Goal: Task Accomplishment & Management: Manage account settings

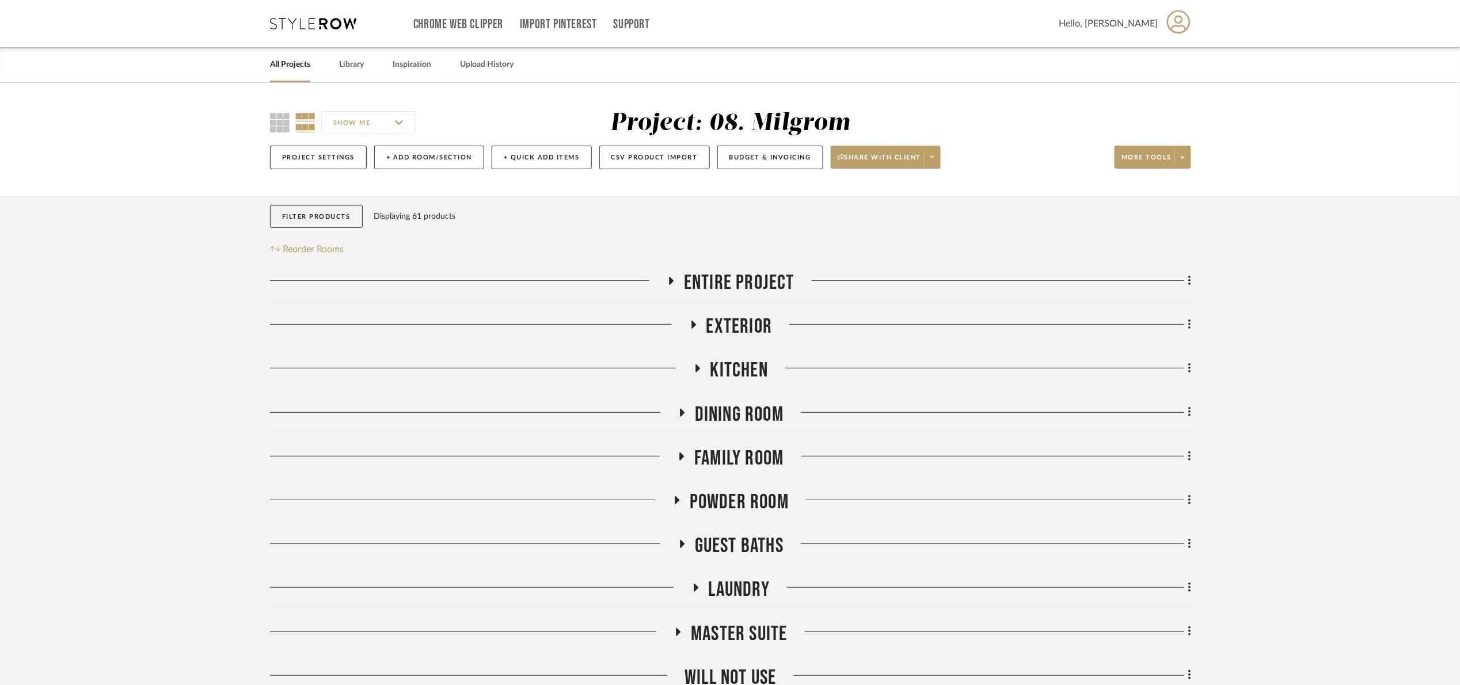
click at [736, 279] on span "Entire Project" at bounding box center [739, 283] width 111 height 25
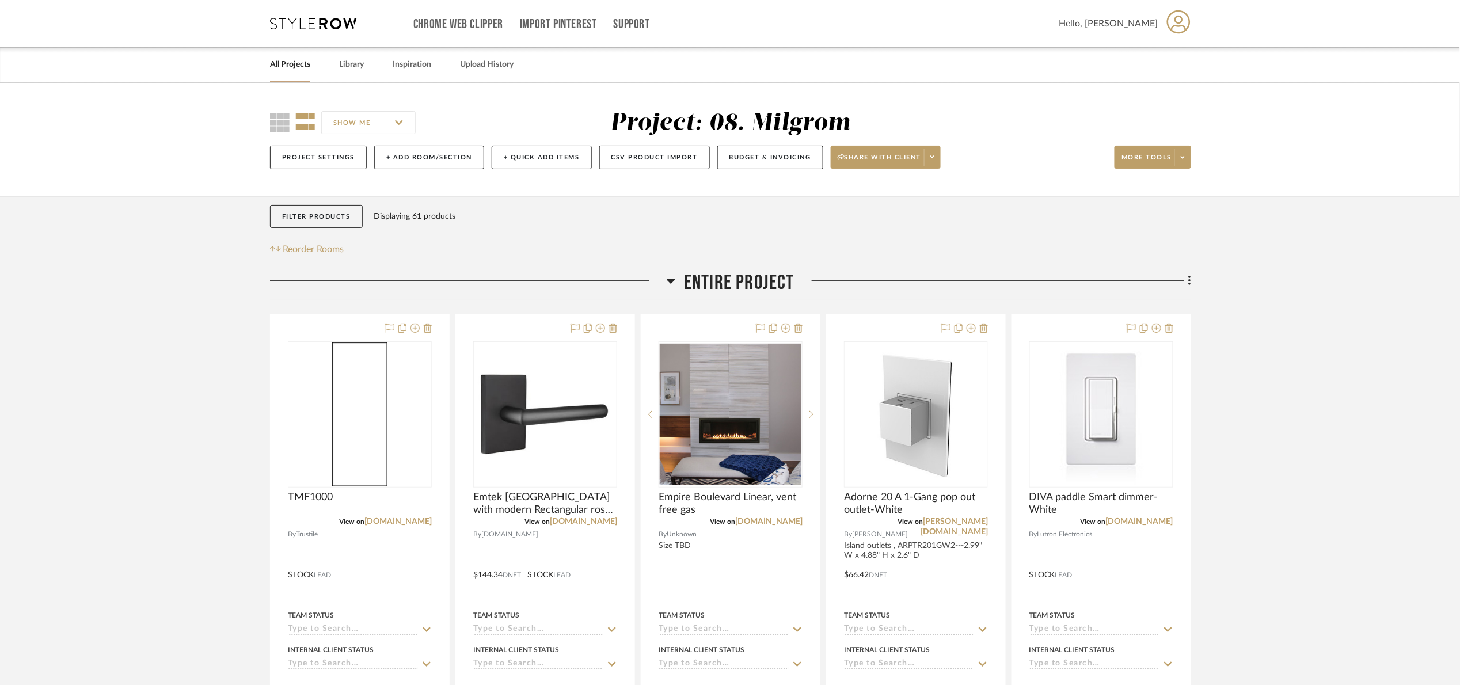
click at [740, 281] on span "Entire Project" at bounding box center [739, 283] width 111 height 25
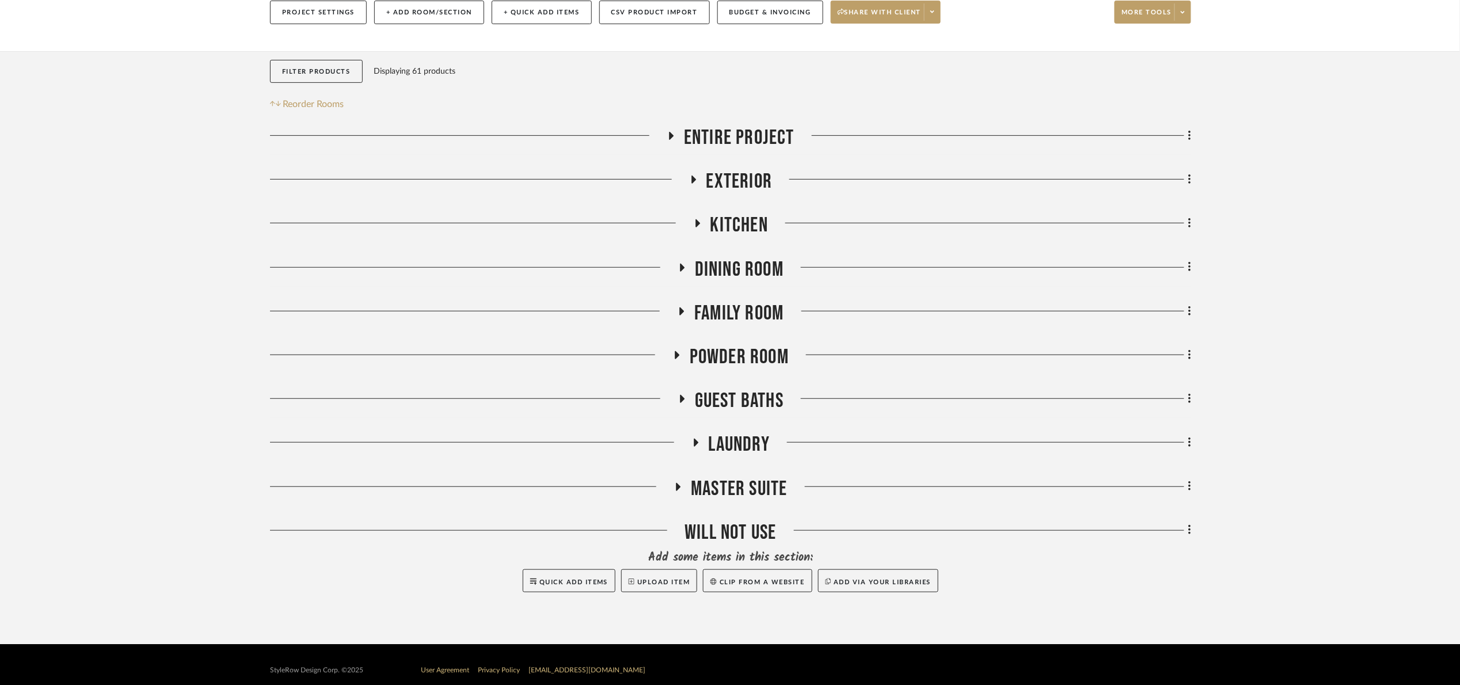
scroll to position [157, 0]
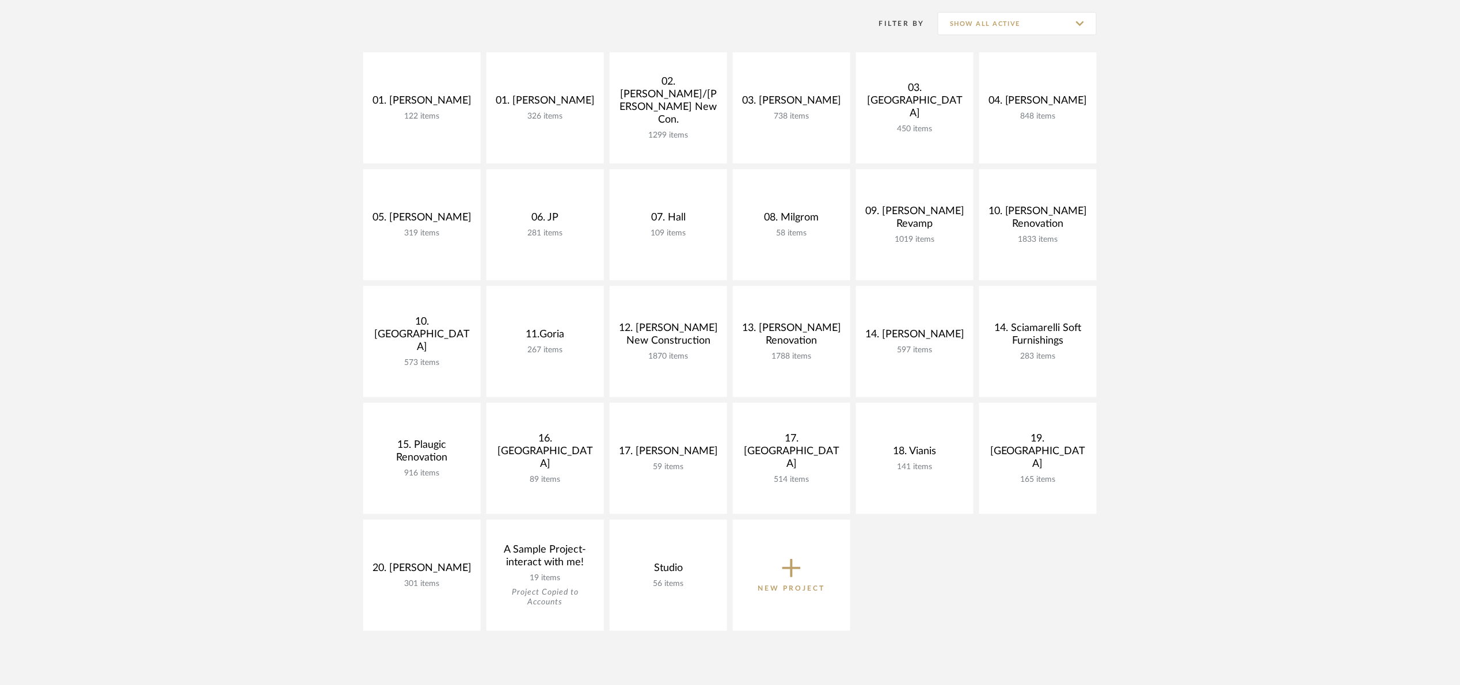
scroll to position [173, 0]
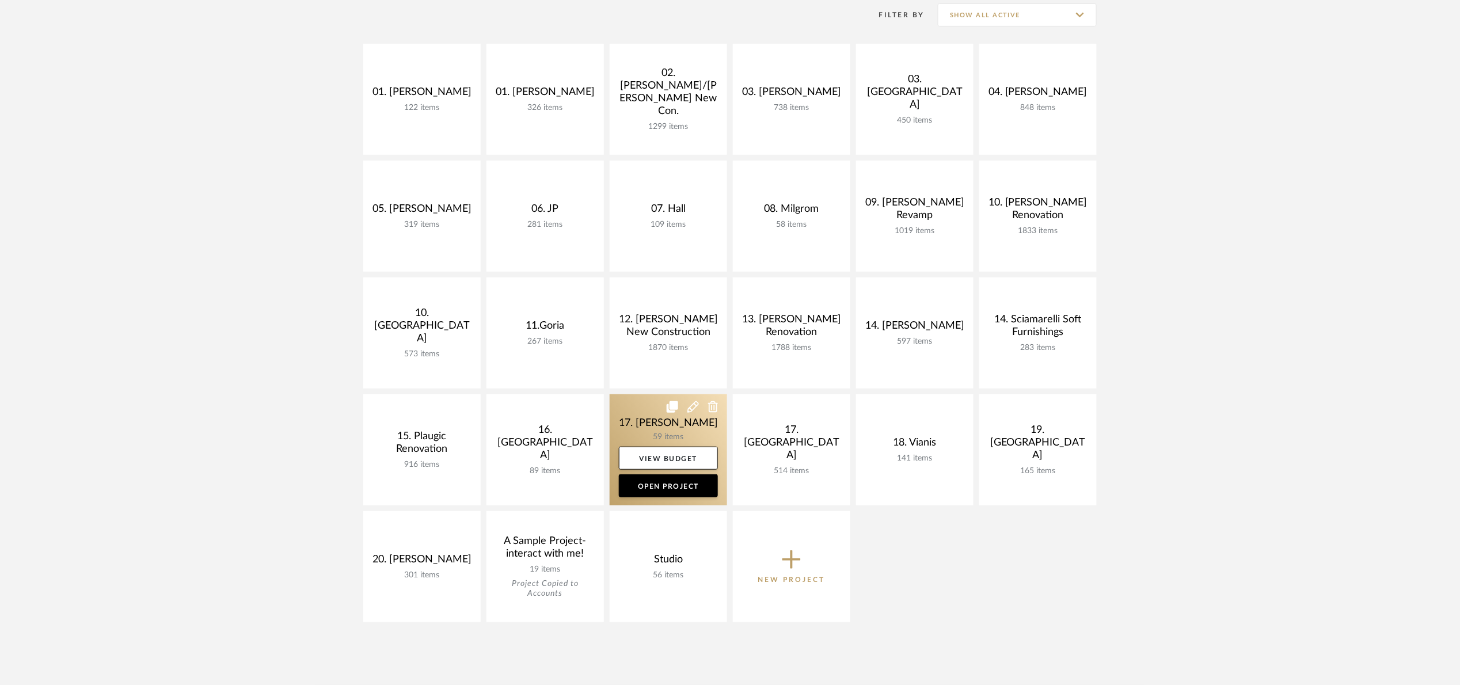
click at [648, 434] on link at bounding box center [668, 449] width 117 height 111
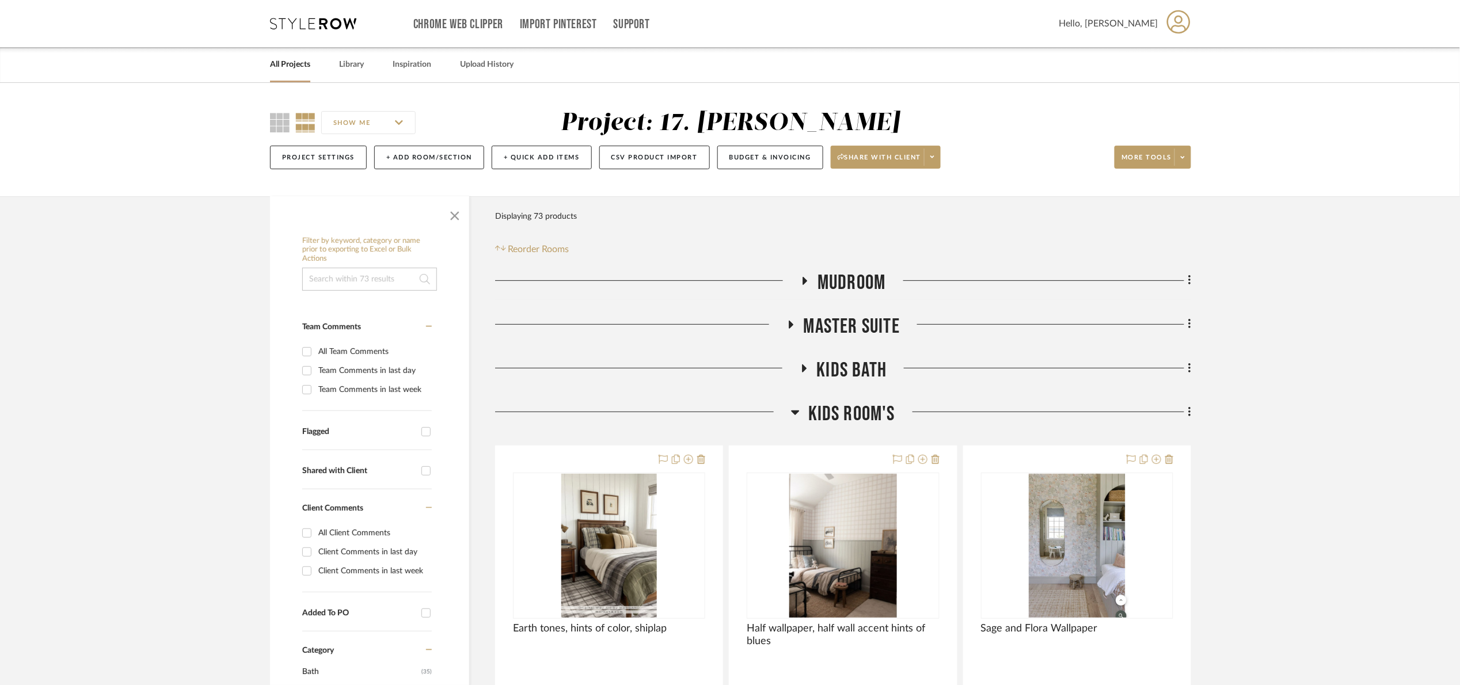
click at [859, 404] on span "Kids Room's" at bounding box center [851, 414] width 87 height 25
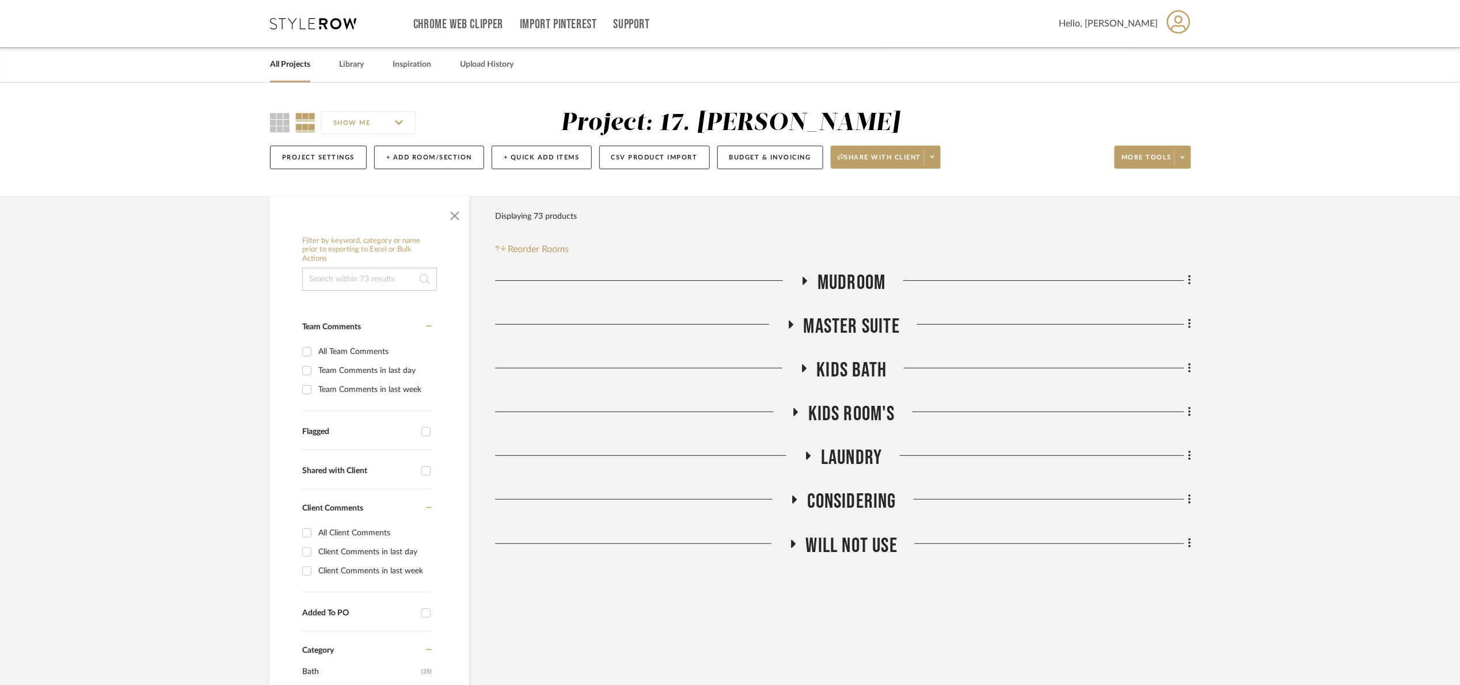
click at [860, 451] on span "Laundry" at bounding box center [851, 458] width 61 height 25
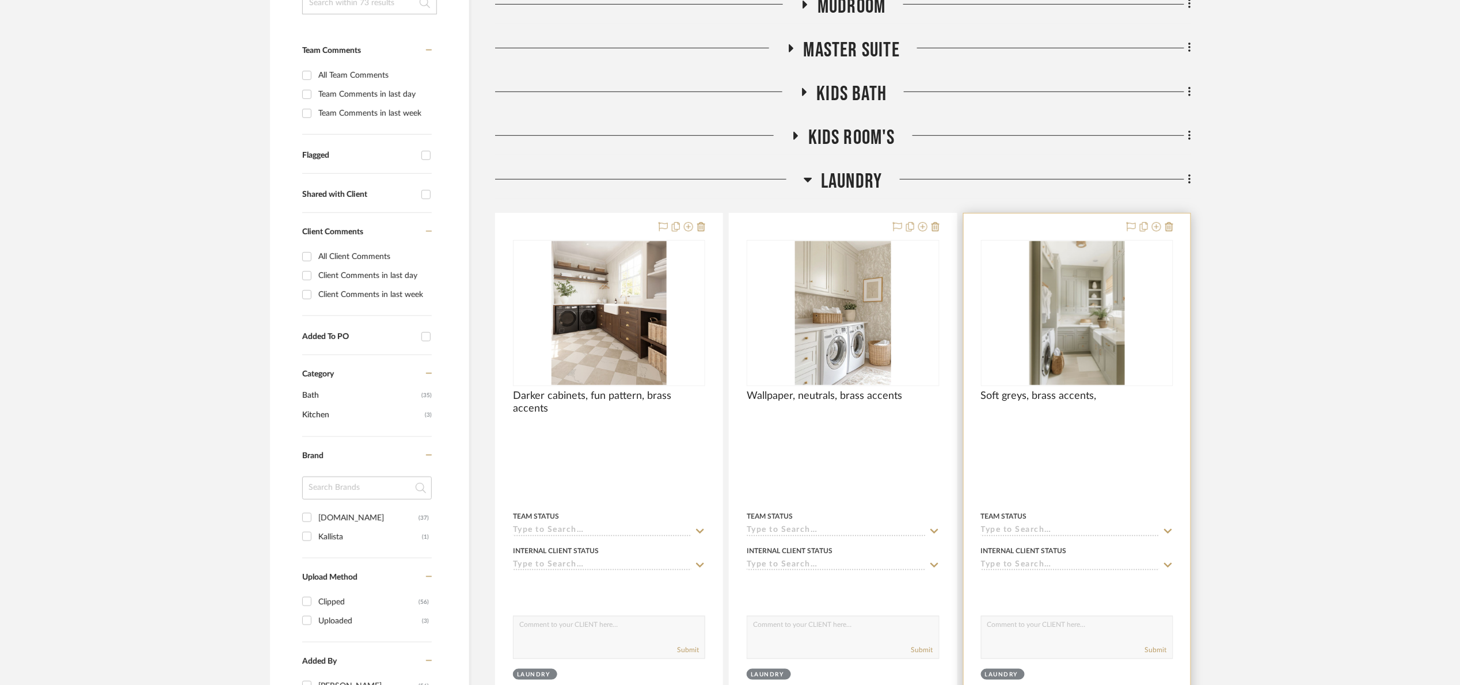
scroll to position [259, 0]
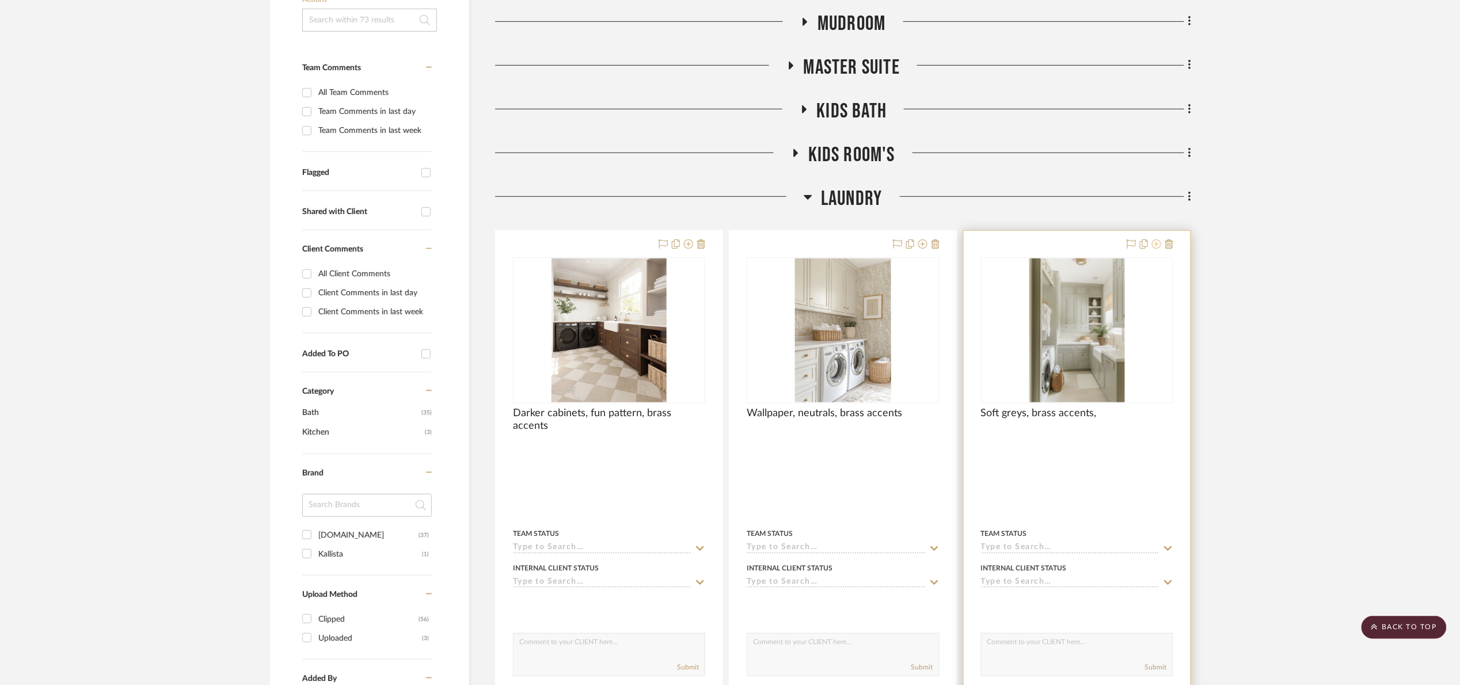
click at [1161, 247] on icon at bounding box center [1156, 243] width 9 height 9
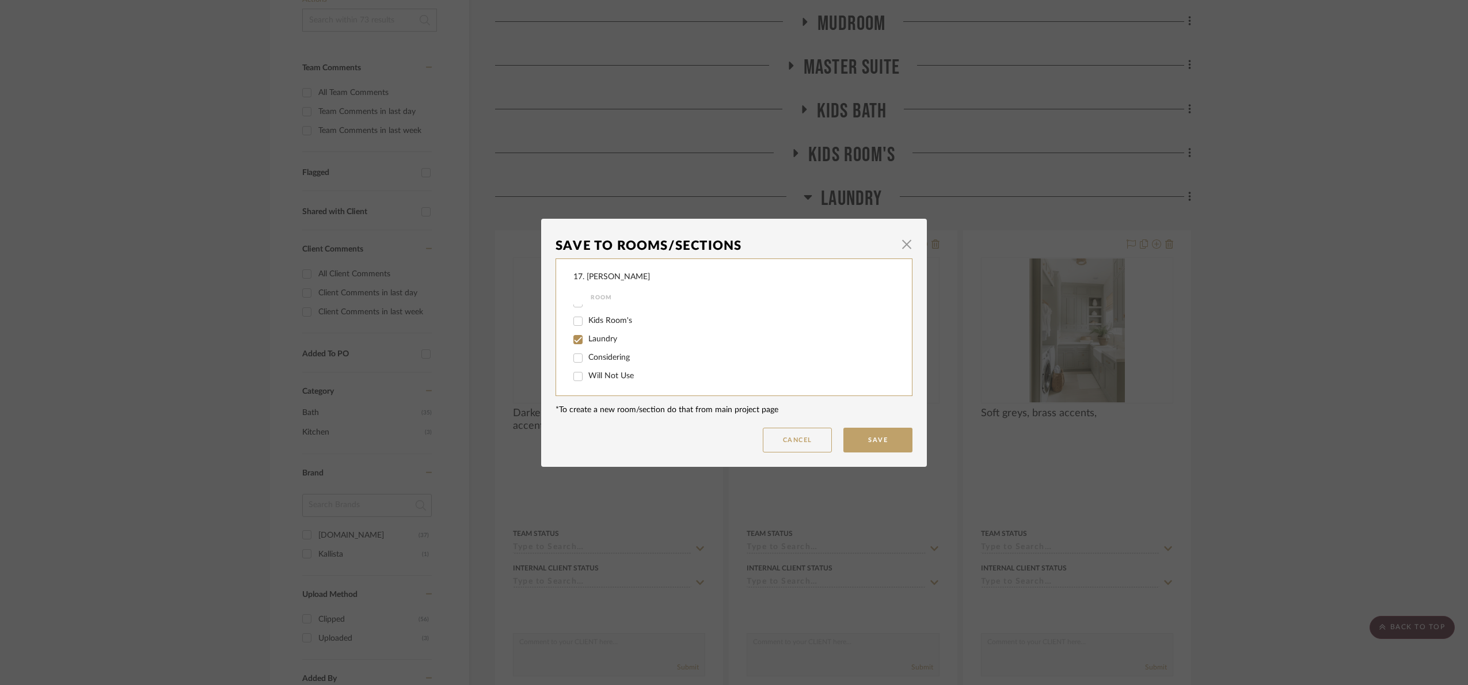
scroll to position [50, 0]
click at [589, 333] on label "Laundry" at bounding box center [733, 338] width 291 height 10
click at [587, 332] on input "Laundry" at bounding box center [578, 338] width 18 height 18
checkbox input "false"
click at [594, 382] on div "Will Not Use" at bounding box center [726, 375] width 306 height 18
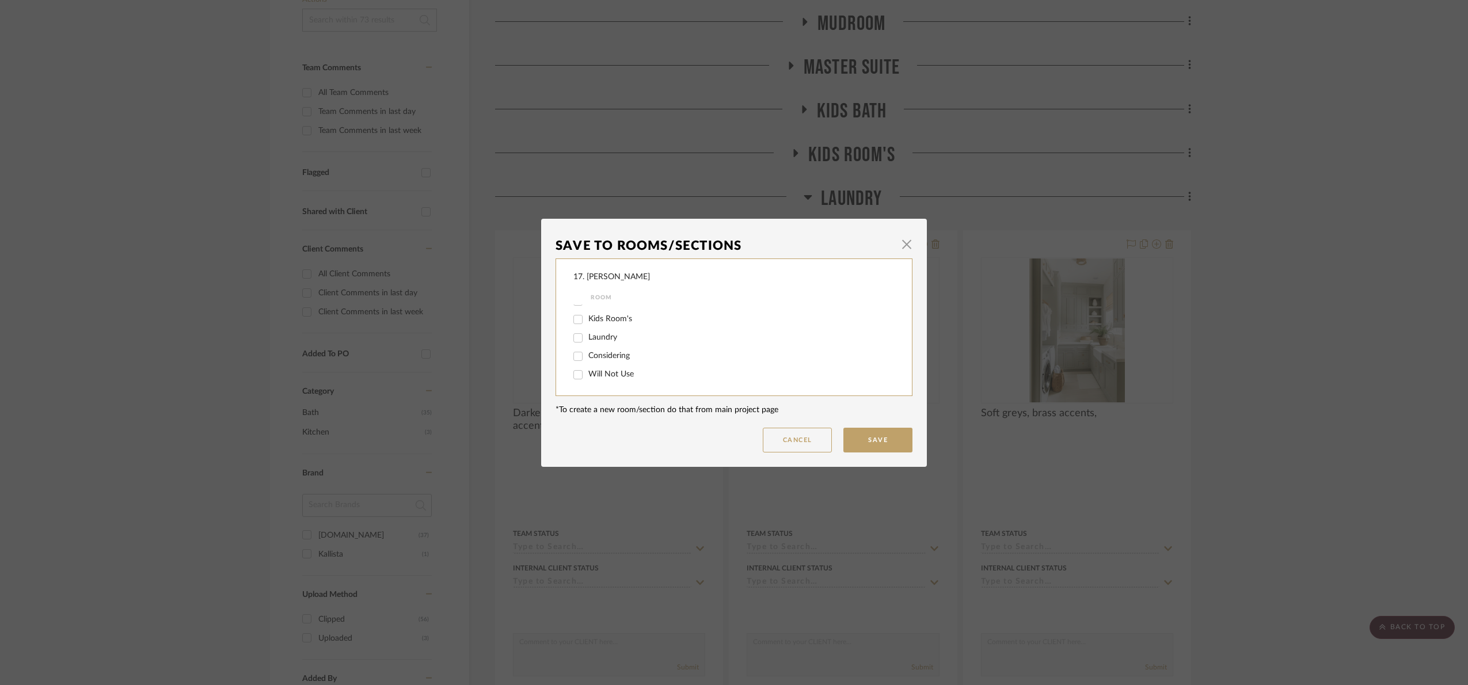
click at [594, 378] on label "Will Not Use" at bounding box center [733, 375] width 291 height 10
click at [587, 378] on input "Will Not Use" at bounding box center [578, 375] width 18 height 18
checkbox input "true"
click at [867, 450] on button "Save" at bounding box center [877, 440] width 69 height 25
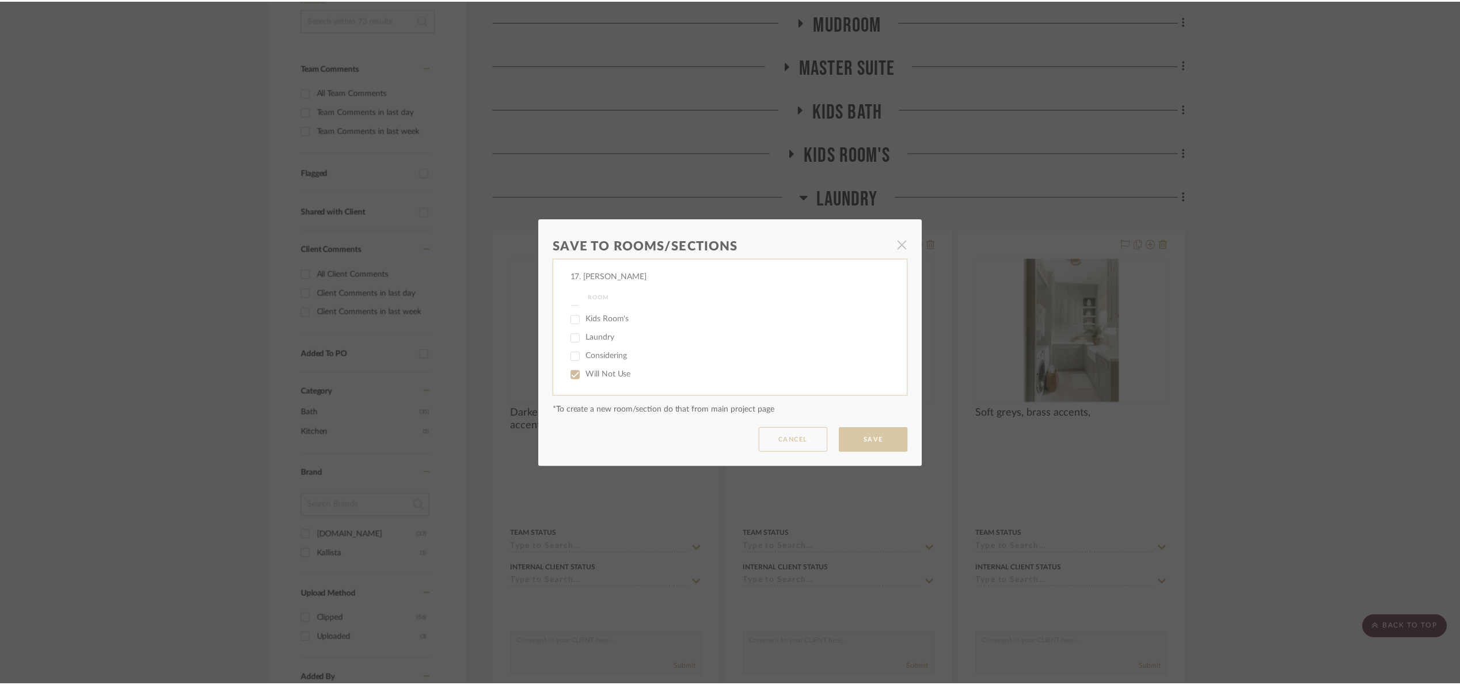
scroll to position [259, 0]
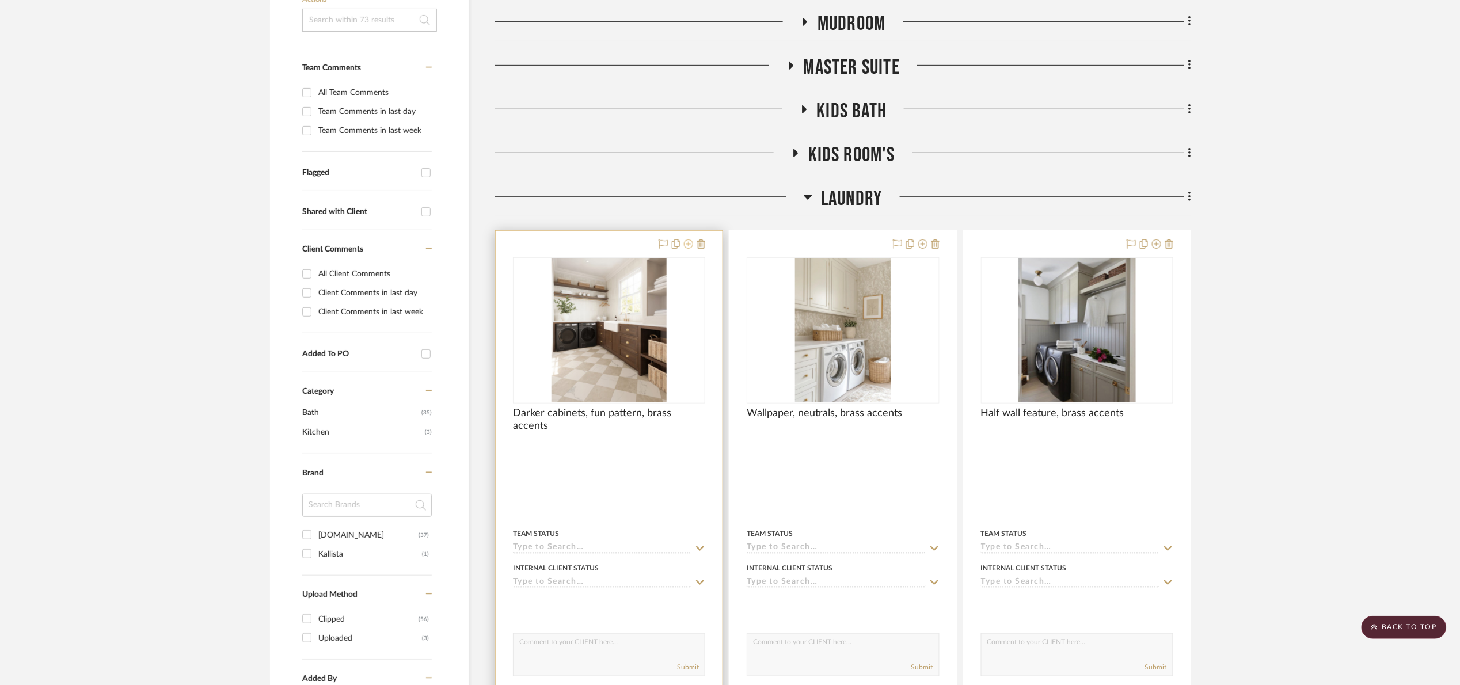
click at [689, 247] on icon at bounding box center [688, 243] width 9 height 9
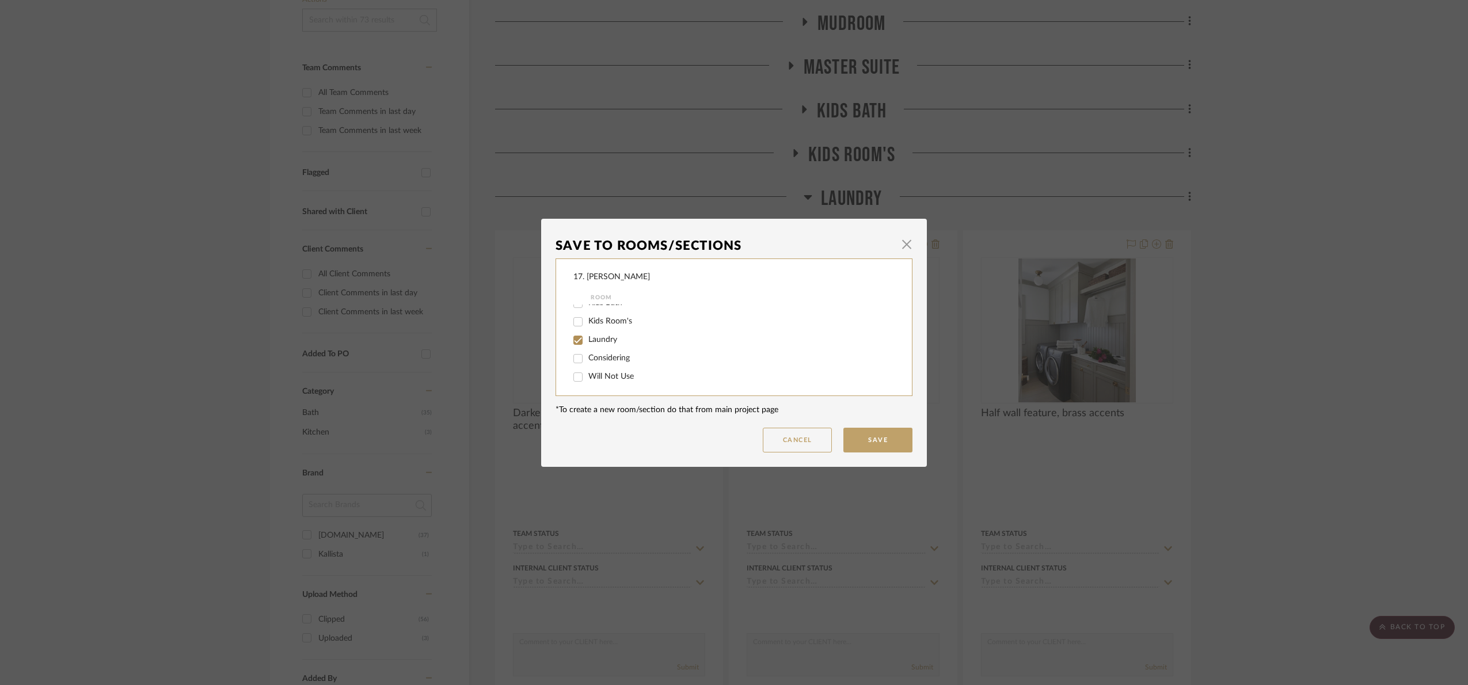
scroll to position [50, 0]
click at [590, 339] on span "Laundry" at bounding box center [602, 337] width 29 height 8
click at [587, 339] on input "Laundry" at bounding box center [578, 338] width 18 height 18
checkbox input "false"
click at [595, 364] on div "Mudroom Master Suite Kids Bath Kids Room's Laundry Considering Will Not Use" at bounding box center [741, 319] width 337 height 129
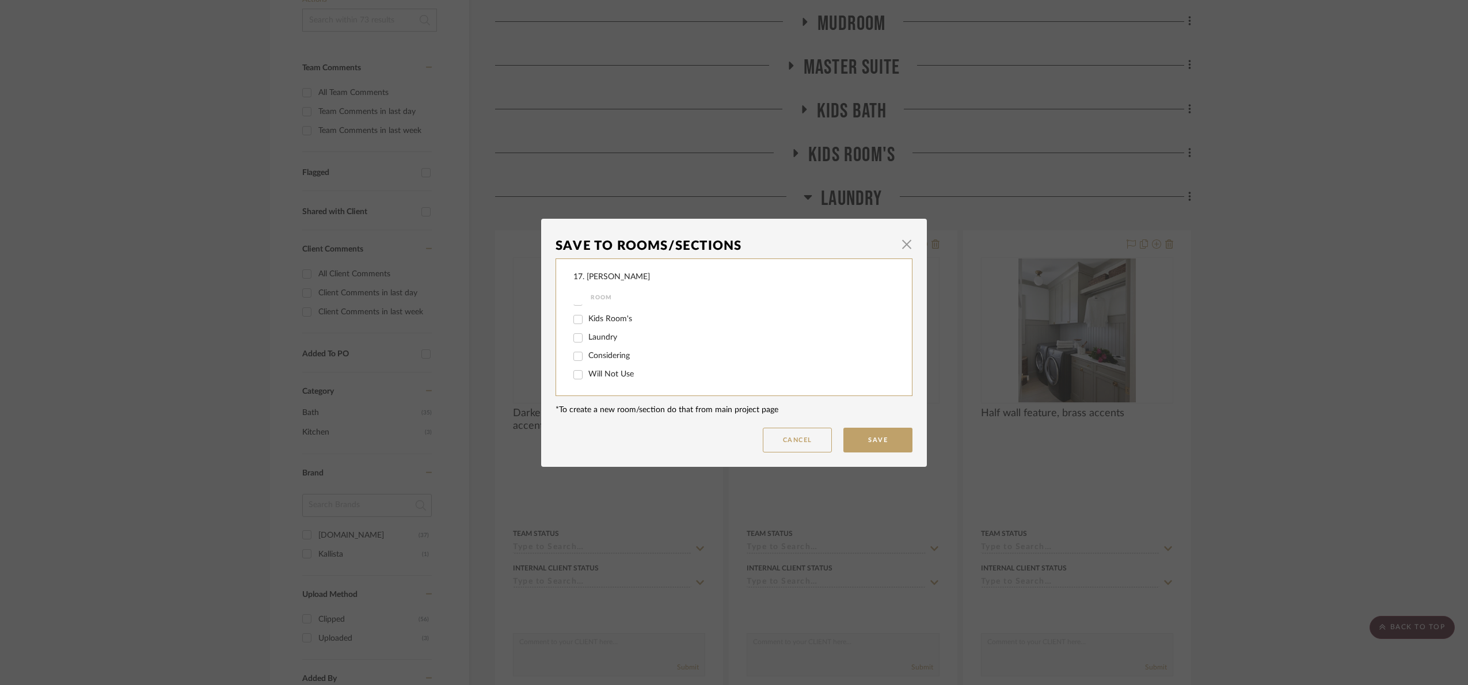
drag, startPoint x: 596, startPoint y: 371, endPoint x: 602, endPoint y: 376, distance: 7.4
click at [598, 371] on span "Will Not Use" at bounding box center [610, 374] width 45 height 8
click at [587, 371] on input "Will Not Use" at bounding box center [578, 375] width 18 height 18
checkbox input "true"
click at [873, 443] on button "Save" at bounding box center [877, 440] width 69 height 25
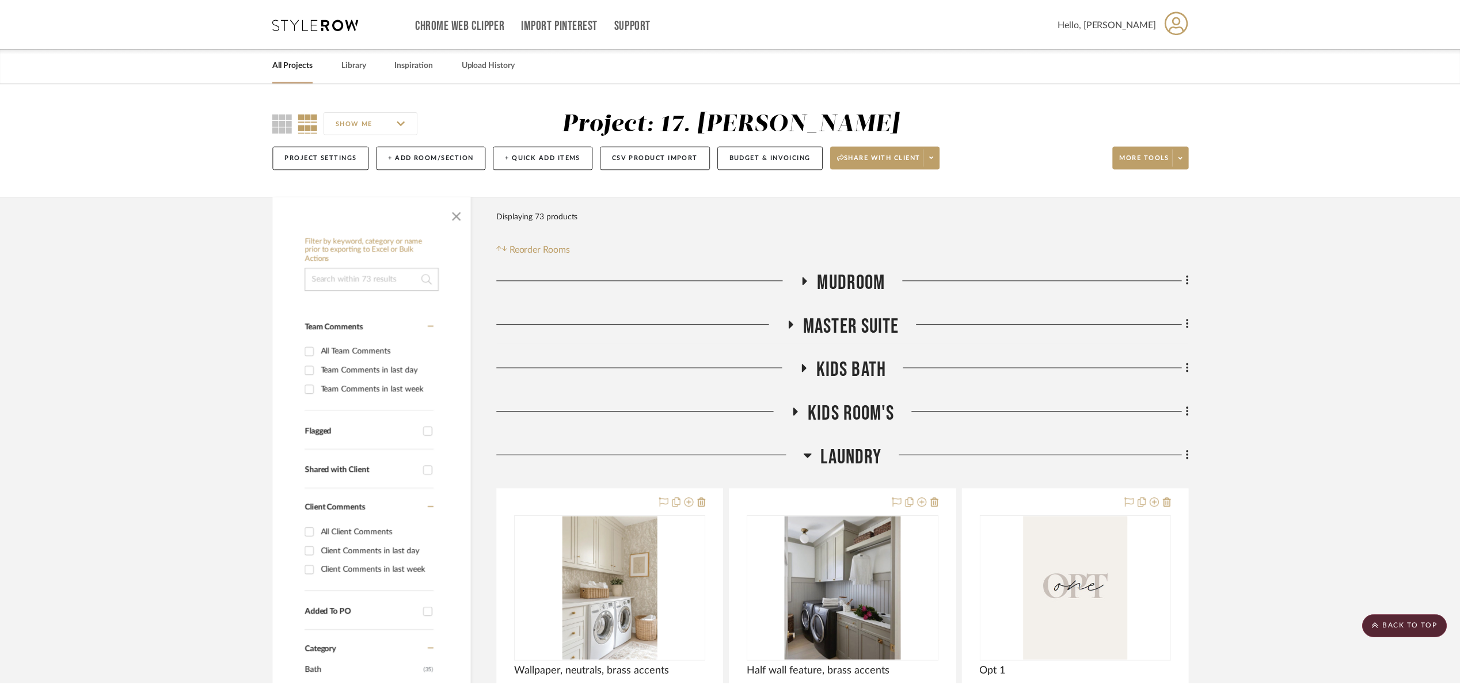
scroll to position [259, 0]
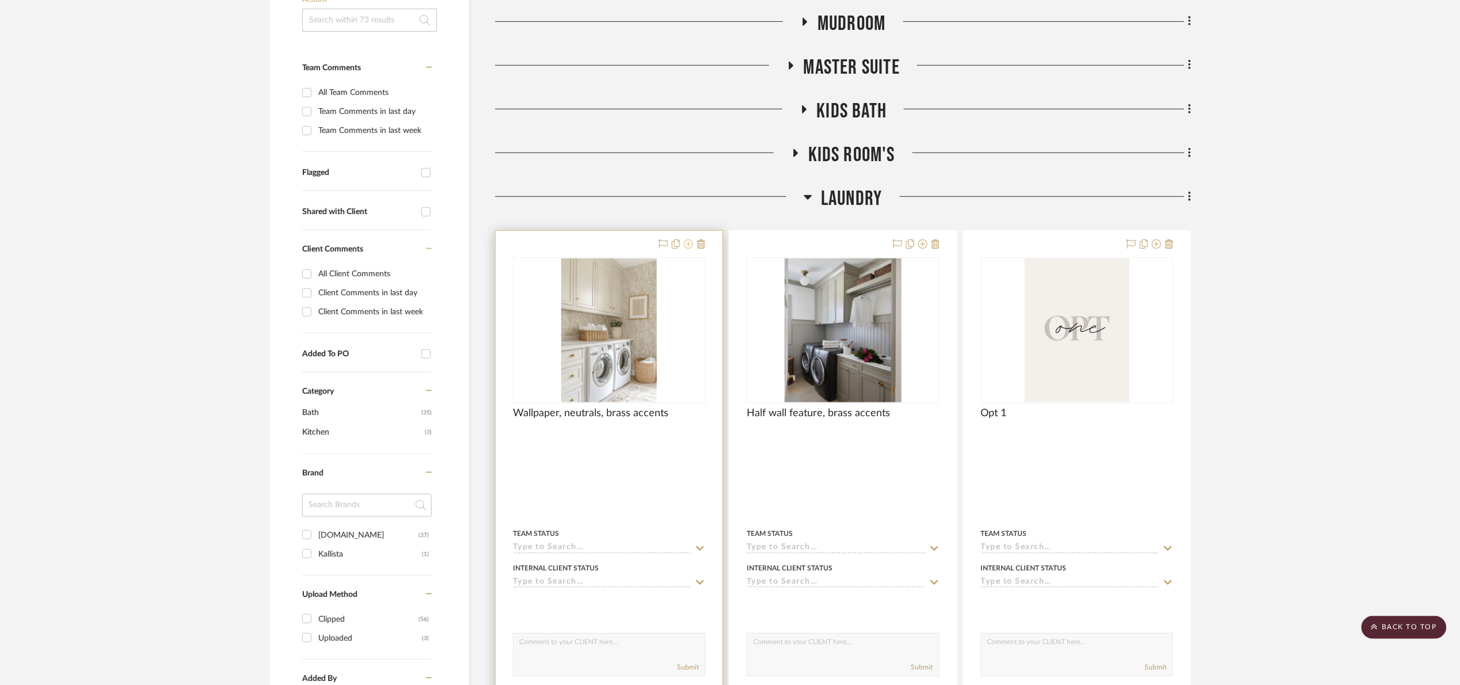
click at [687, 245] on icon at bounding box center [688, 243] width 9 height 9
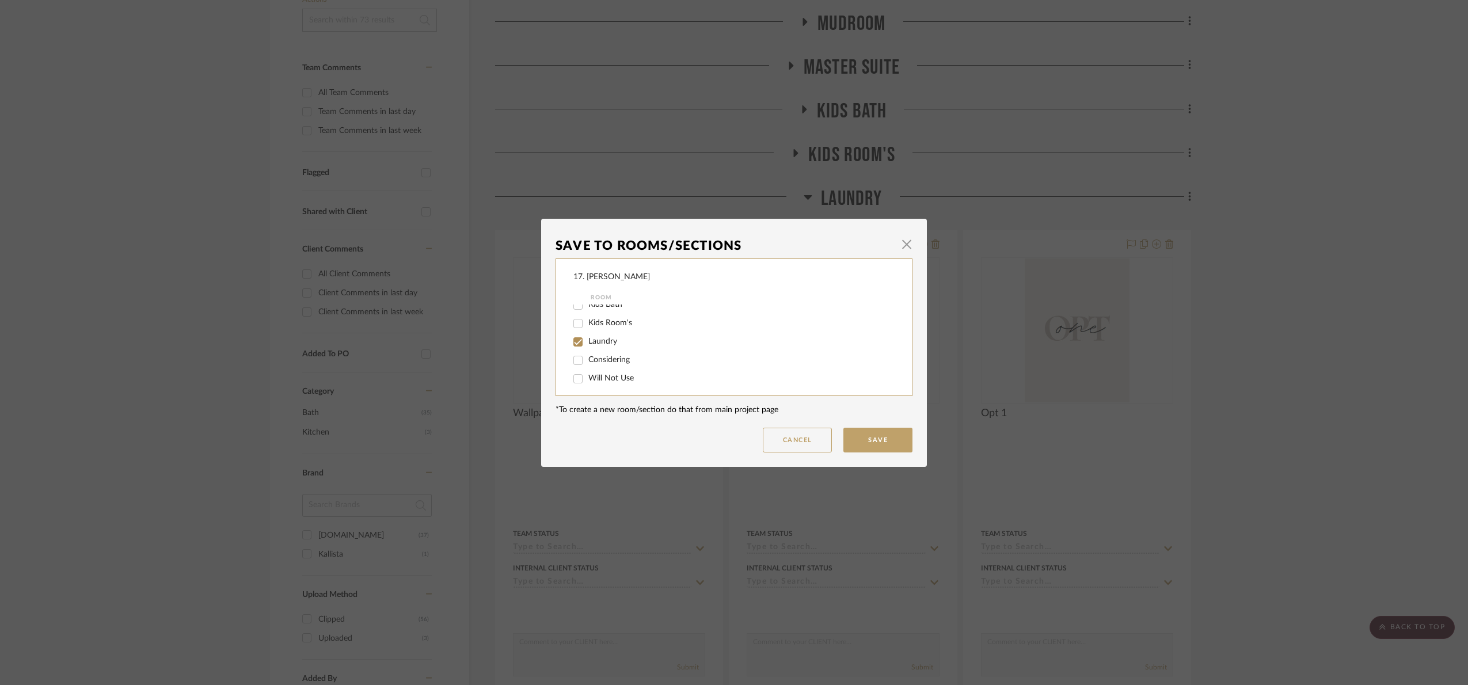
scroll to position [50, 0]
click at [593, 334] on span "Laundry" at bounding box center [602, 337] width 29 height 8
click at [587, 334] on input "Laundry" at bounding box center [578, 338] width 18 height 18
checkbox input "false"
click at [600, 360] on div "Considering" at bounding box center [726, 356] width 306 height 18
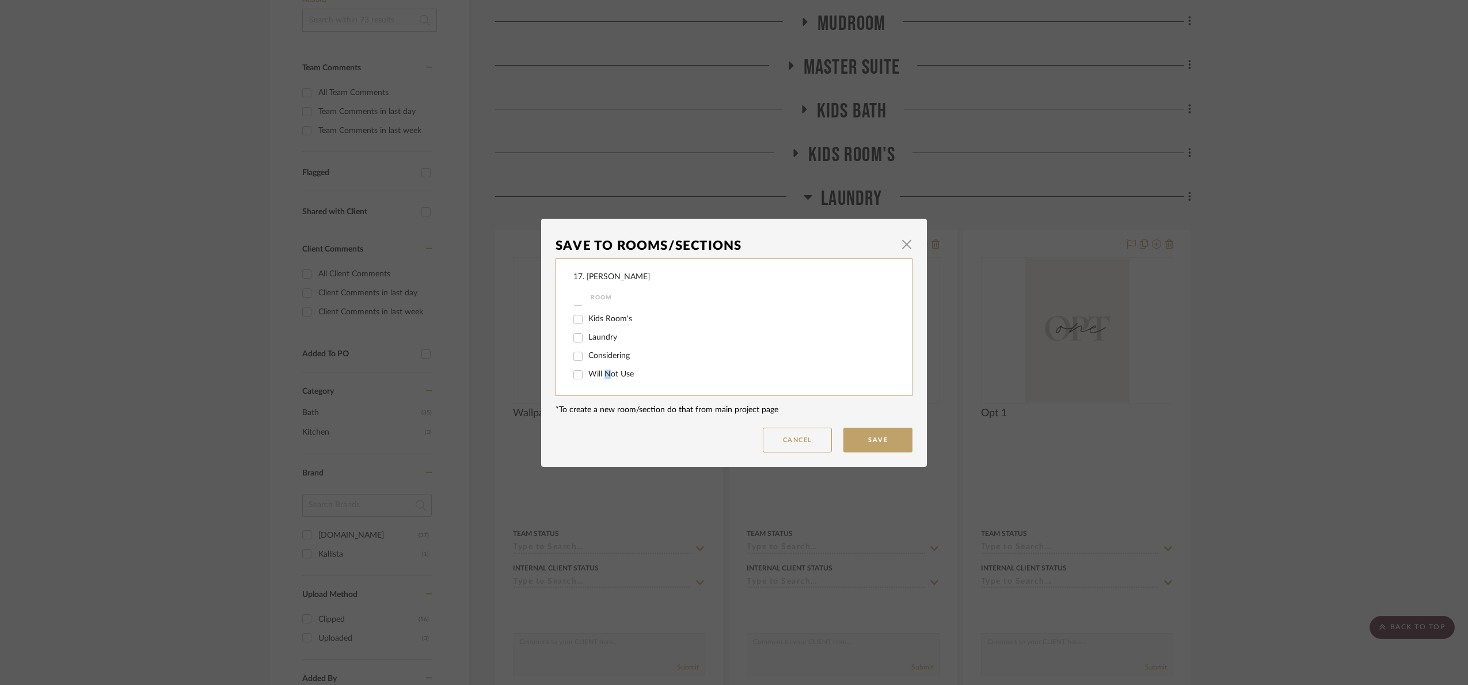
drag, startPoint x: 603, startPoint y: 370, endPoint x: 613, endPoint y: 374, distance: 10.6
click at [604, 370] on span "Will Not Use" at bounding box center [610, 374] width 45 height 8
click at [572, 374] on input "Will Not Use" at bounding box center [578, 375] width 18 height 18
checkbox input "true"
drag, startPoint x: 869, startPoint y: 438, endPoint x: 891, endPoint y: 457, distance: 29.4
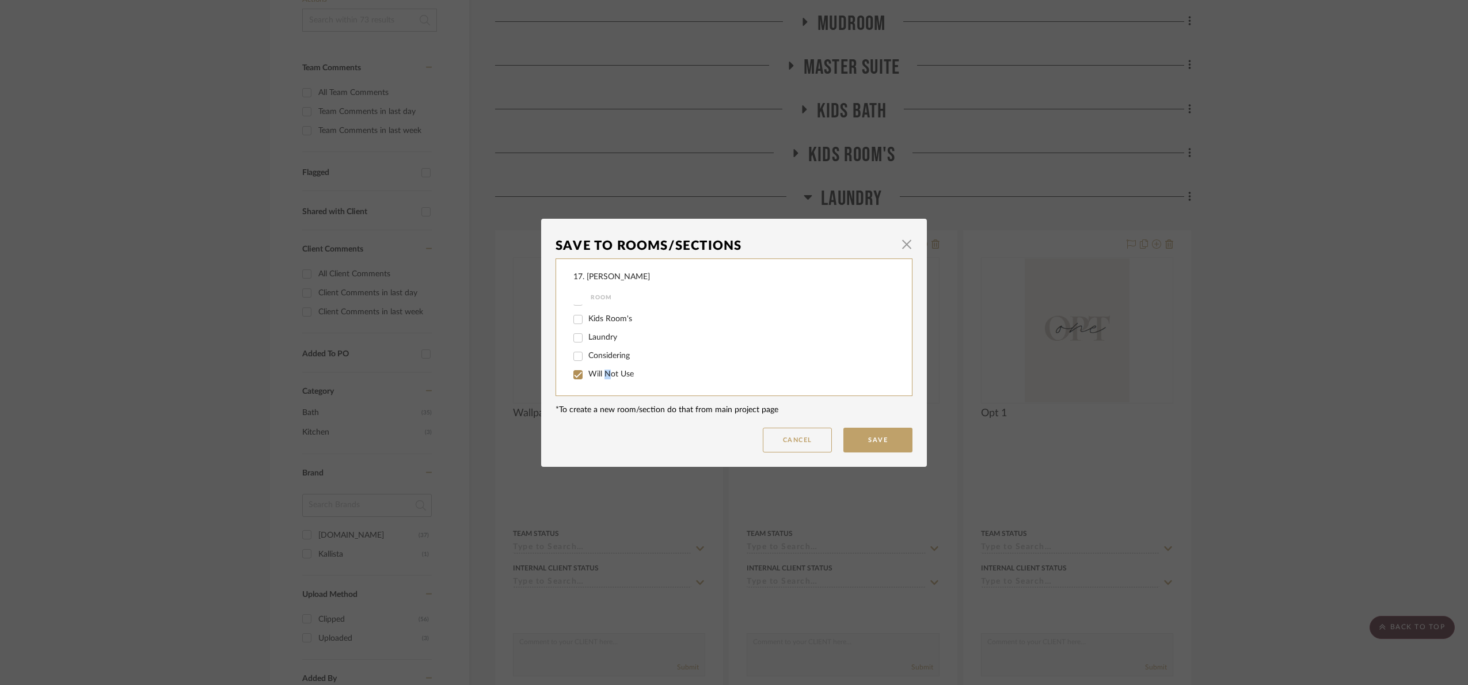
click at [869, 438] on button "Save" at bounding box center [877, 440] width 69 height 25
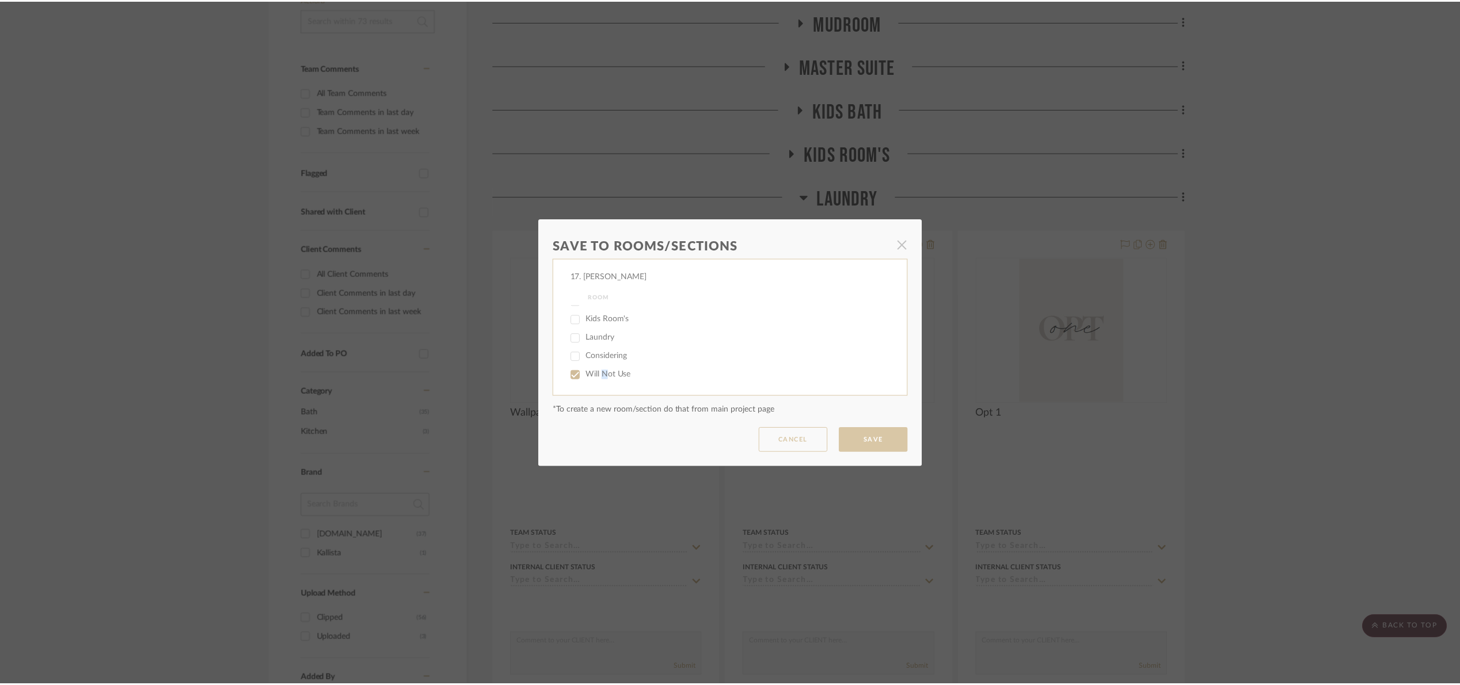
scroll to position [259, 0]
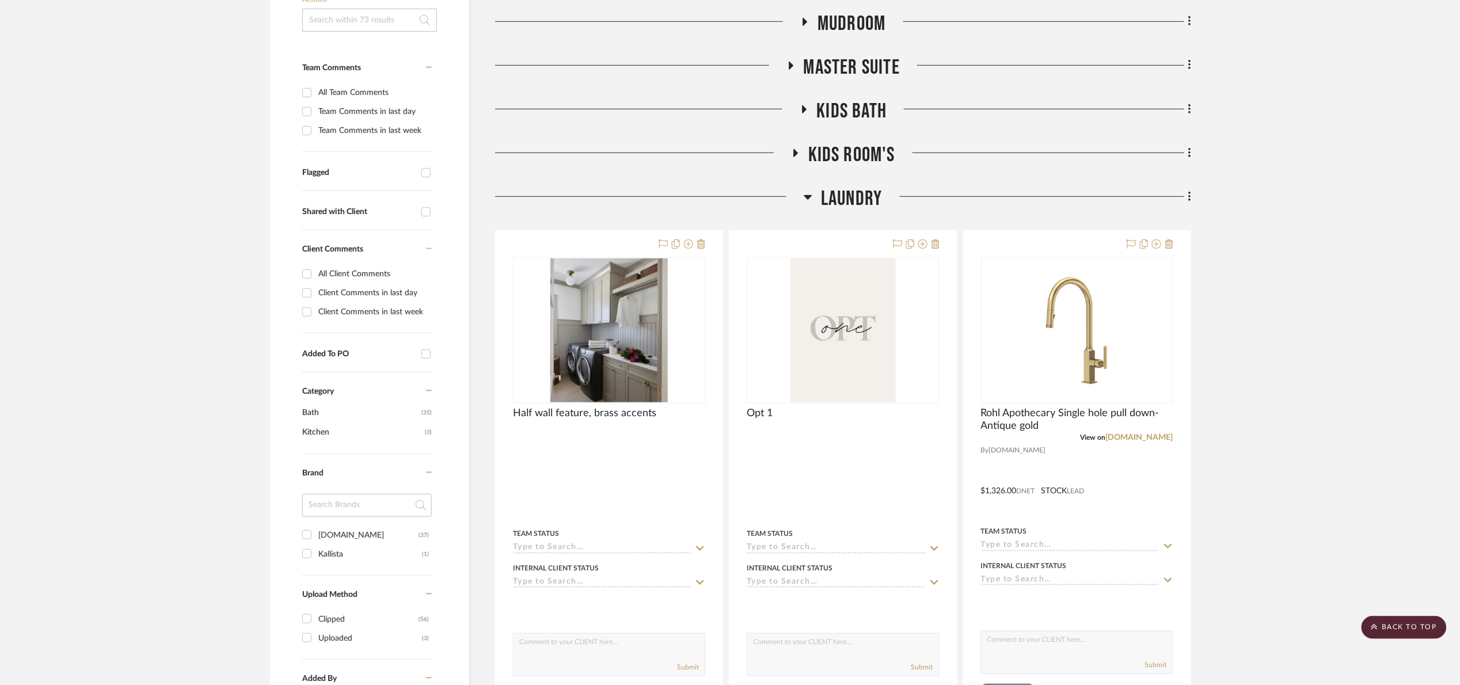
click at [860, 193] on span "Laundry" at bounding box center [851, 199] width 61 height 25
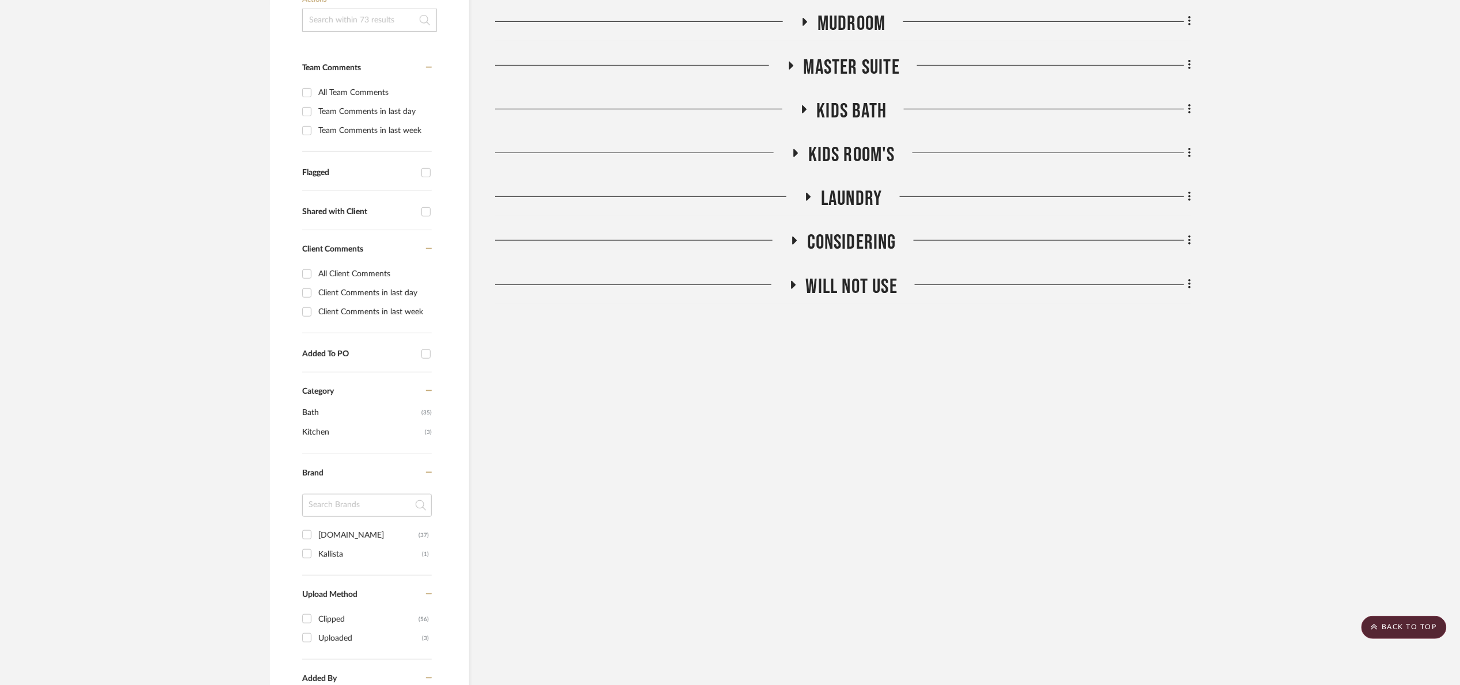
click at [860, 282] on span "Will Not Use" at bounding box center [852, 287] width 92 height 25
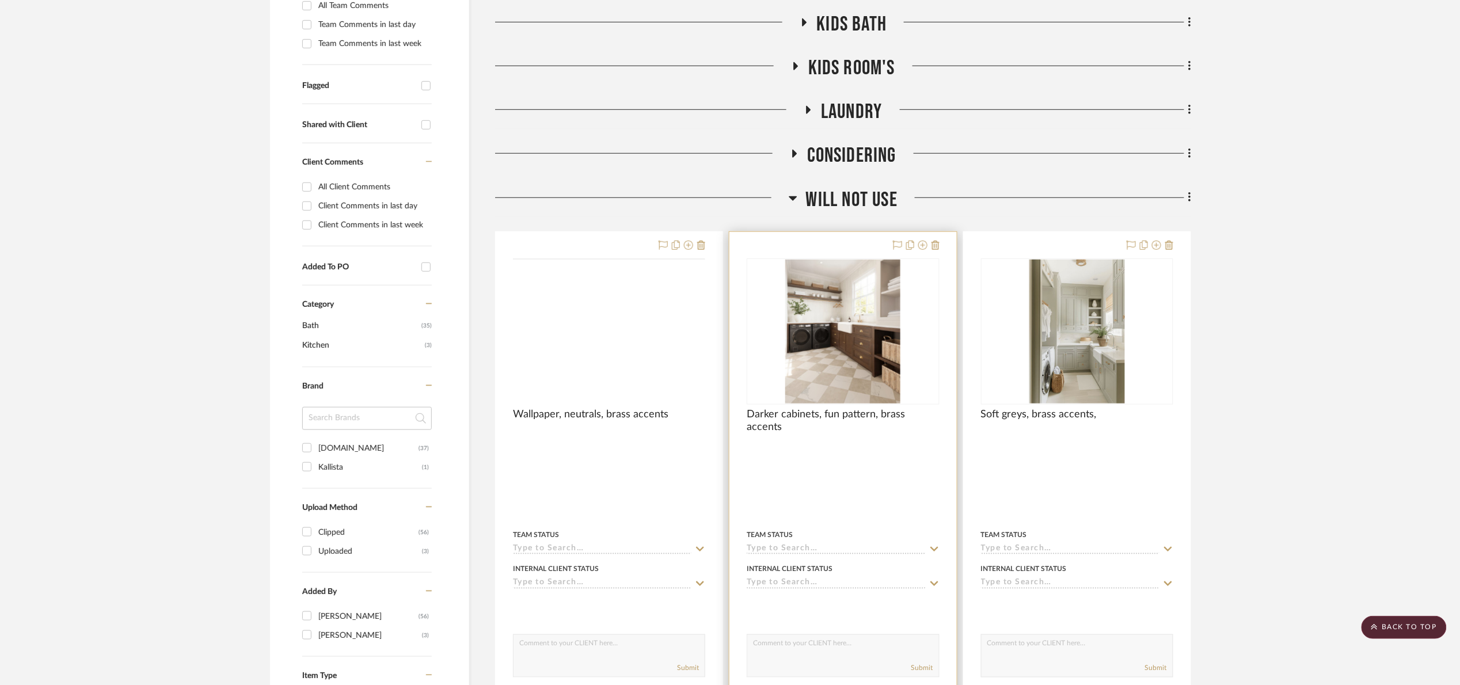
scroll to position [345, 0]
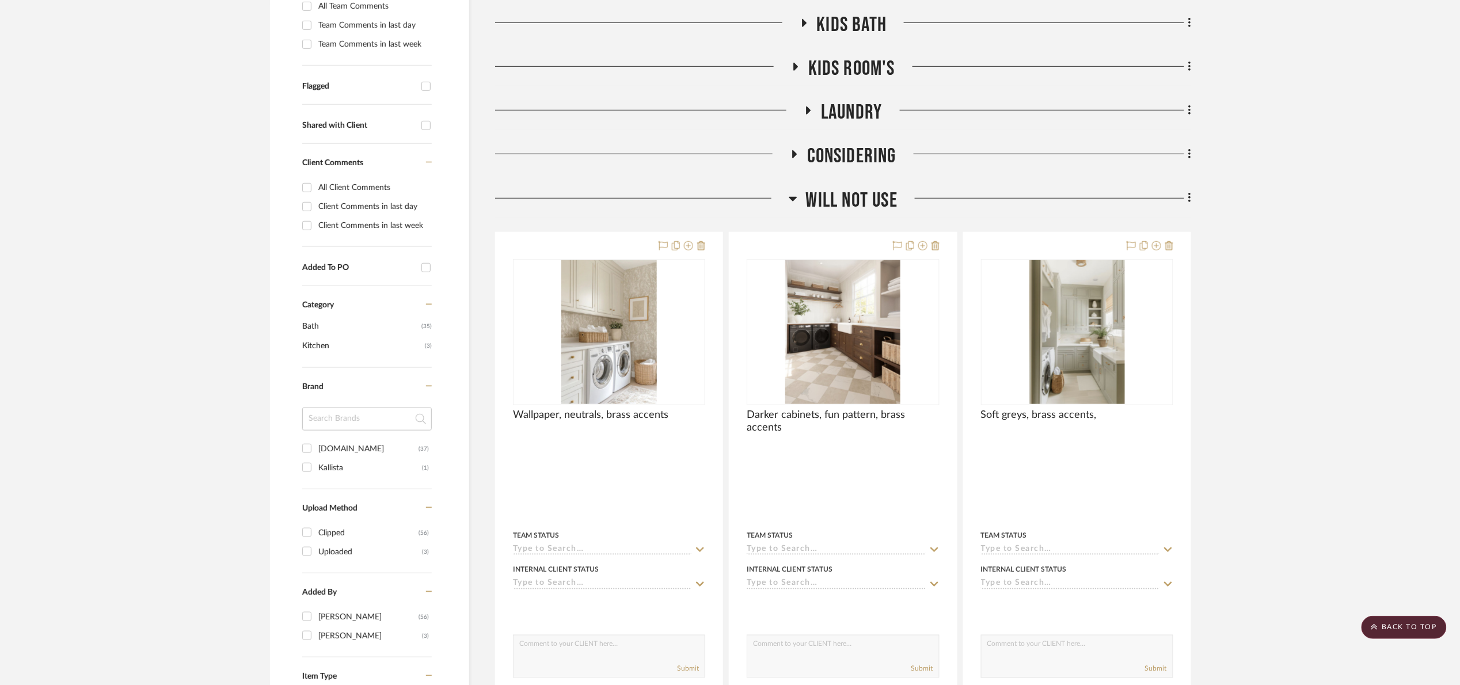
click at [875, 193] on span "Will Not Use" at bounding box center [852, 200] width 92 height 25
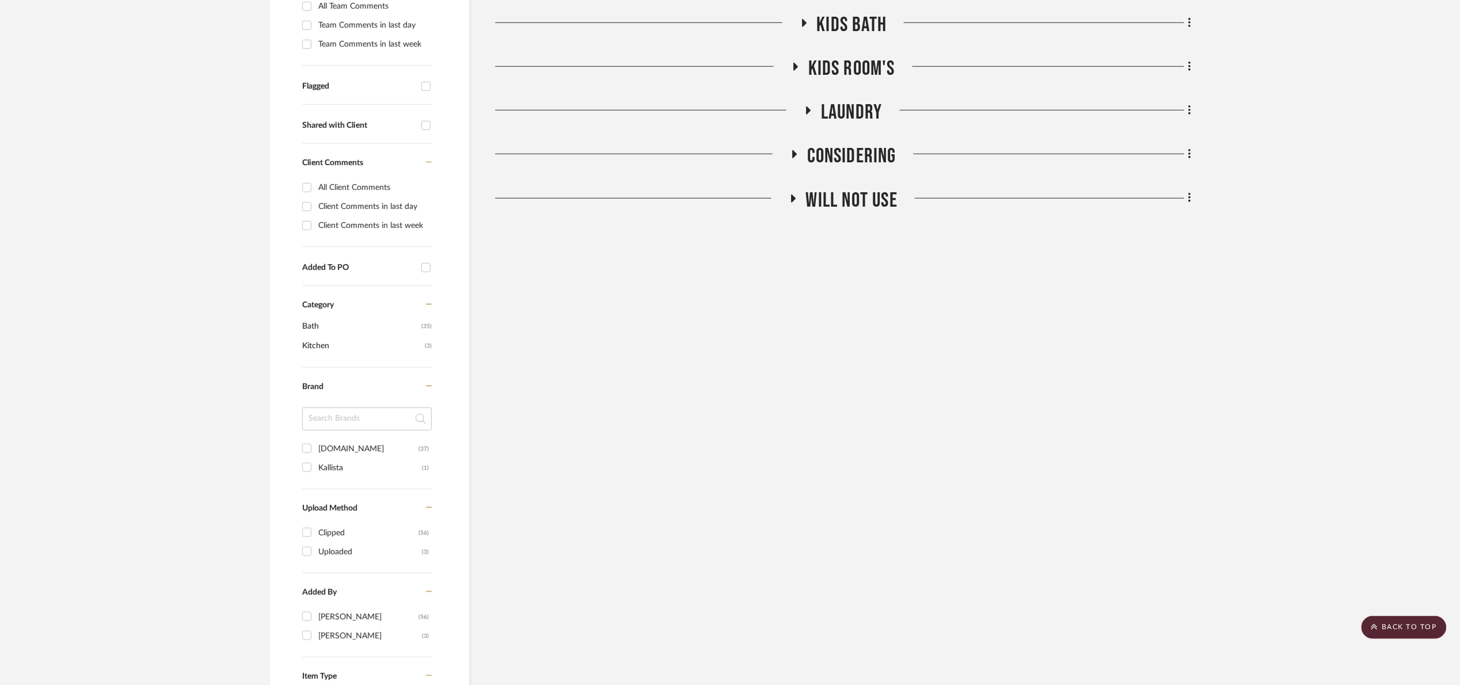
click at [869, 203] on span "Will Not Use" at bounding box center [852, 200] width 92 height 25
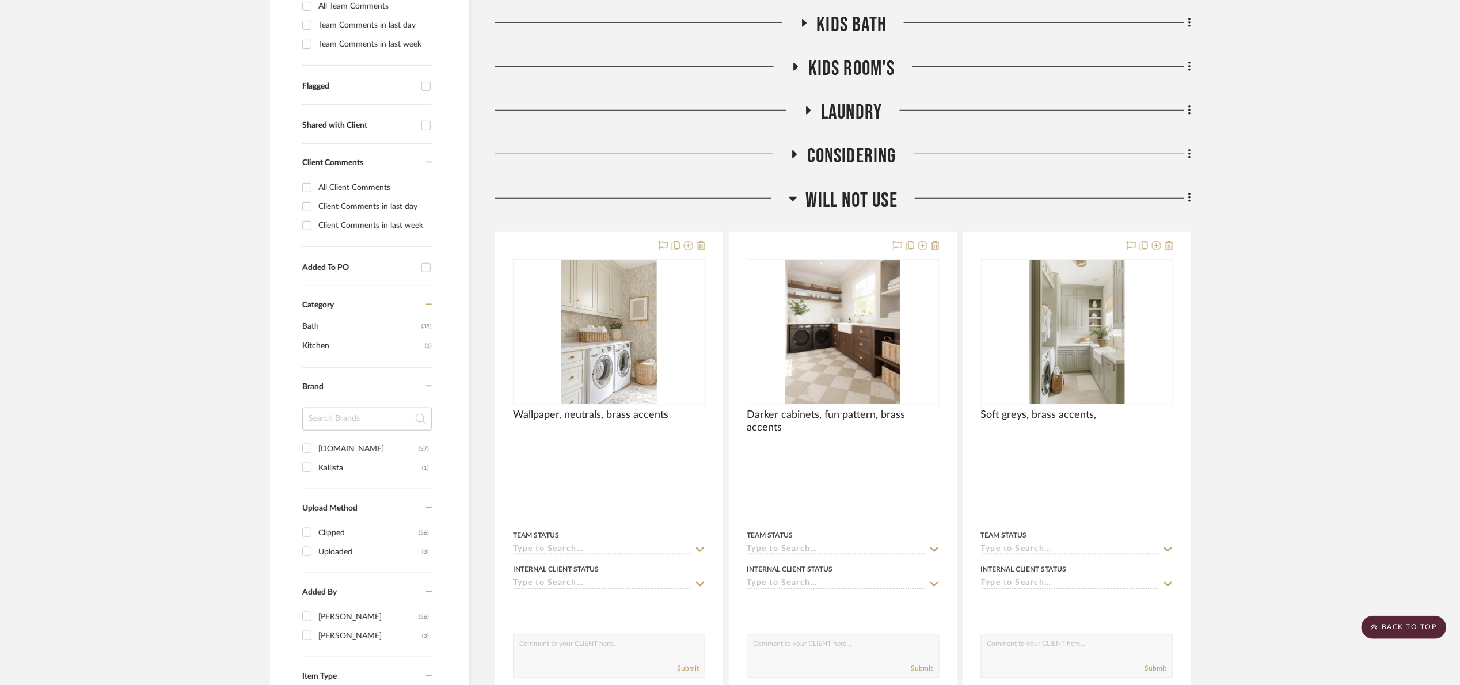
click at [883, 189] on span "Will Not Use" at bounding box center [852, 200] width 92 height 25
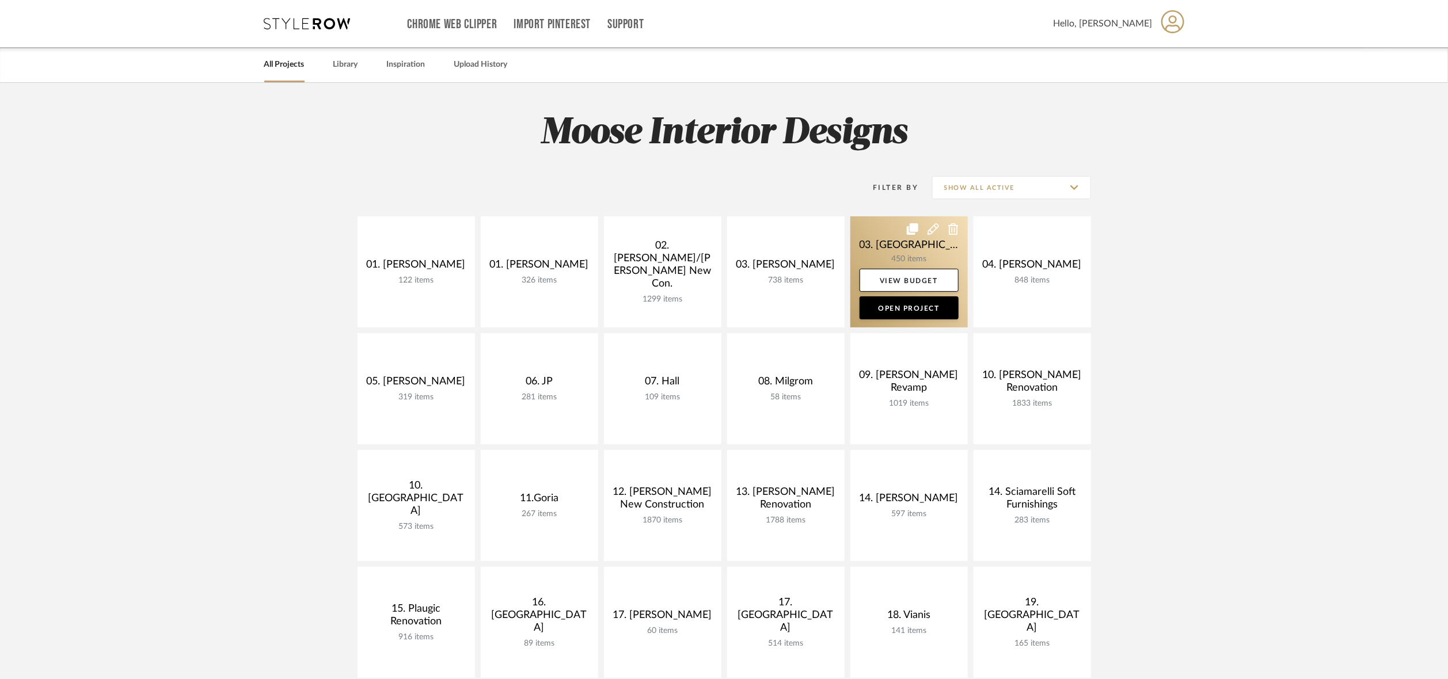
click at [883, 250] on link at bounding box center [908, 271] width 117 height 111
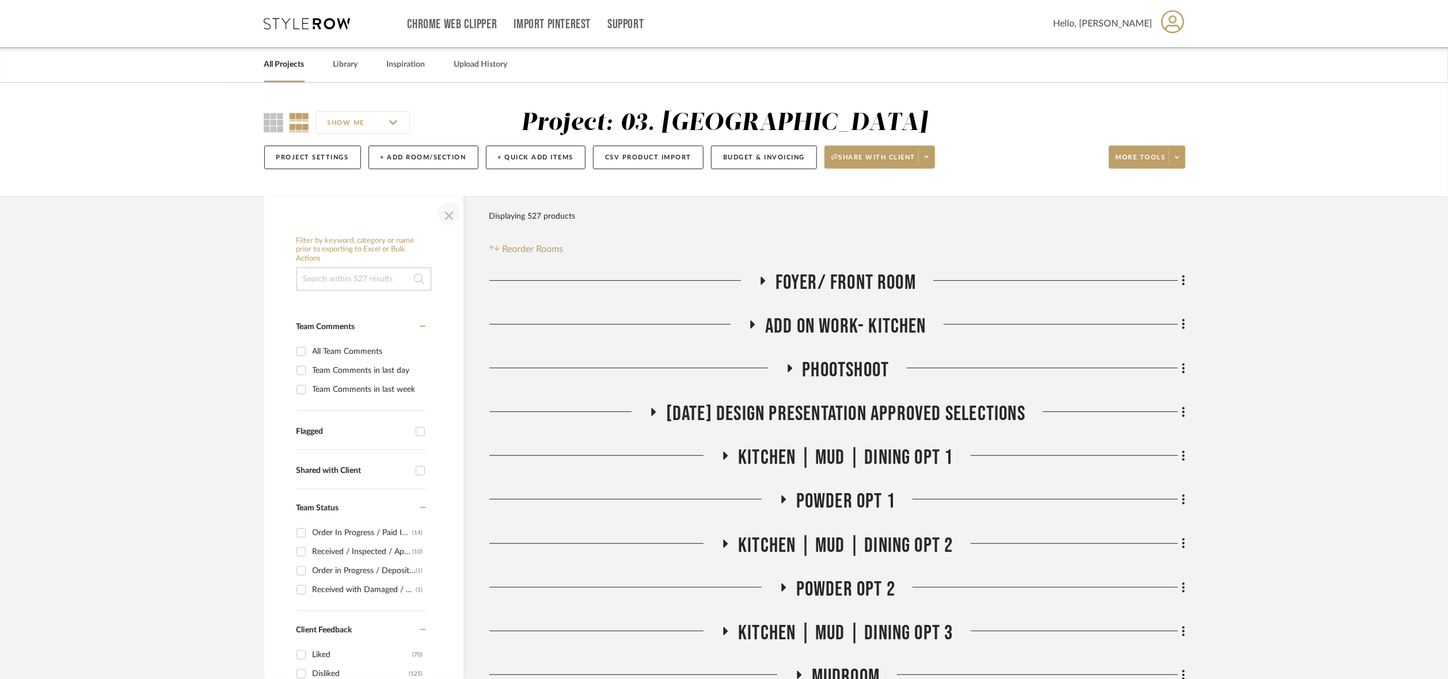
drag, startPoint x: 448, startPoint y: 207, endPoint x: 463, endPoint y: 231, distance: 28.4
click at [449, 207] on span "button" at bounding box center [449, 214] width 28 height 28
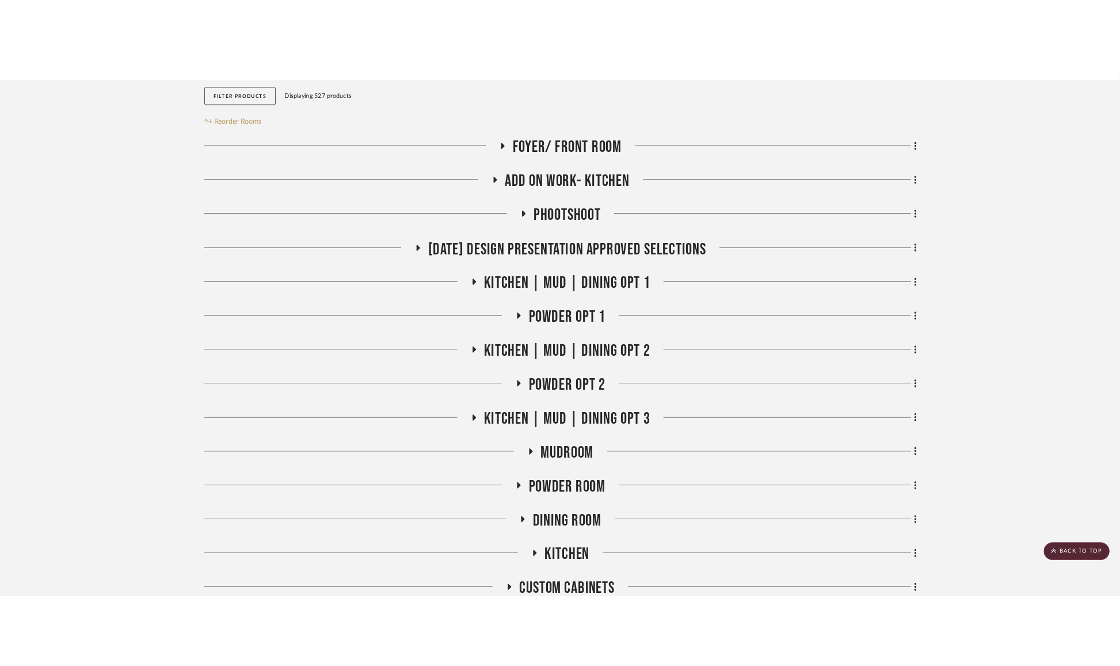
scroll to position [173, 0]
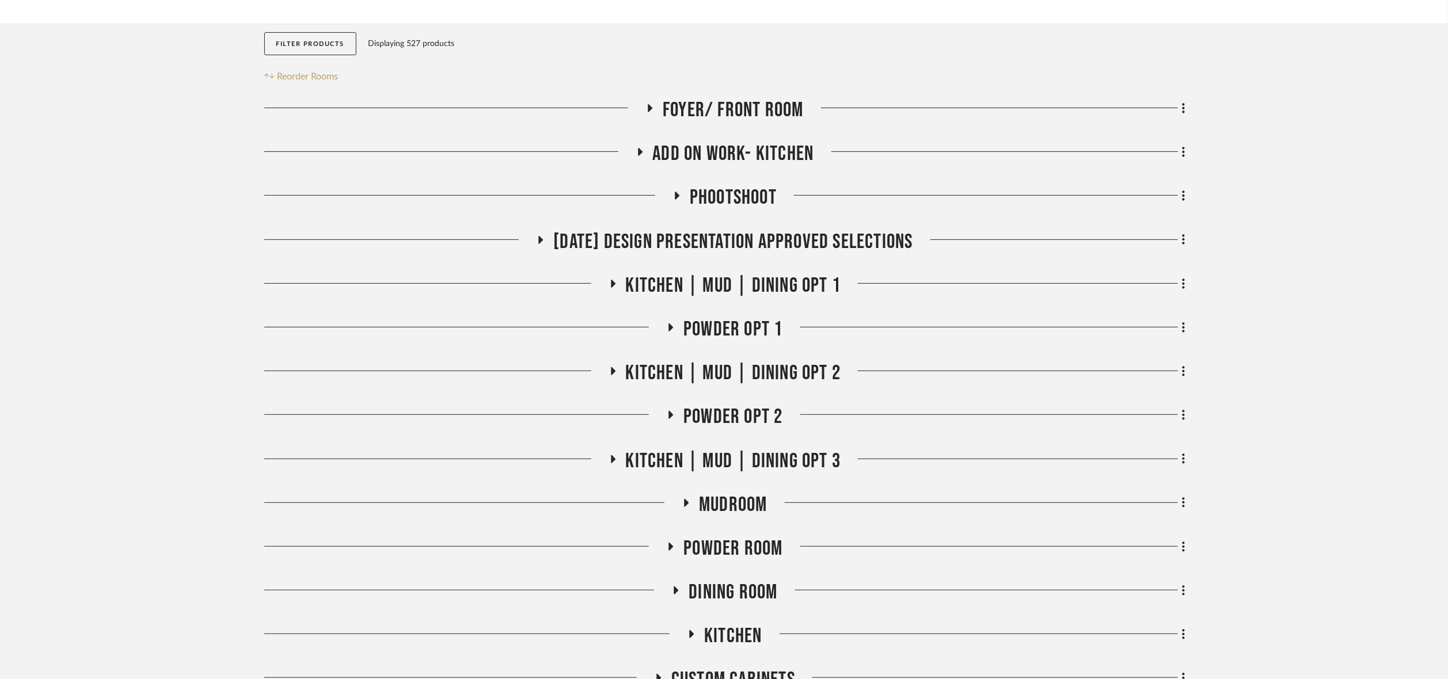
click at [731, 155] on span "Add on work- kitchen" at bounding box center [733, 154] width 161 height 25
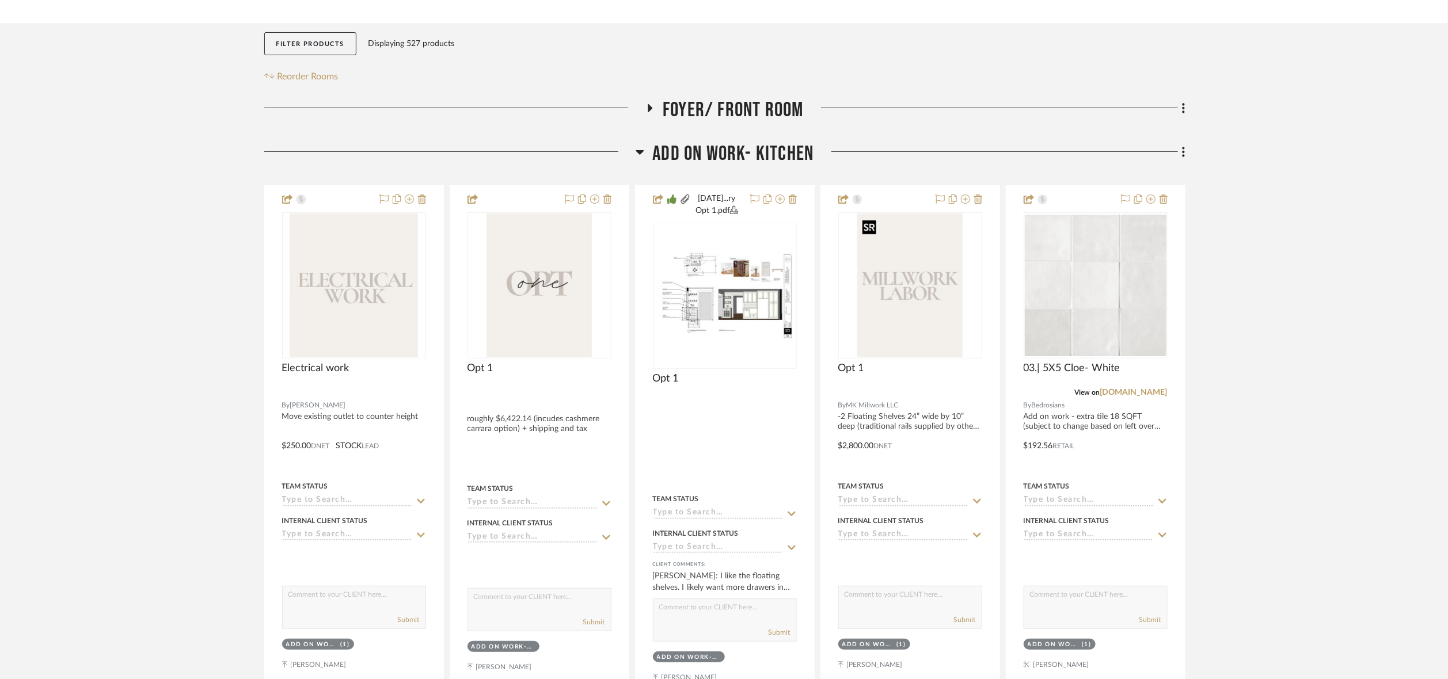
click at [869, 229] on div at bounding box center [869, 227] width 14 height 14
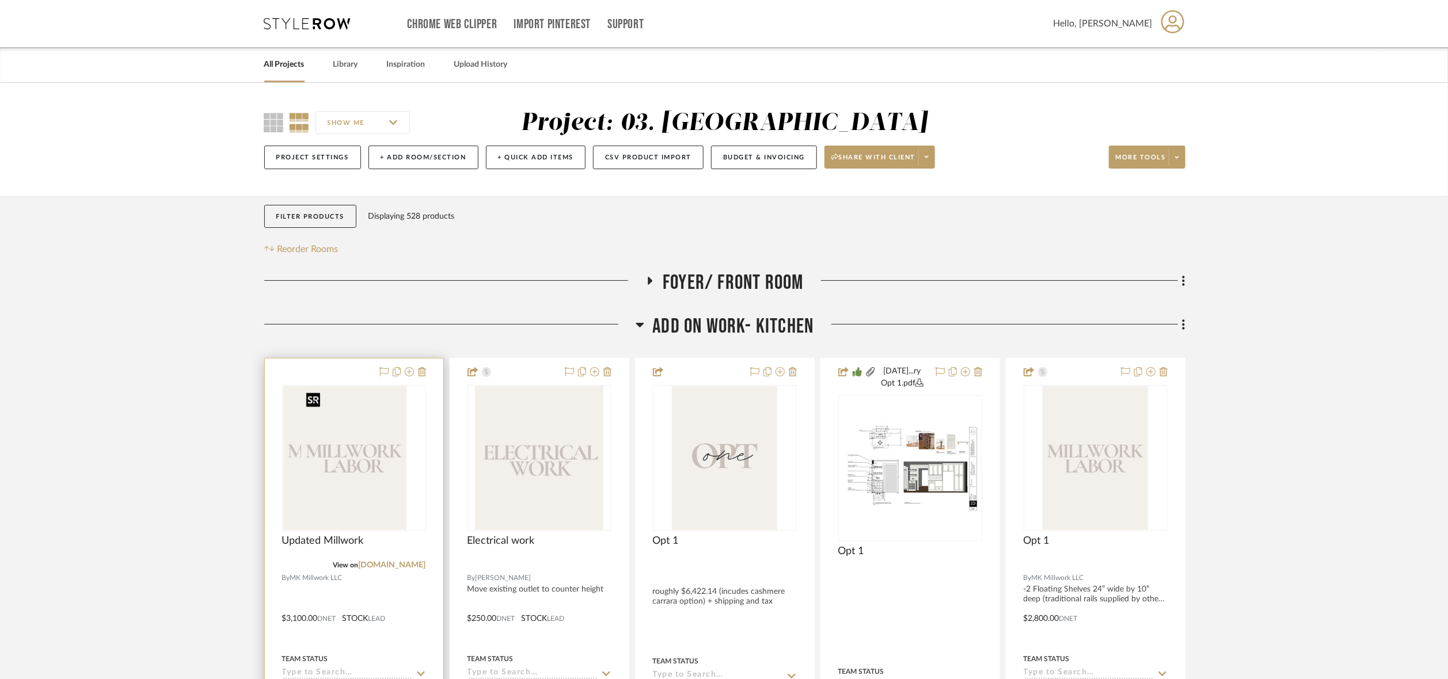
click at [344, 488] on div at bounding box center [354, 458] width 144 height 146
click at [336, 443] on img "0" at bounding box center [353, 458] width 105 height 144
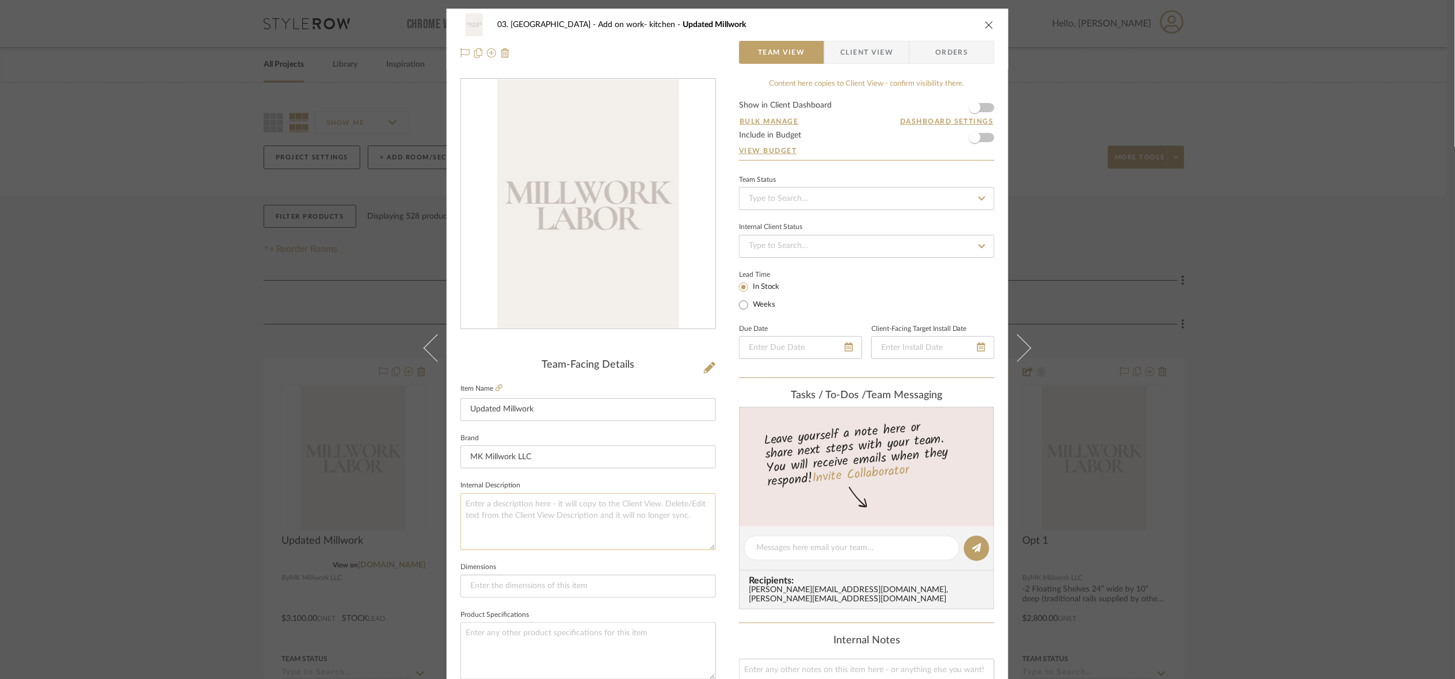
click at [515, 508] on textarea at bounding box center [589, 521] width 256 height 57
paste textarea " base unit w/ 4 drawers; shaker style to match existing  2 painted floating s…"
drag, startPoint x: 467, startPoint y: 500, endPoint x: 472, endPoint y: 508, distance: 9.5
click at [467, 502] on textarea " base unit w/ 4 drawers; shaker style to match existing  2 painted floating s…" at bounding box center [589, 521] width 256 height 57
click at [467, 516] on textarea "-base unit w/ 4 drawers; shaker style to match existing  2 painted floating sh…" at bounding box center [589, 521] width 256 height 57
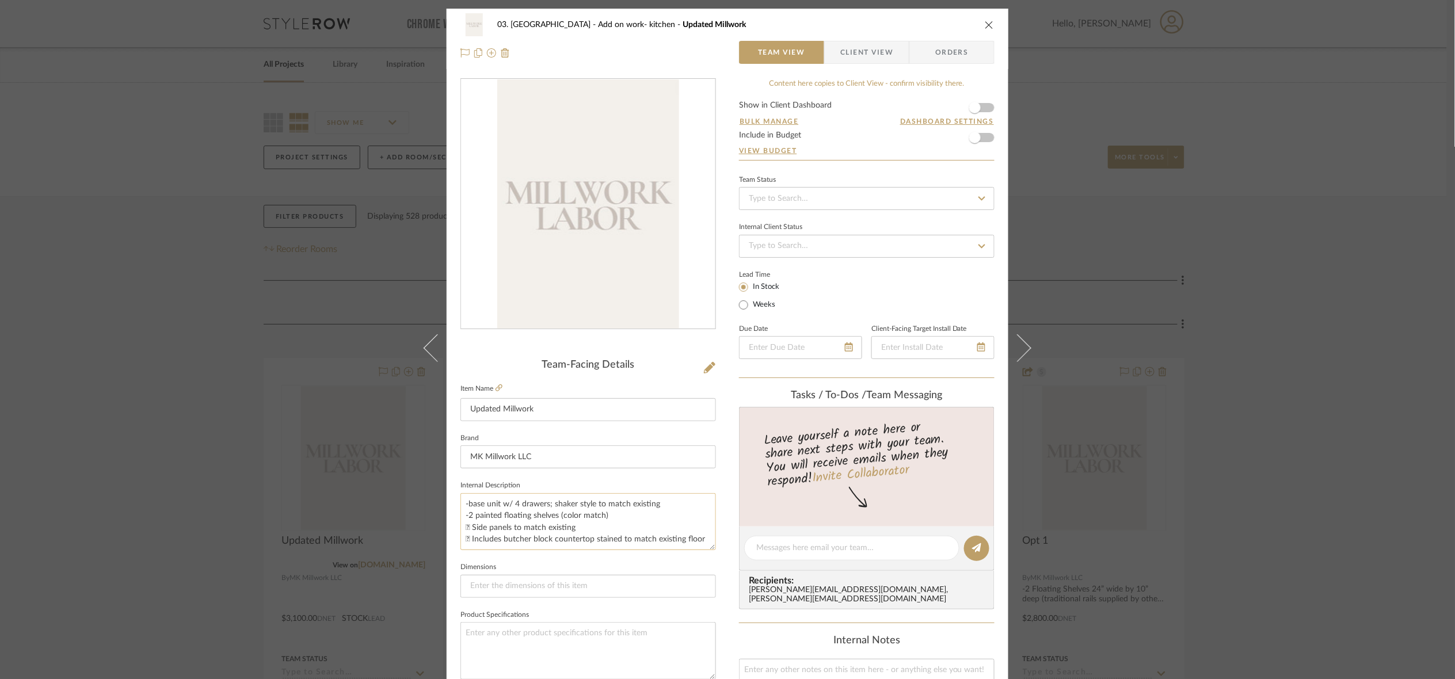
click at [469, 530] on textarea "-base unit w/ 4 drawers; shaker style to match existing -2 painted floating she…" at bounding box center [589, 521] width 256 height 57
click at [473, 537] on textarea "-base unit w/ 4 drawers; shaker style to match existing -2 painted floating she…" at bounding box center [589, 521] width 256 height 57
click at [468, 538] on textarea "-base unit w/ 4 drawers; shaker style to match existing -2 painted floating she…" at bounding box center [589, 521] width 256 height 57
type textarea "-base unit w/ 4 drawers; shaker style to match existing -2 painted floating she…"
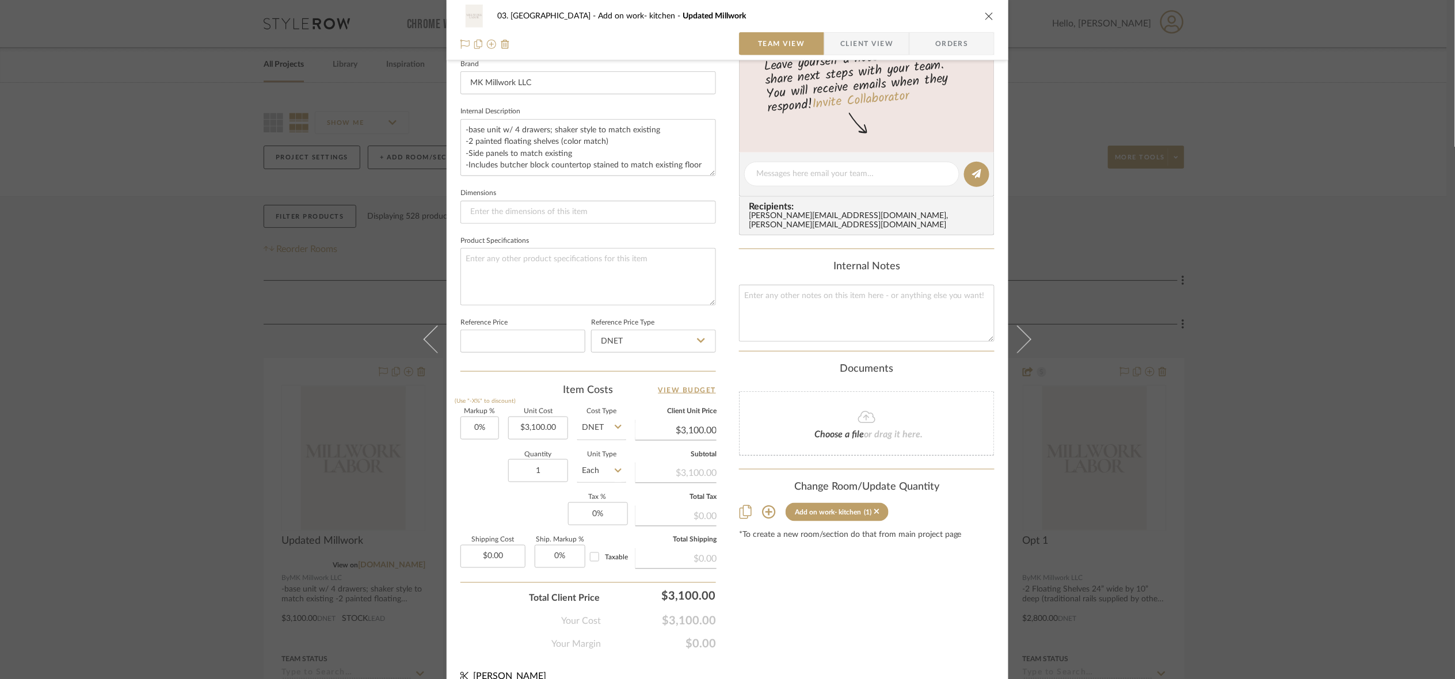
scroll to position [394, 0]
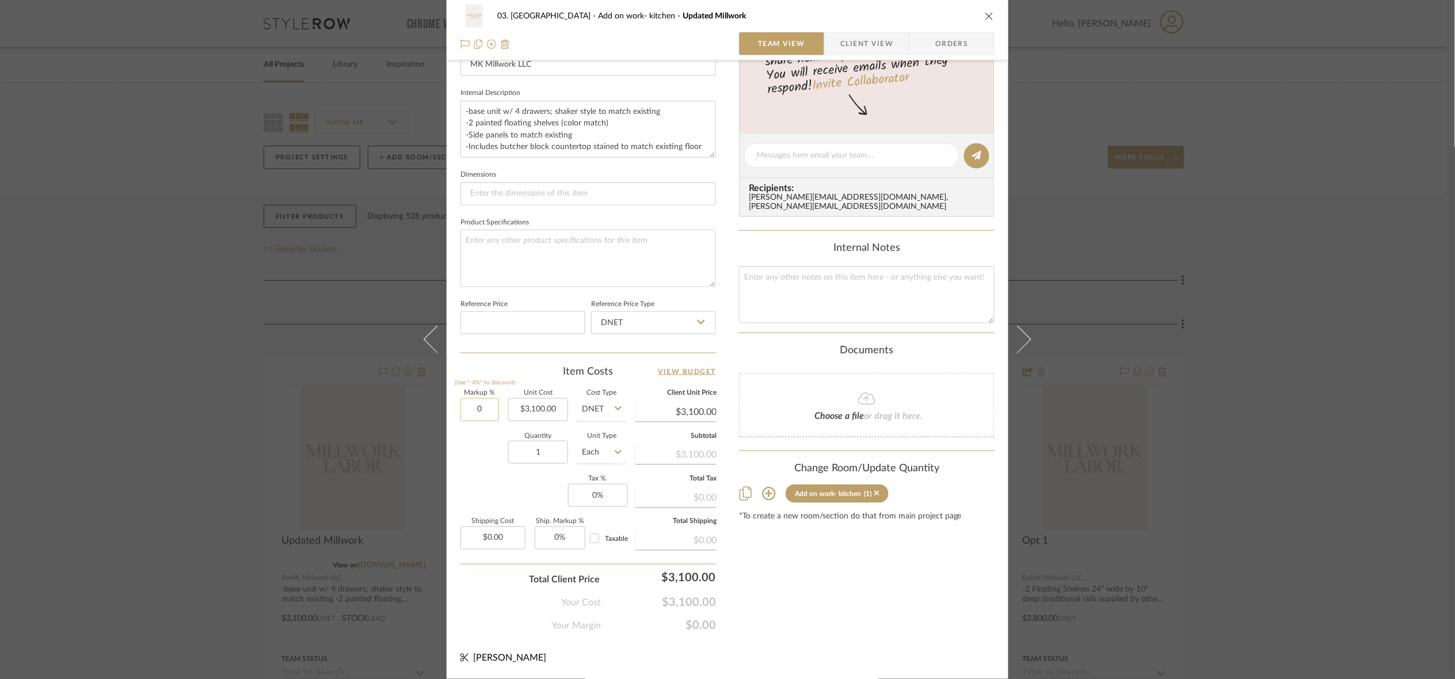
click at [473, 402] on input "0" at bounding box center [480, 409] width 39 height 23
type input "1"
type input "20%"
click at [480, 491] on div "Markup % (Use "-X%" to discount) 20% Unit Cost $3,100.00 Cost Type DNET Client …" at bounding box center [589, 474] width 256 height 168
type input "$3,720.00"
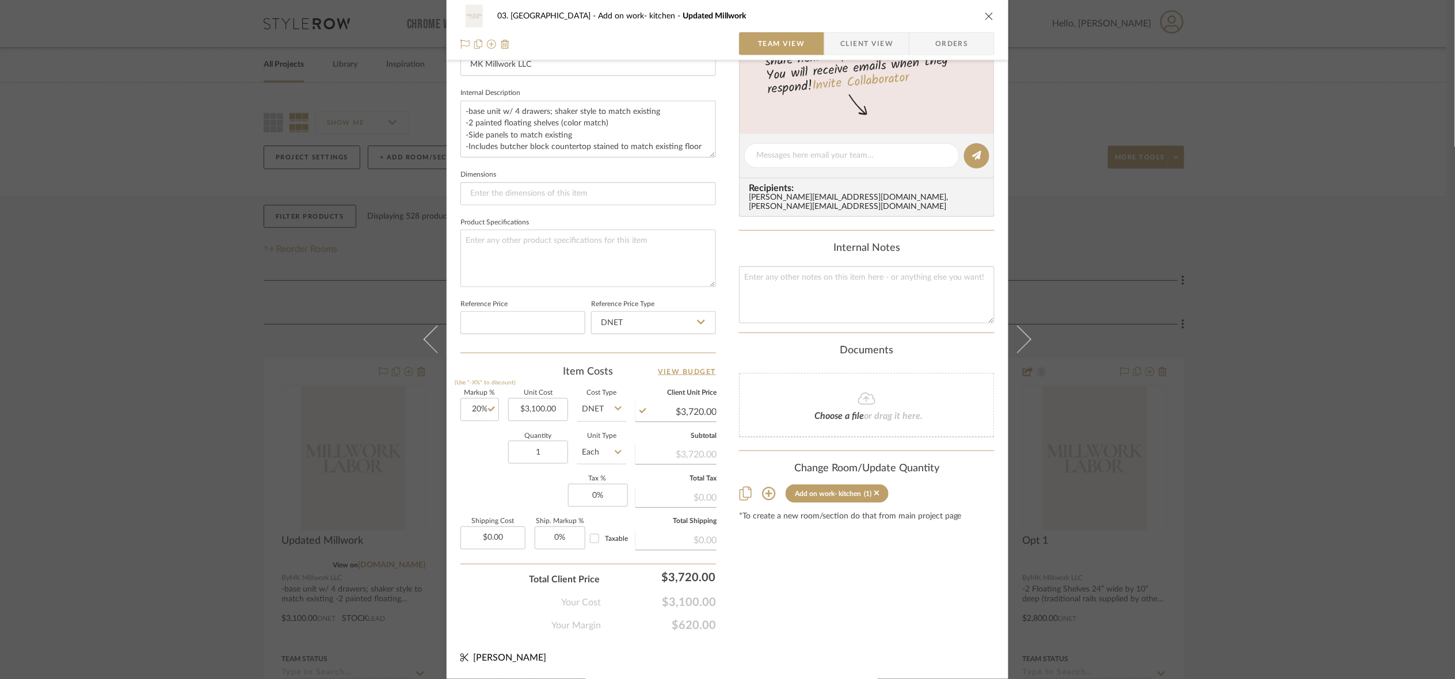
drag, startPoint x: 1359, startPoint y: 419, endPoint x: 1340, endPoint y: 421, distance: 19.1
click at [1127, 420] on div "03. [PERSON_NAME] Add on work- kitchen Updated Millwork Team View Client View O…" at bounding box center [727, 339] width 1455 height 679
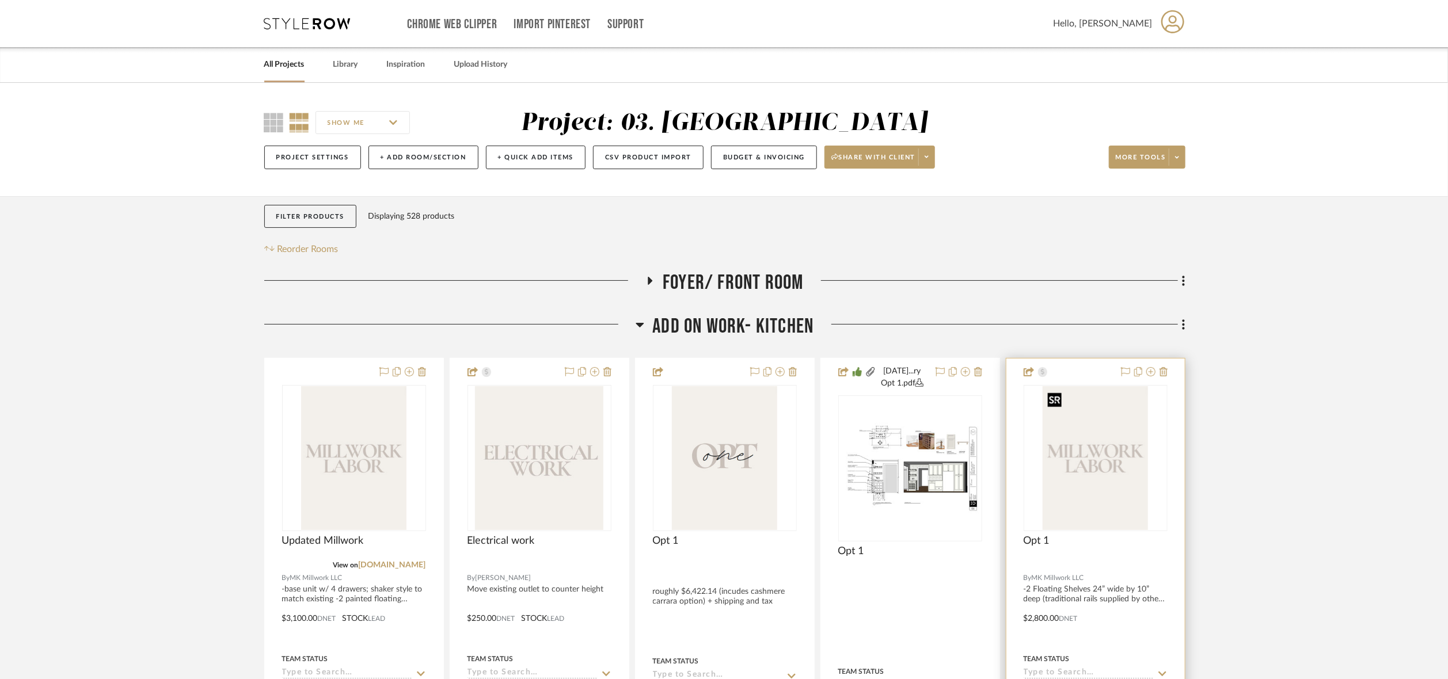
click at [1087, 460] on img "0" at bounding box center [1095, 458] width 105 height 144
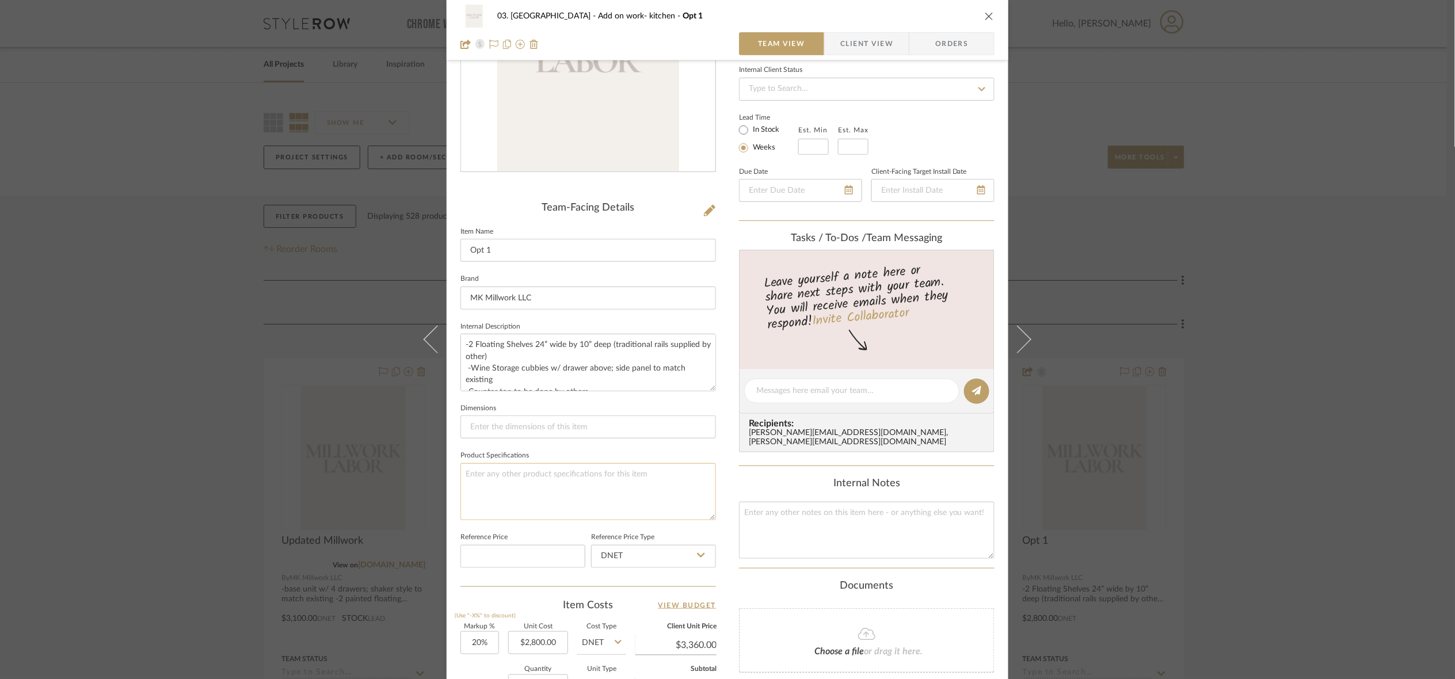
scroll to position [173, 0]
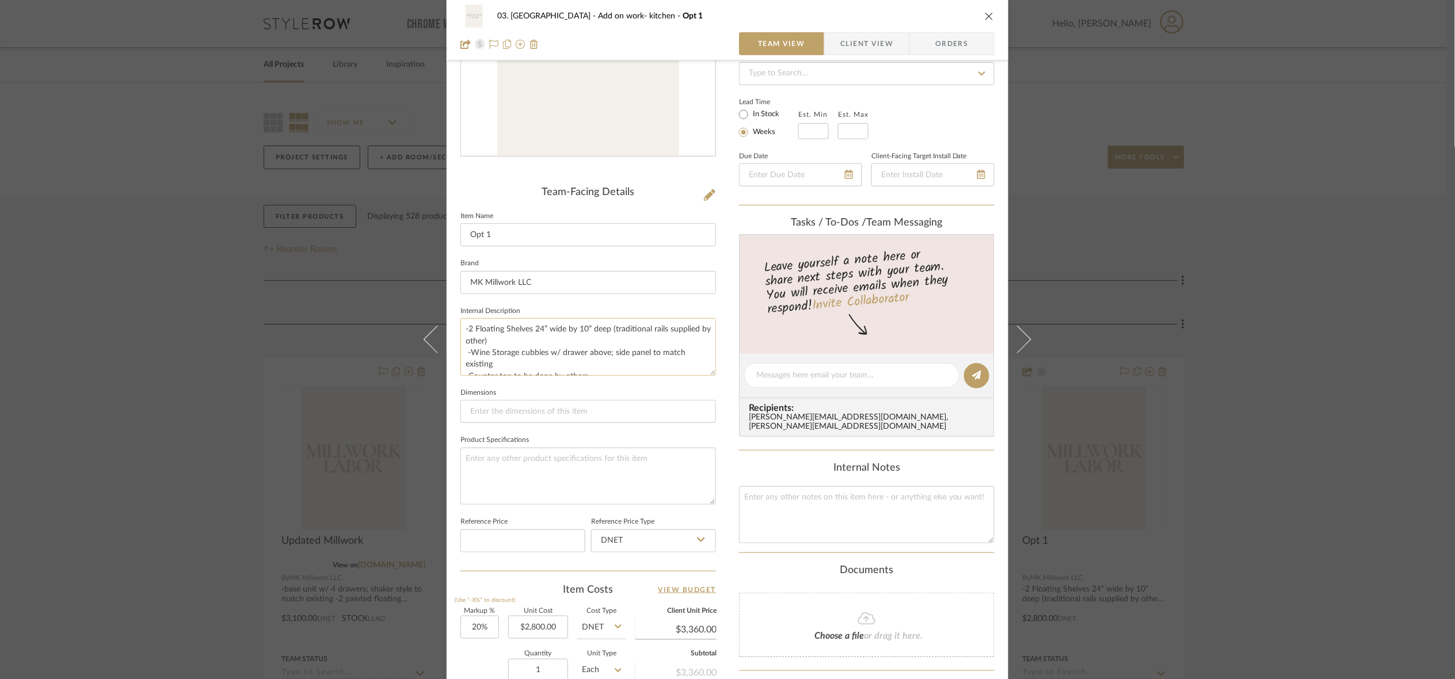
drag, startPoint x: 522, startPoint y: 343, endPoint x: 610, endPoint y: 333, distance: 88.0
click at [610, 333] on textarea "-2 Floating Shelves 24” wide by 10” deep (traditional rails supplied by other) …" at bounding box center [589, 346] width 256 height 57
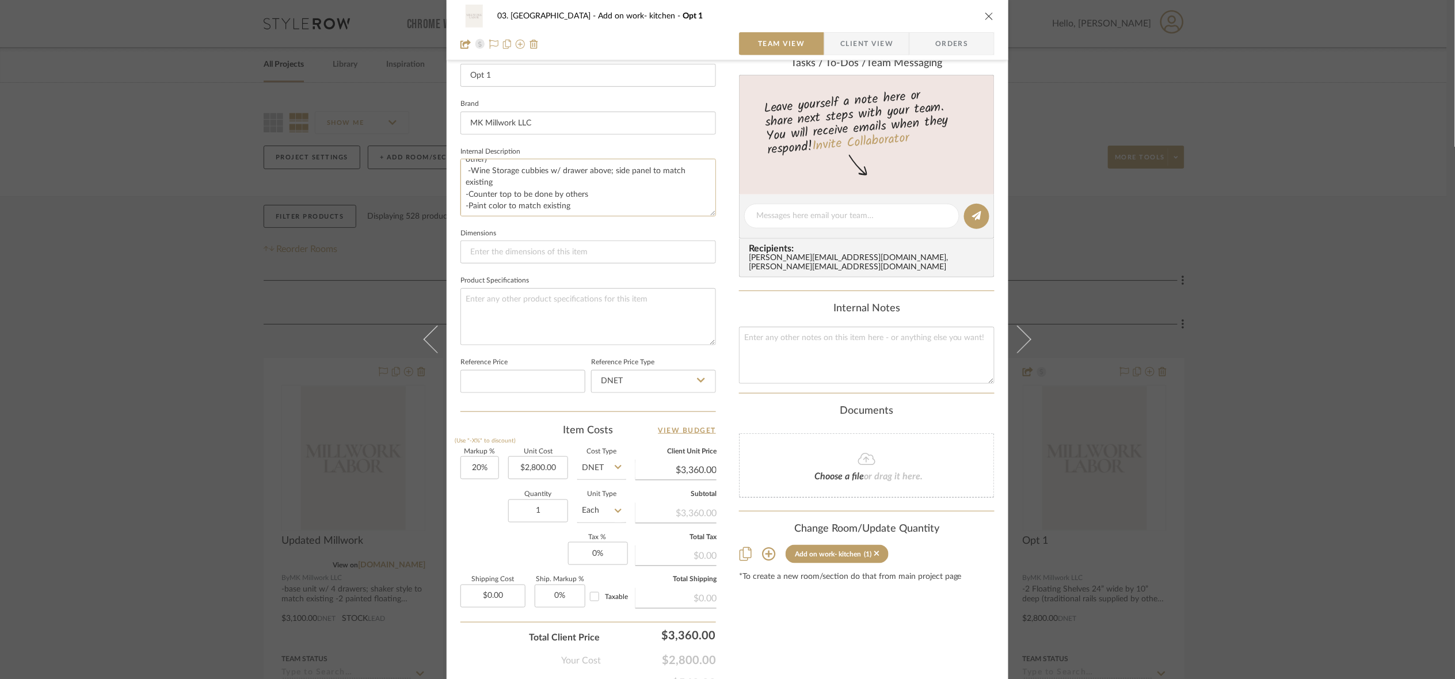
scroll to position [345, 0]
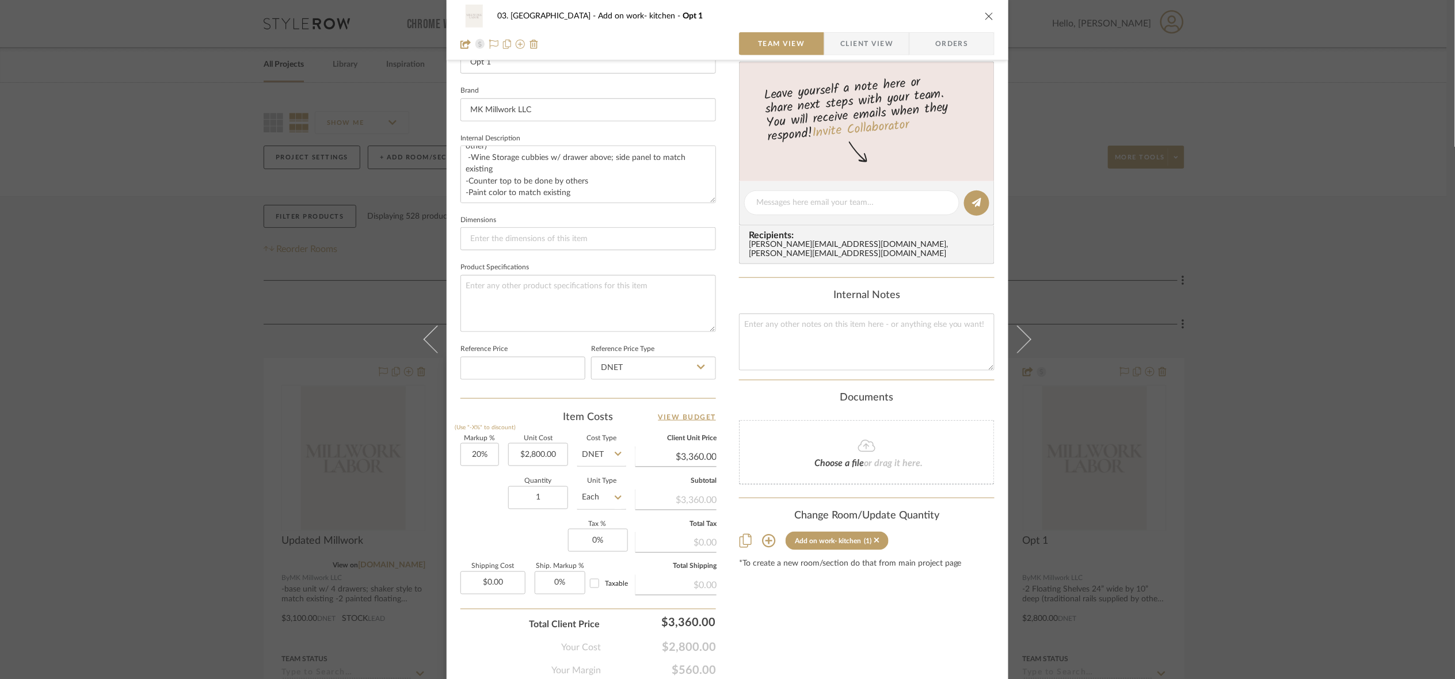
drag, startPoint x: 1266, startPoint y: 381, endPoint x: 521, endPoint y: 406, distance: 745.4
click at [1127, 380] on div "03. [PERSON_NAME] Add on work- kitchen Opt 1 Team View Client View Orders Team-…" at bounding box center [727, 339] width 1455 height 679
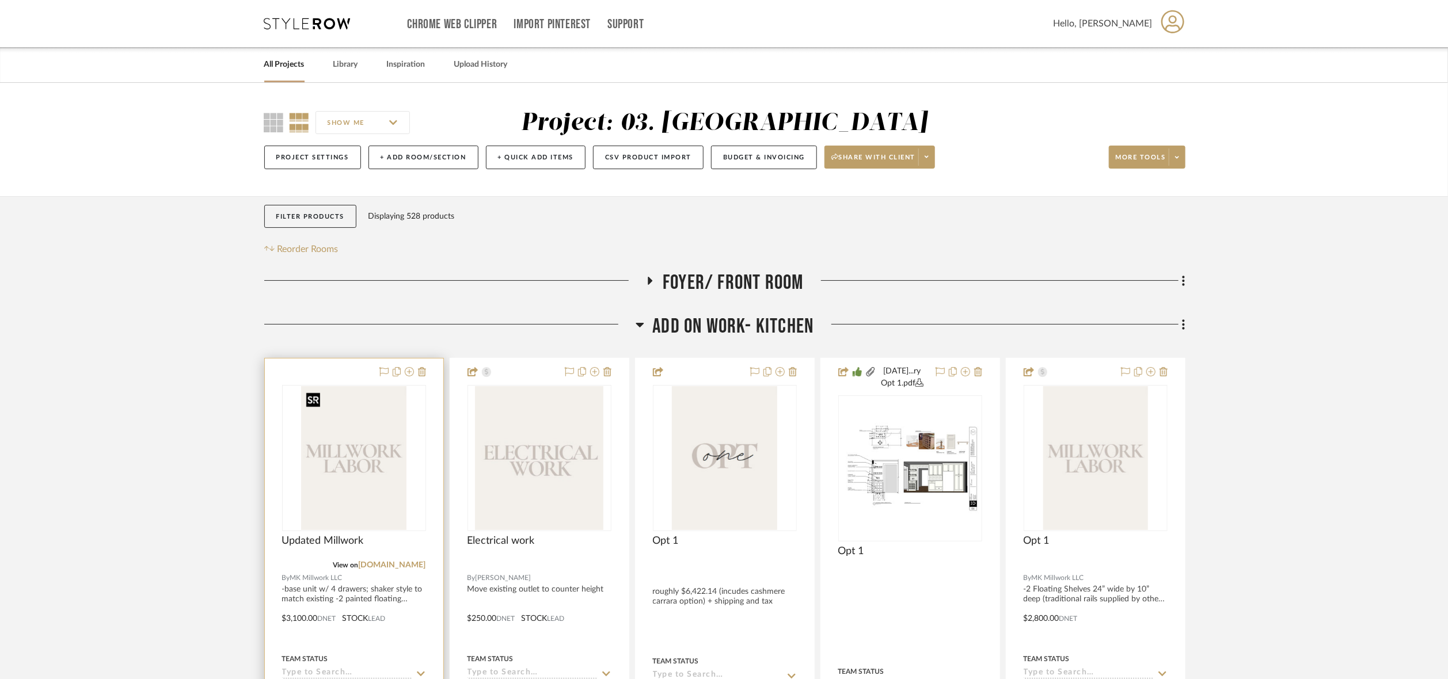
click at [385, 436] on img "0" at bounding box center [353, 458] width 105 height 144
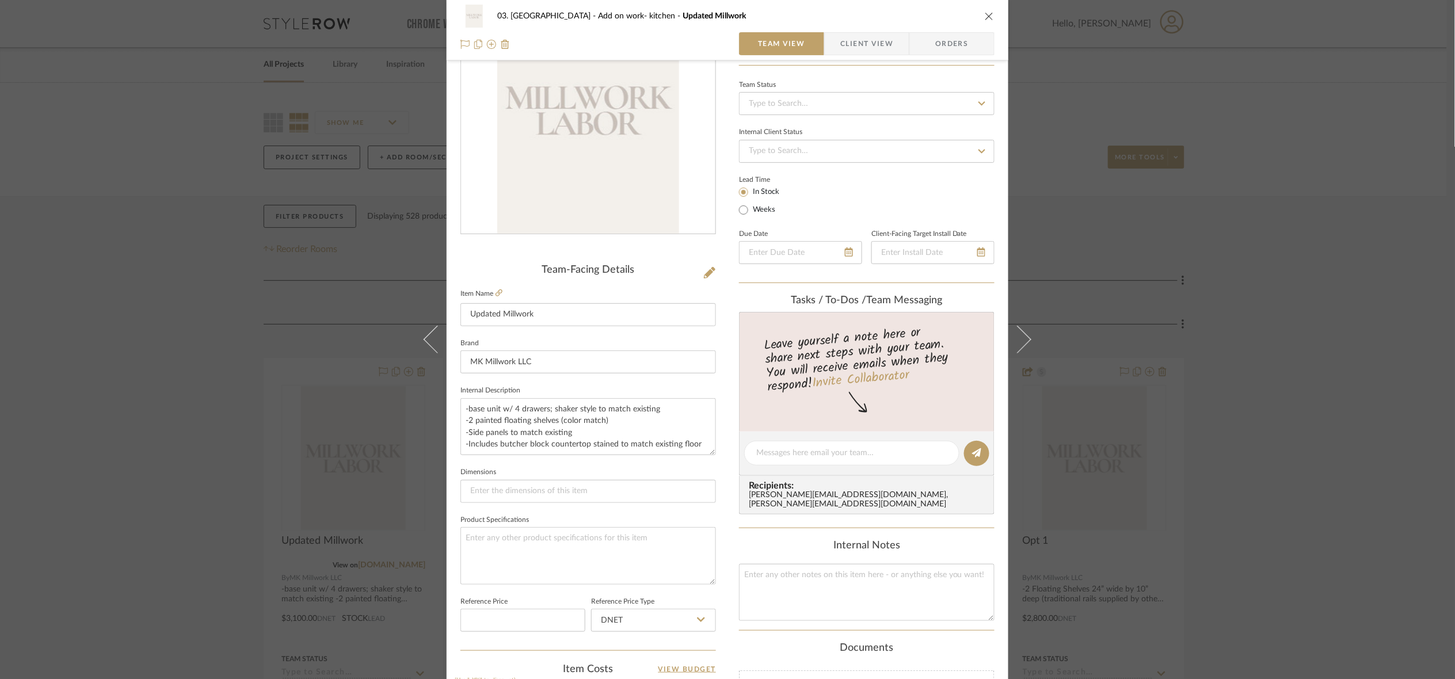
scroll to position [173, 0]
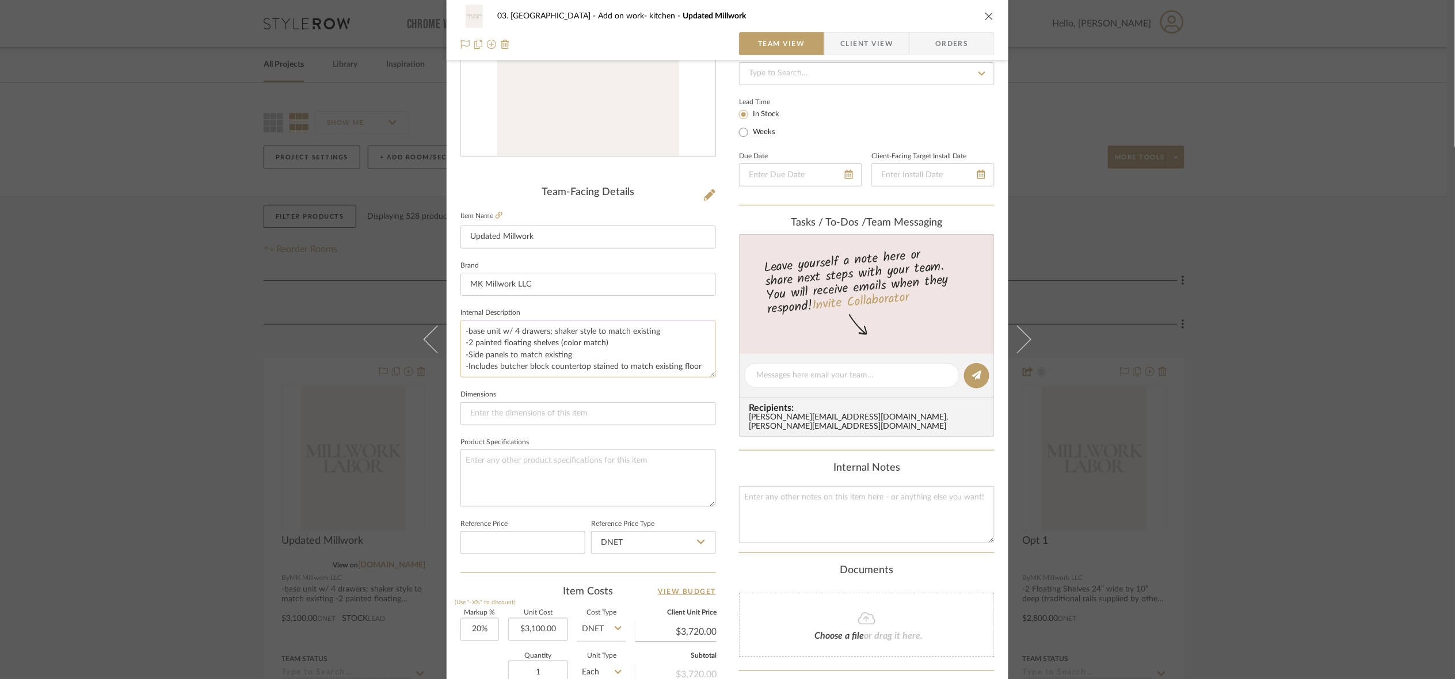
click at [673, 329] on textarea "-base unit w/ 4 drawers; shaker style to match existing -2 painted floating she…" at bounding box center [589, 349] width 256 height 57
click at [629, 345] on textarea "-base unit w/ 4 drawers; shaker style to match existing -2 painted floating she…" at bounding box center [589, 349] width 256 height 57
paste textarea "(traditional rails supplied by other)"
type textarea "-base unit w/ 4 drawers; shaker style to match existing -2 painted floating she…"
click at [626, 397] on fieldset "Dimensions" at bounding box center [589, 406] width 256 height 39
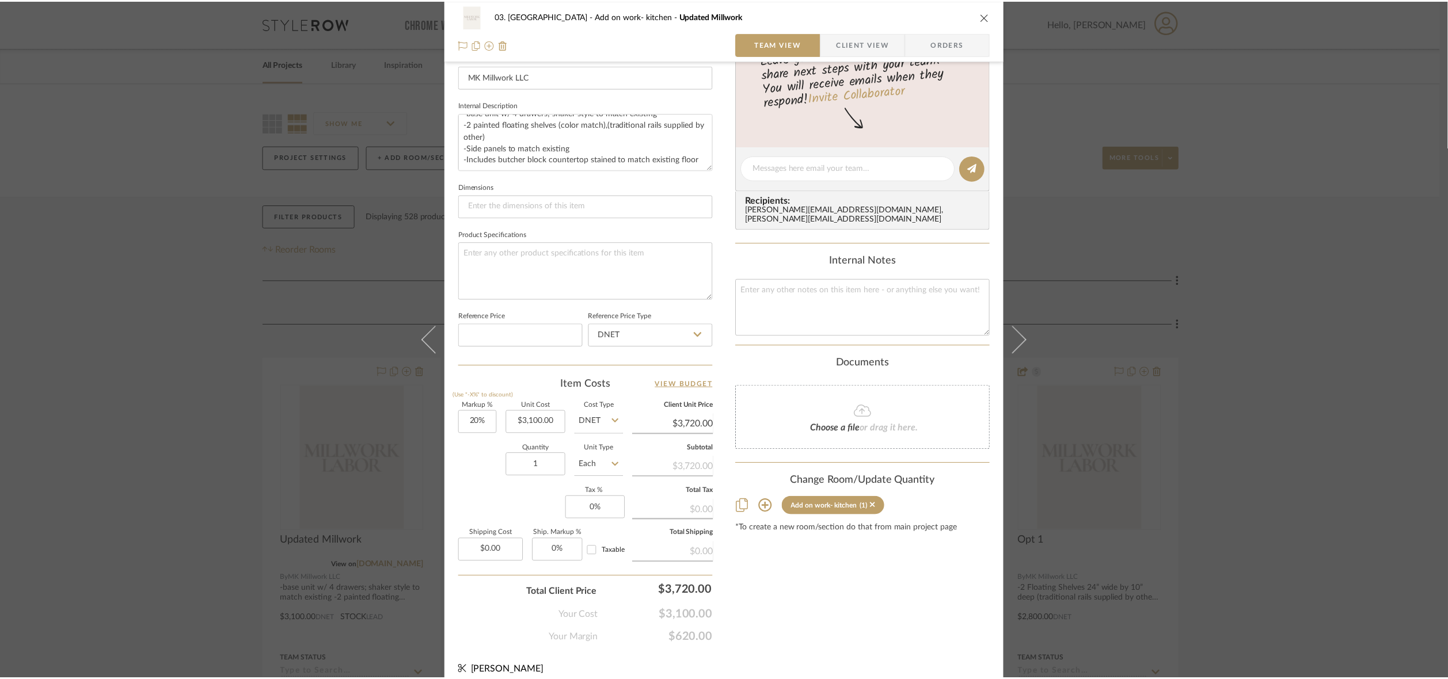
scroll to position [394, 0]
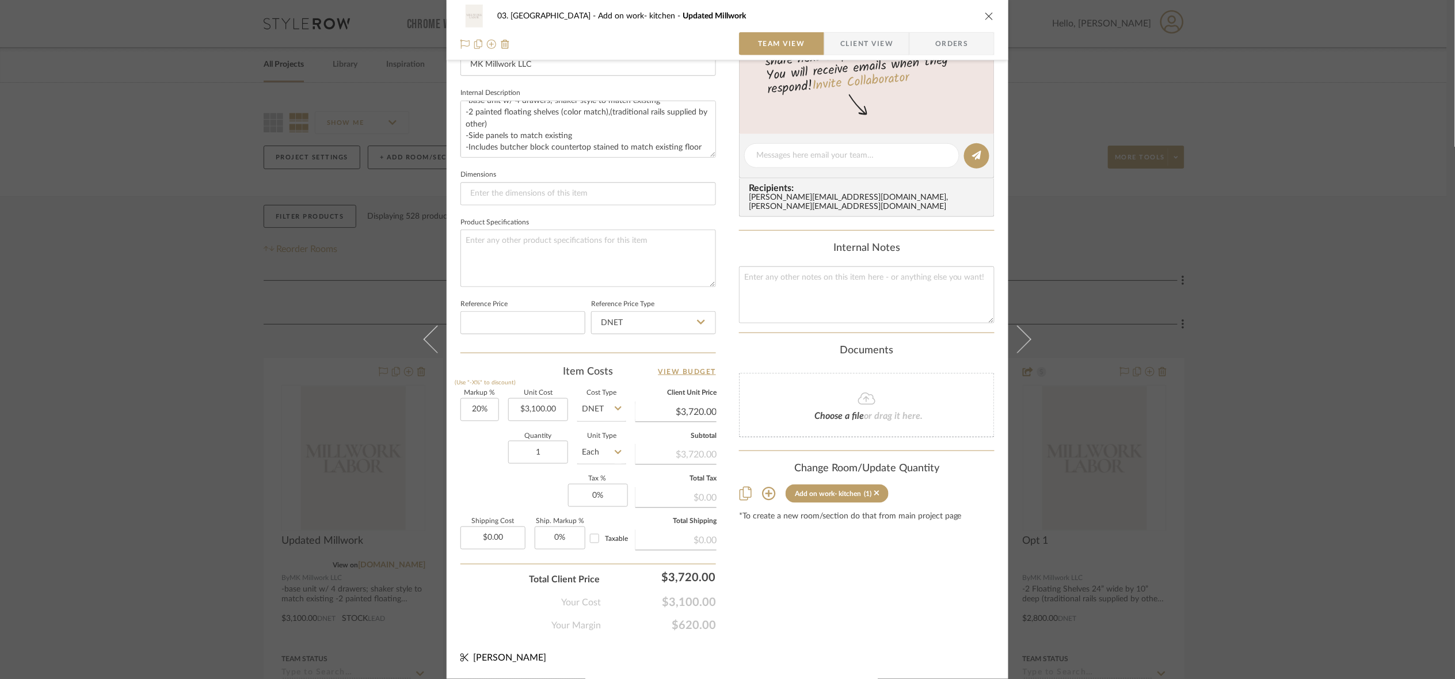
click at [1127, 377] on div "03. [PERSON_NAME] Add on work- kitchen Updated Millwork Team View Client View O…" at bounding box center [727, 339] width 1455 height 679
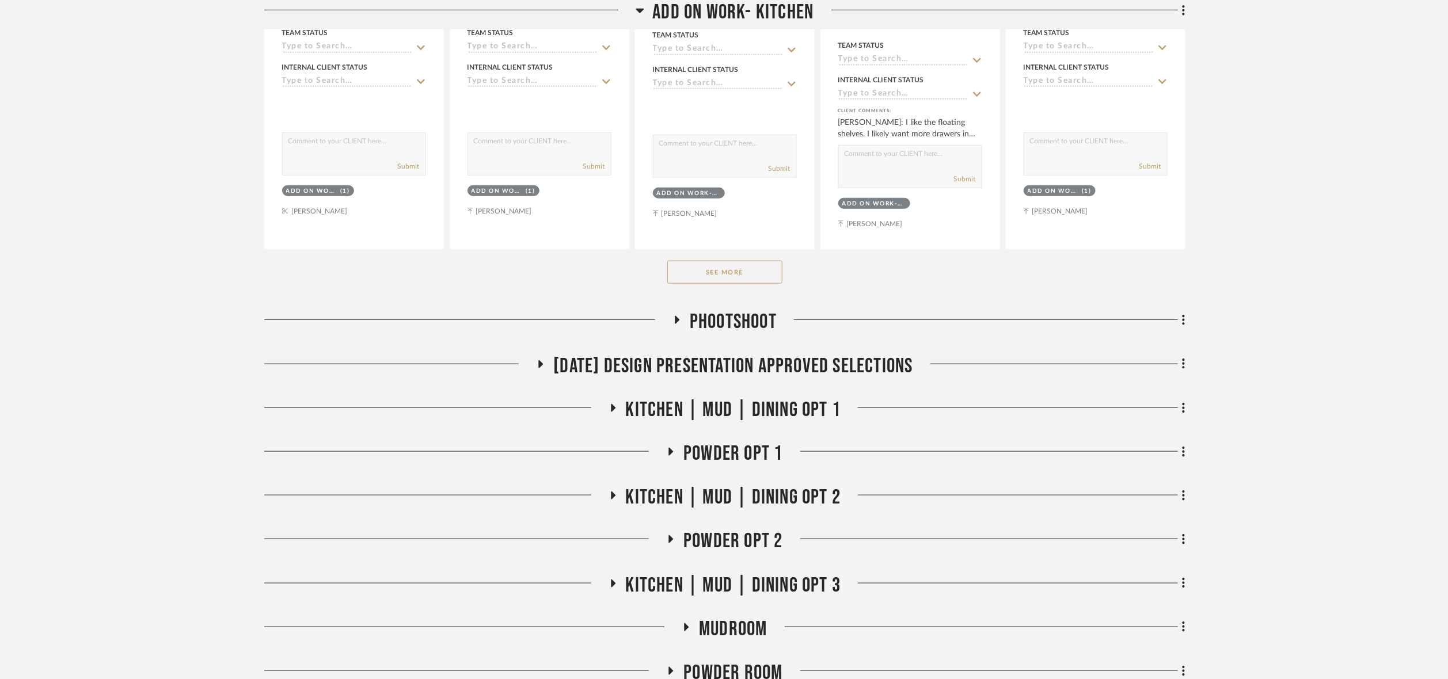
scroll to position [604, 0]
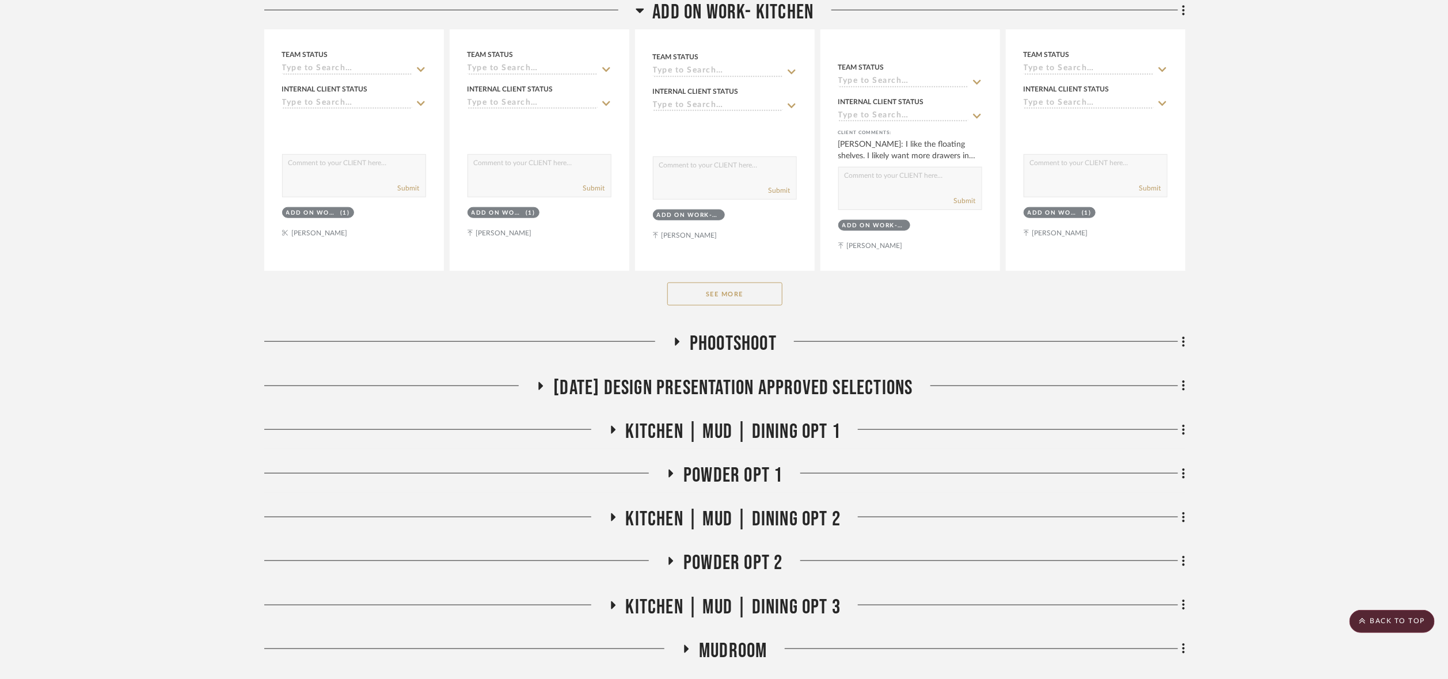
click at [709, 288] on button "See More" at bounding box center [724, 294] width 115 height 23
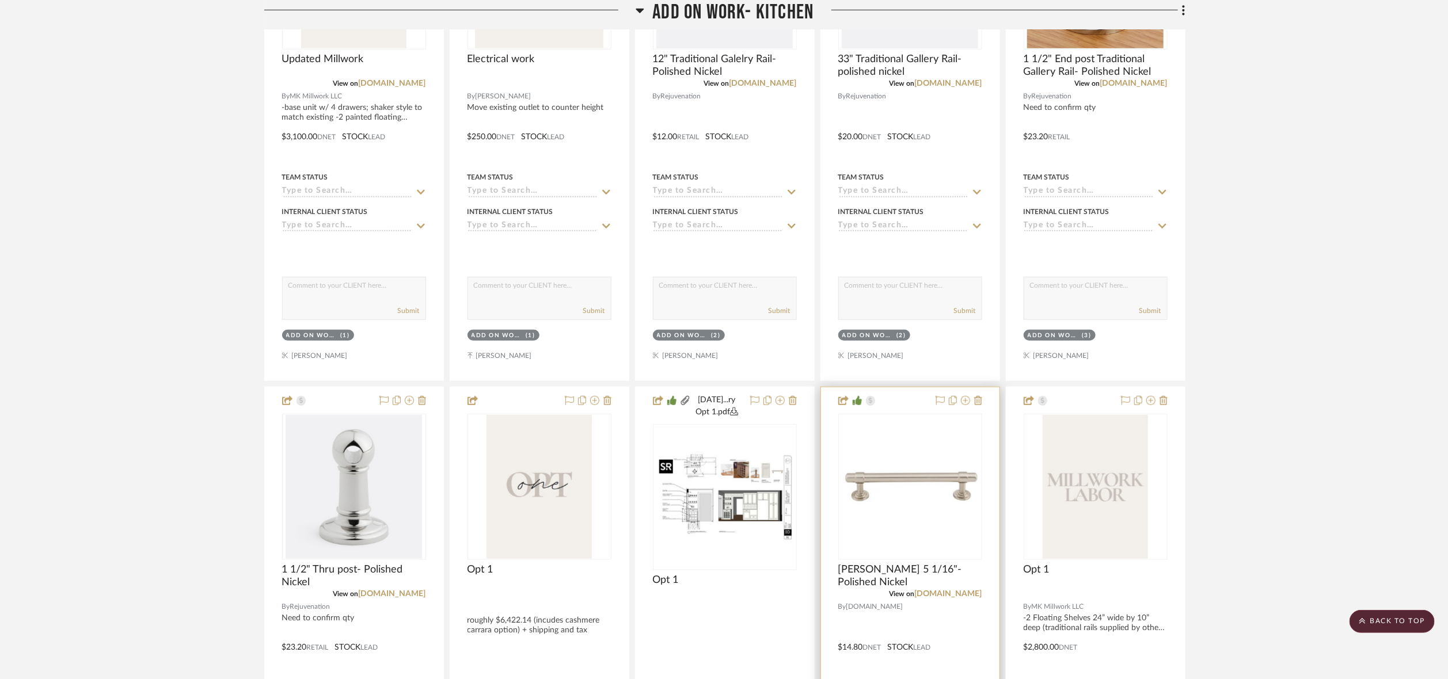
scroll to position [486, 0]
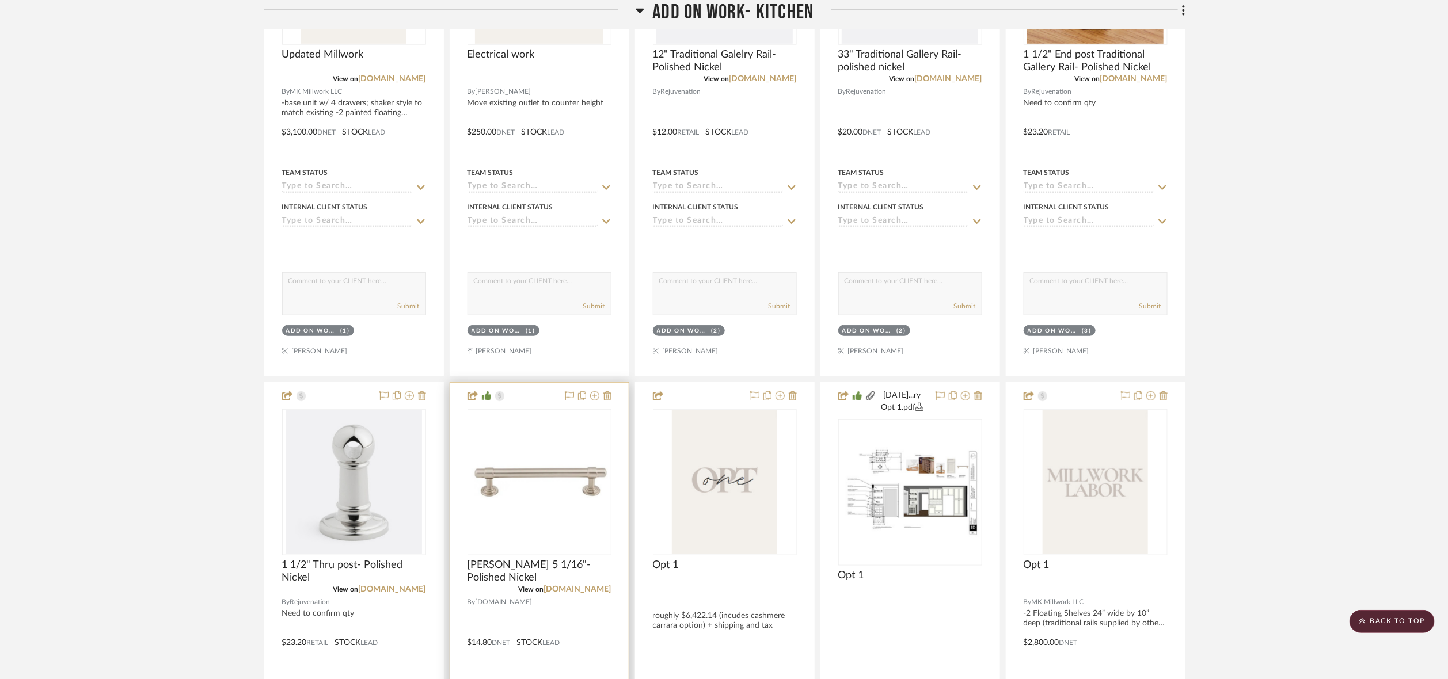
click at [502, 479] on img "0" at bounding box center [540, 482] width 142 height 40
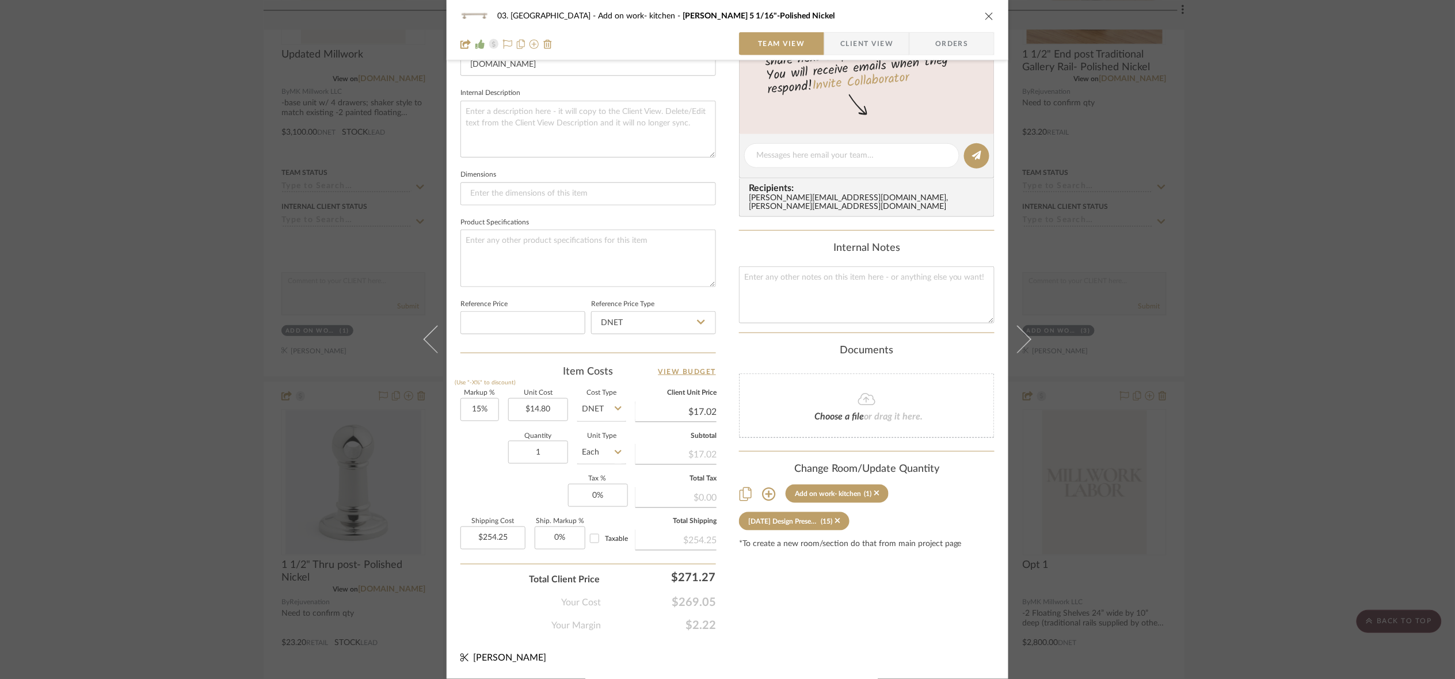
scroll to position [394, 0]
click at [552, 451] on input "1" at bounding box center [538, 452] width 60 height 23
type input "4"
click at [482, 493] on div "Markup % (Use "-X%" to discount) 15% Unit Cost $14.80 Cost Type DNET Client Uni…" at bounding box center [589, 474] width 256 height 168
click at [1127, 425] on div "03. [PERSON_NAME] Add on work- kitchen [PERSON_NAME] 5 1/16"-Polished Nickel Te…" at bounding box center [727, 339] width 1455 height 679
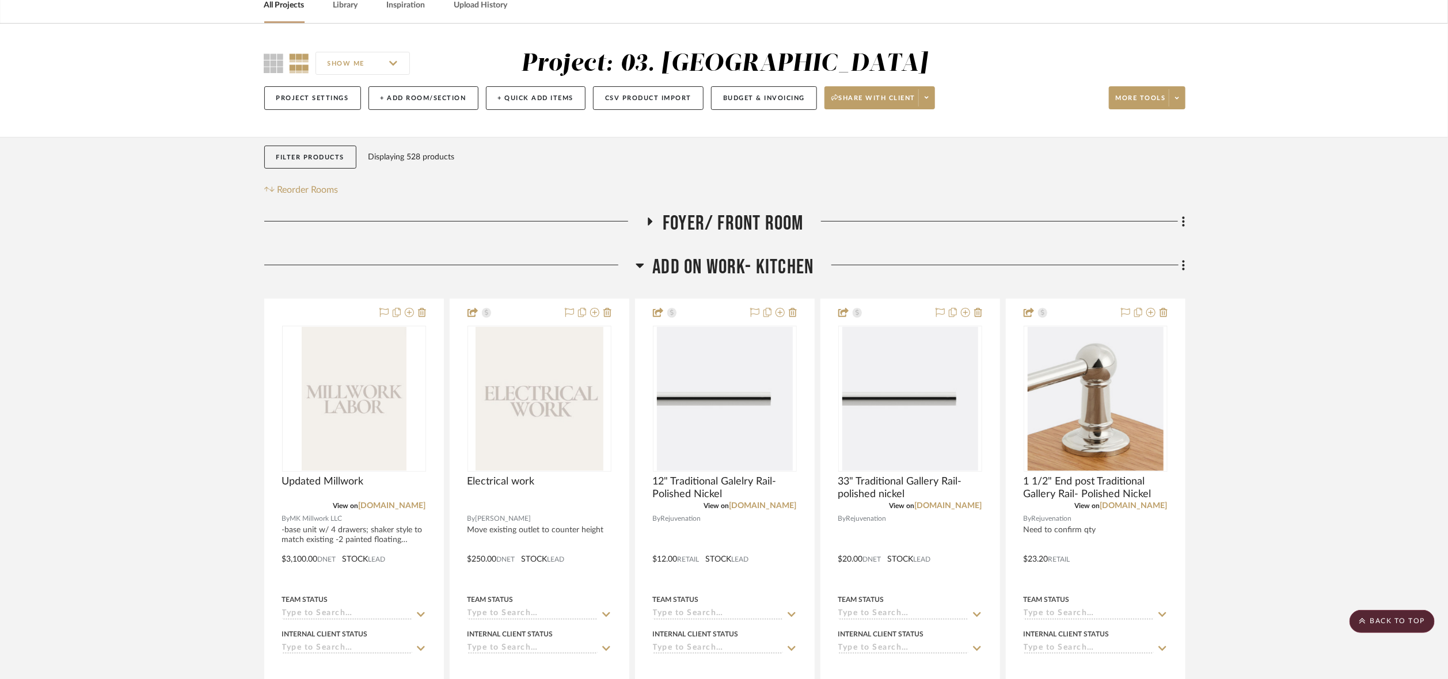
scroll to position [55, 0]
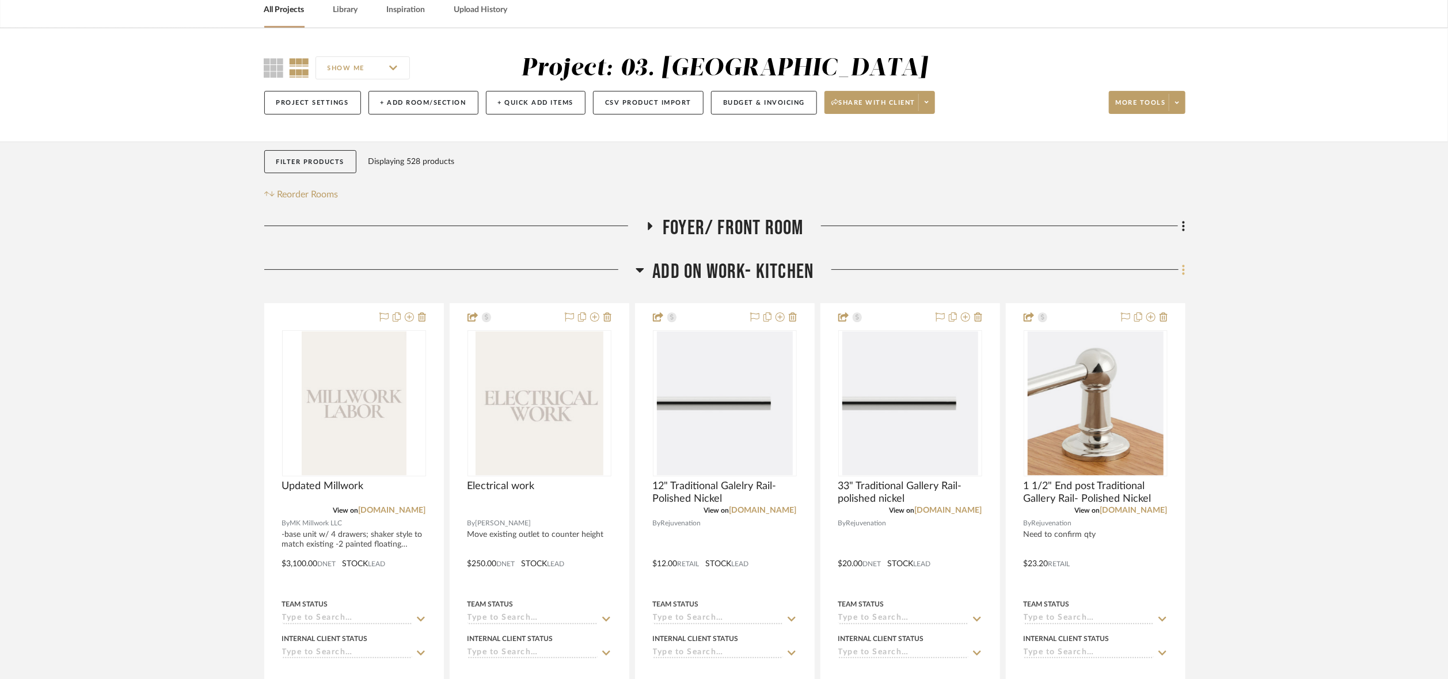
click at [1127, 268] on fa-icon at bounding box center [1181, 270] width 7 height 19
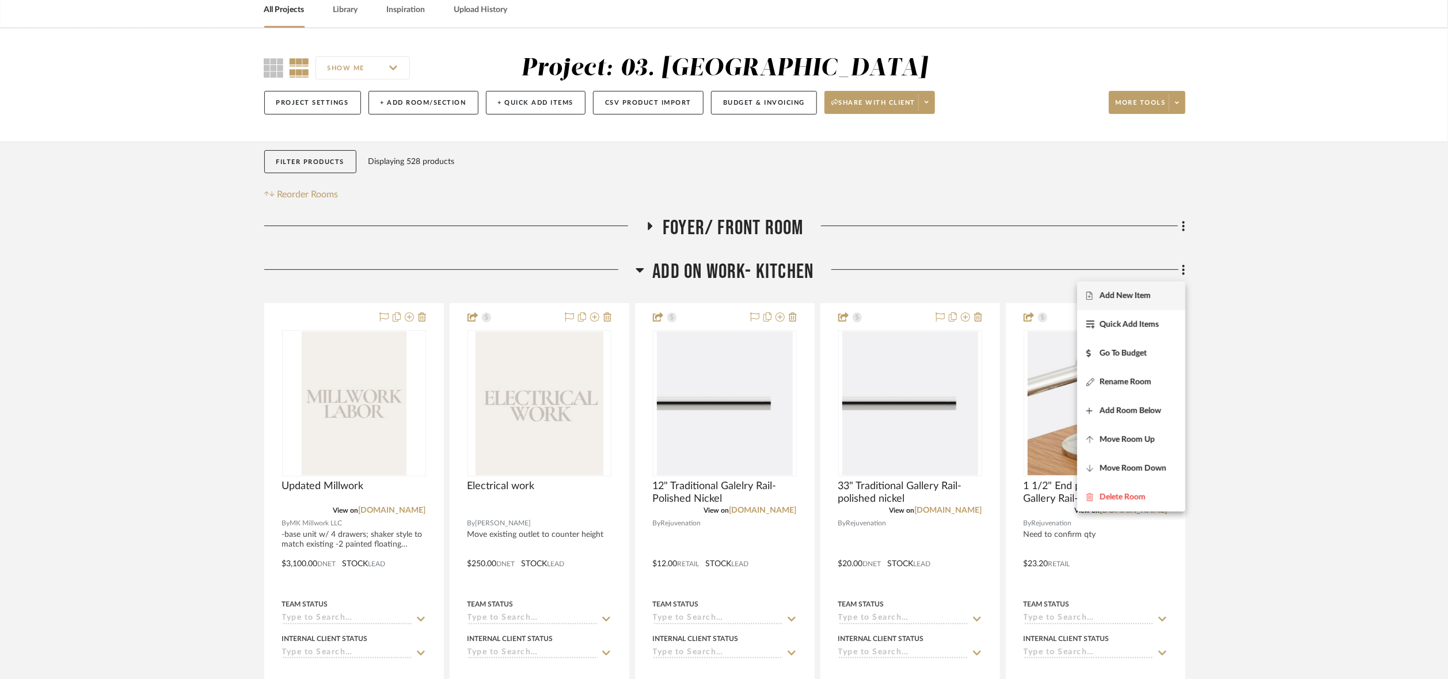
click at [1127, 290] on button "Add New Item" at bounding box center [1131, 296] width 108 height 29
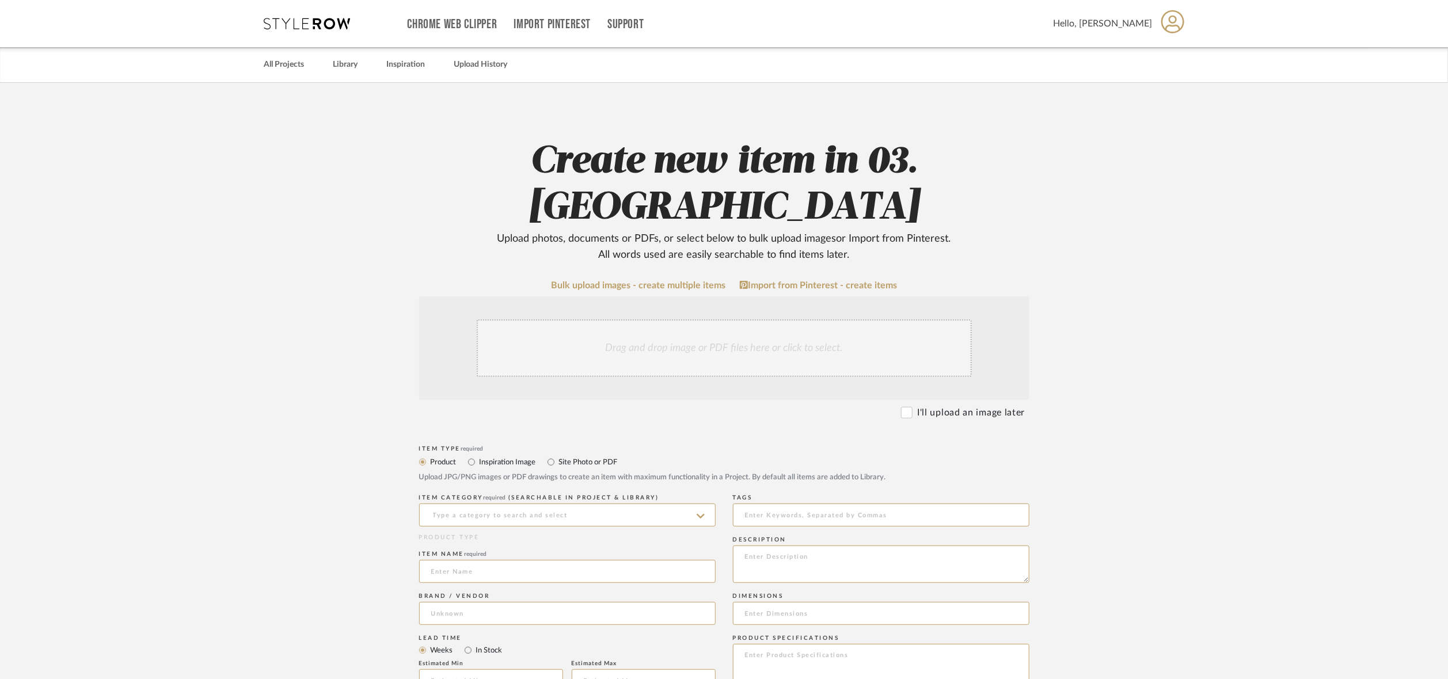
click at [593, 320] on div "Drag and drop image or PDF files here or click to select." at bounding box center [724, 349] width 495 height 58
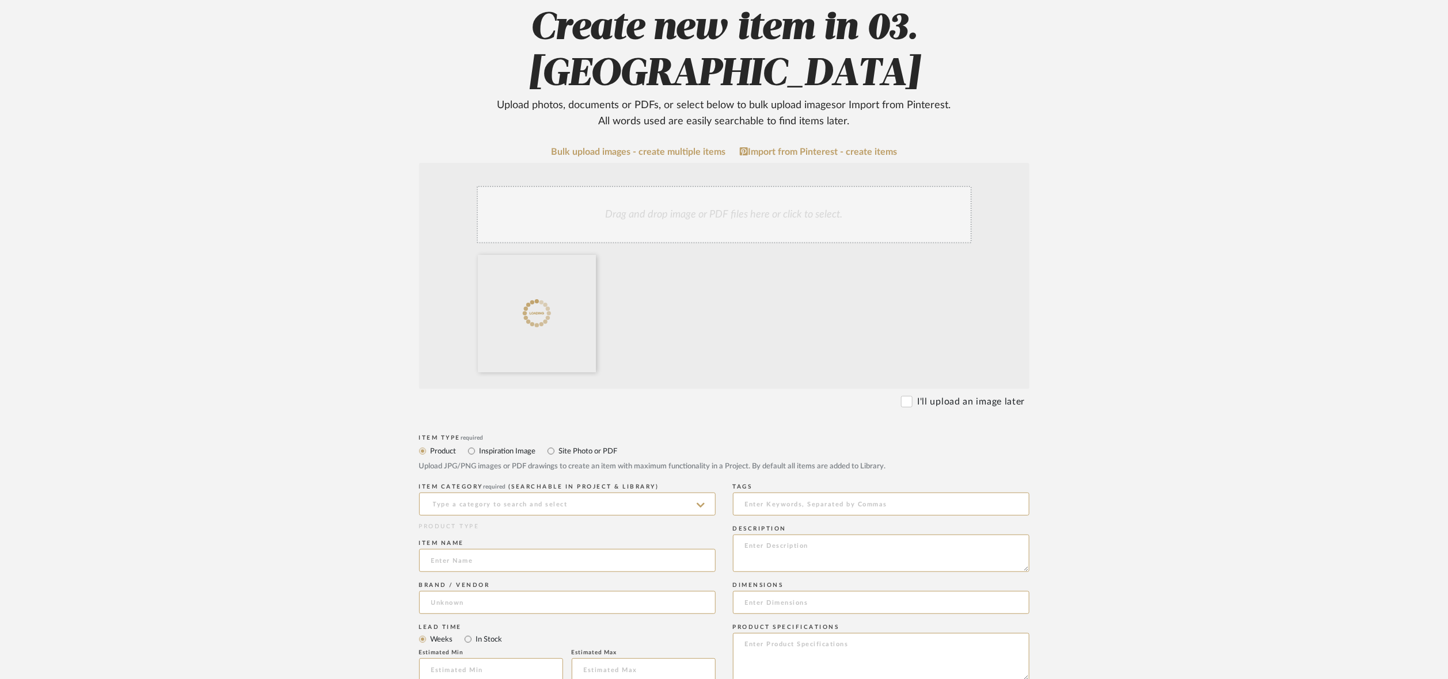
scroll to position [173, 0]
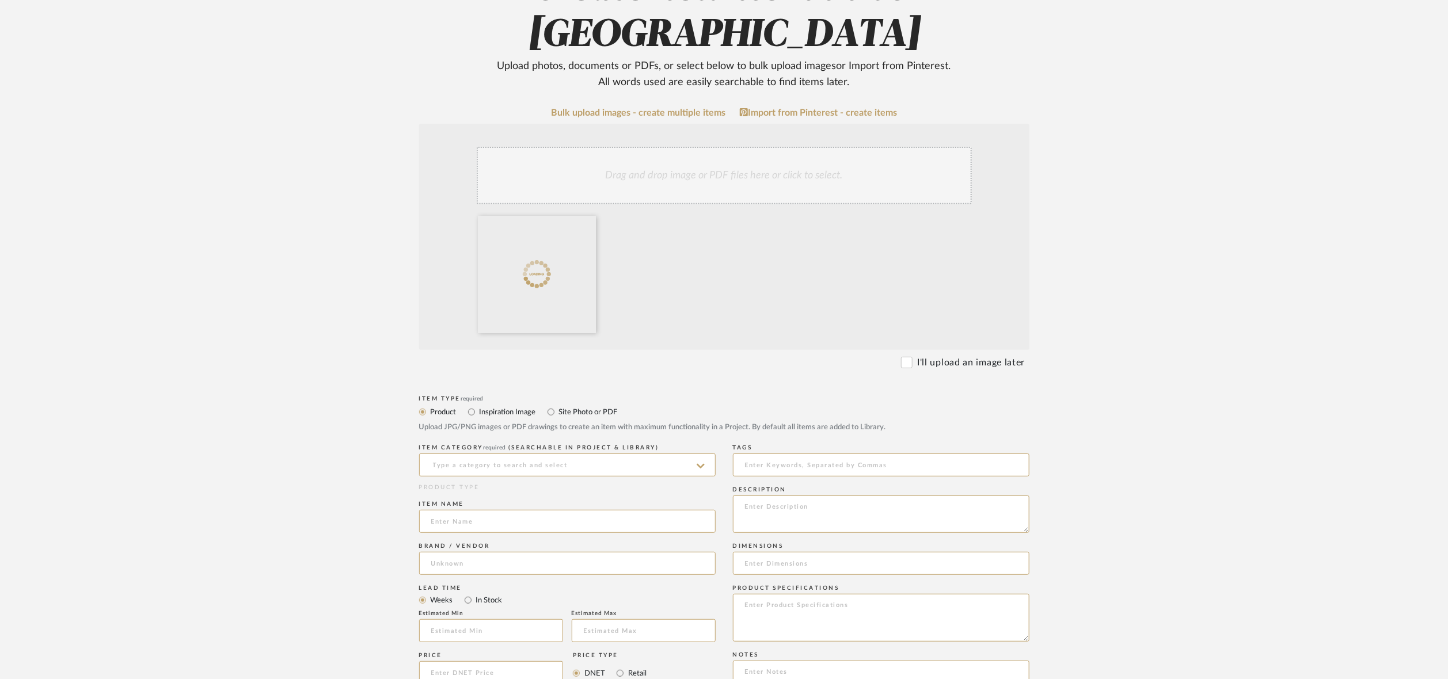
click at [511, 405] on div "Product Inspiration Image Site Photo or PDF Upload JPG/PNG images or PDF drawin…" at bounding box center [724, 419] width 610 height 28
click at [507, 406] on label "Inspiration Image" at bounding box center [507, 412] width 58 height 13
click at [478, 405] on input "Inspiration Image" at bounding box center [472, 412] width 14 height 14
radio input "true"
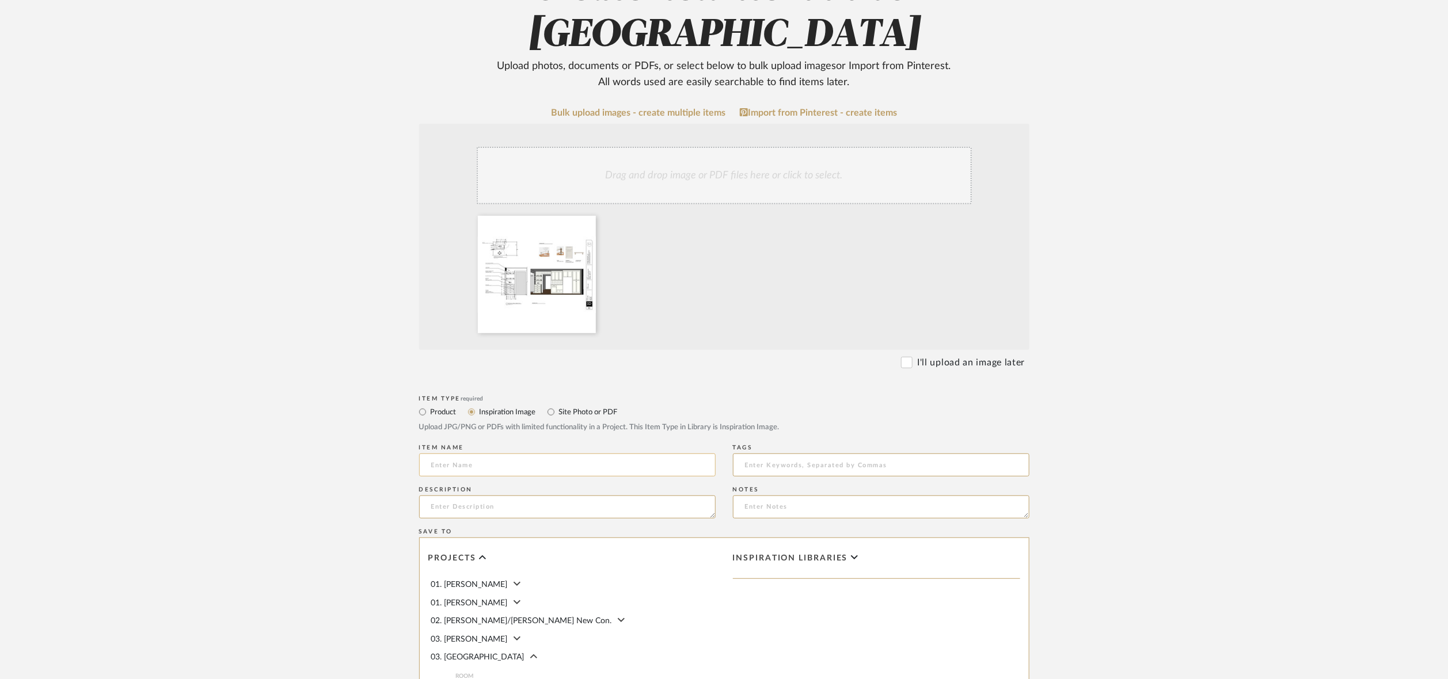
click at [507, 454] on input at bounding box center [567, 465] width 296 height 23
drag, startPoint x: 552, startPoint y: 418, endPoint x: 251, endPoint y: 440, distance: 301.3
click at [251, 440] on upload-items "Create new item in 03. [PERSON_NAME] Upload photos, documents or PDFs, or selec…" at bounding box center [724, 398] width 1448 height 976
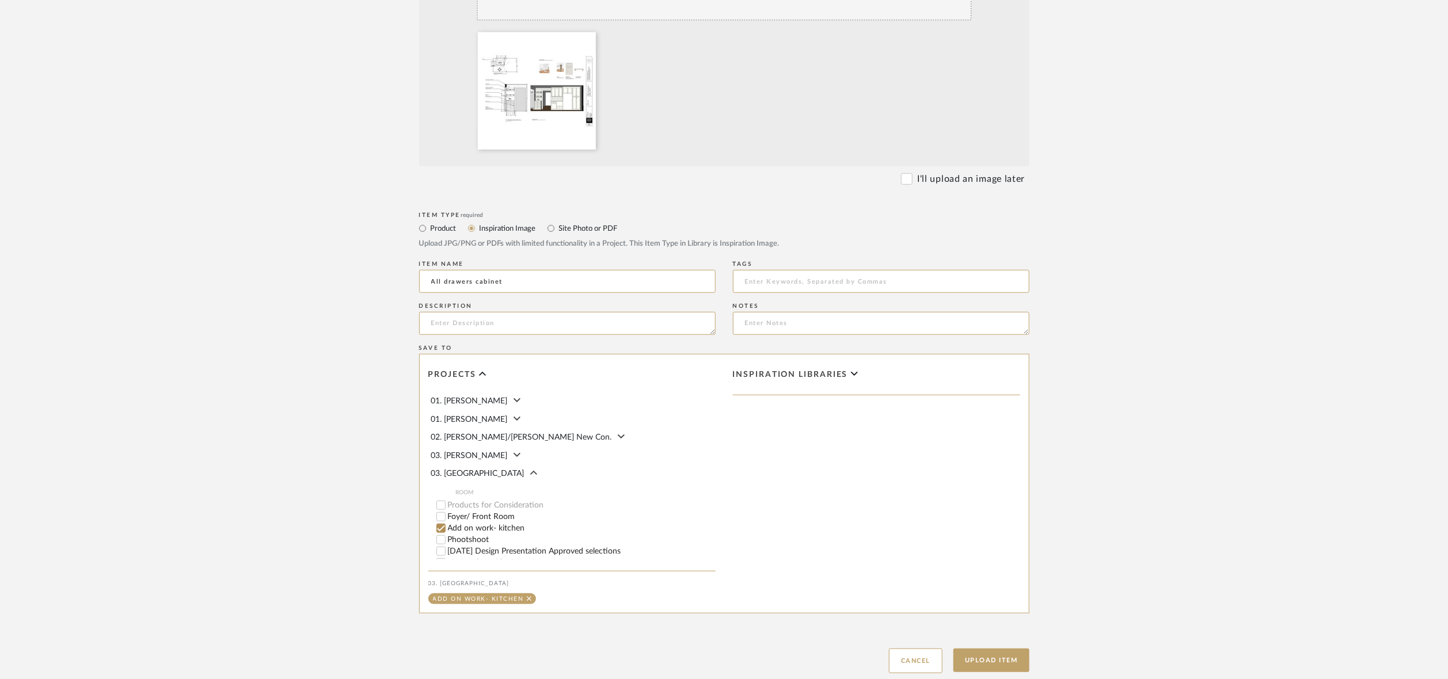
scroll to position [387, 0]
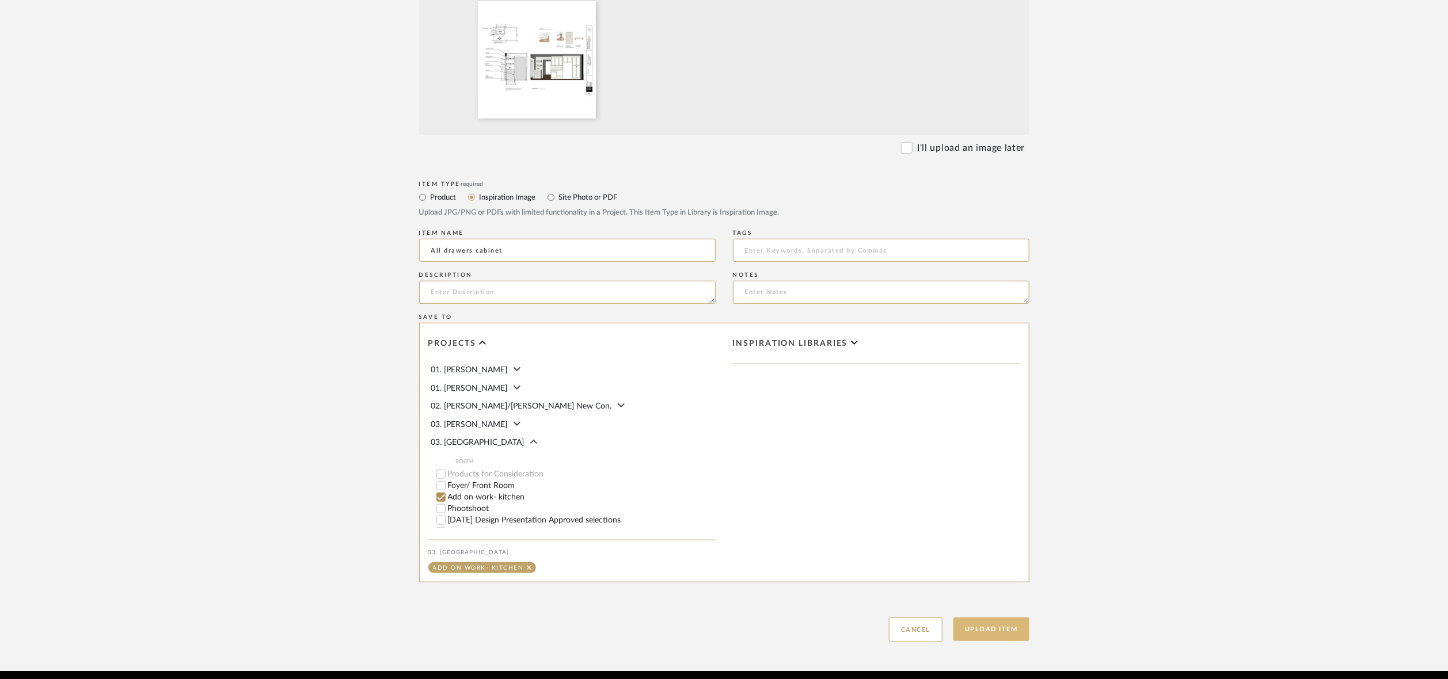
type input "All drawers cabinet"
click at [1026, 618] on button "Upload Item" at bounding box center [991, 630] width 76 height 24
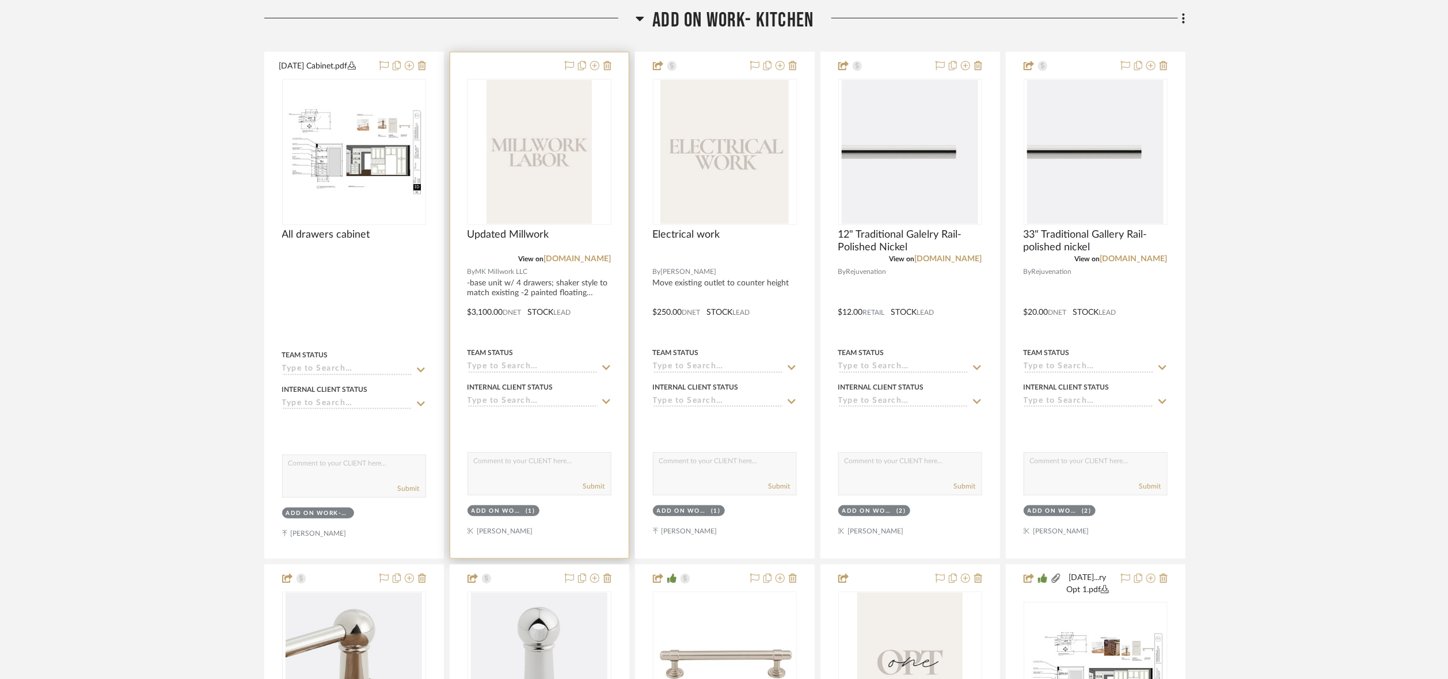
scroll to position [315, 0]
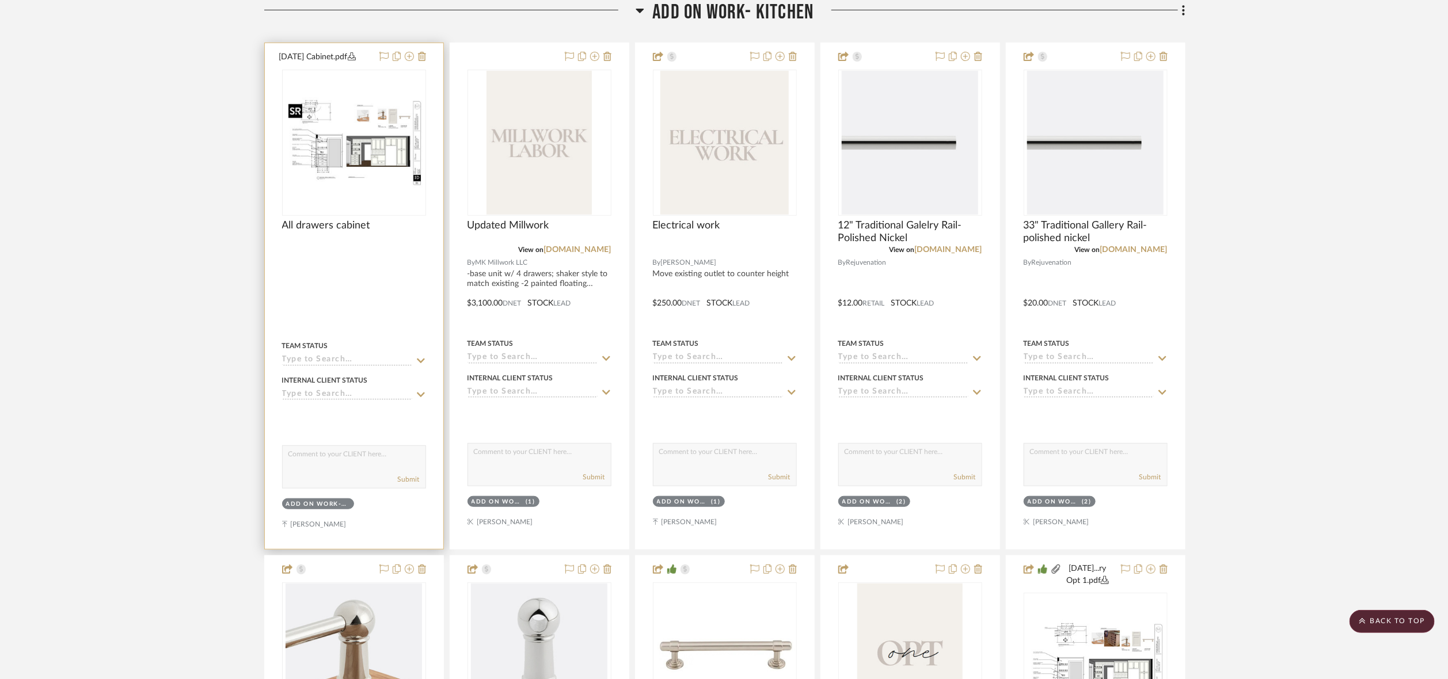
click at [370, 121] on img "0" at bounding box center [354, 143] width 142 height 92
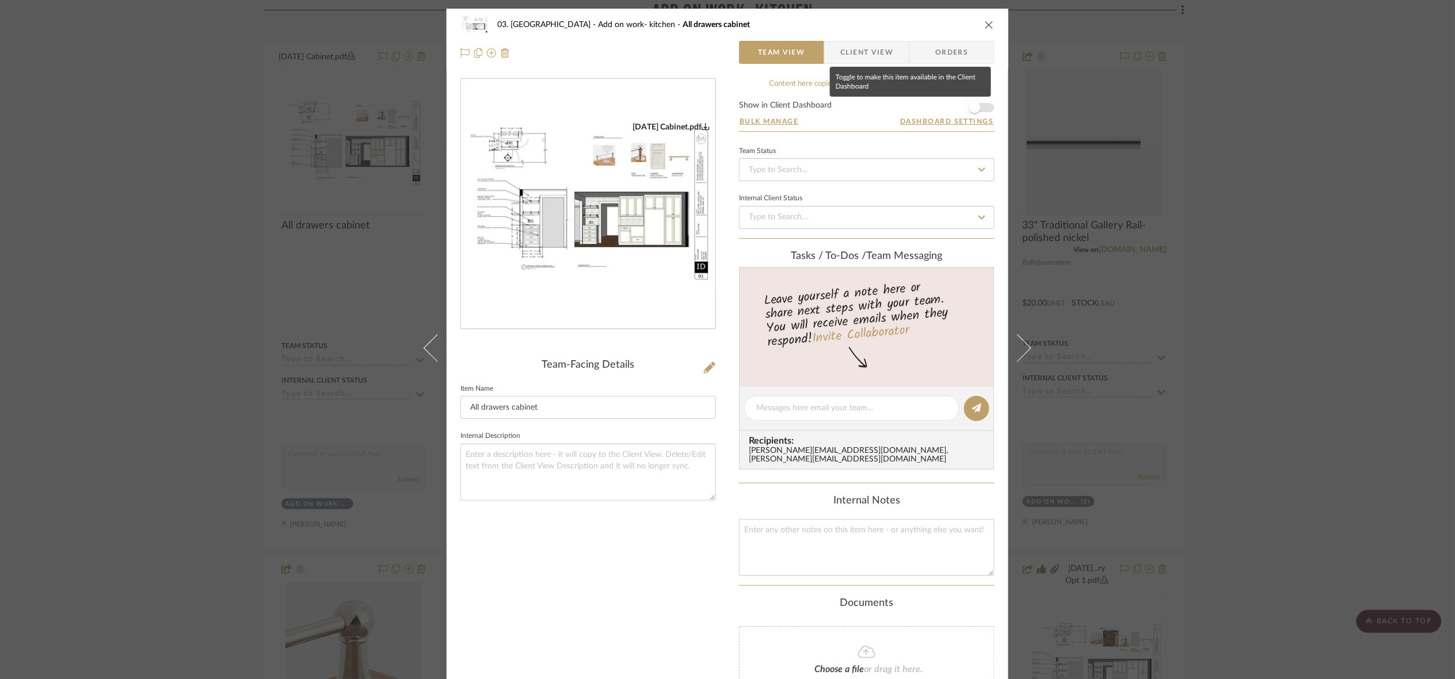
click at [979, 108] on span "button" at bounding box center [975, 107] width 25 height 25
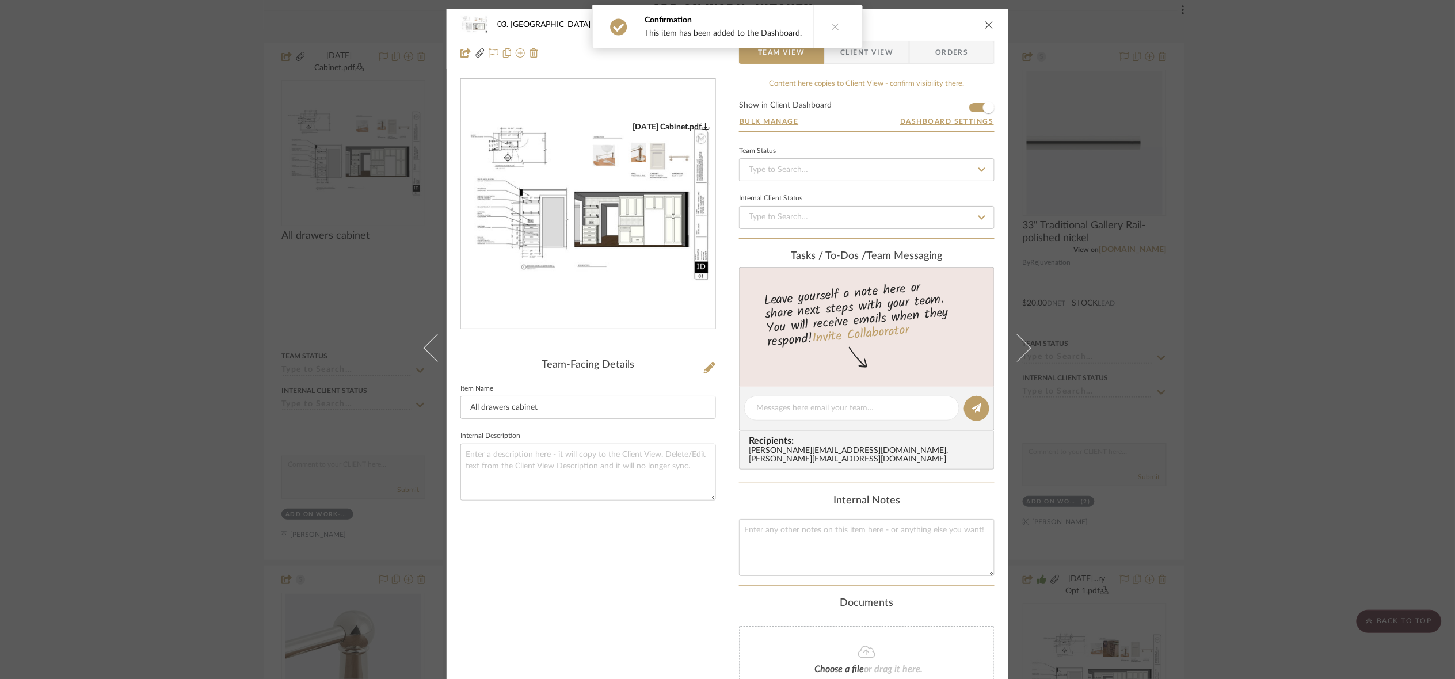
click at [1127, 289] on div "03. [PERSON_NAME] Add on work- kitchen All drawers cabinet Team View Client Vie…" at bounding box center [727, 339] width 1455 height 679
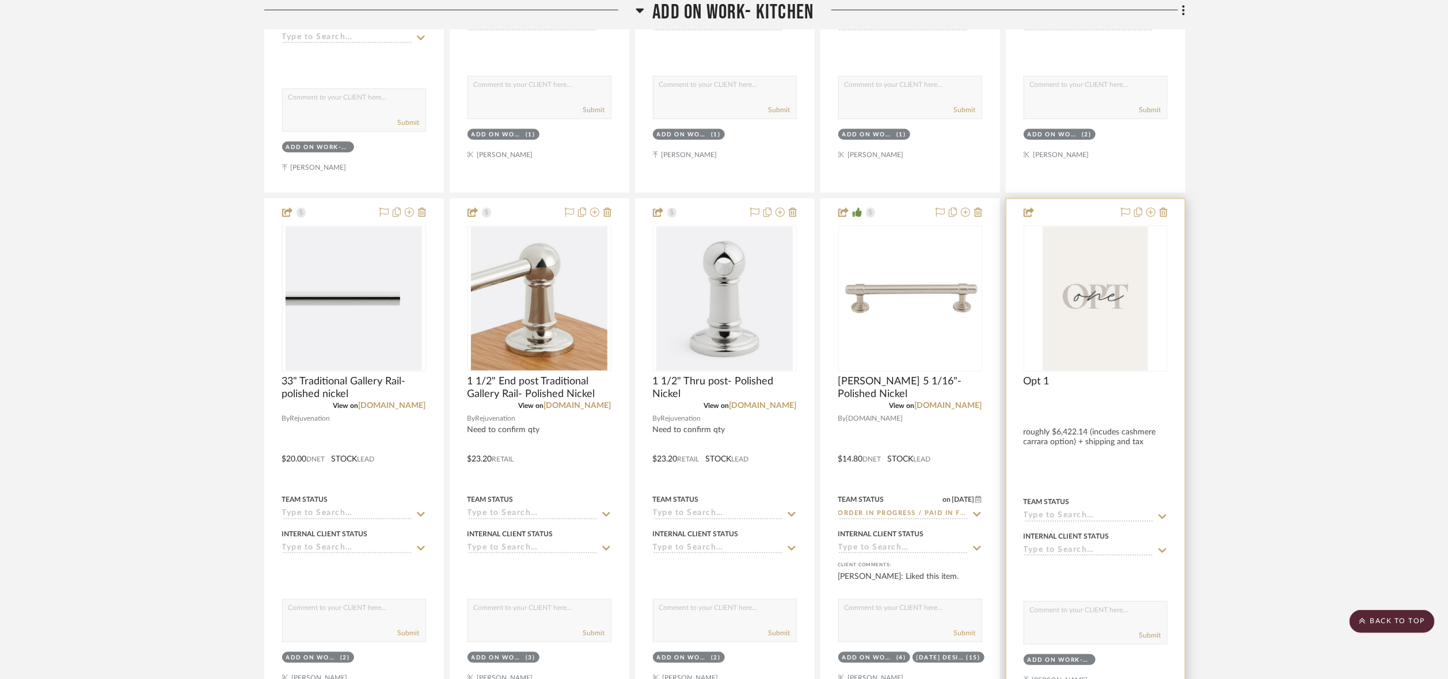
scroll to position [661, 0]
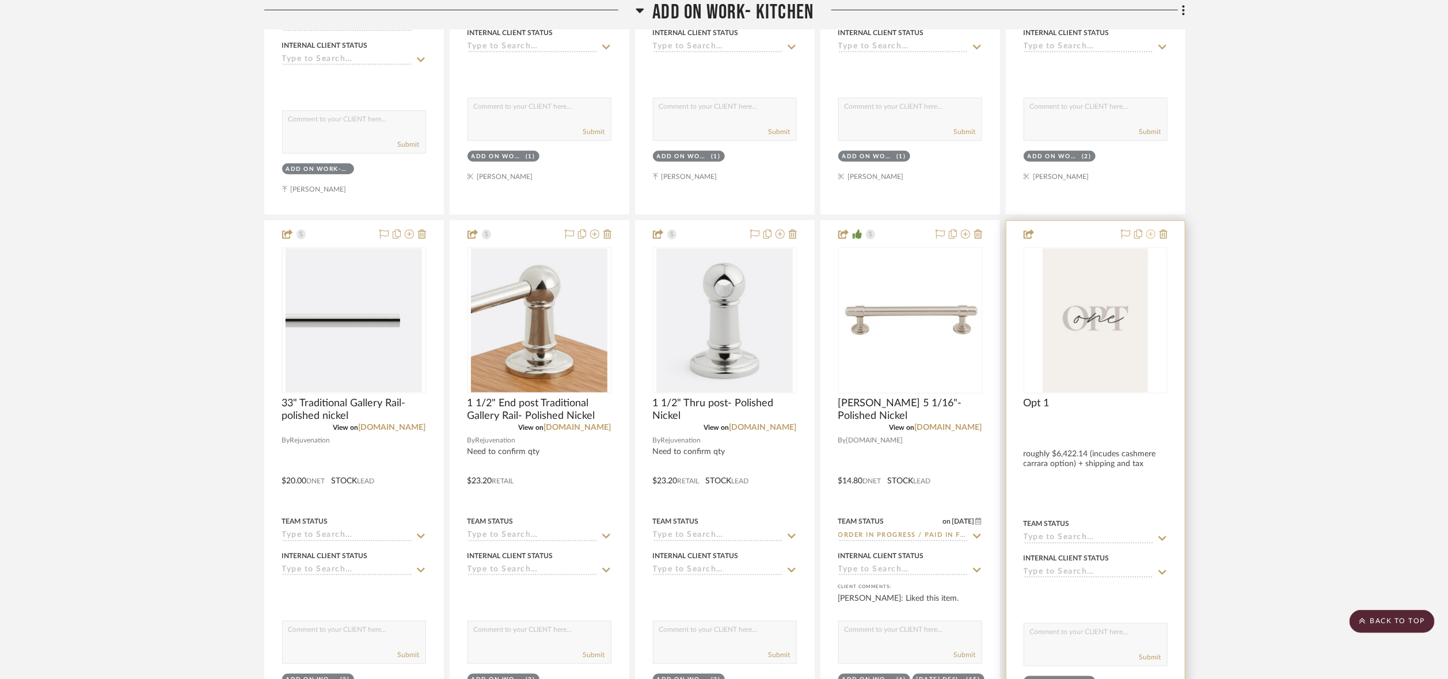
click at [1127, 235] on icon at bounding box center [1150, 234] width 9 height 9
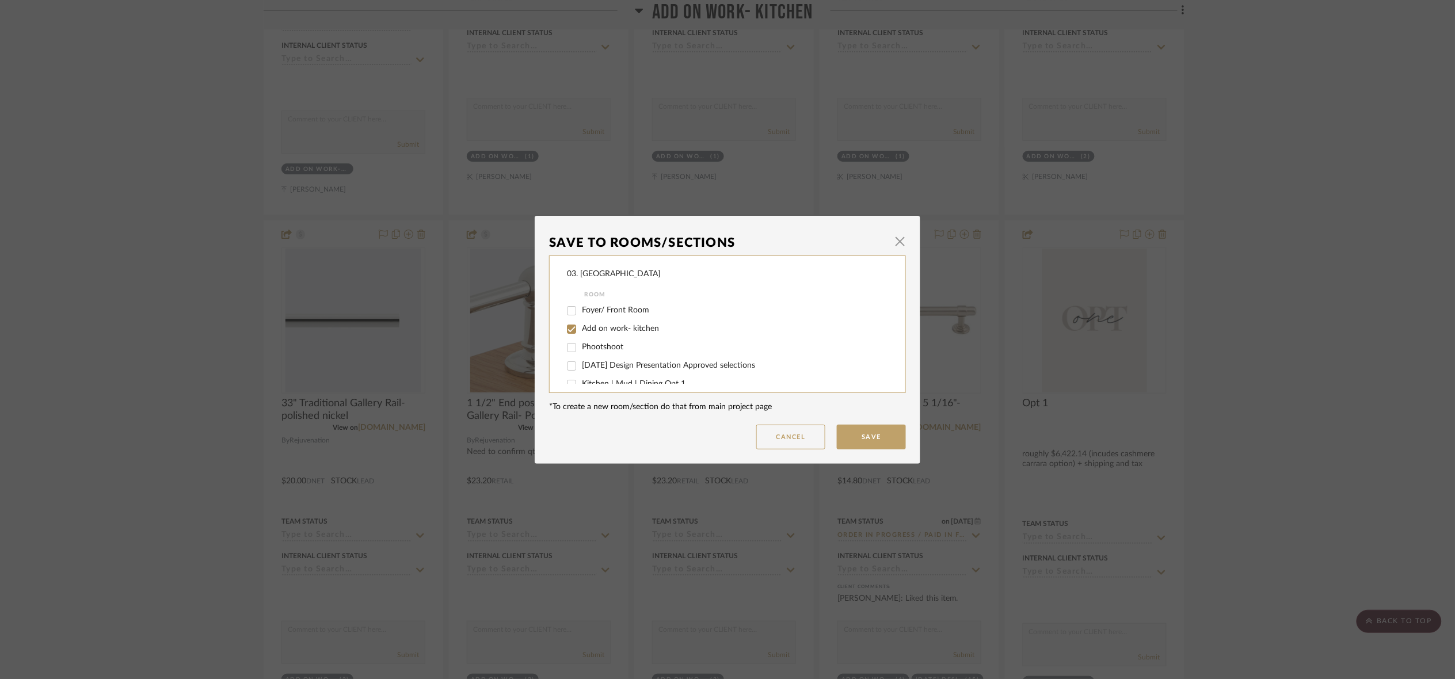
drag, startPoint x: 1325, startPoint y: 268, endPoint x: 1222, endPoint y: 257, distance: 103.1
click at [1127, 263] on div "Save To Rooms/Sections × 03. [PERSON_NAME] Room Foyer/ Front Room Add on work- …" at bounding box center [727, 339] width 1455 height 679
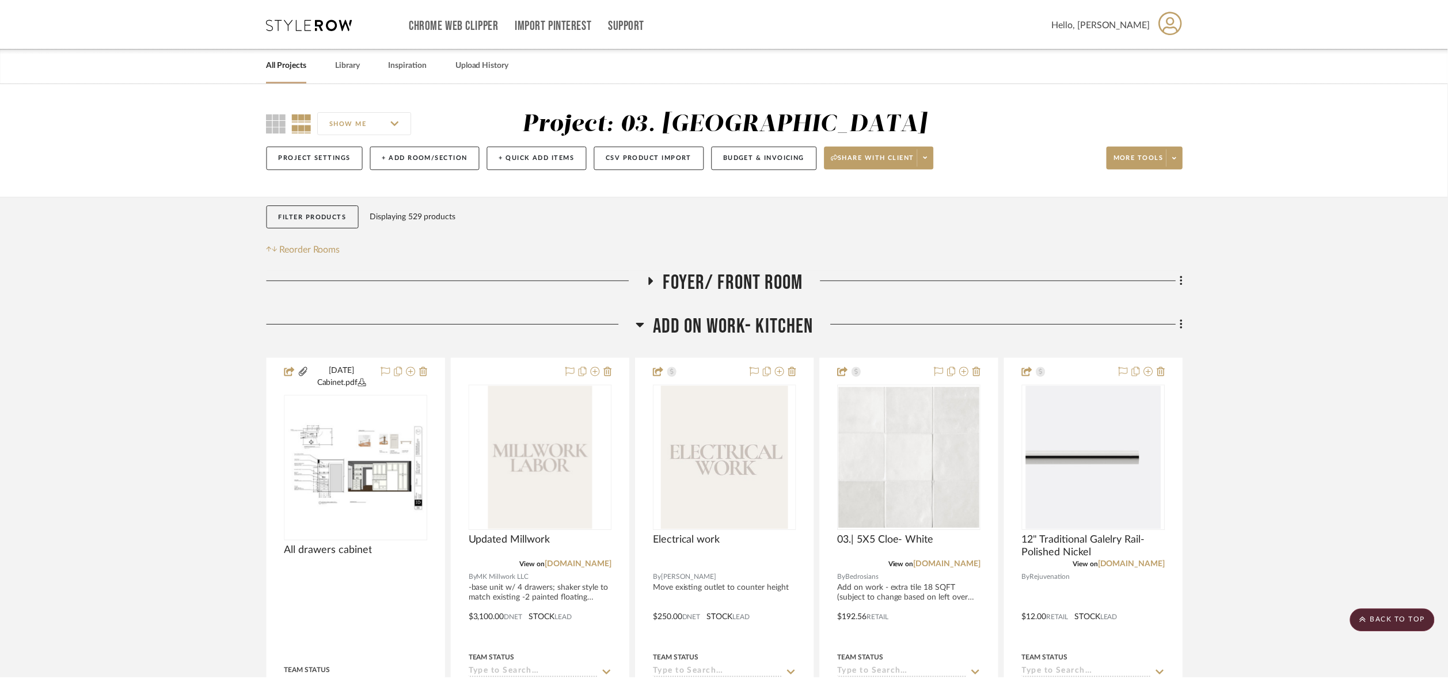
scroll to position [661, 0]
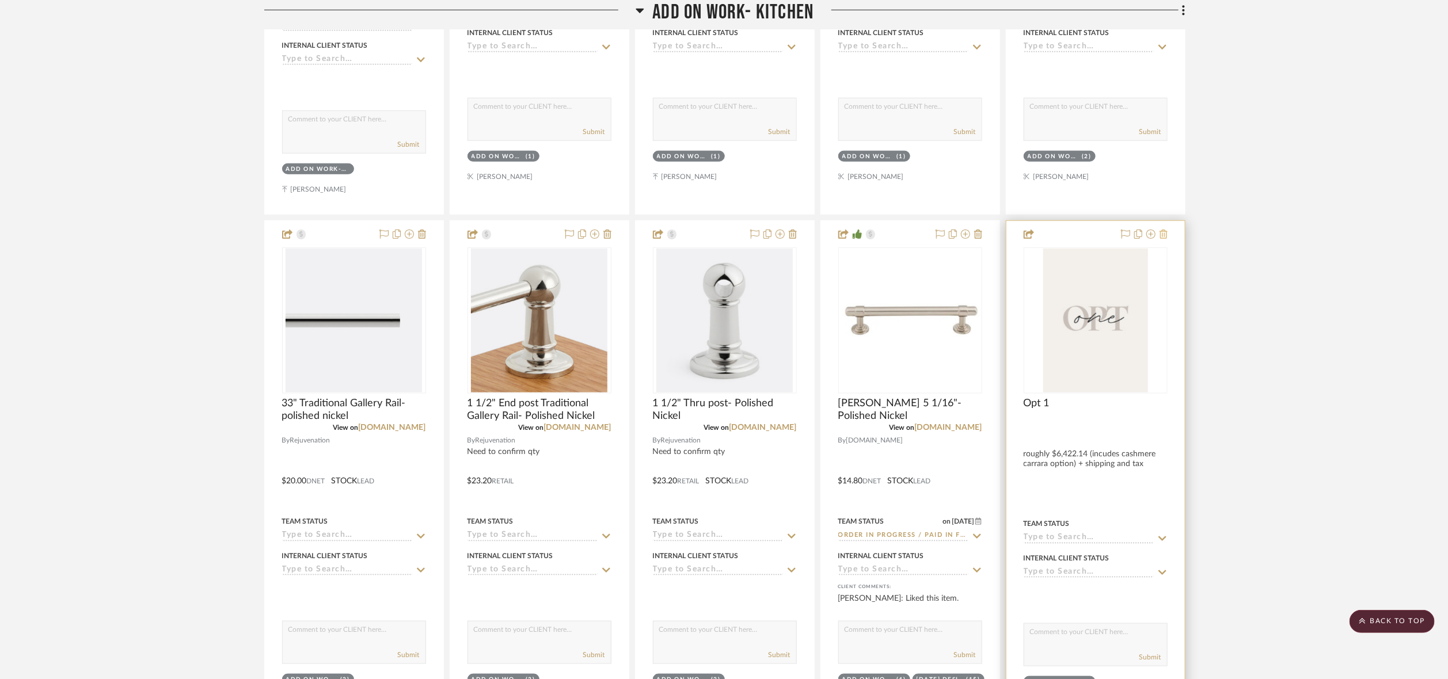
click at [1127, 238] on icon at bounding box center [1163, 234] width 8 height 9
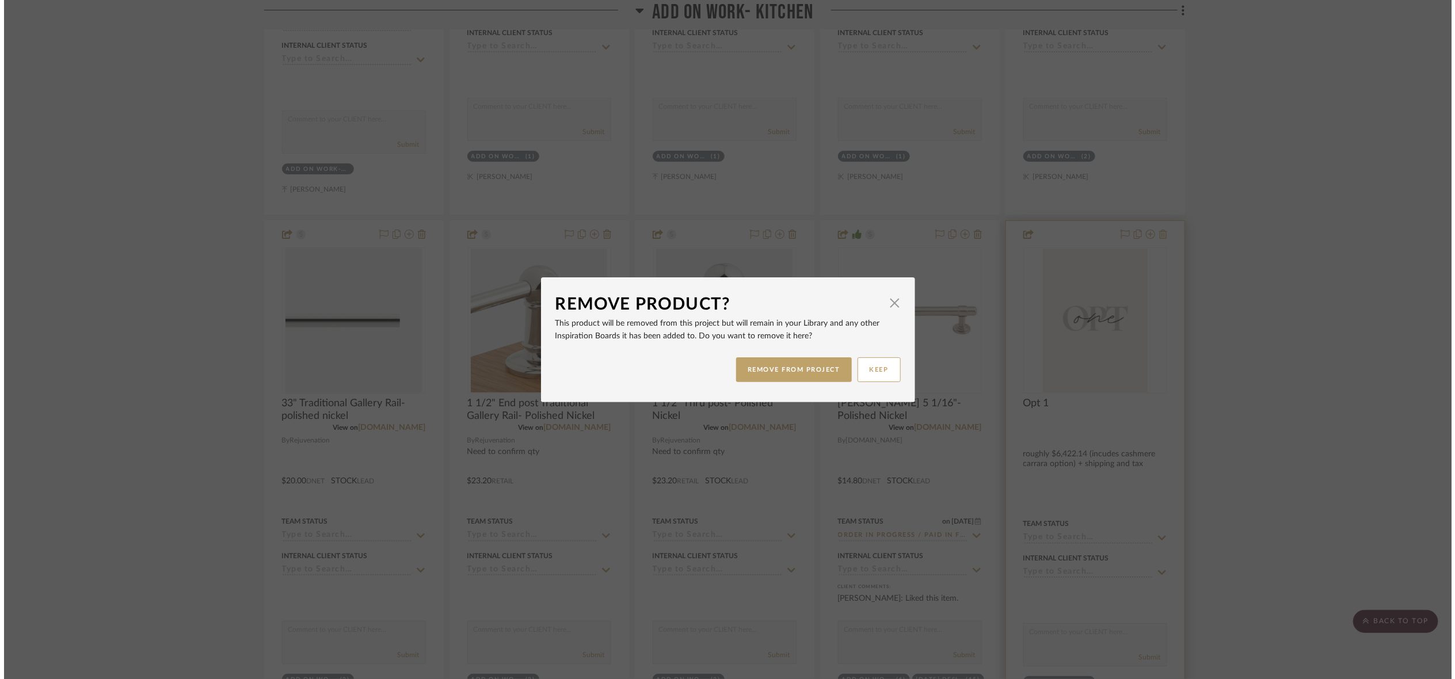
scroll to position [0, 0]
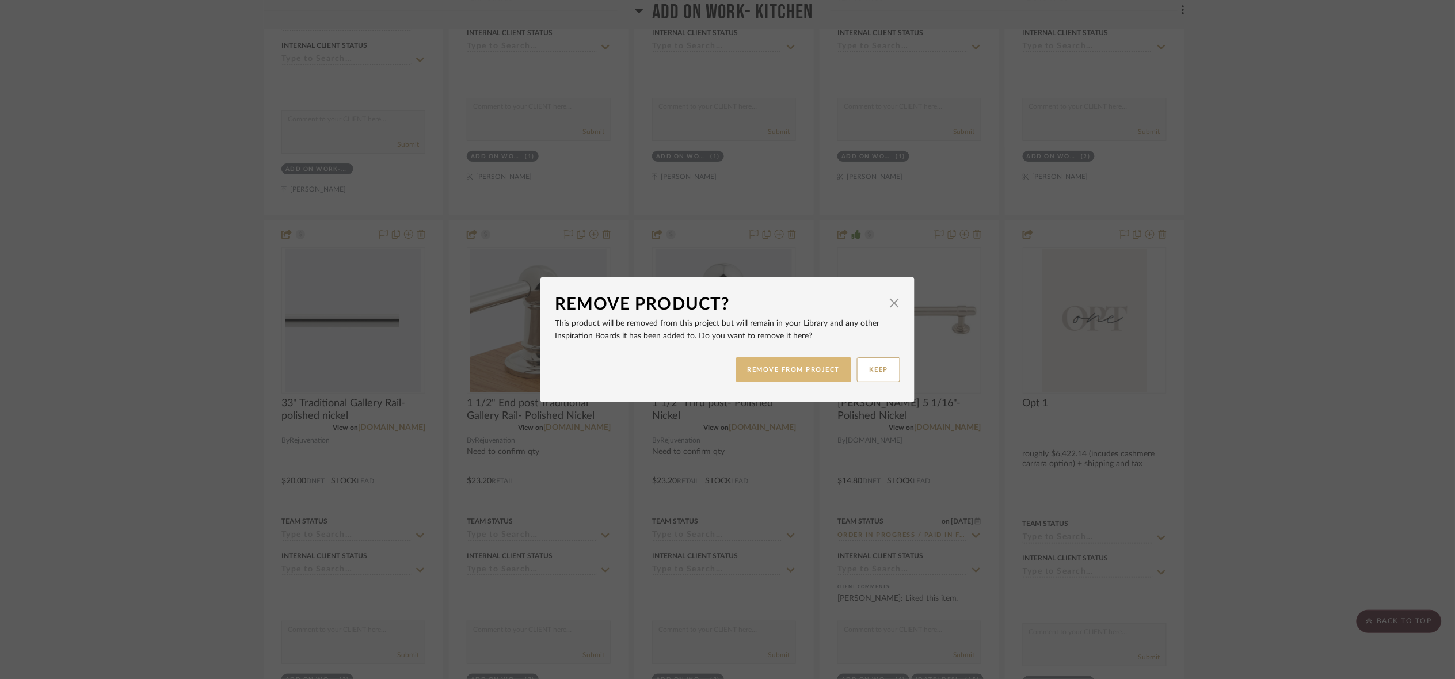
click at [789, 370] on button "REMOVE FROM PROJECT" at bounding box center [794, 370] width 116 height 25
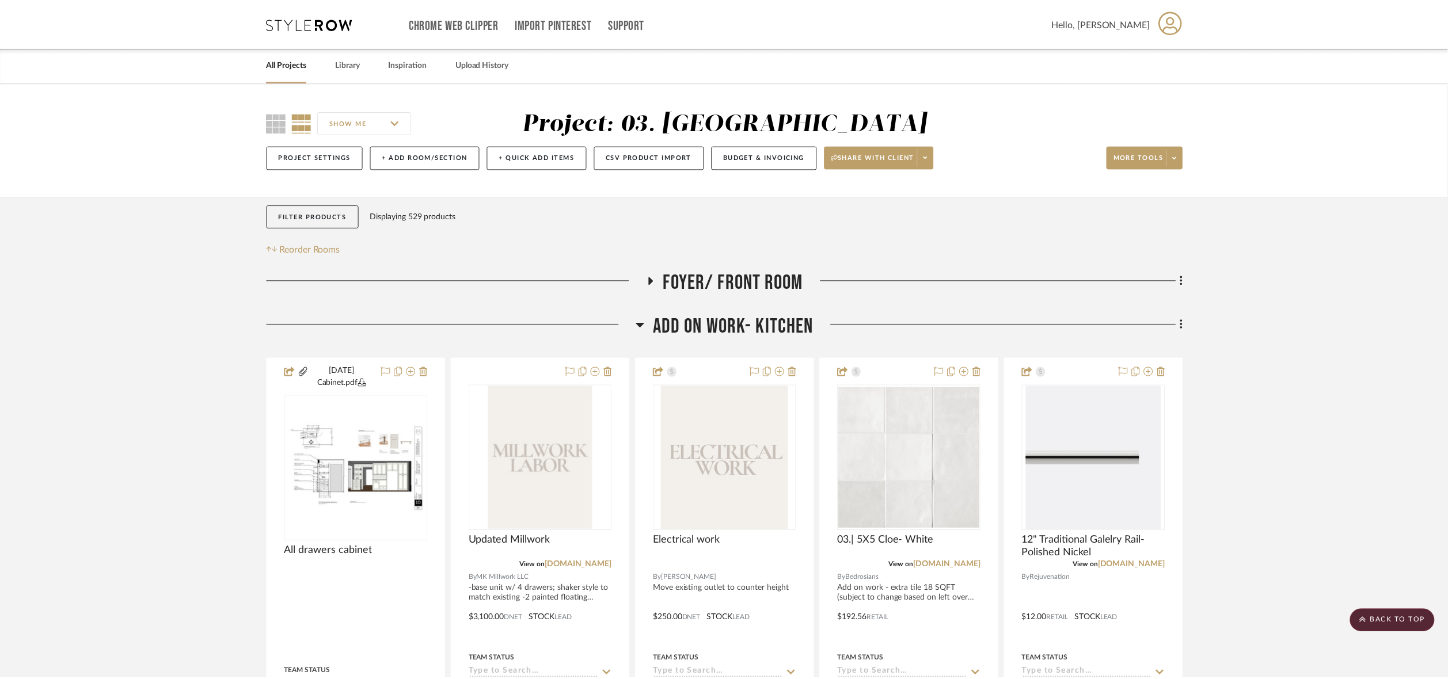
scroll to position [661, 0]
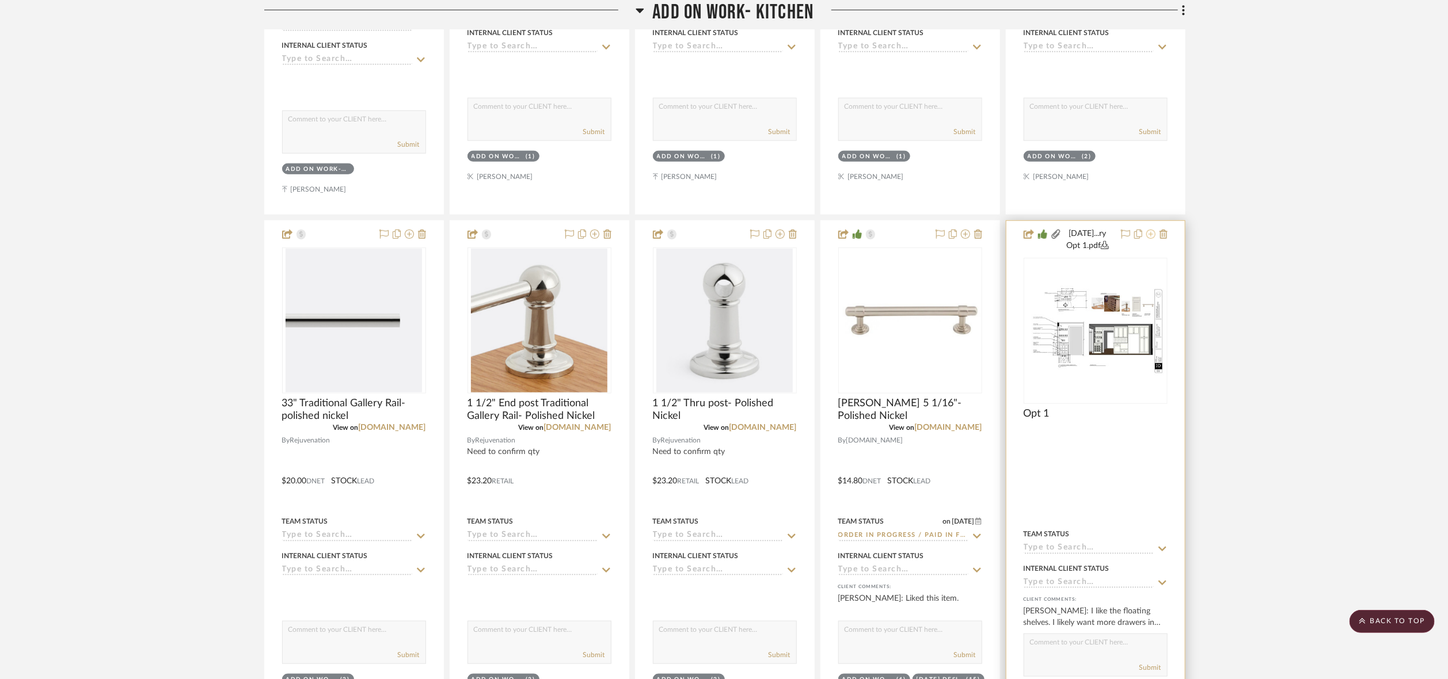
click at [1127, 239] on icon at bounding box center [1150, 234] width 9 height 9
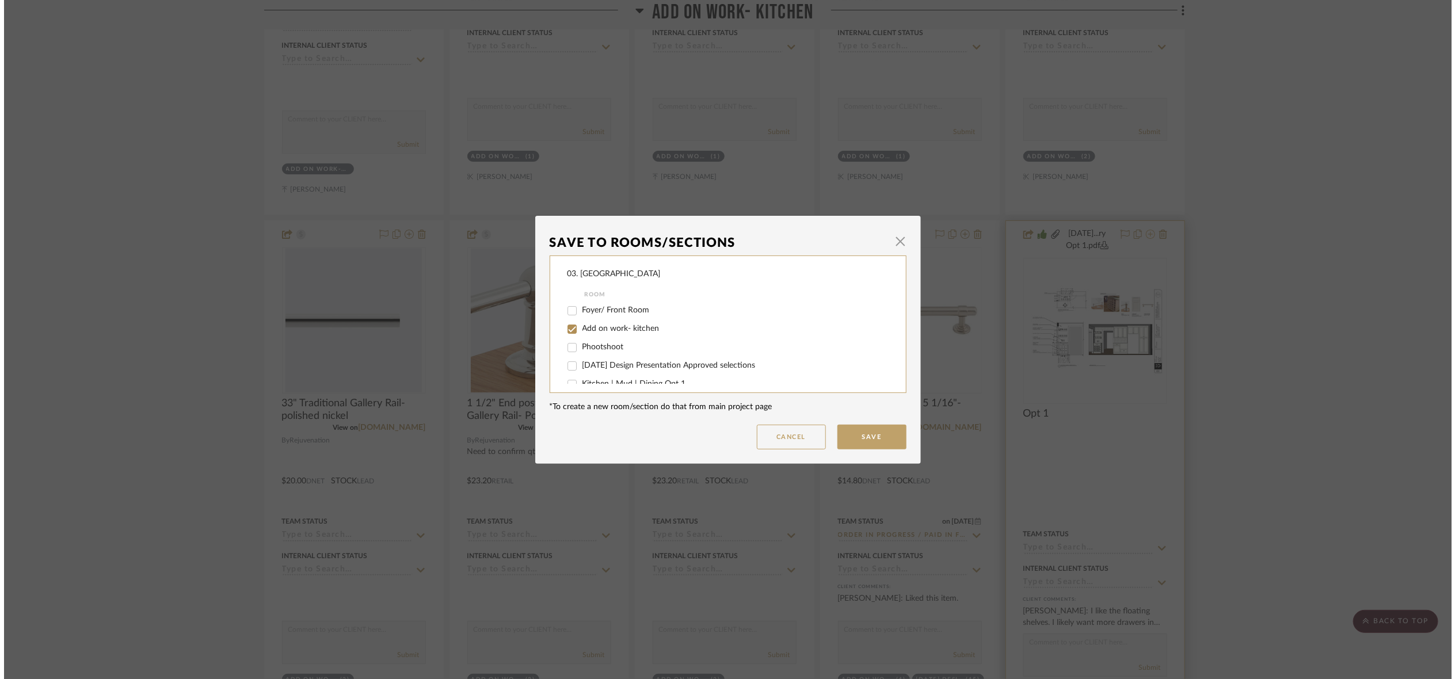
scroll to position [0, 0]
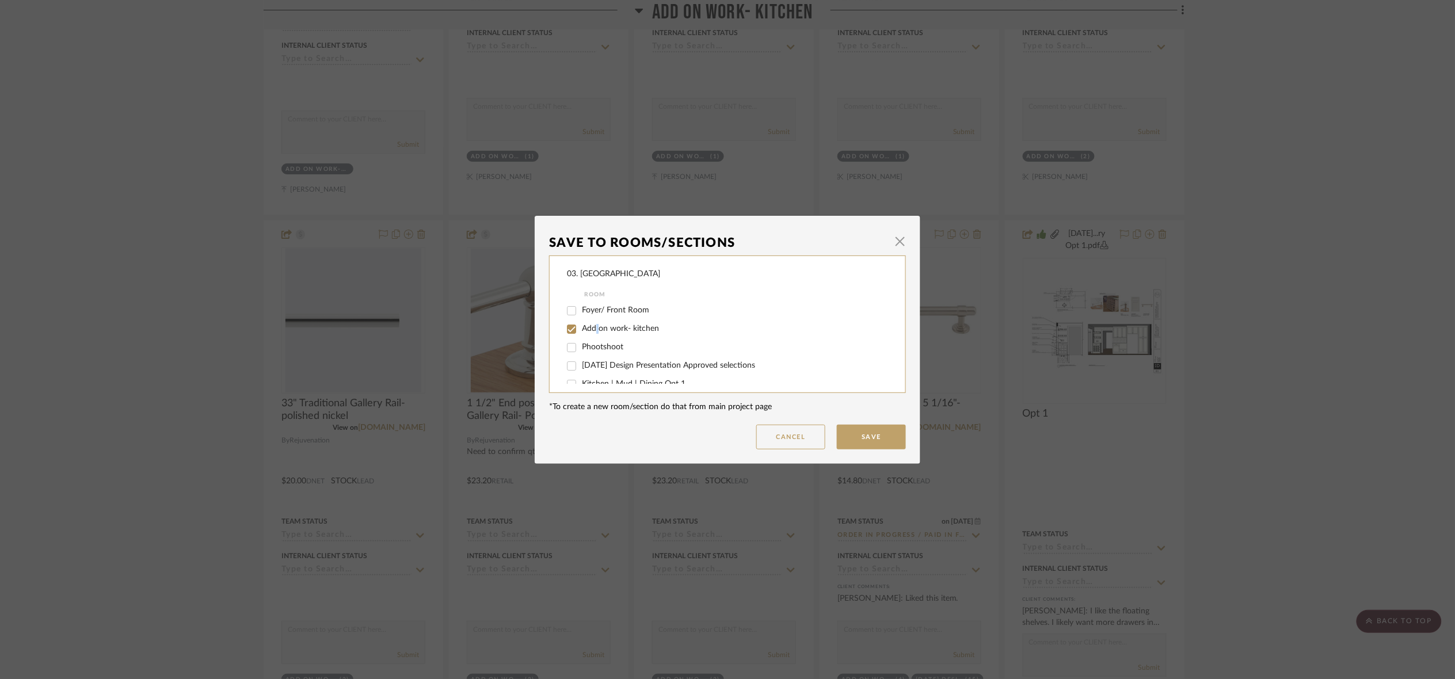
click at [594, 324] on div "Add on work- kitchen" at bounding box center [720, 329] width 306 height 18
click at [594, 325] on span "Add on work- kitchen" at bounding box center [620, 329] width 77 height 8
click at [581, 325] on input "Add on work- kitchen" at bounding box center [571, 329] width 18 height 18
checkbox input "false"
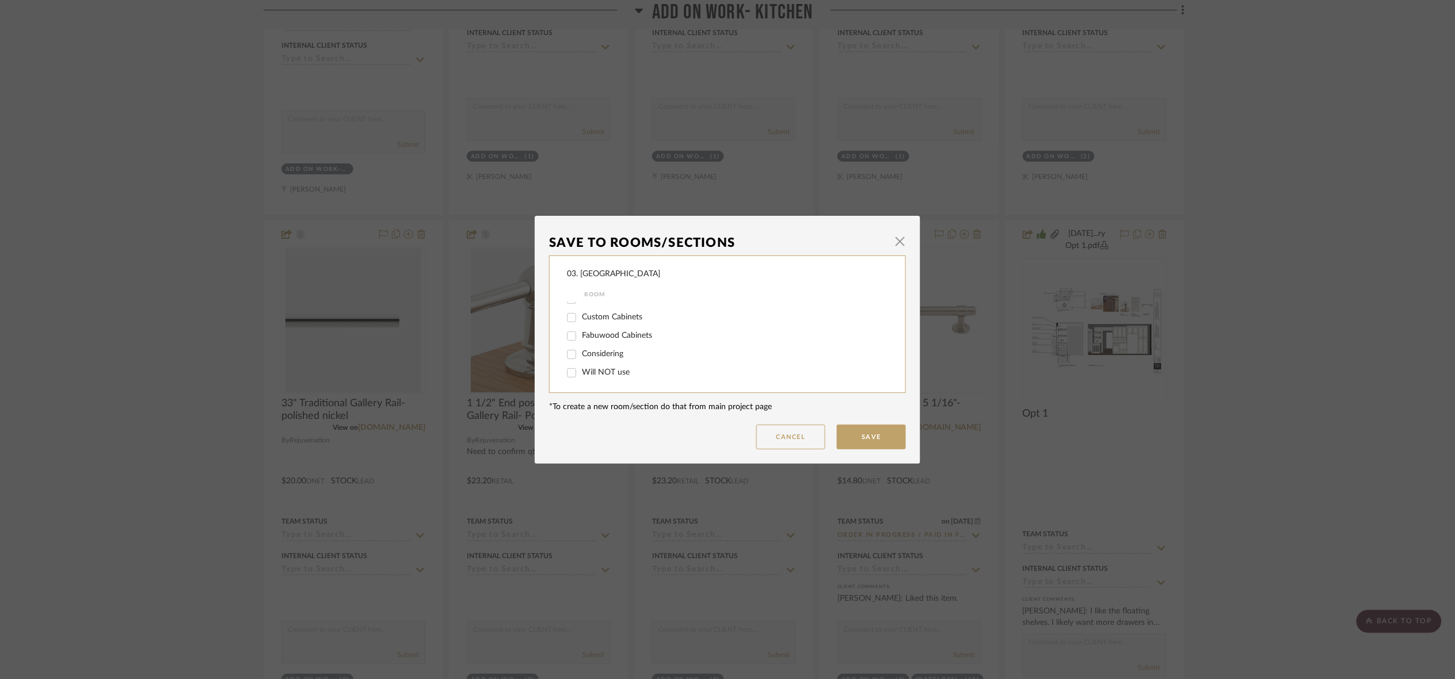
click at [587, 370] on span "Will NOT use" at bounding box center [606, 372] width 48 height 8
click at [581, 370] on input "Will NOT use" at bounding box center [571, 373] width 18 height 18
checkbox input "true"
click at [876, 434] on button "Save" at bounding box center [871, 437] width 69 height 25
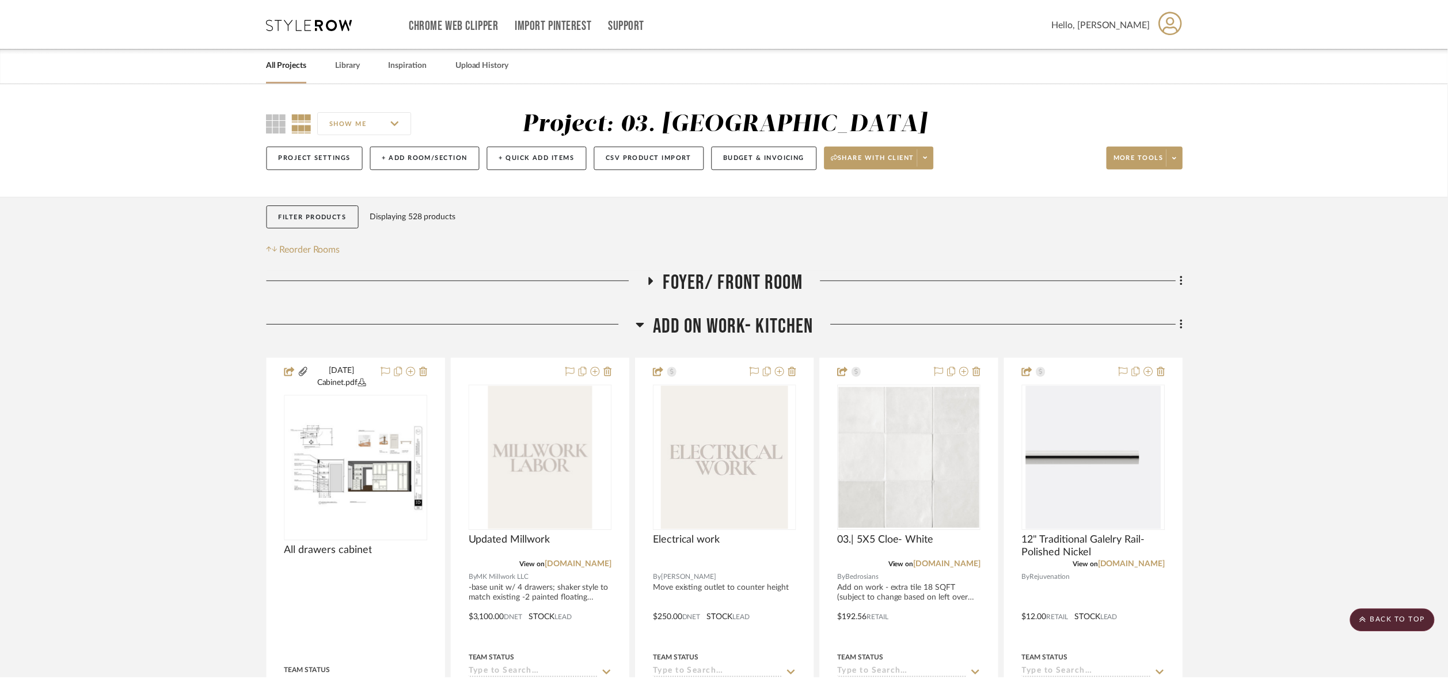
scroll to position [661, 0]
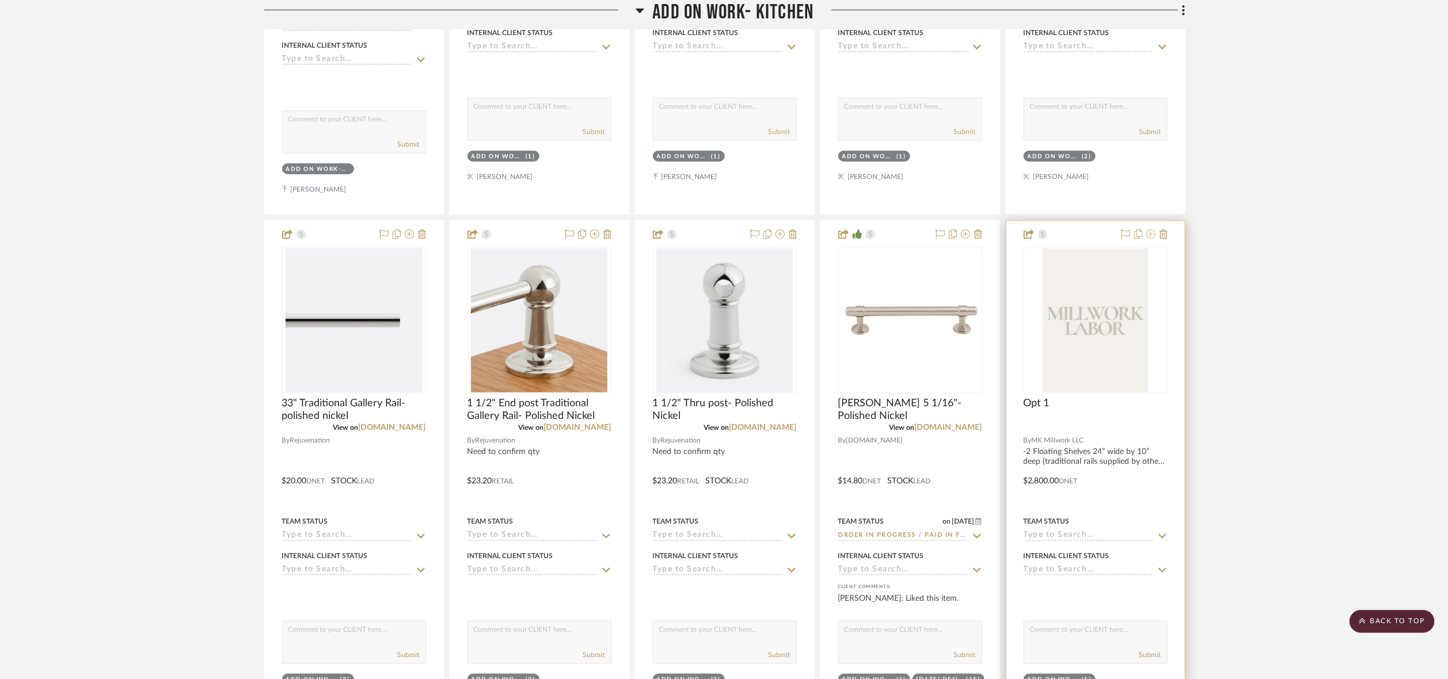
click at [1127, 235] on icon at bounding box center [1150, 234] width 9 height 9
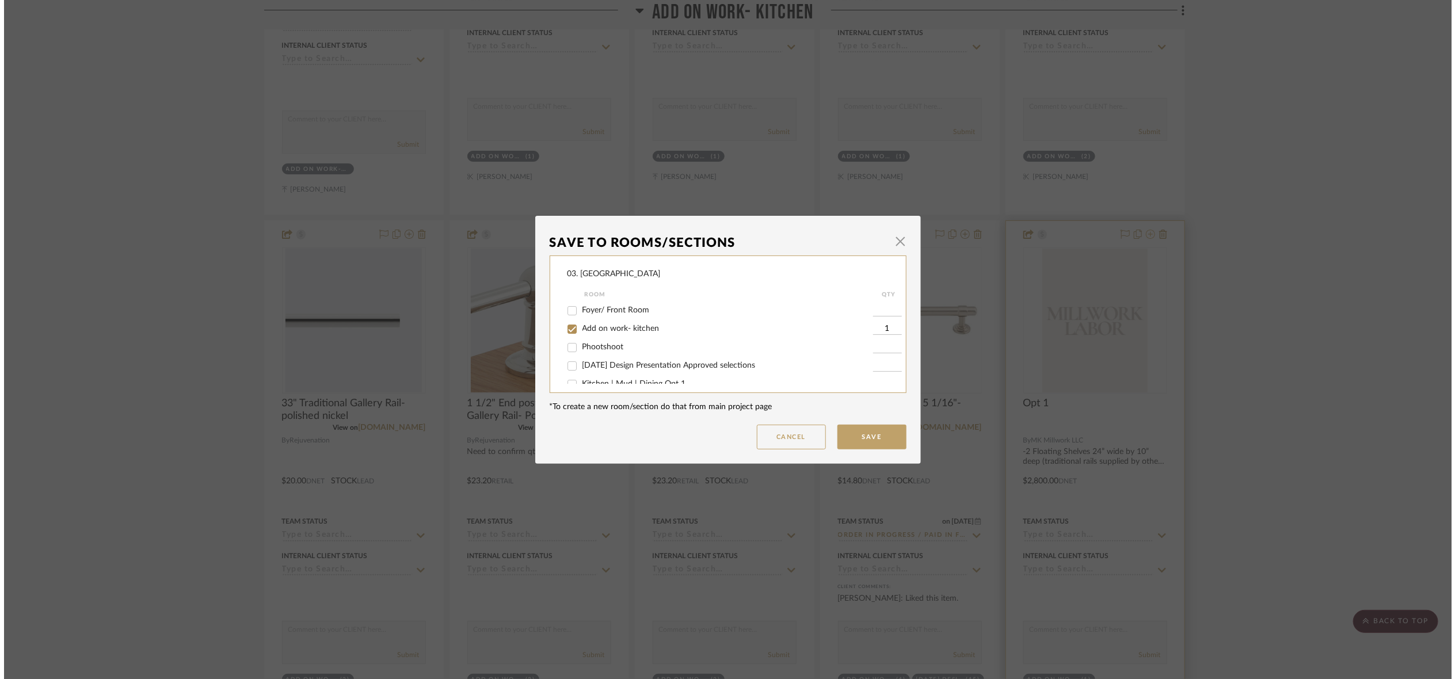
scroll to position [0, 0]
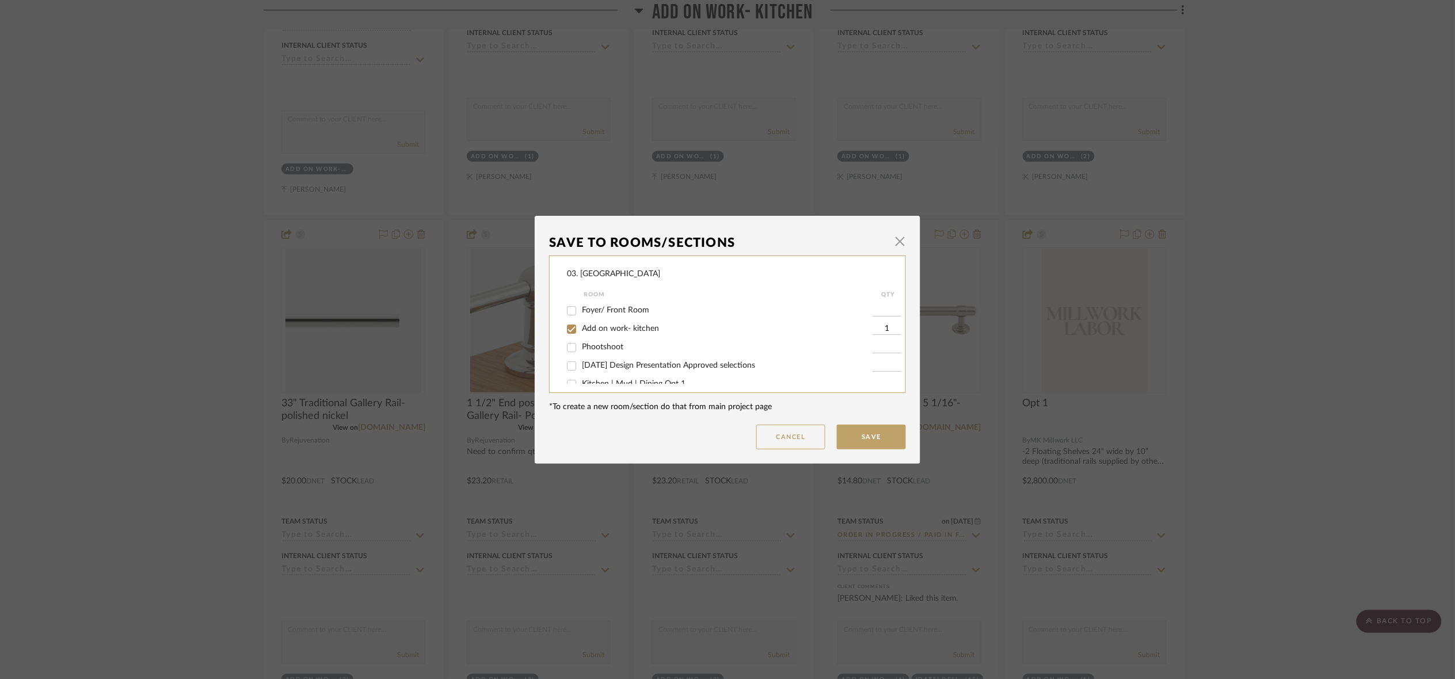
click at [645, 325] on span "Add on work- kitchen" at bounding box center [620, 329] width 77 height 8
click at [581, 324] on input "Add on work- kitchen" at bounding box center [571, 329] width 18 height 18
checkbox input "false"
click at [617, 369] on span "Will NOT use" at bounding box center [606, 372] width 48 height 8
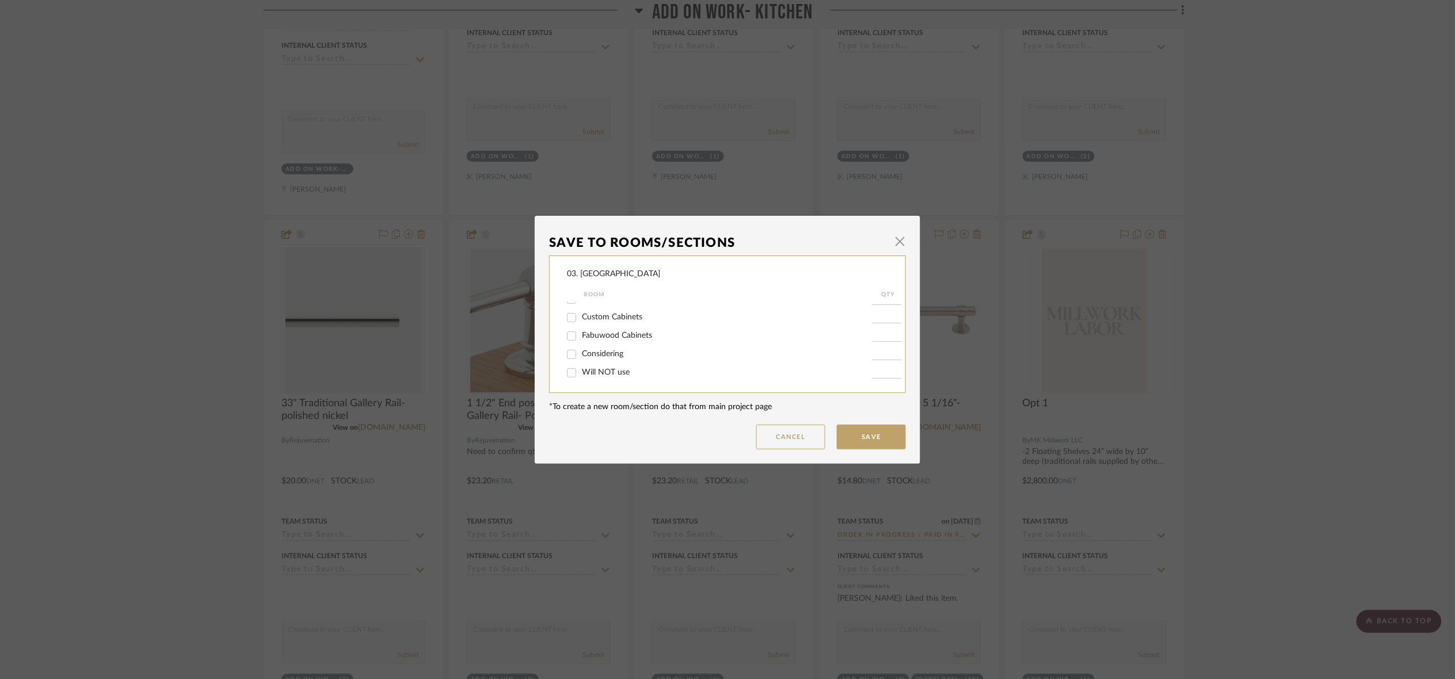
click at [581, 369] on input "Will NOT use" at bounding box center [571, 373] width 18 height 18
checkbox input "true"
type input "1"
click at [885, 432] on button "Save" at bounding box center [871, 437] width 69 height 25
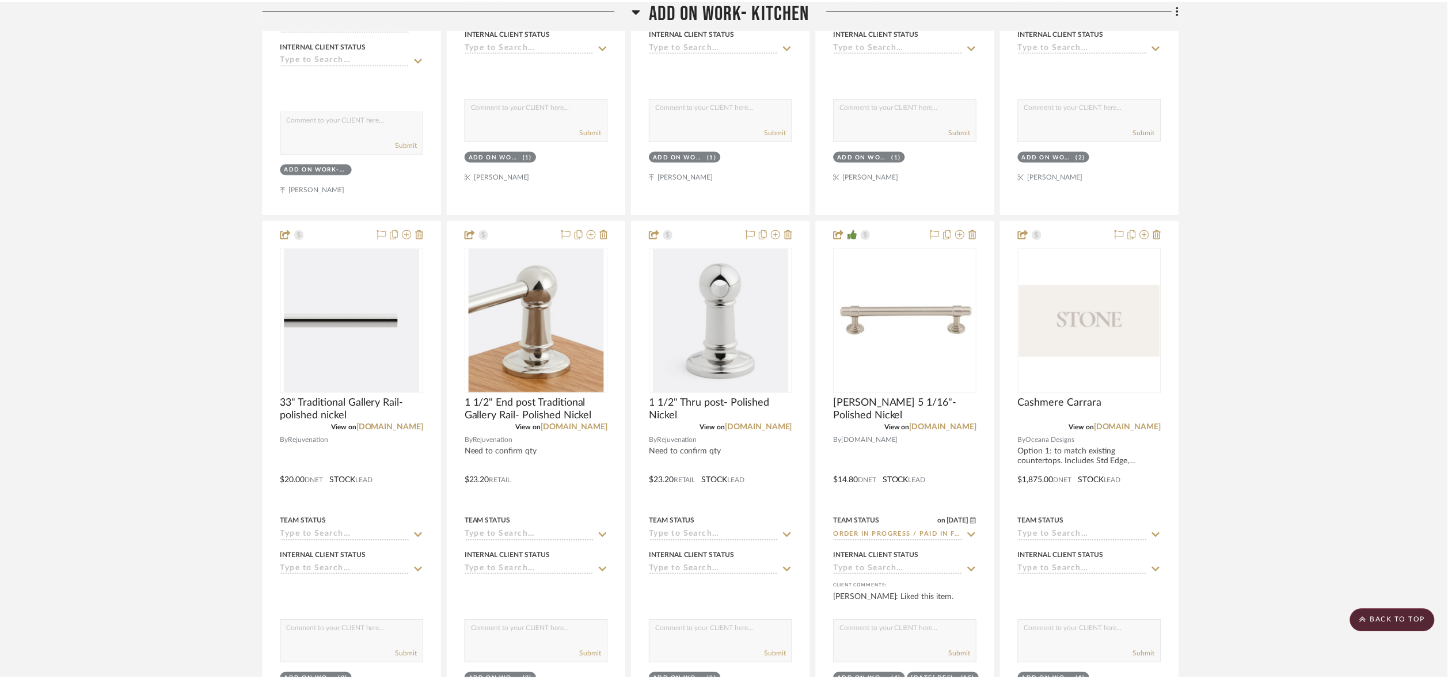
scroll to position [661, 0]
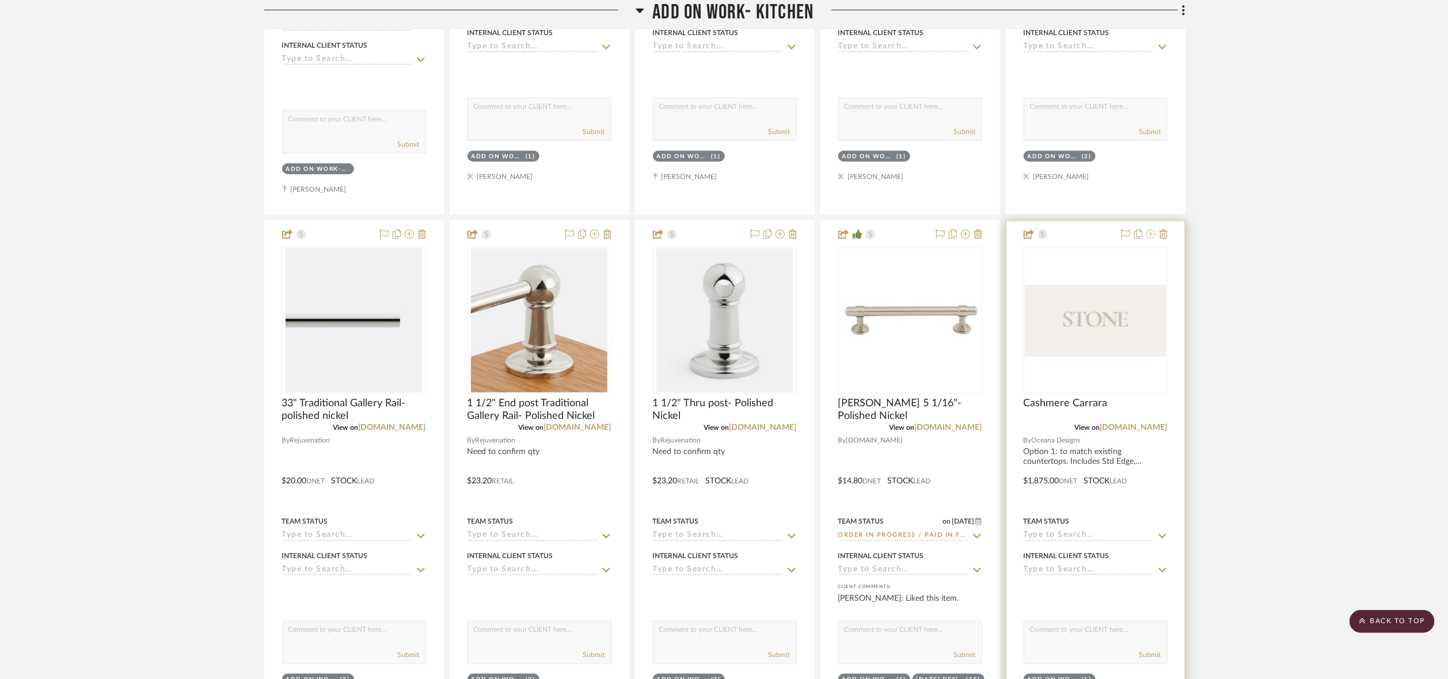
click at [1127, 239] on icon at bounding box center [1150, 234] width 9 height 9
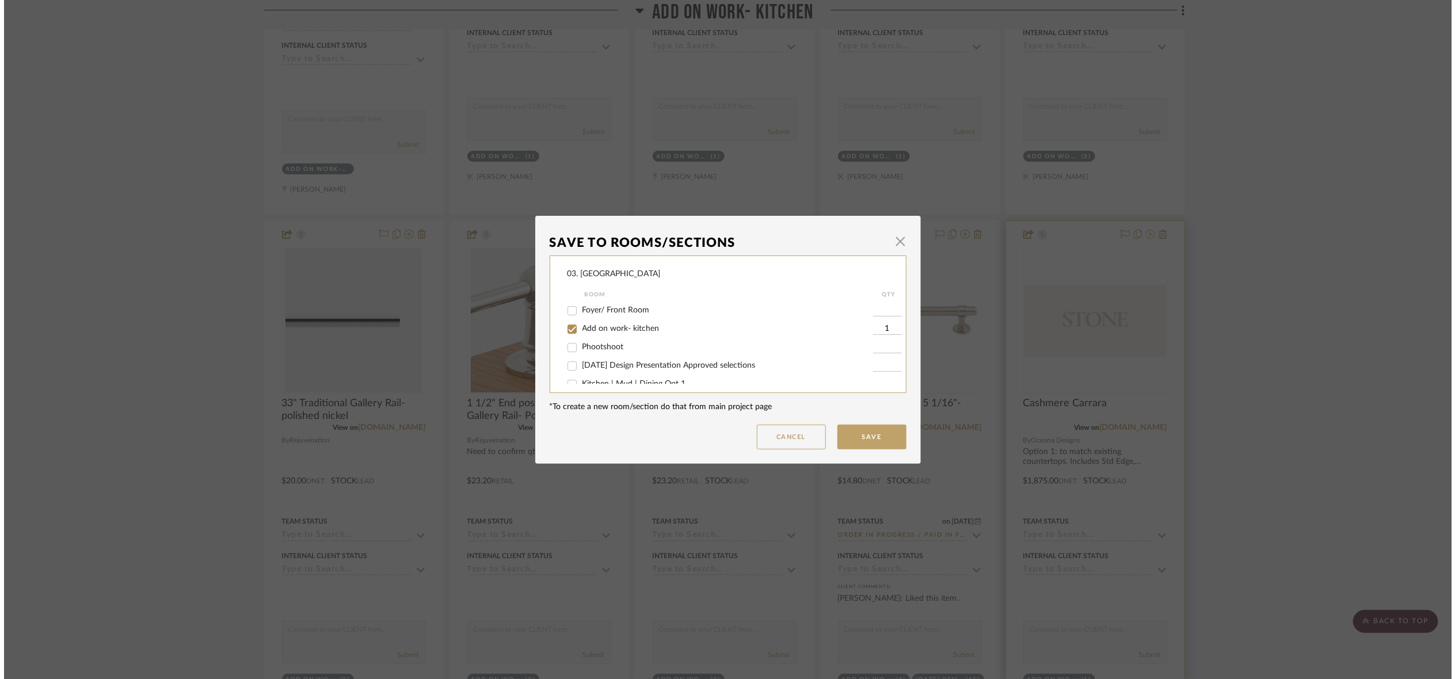
scroll to position [0, 0]
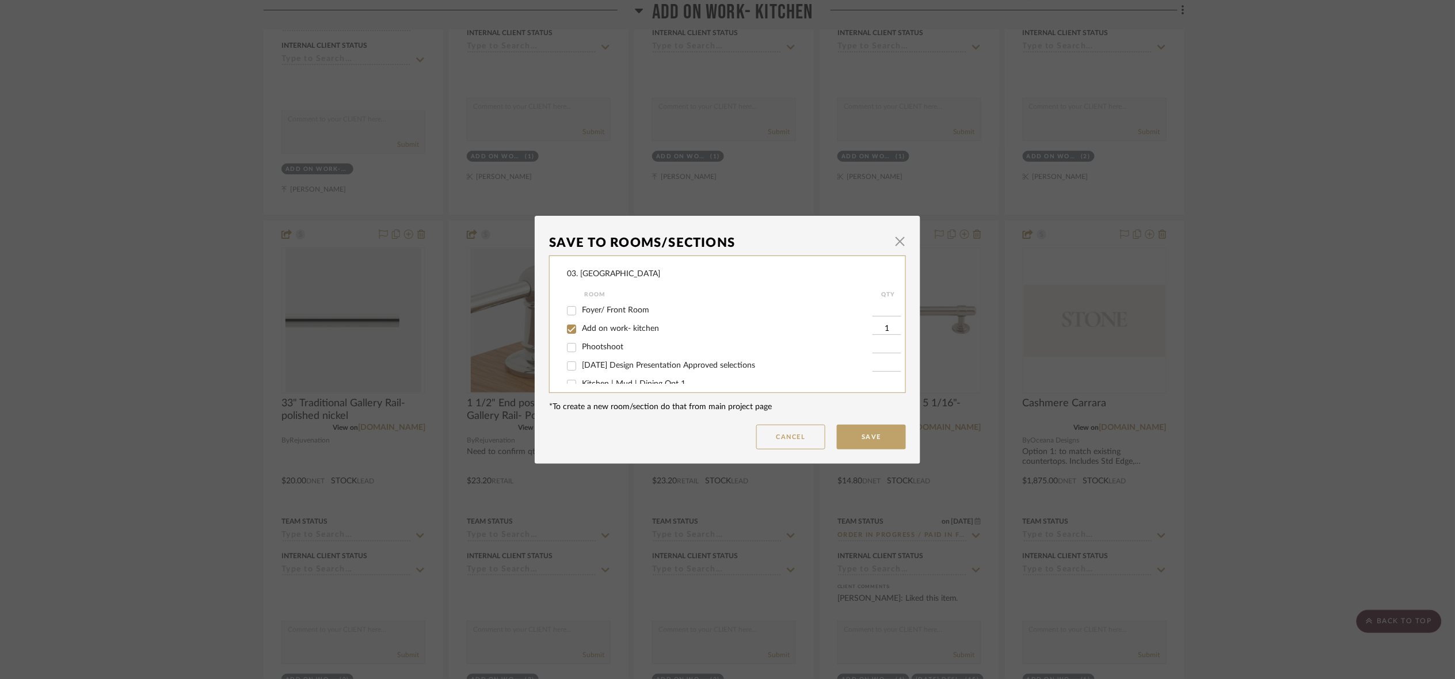
click at [607, 330] on span "Add on work- kitchen" at bounding box center [620, 329] width 77 height 8
click at [581, 330] on input "Add on work- kitchen" at bounding box center [571, 329] width 18 height 18
checkbox input "false"
click at [615, 371] on span "Will NOT use" at bounding box center [606, 372] width 48 height 8
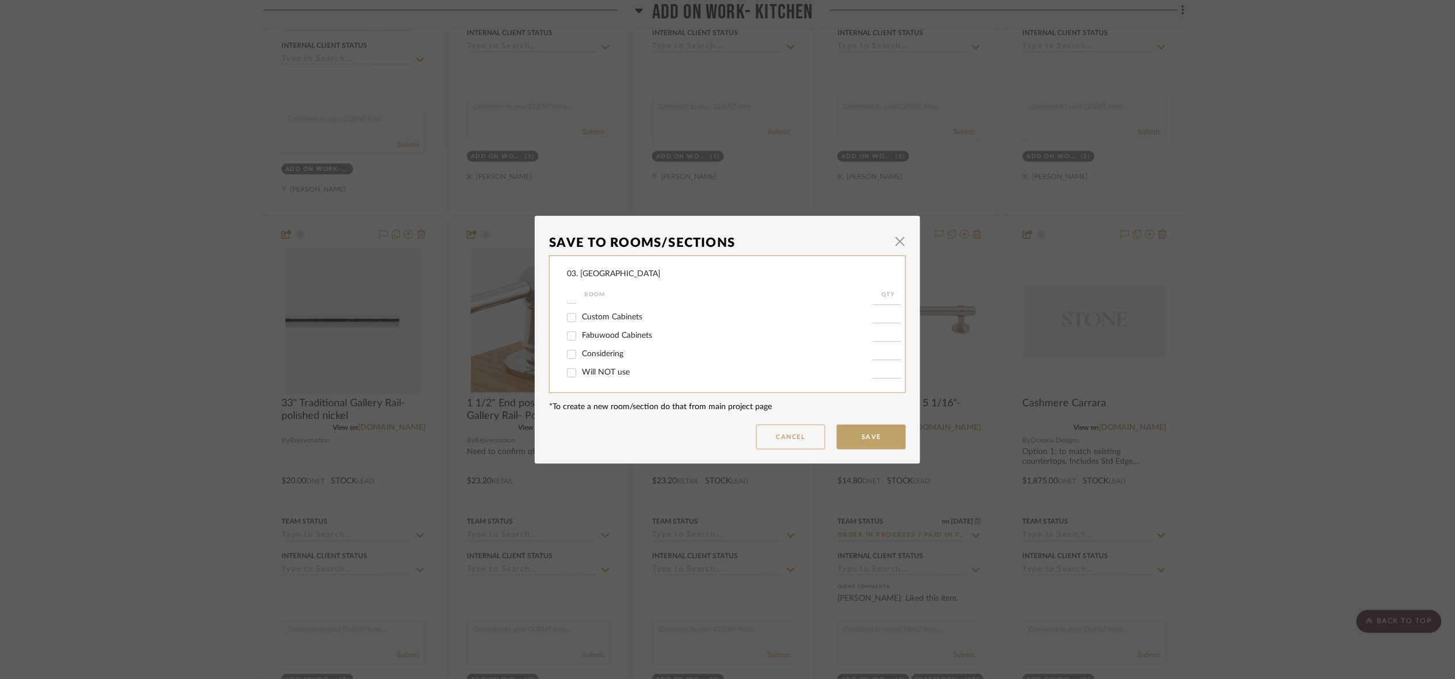
click at [581, 371] on input "Will NOT use" at bounding box center [571, 373] width 18 height 18
checkbox input "true"
type input "1"
click at [895, 442] on button "Save" at bounding box center [871, 437] width 69 height 25
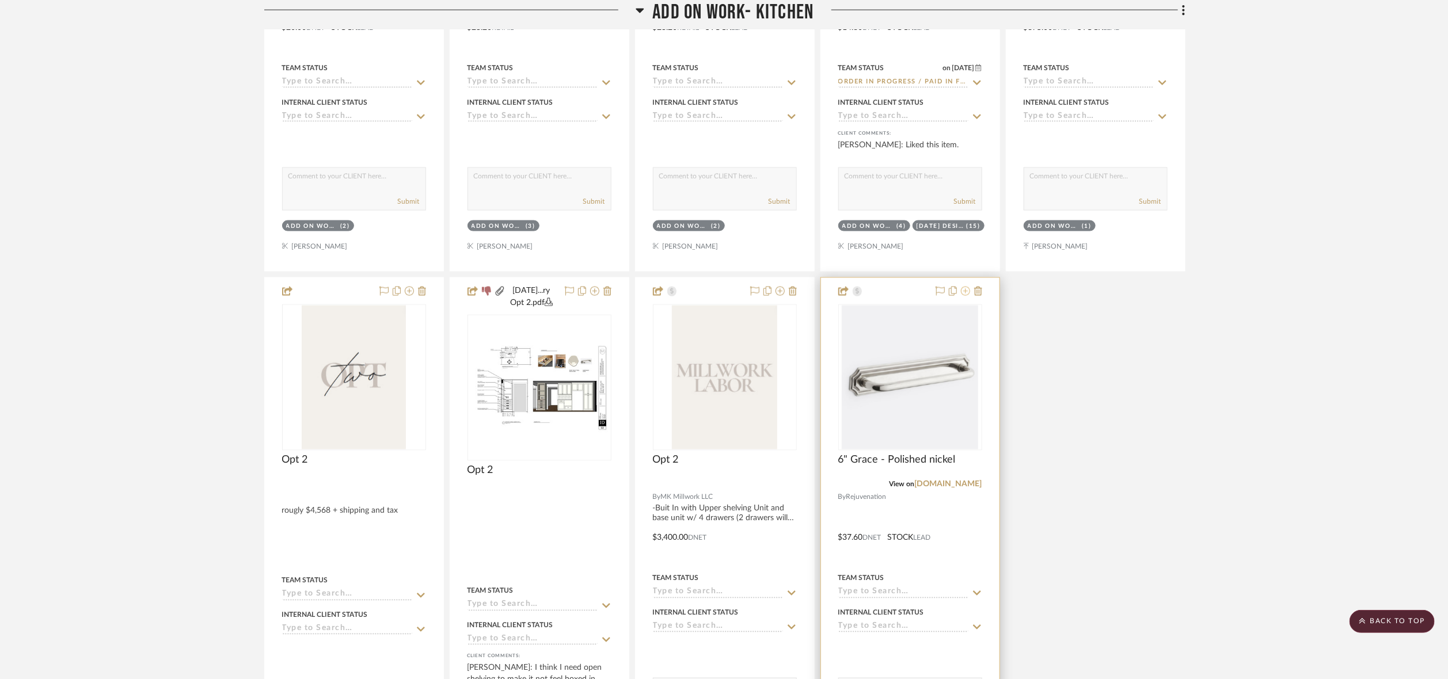
scroll to position [1093, 0]
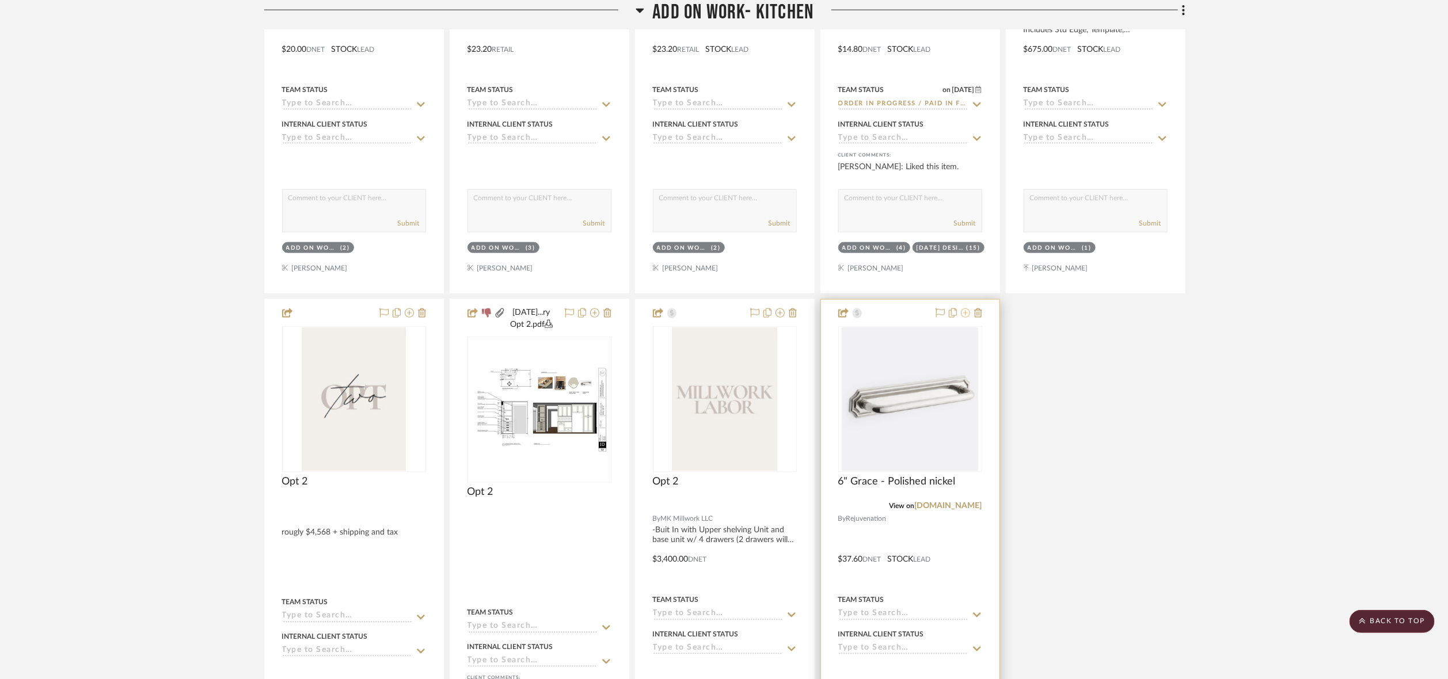
click at [967, 314] on icon at bounding box center [965, 313] width 9 height 9
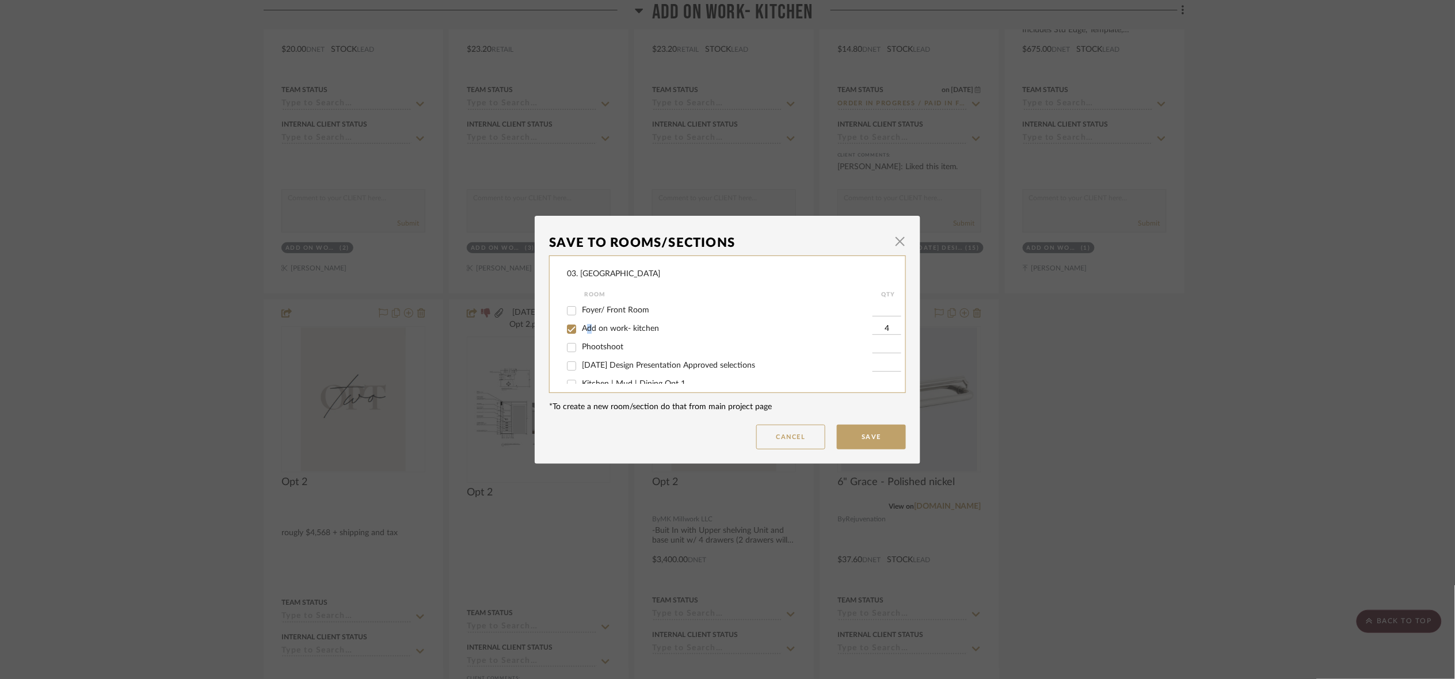
click at [588, 321] on div "Add on work- kitchen" at bounding box center [720, 329] width 306 height 18
click at [592, 325] on span "Add on work- kitchen" at bounding box center [620, 329] width 77 height 8
click at [581, 325] on input "Add on work- kitchen" at bounding box center [571, 329] width 18 height 18
checkbox input "false"
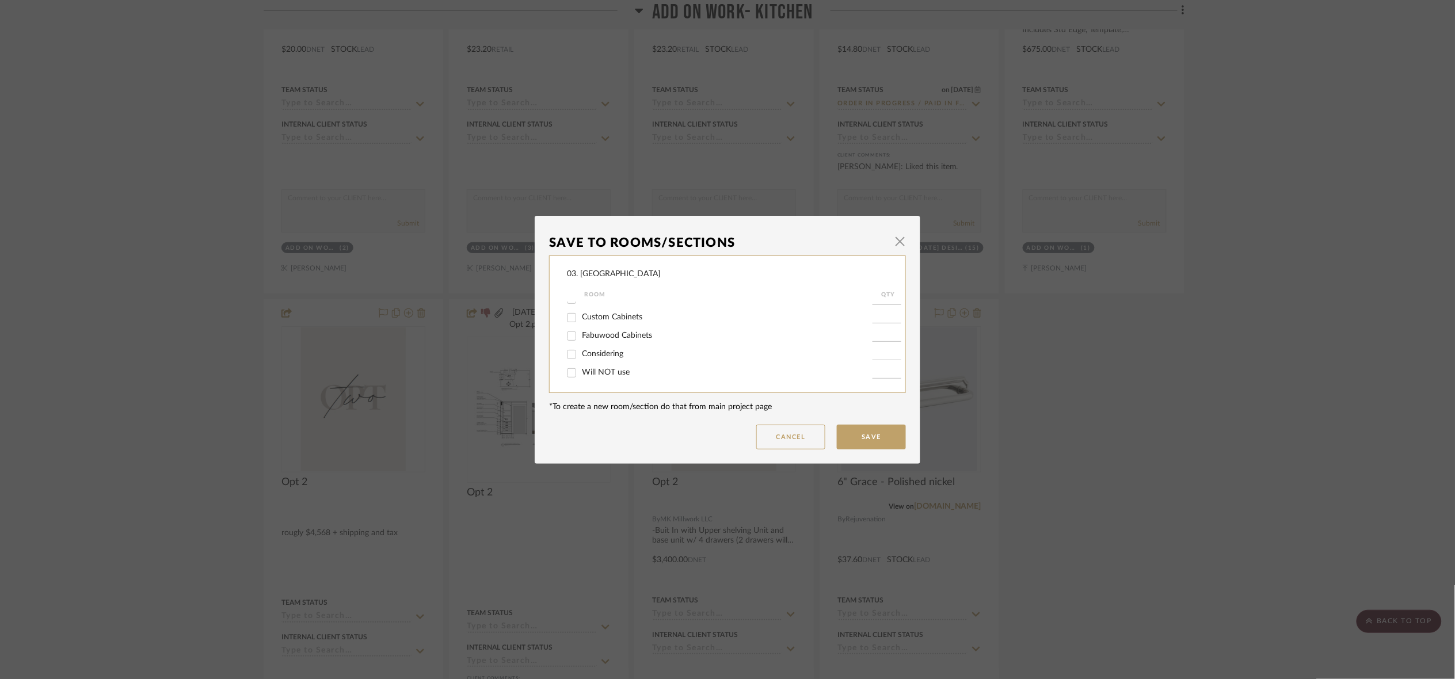
click at [600, 373] on span "Will NOT use" at bounding box center [606, 372] width 48 height 8
click at [581, 373] on input "Will NOT use" at bounding box center [571, 373] width 18 height 18
checkbox input "true"
type input "1"
click at [881, 429] on button "Save" at bounding box center [871, 437] width 69 height 25
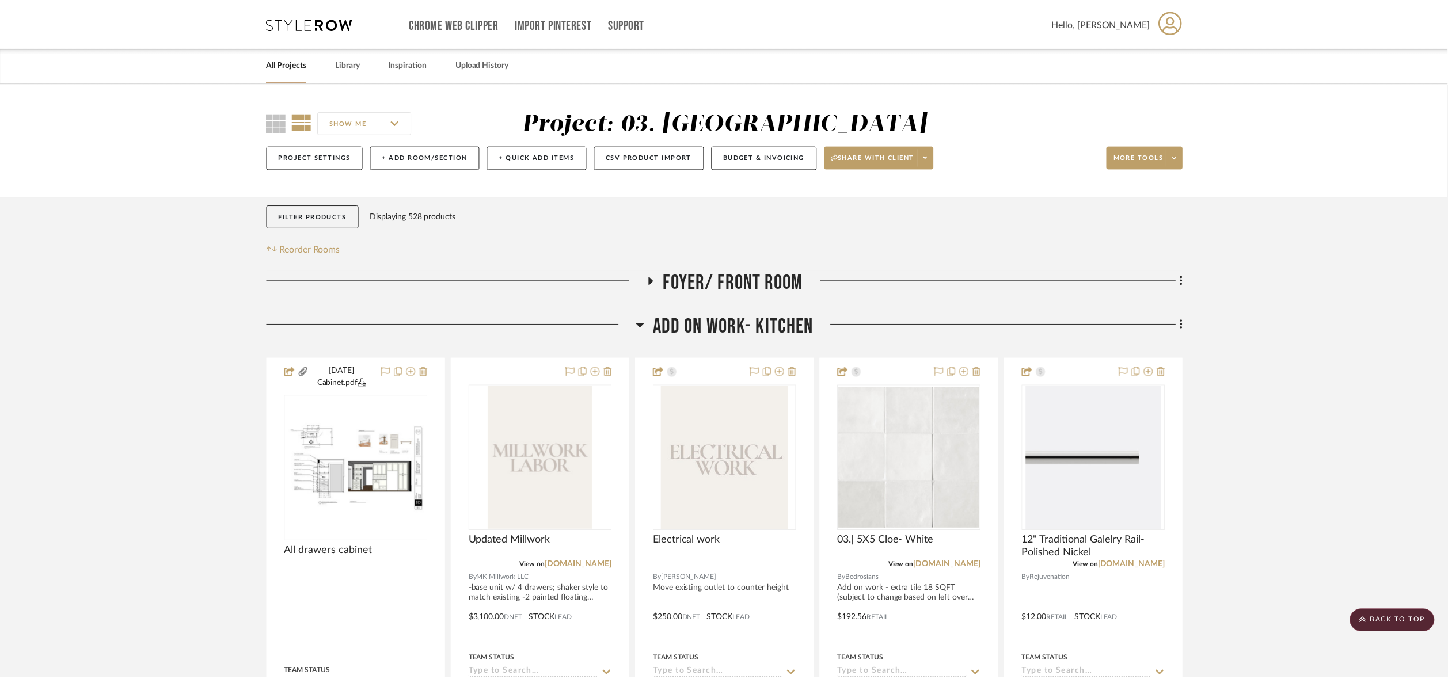
scroll to position [1093, 0]
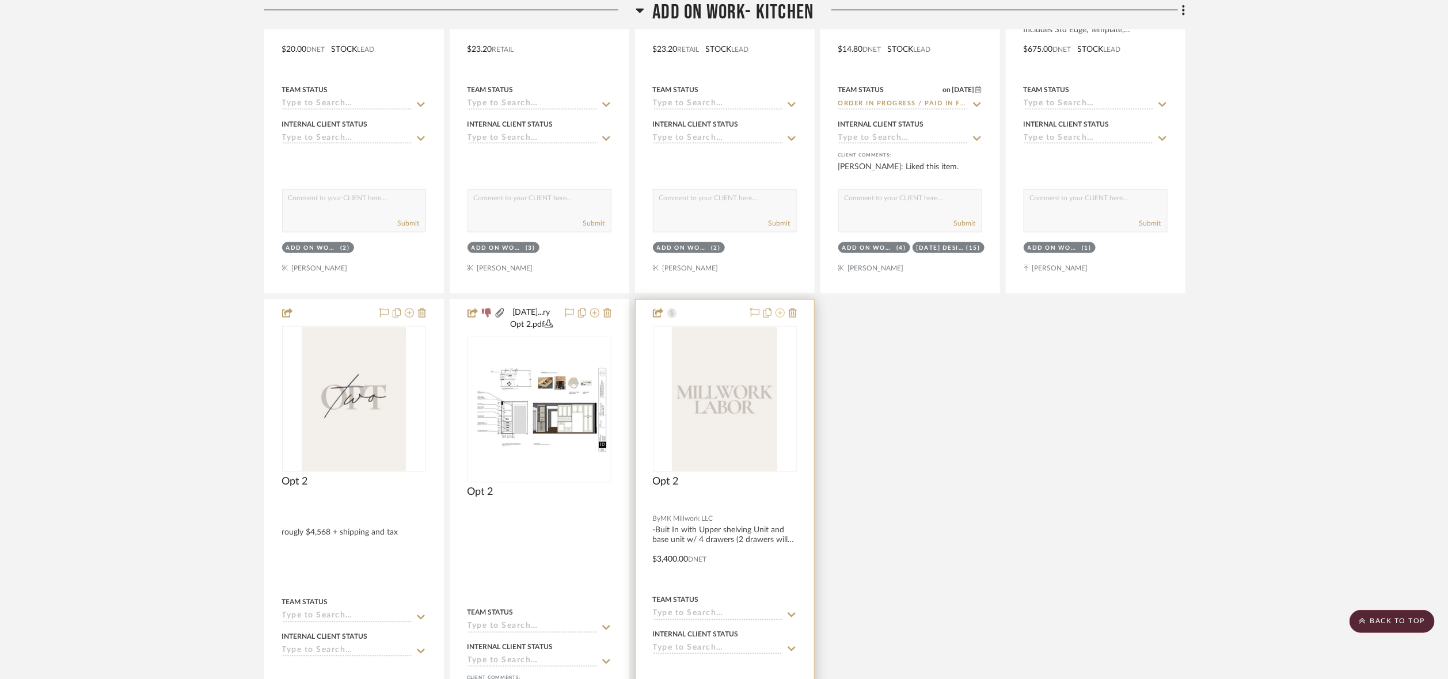
click at [781, 313] on icon at bounding box center [779, 313] width 9 height 9
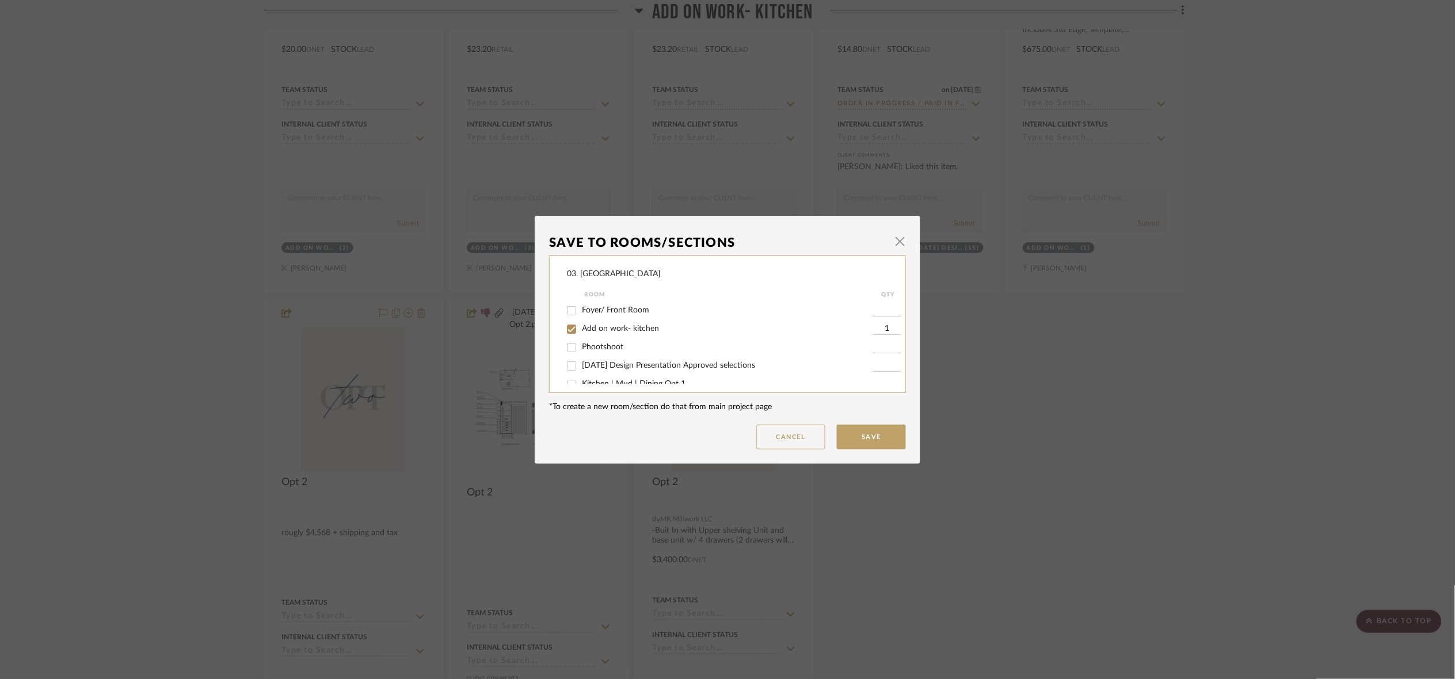
click at [612, 333] on label "Add on work- kitchen" at bounding box center [727, 329] width 291 height 10
click at [581, 333] on input "Add on work- kitchen" at bounding box center [571, 329] width 18 height 18
checkbox input "false"
click at [592, 374] on span "Will NOT use" at bounding box center [606, 372] width 48 height 8
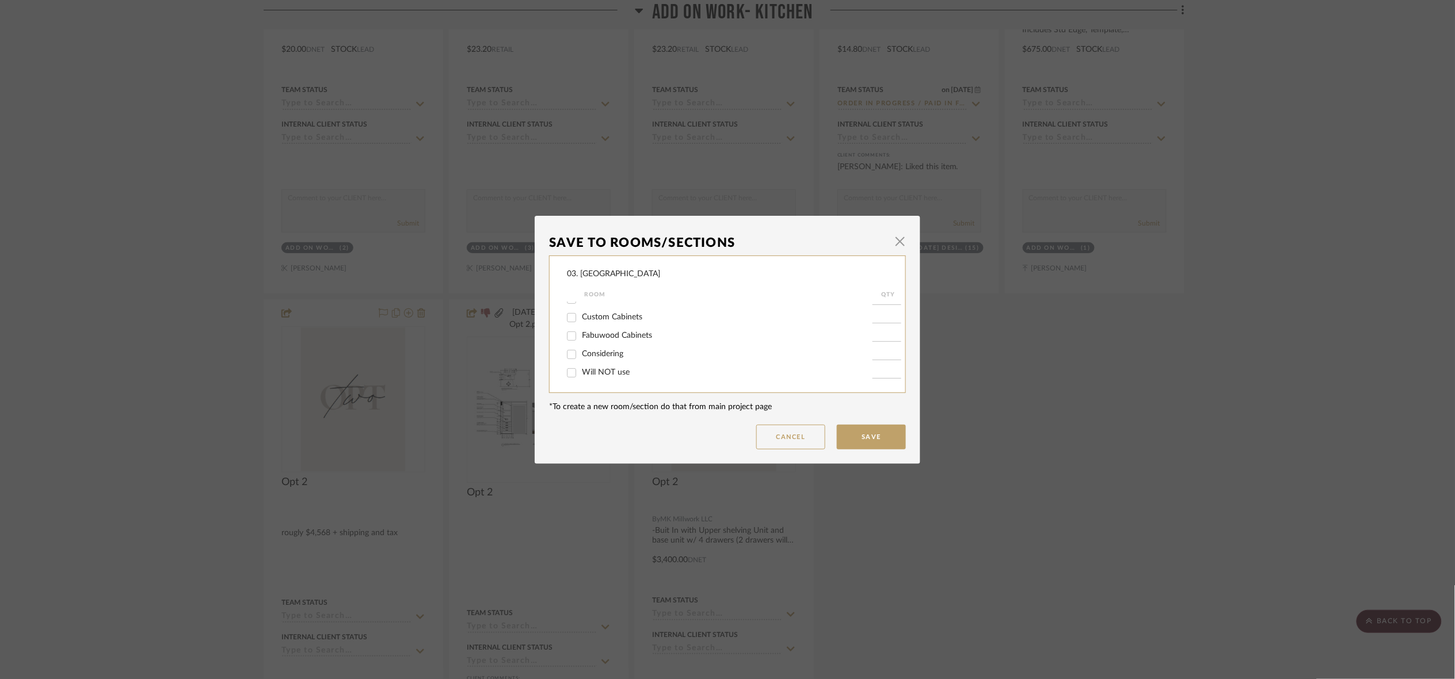
click at [581, 374] on input "Will NOT use" at bounding box center [571, 373] width 18 height 18
checkbox input "true"
type input "1"
click at [892, 425] on button "Save" at bounding box center [871, 437] width 69 height 25
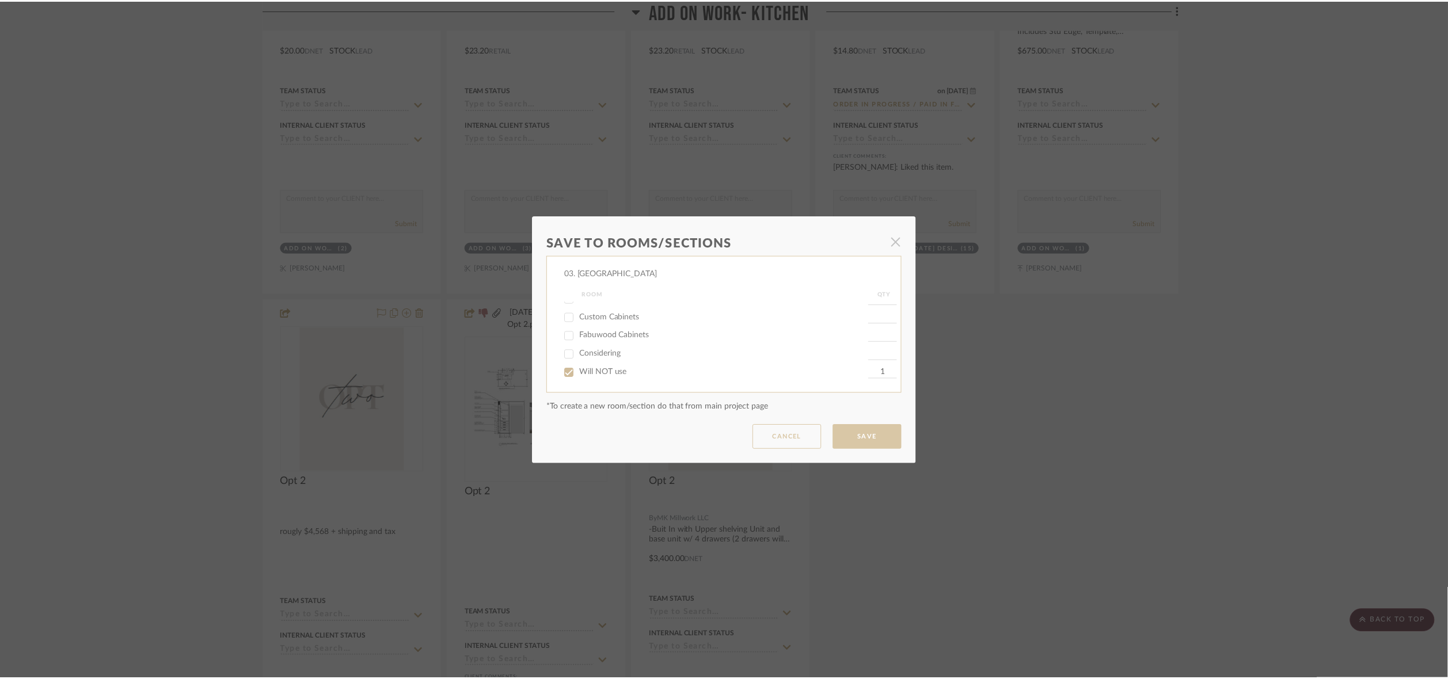
scroll to position [1093, 0]
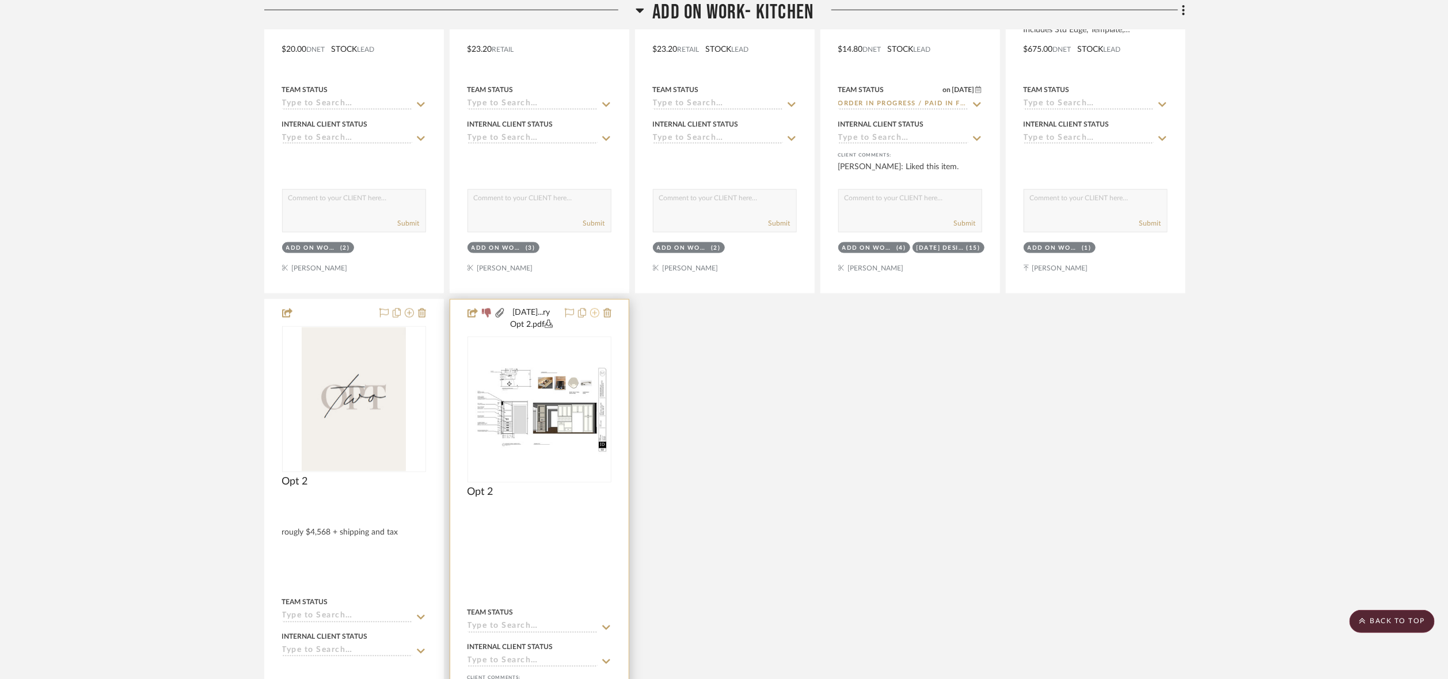
click at [594, 317] on icon at bounding box center [594, 313] width 9 height 9
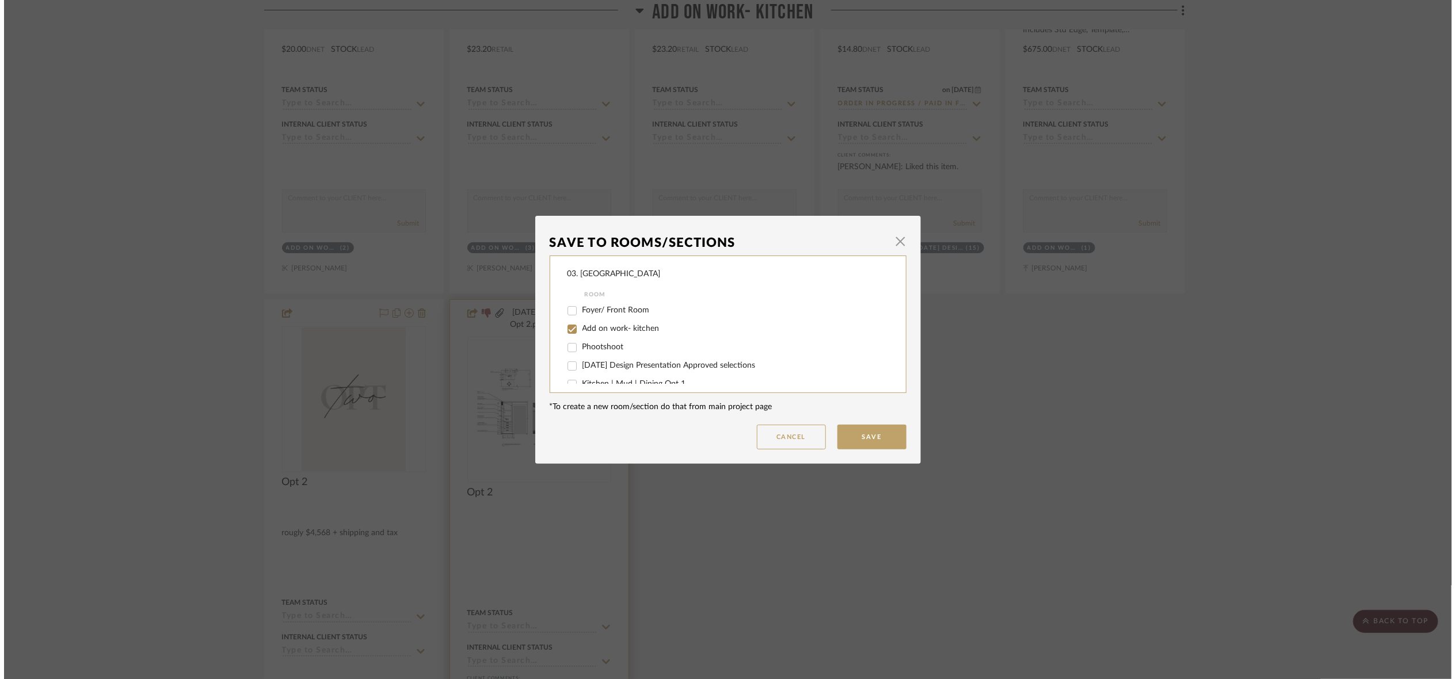
scroll to position [0, 0]
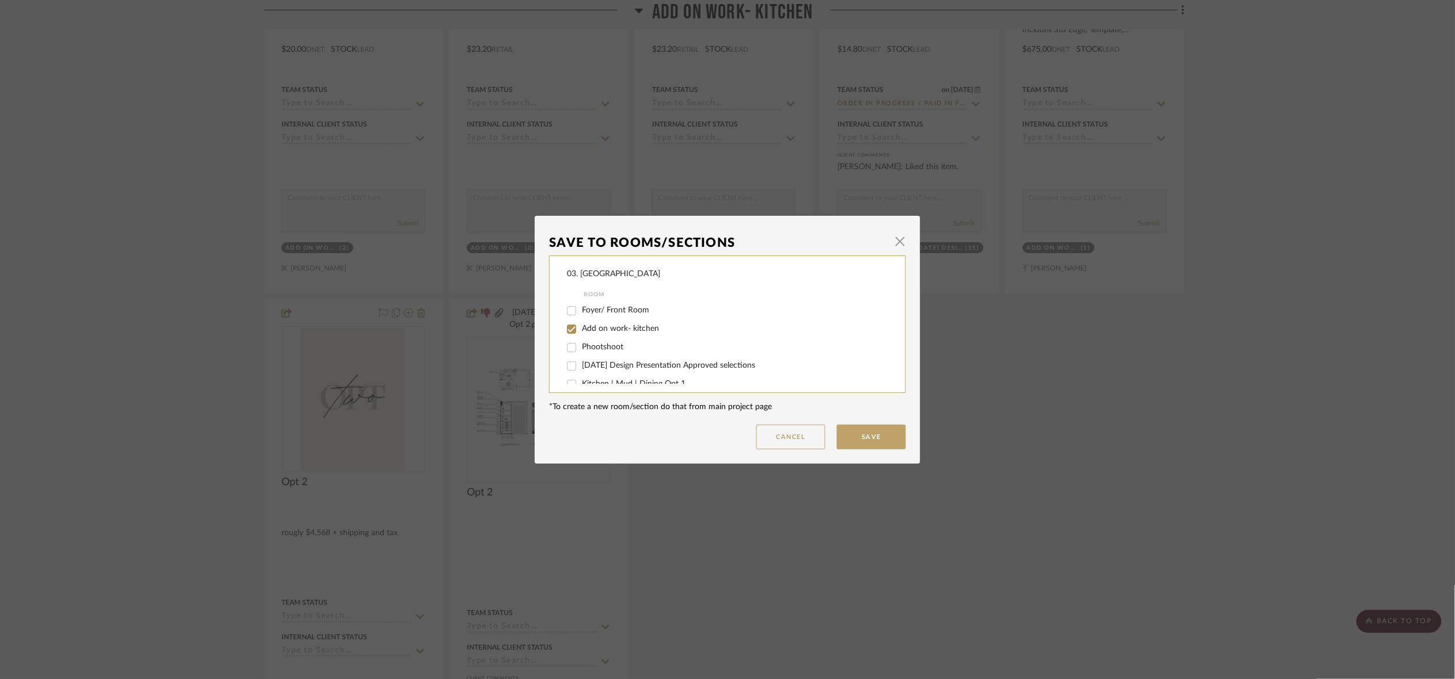
click at [594, 332] on span "Add on work- kitchen" at bounding box center [620, 329] width 77 height 8
click at [581, 332] on input "Add on work- kitchen" at bounding box center [571, 329] width 18 height 18
checkbox input "false"
click at [598, 369] on span "Will NOT use" at bounding box center [606, 372] width 48 height 8
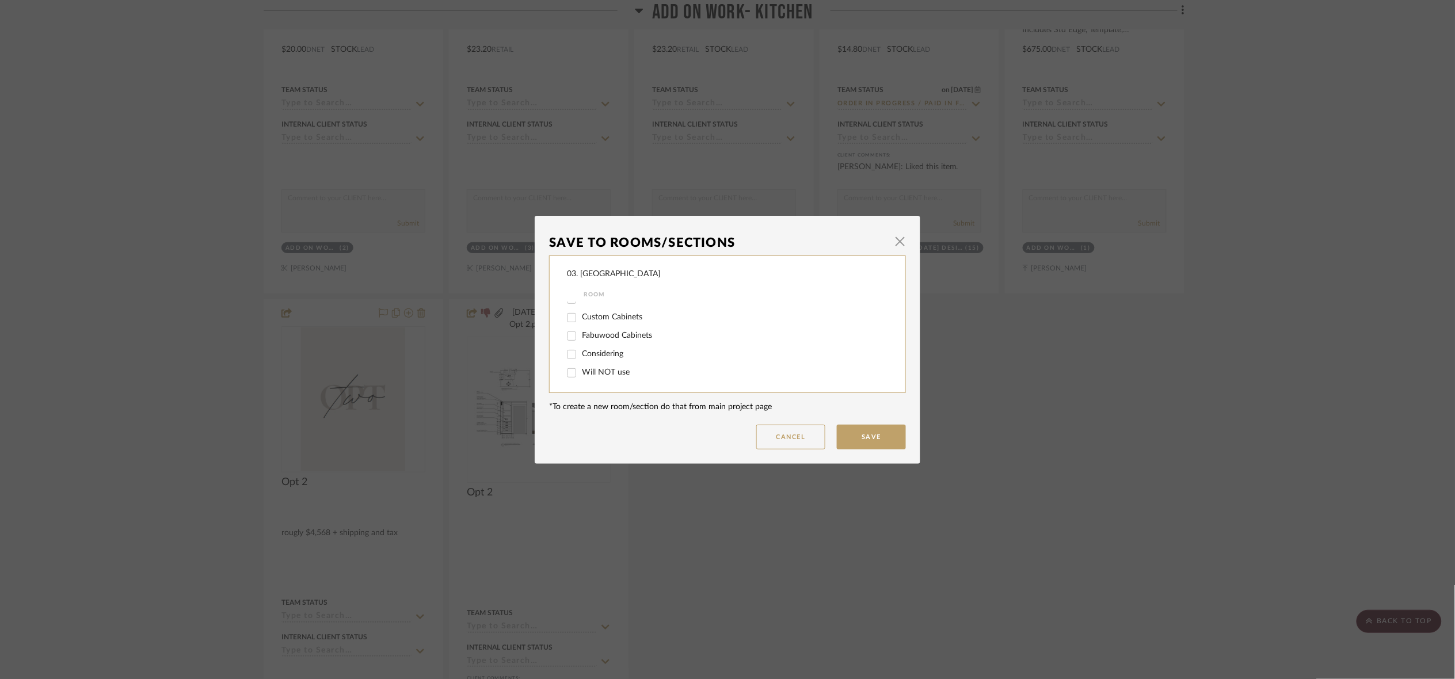
click at [581, 369] on input "Will NOT use" at bounding box center [571, 373] width 18 height 18
checkbox input "true"
click at [893, 438] on button "Save" at bounding box center [871, 437] width 69 height 25
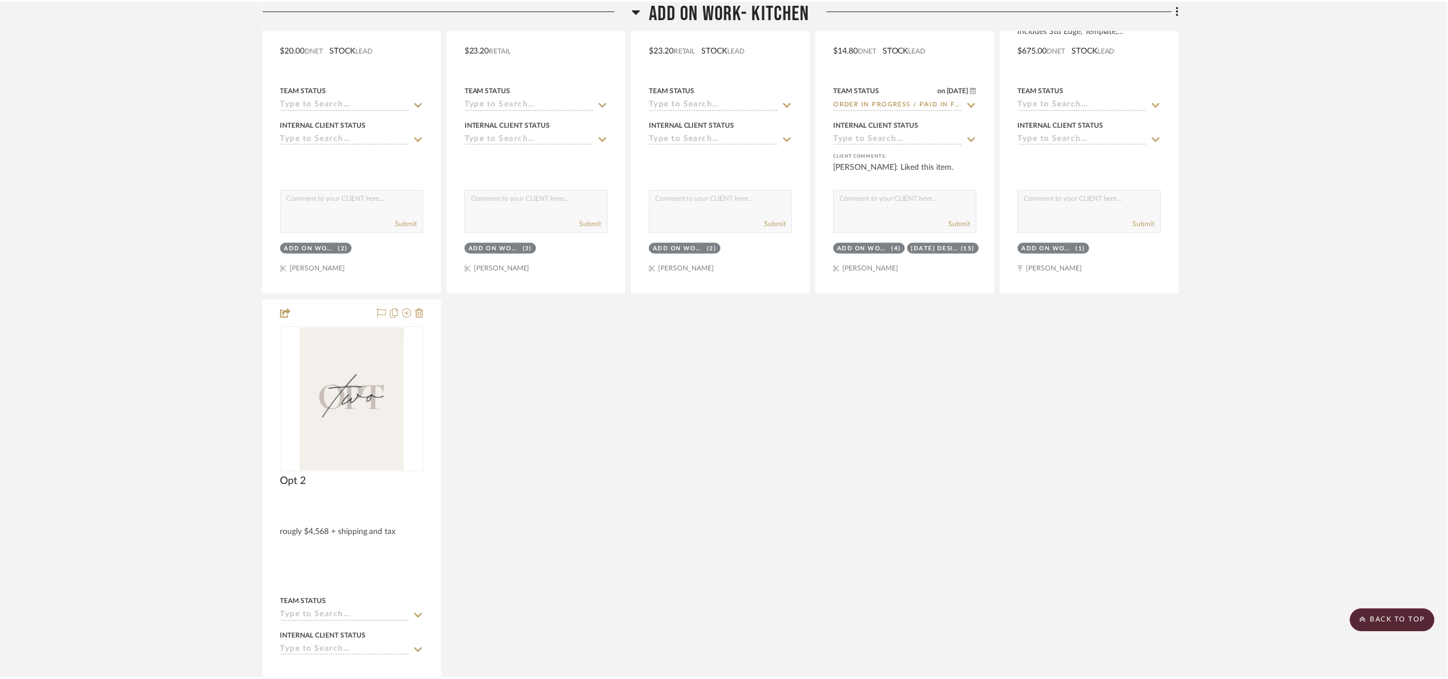
scroll to position [1093, 0]
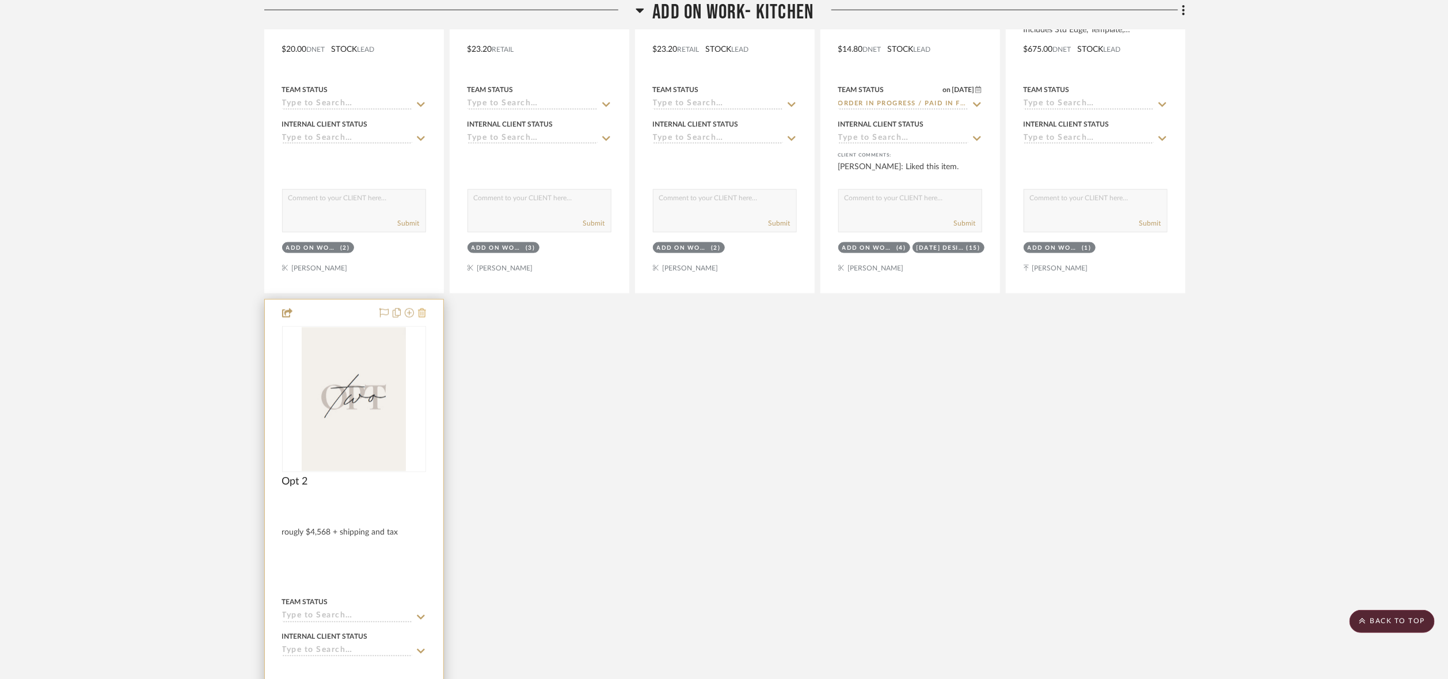
click at [421, 318] on icon at bounding box center [422, 313] width 8 height 9
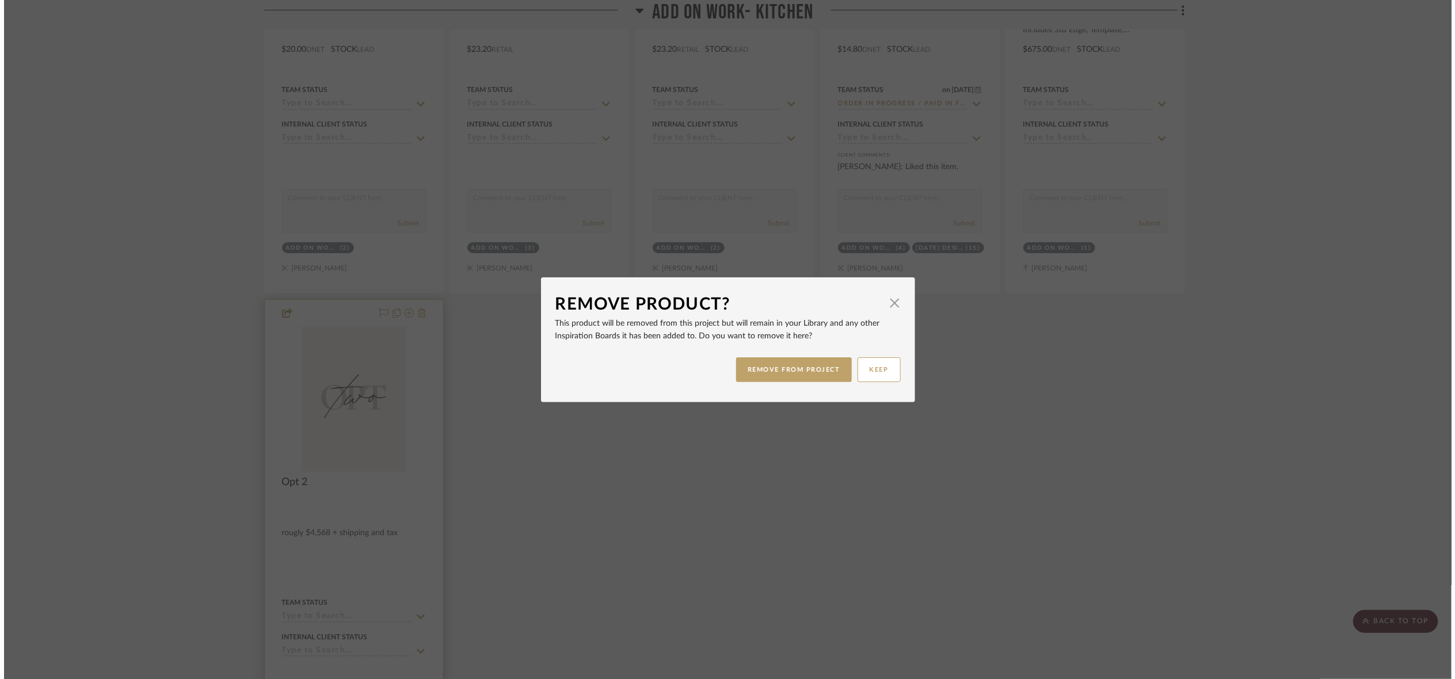
scroll to position [0, 0]
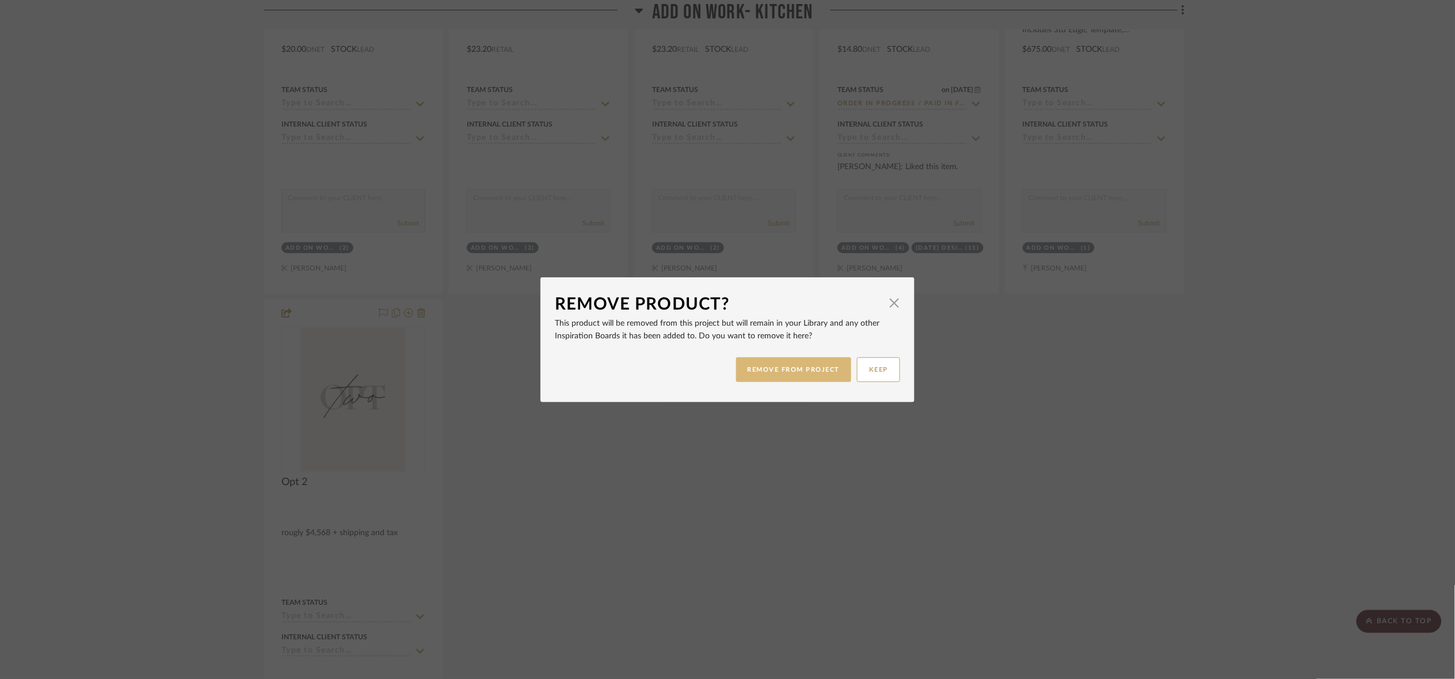
click at [773, 358] on button "REMOVE FROM PROJECT" at bounding box center [794, 370] width 116 height 25
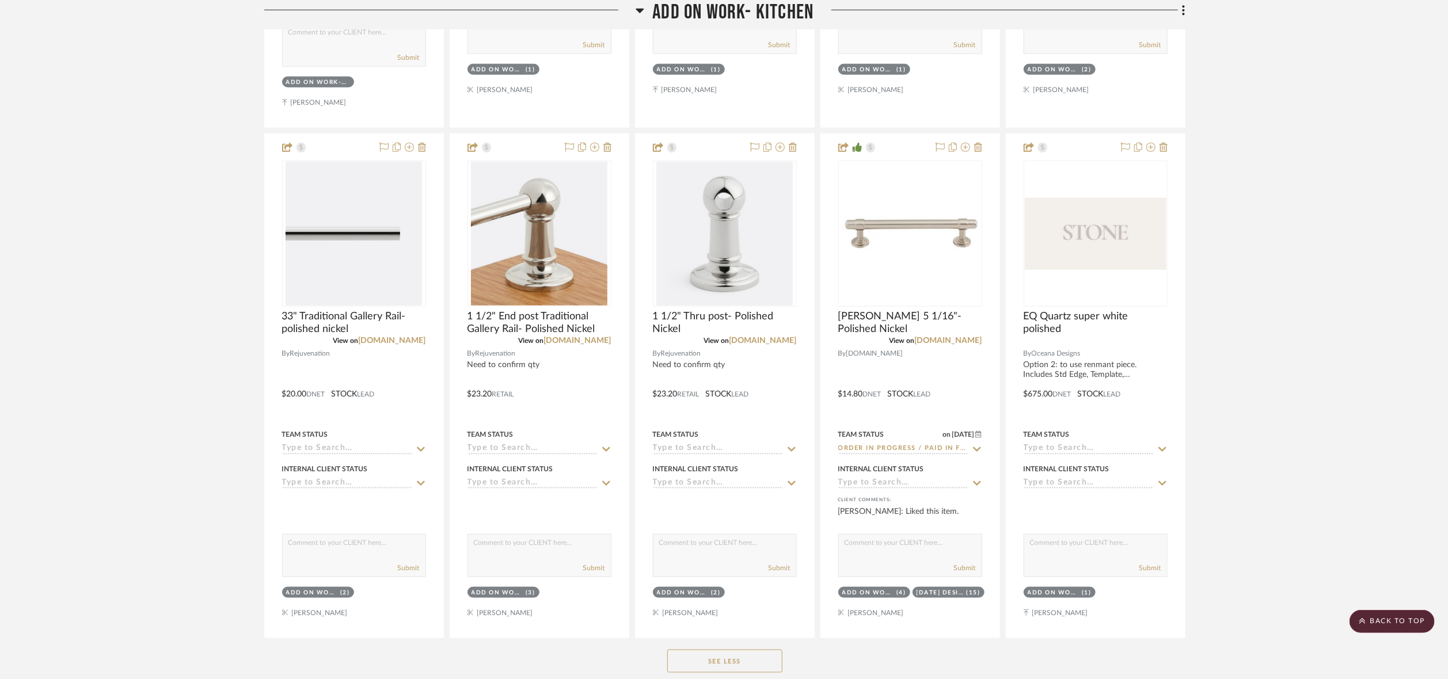
scroll to position [747, 0]
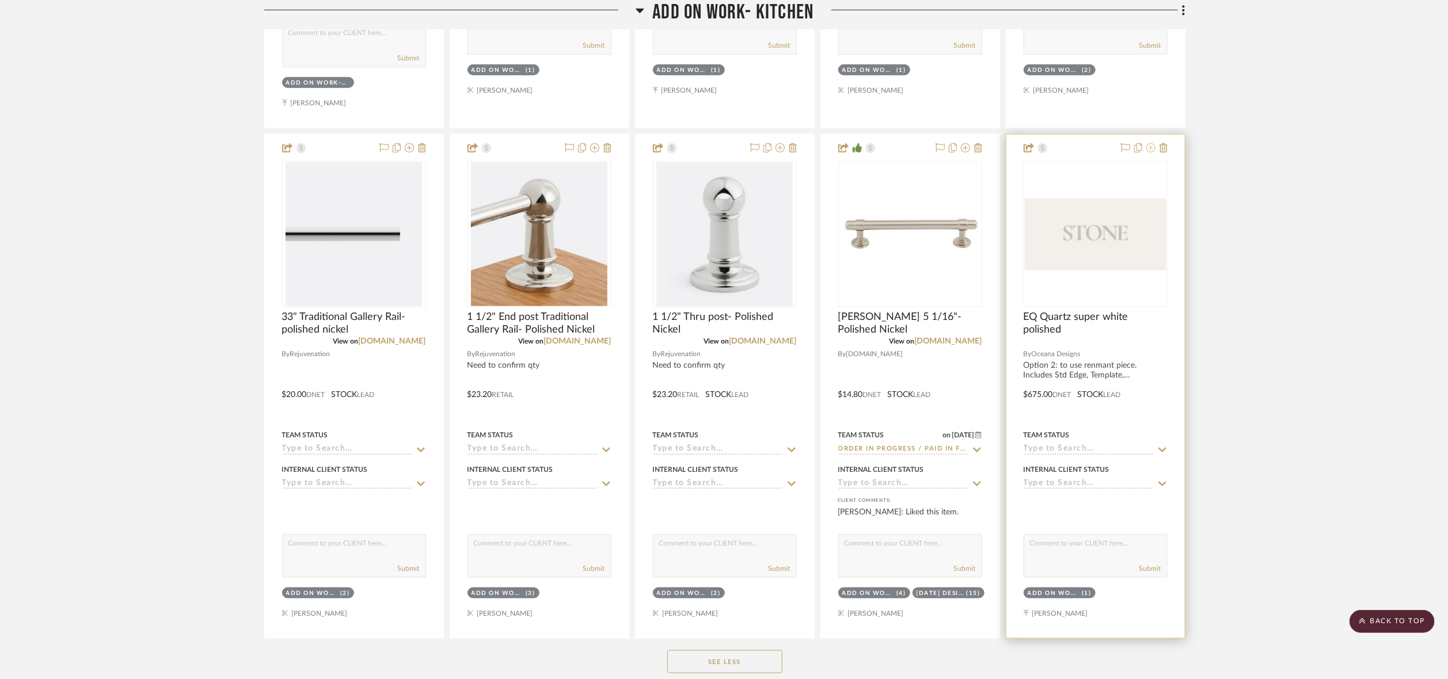
click at [1127, 152] on icon at bounding box center [1150, 147] width 9 height 9
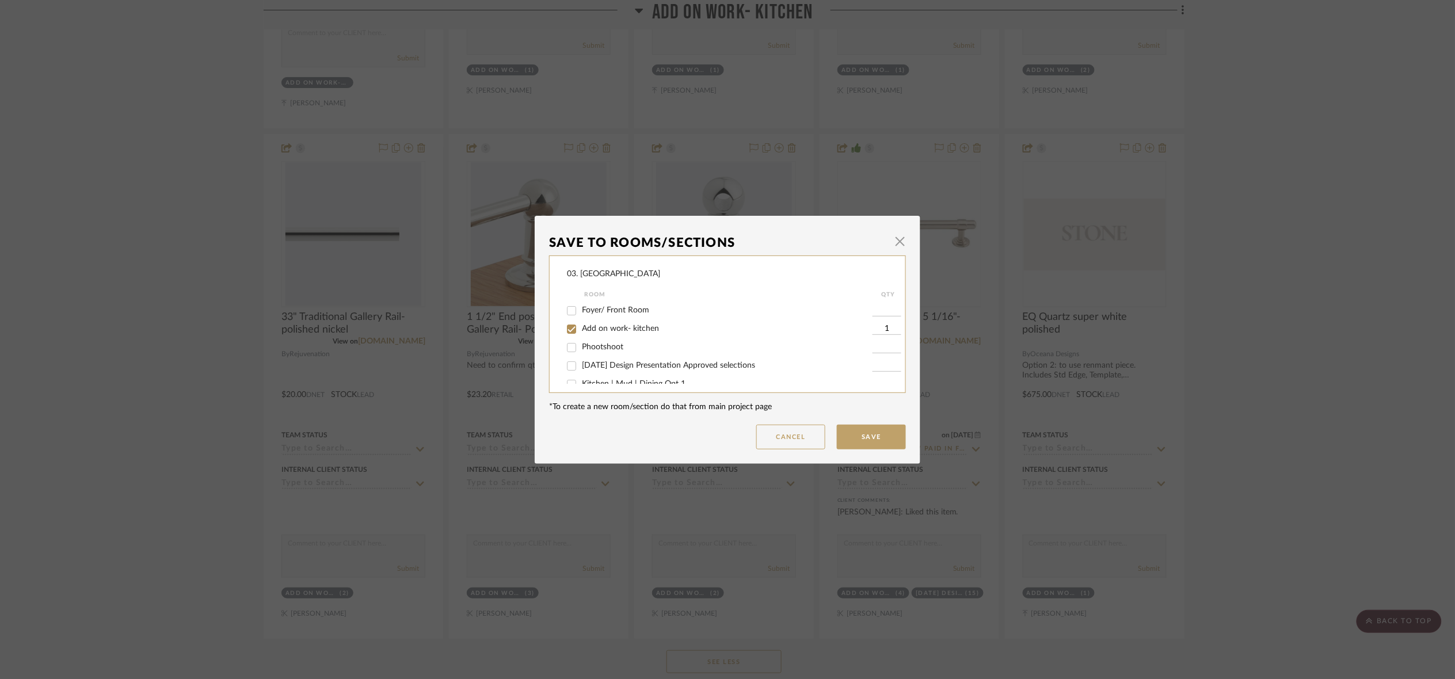
click at [620, 327] on span "Add on work- kitchen" at bounding box center [620, 329] width 77 height 8
click at [581, 327] on input "Add on work- kitchen" at bounding box center [571, 329] width 18 height 18
checkbox input "false"
click at [610, 371] on span "Will NOT use" at bounding box center [606, 372] width 48 height 8
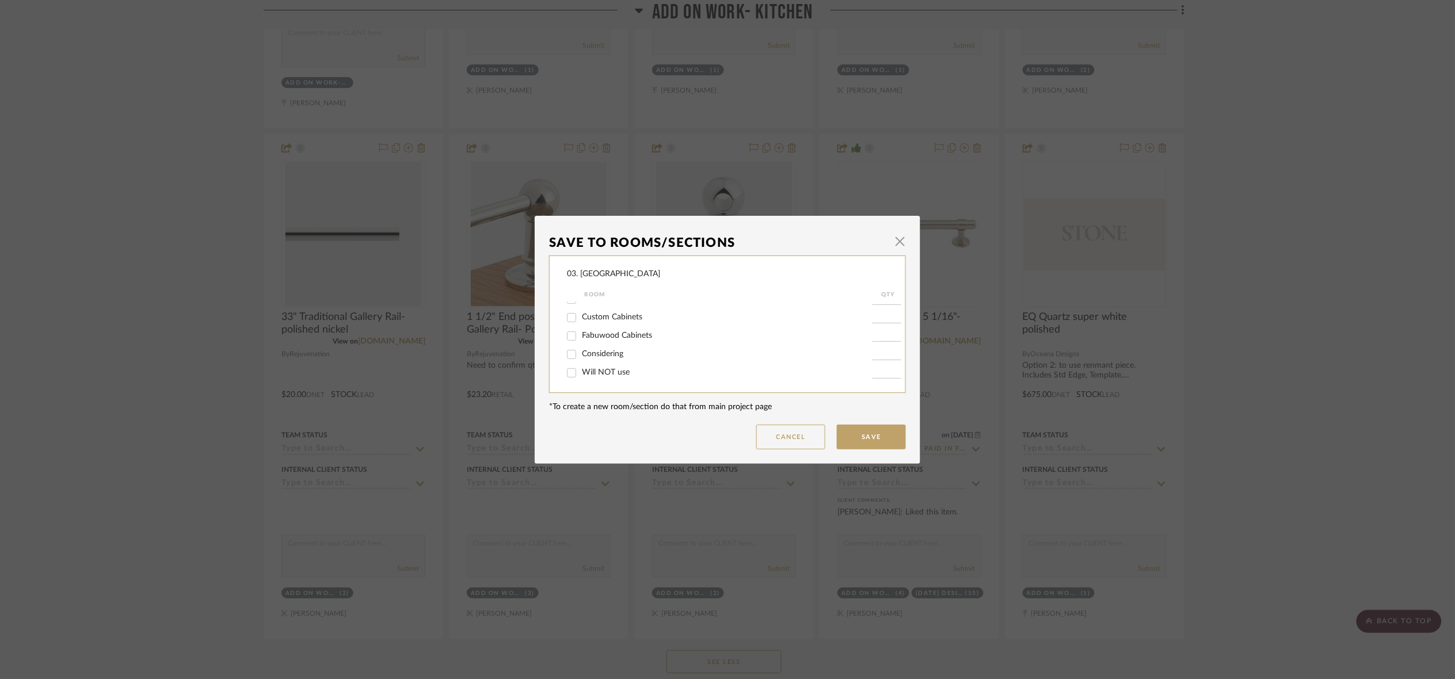
click at [581, 371] on input "Will NOT use" at bounding box center [571, 373] width 18 height 18
checkbox input "true"
type input "1"
click at [867, 435] on button "Save" at bounding box center [871, 437] width 69 height 25
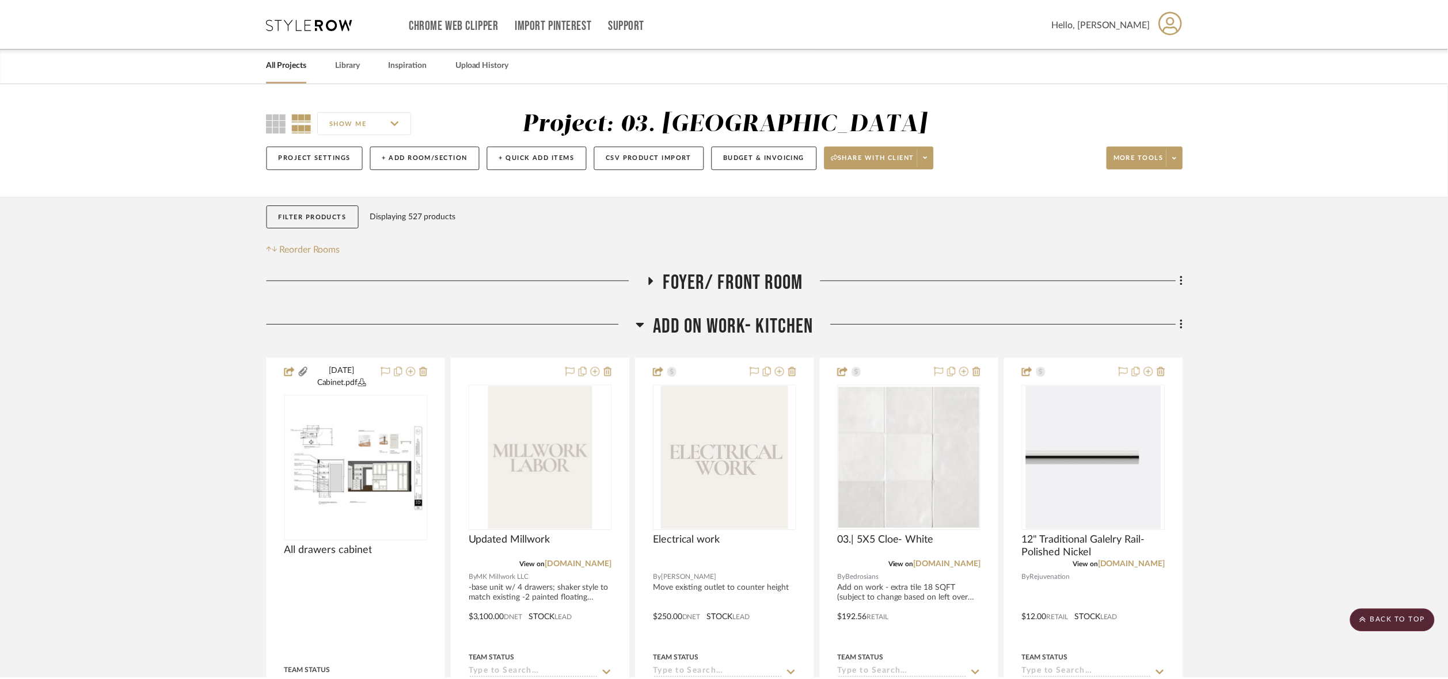
scroll to position [747, 0]
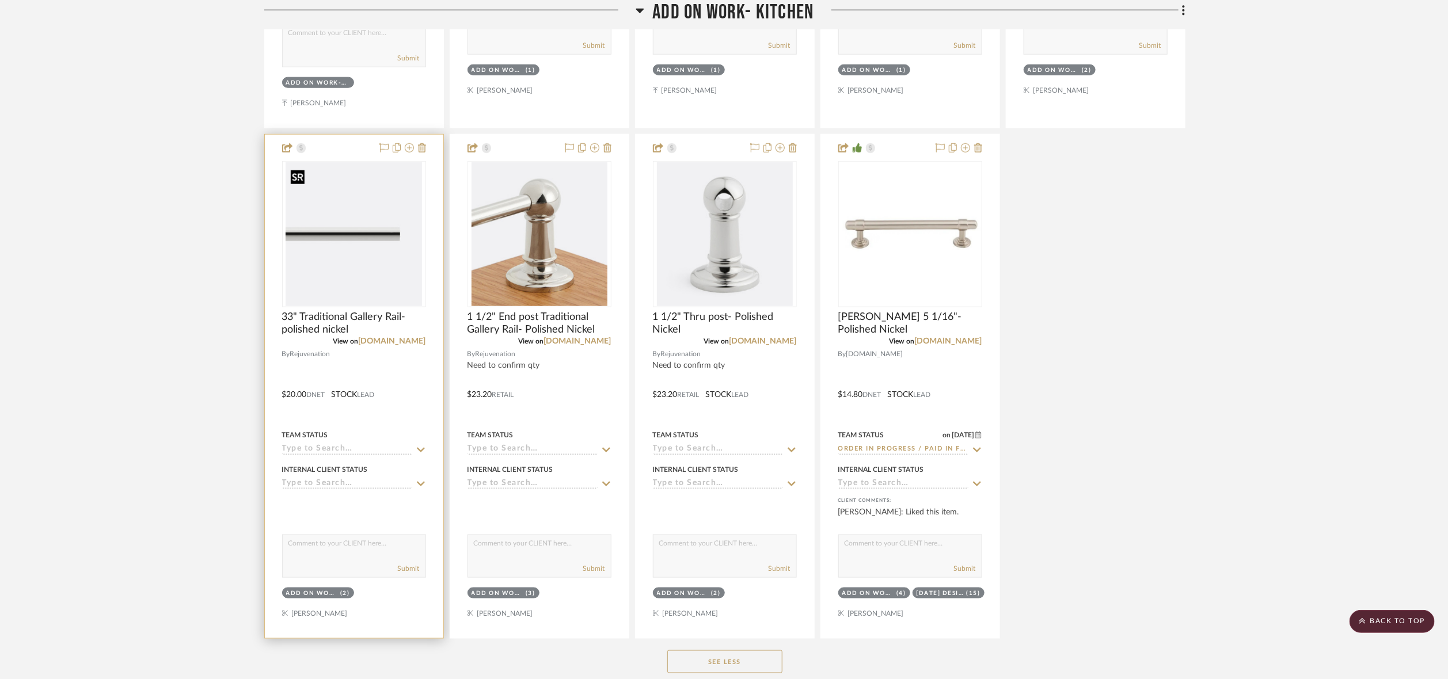
click at [0, 0] on img at bounding box center [0, 0] width 0 height 0
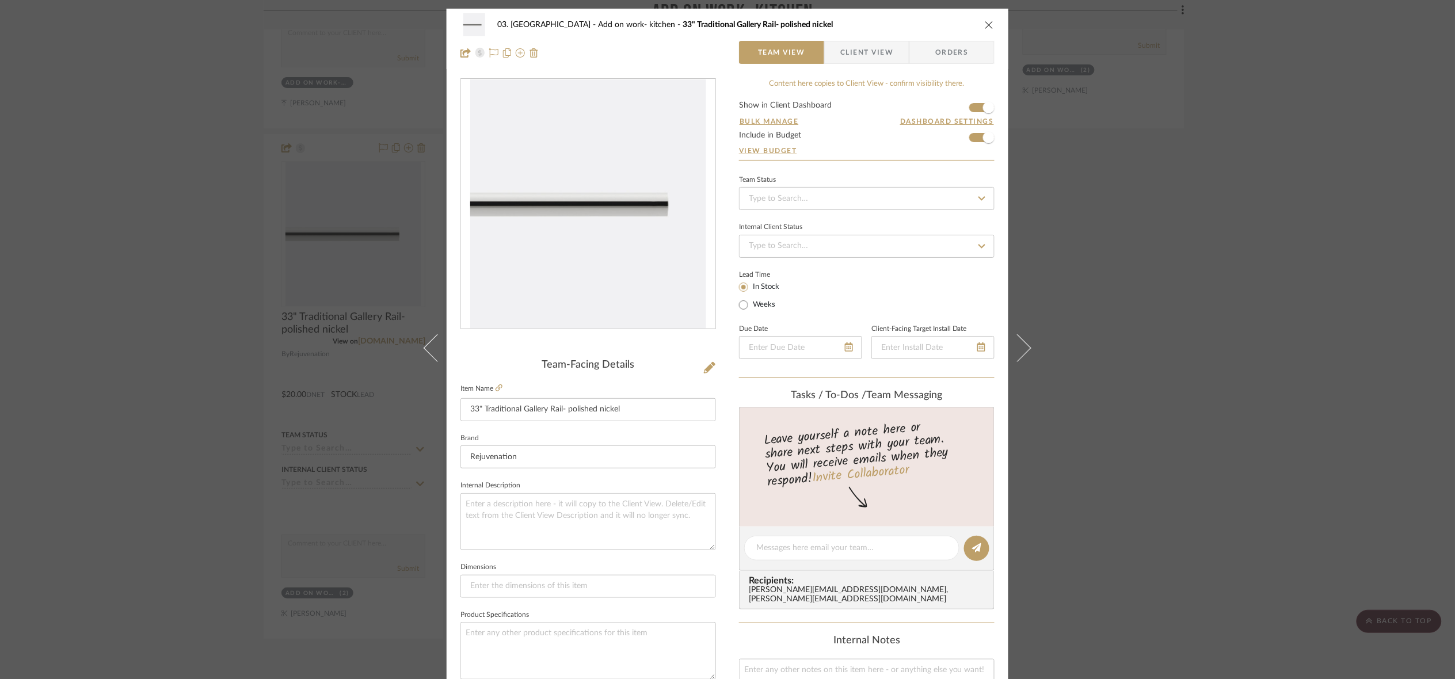
click at [1127, 302] on div "03. [PERSON_NAME] Add on work- kitchen 33" Traditional Gallery Rail- polished n…" at bounding box center [727, 339] width 1455 height 679
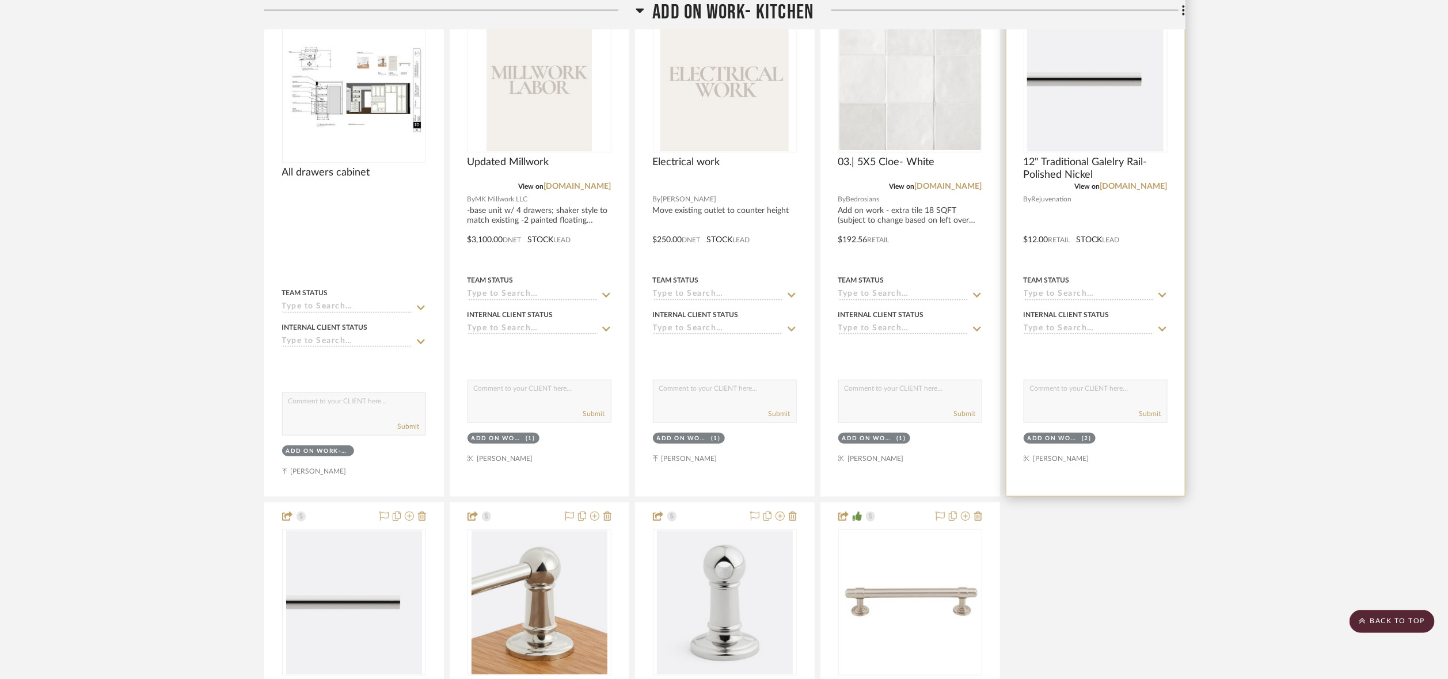
scroll to position [315, 0]
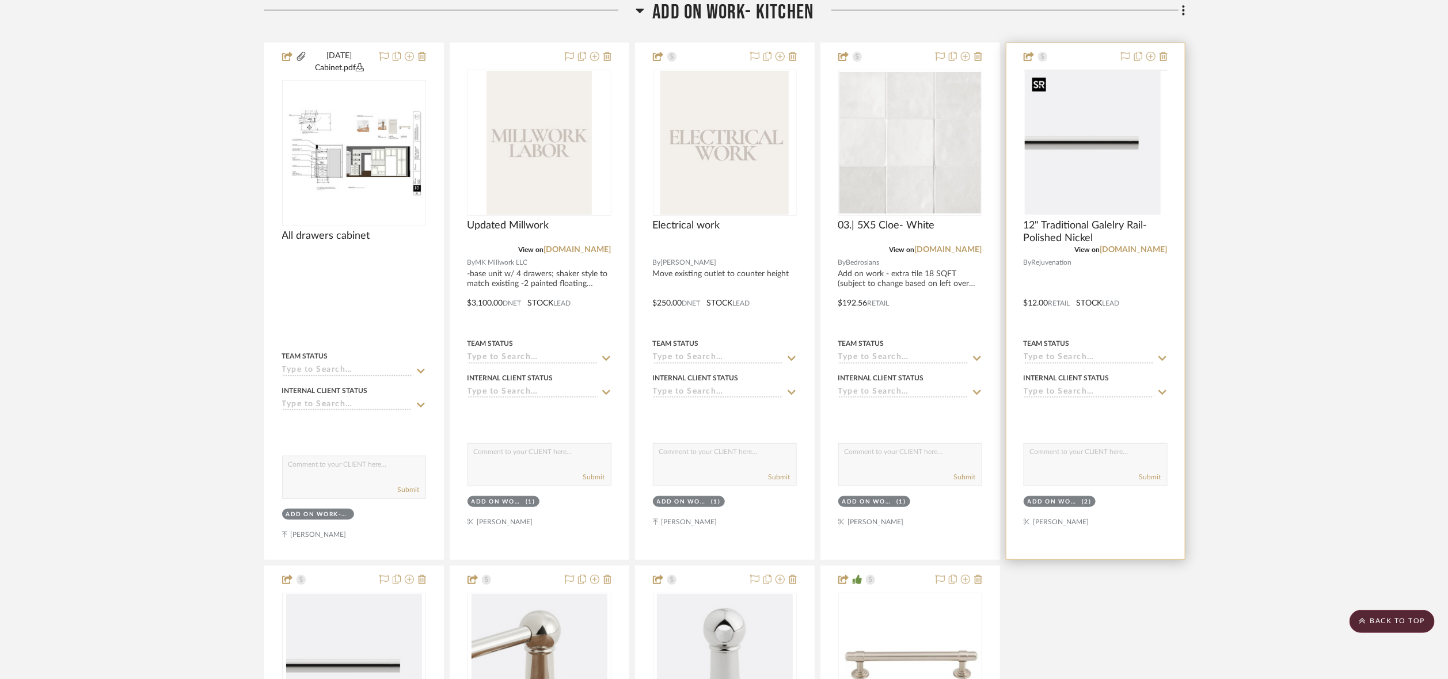
click at [0, 0] on img at bounding box center [0, 0] width 0 height 0
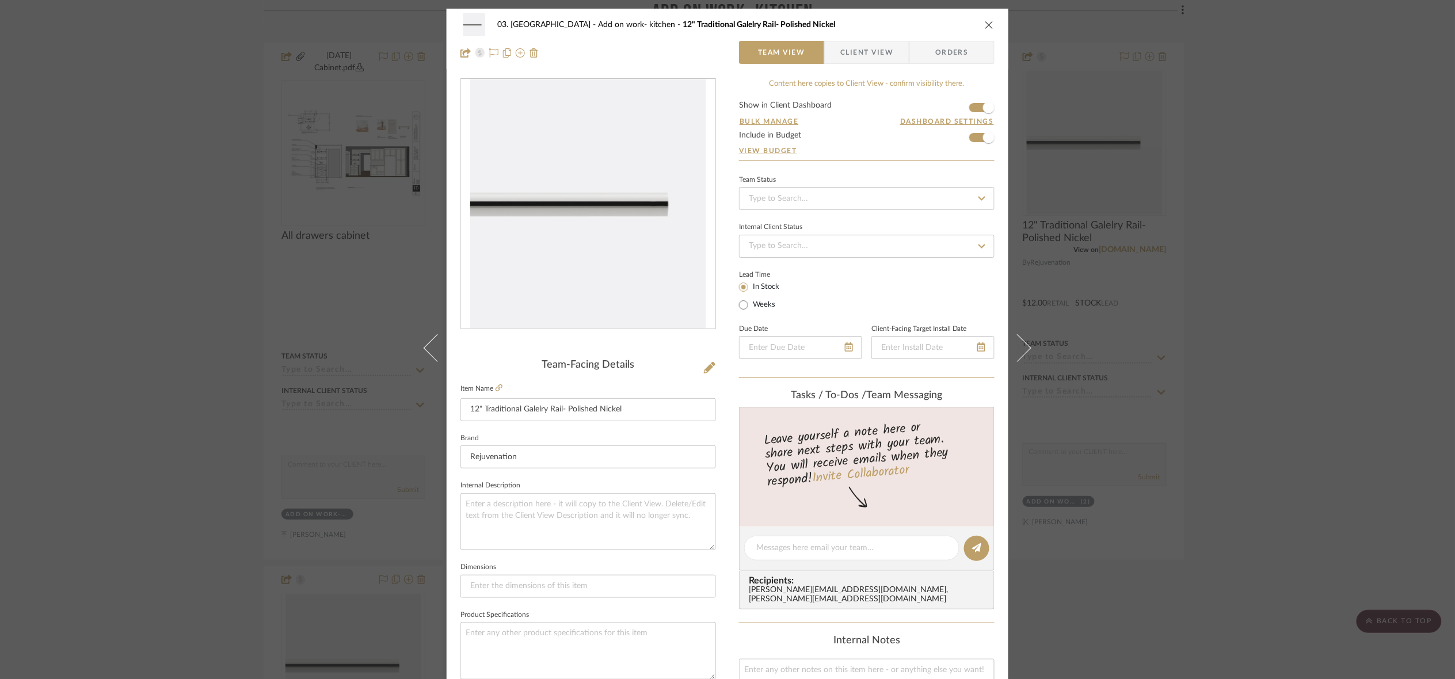
drag, startPoint x: 1278, startPoint y: 273, endPoint x: 1191, endPoint y: 255, distance: 88.7
click at [1127, 272] on div "03. [PERSON_NAME] Add on work- kitchen 12" Traditional Galelry Rail- Polished N…" at bounding box center [727, 339] width 1455 height 679
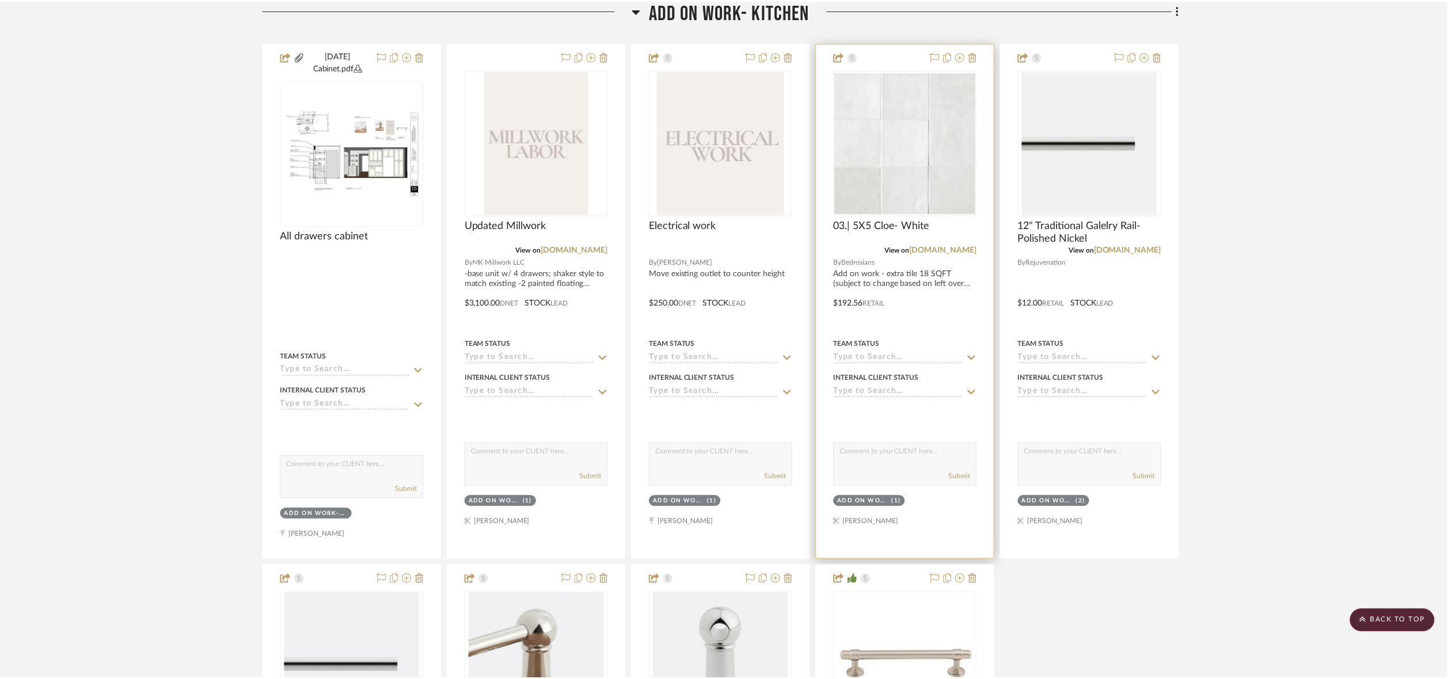
scroll to position [315, 0]
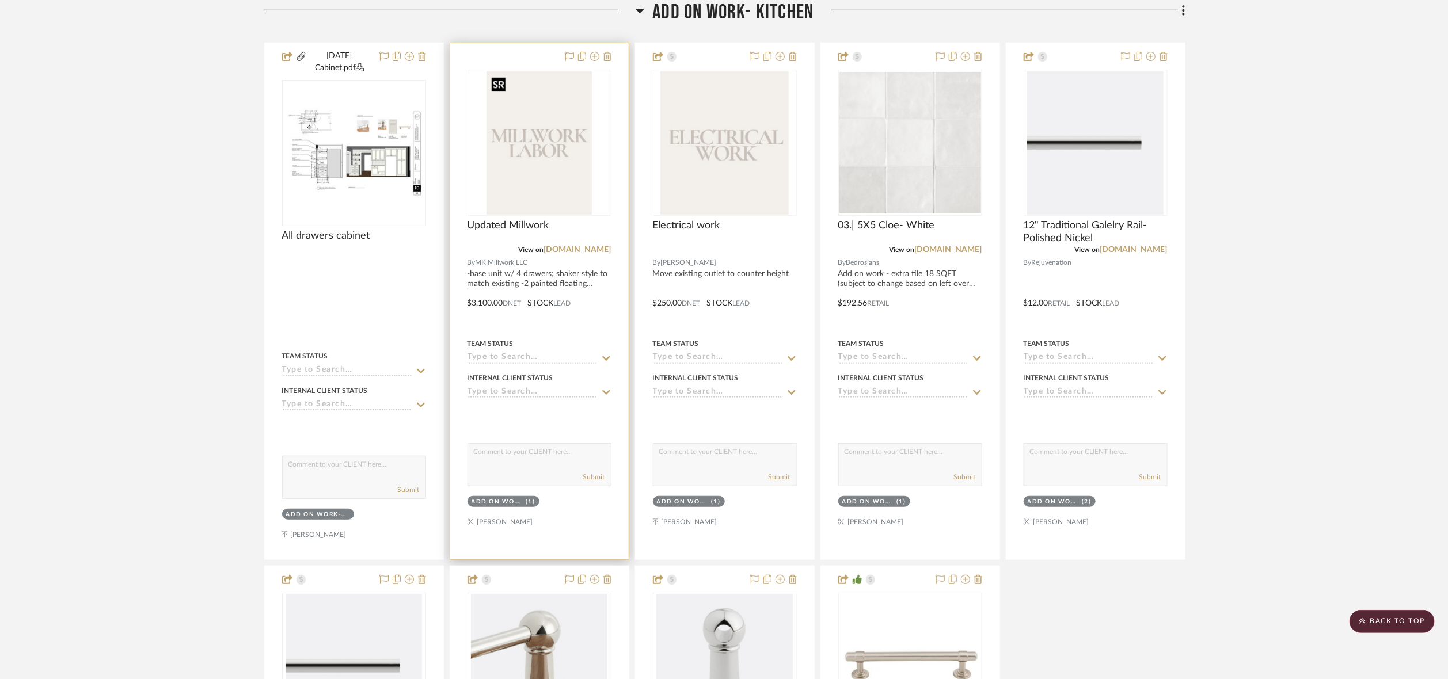
click at [569, 120] on img "0" at bounding box center [538, 143] width 105 height 144
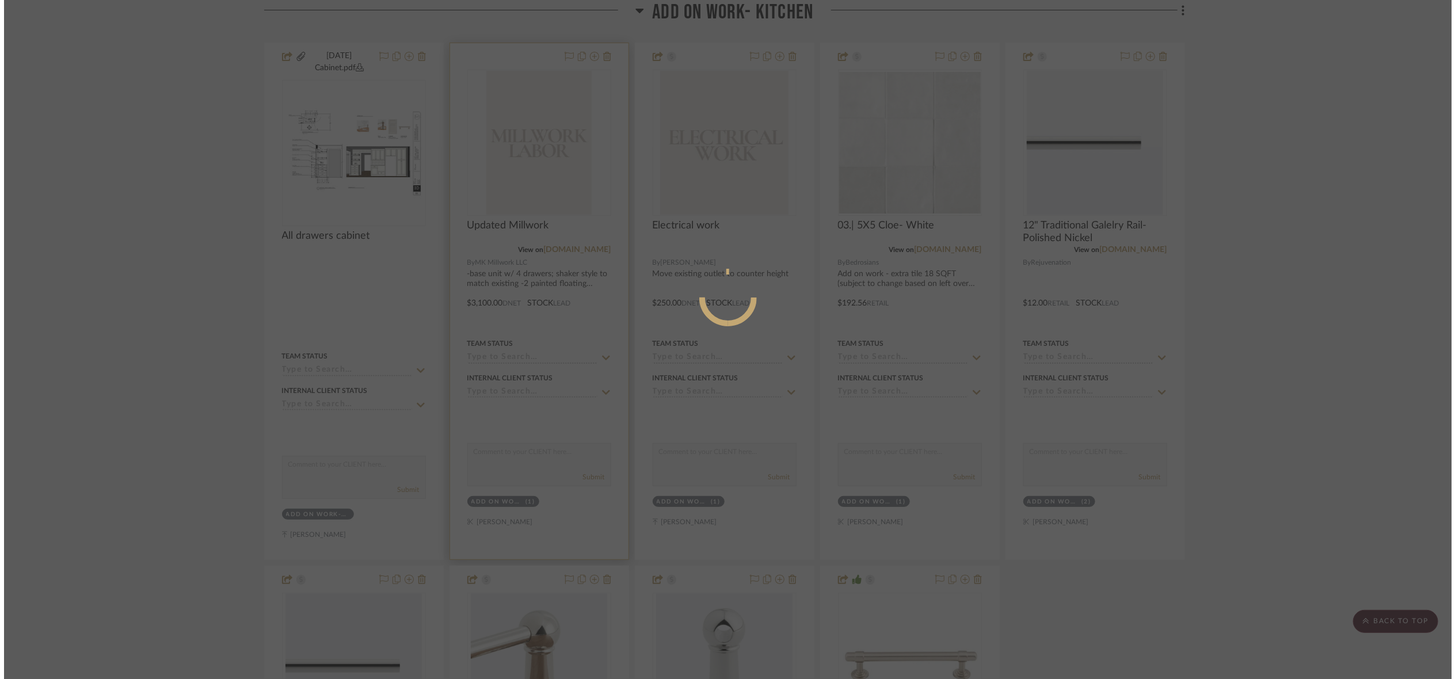
scroll to position [0, 0]
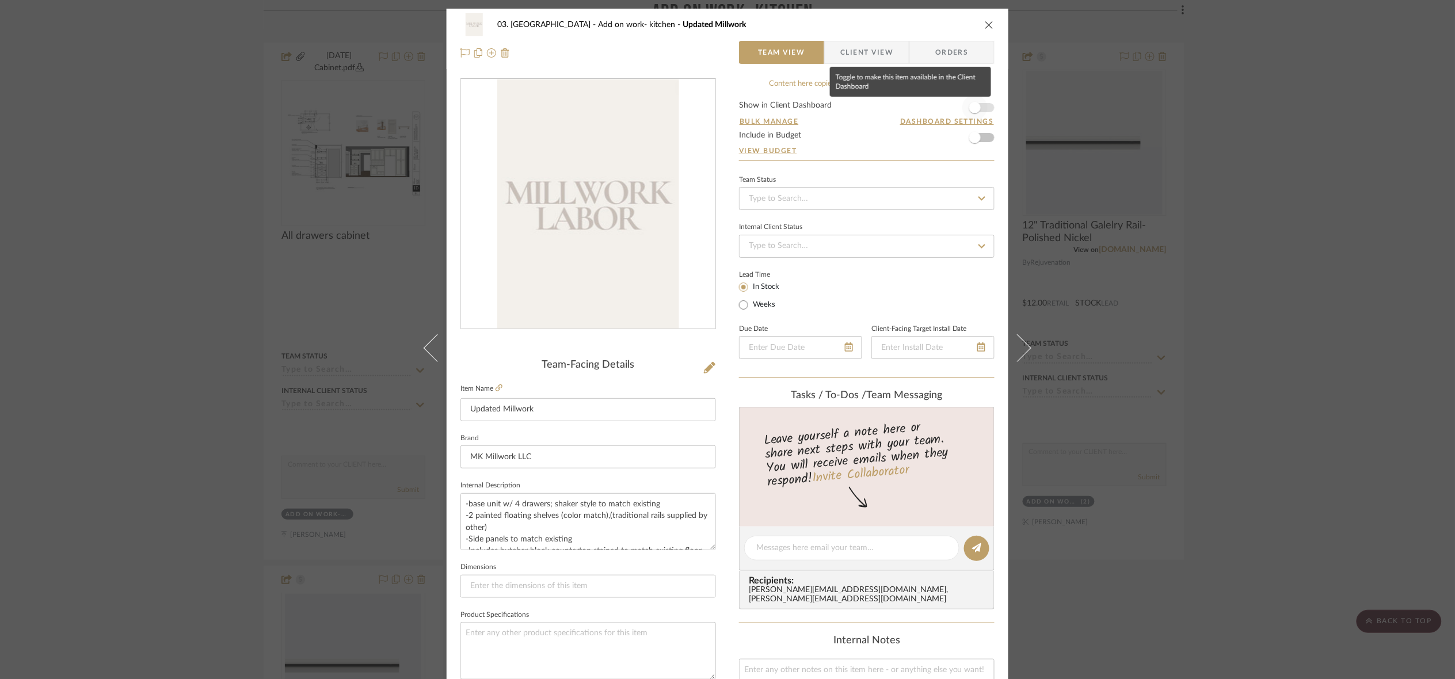
drag, startPoint x: 970, startPoint y: 101, endPoint x: 971, endPoint y: 108, distance: 7.0
click at [971, 108] on span "button" at bounding box center [975, 108] width 12 height 12
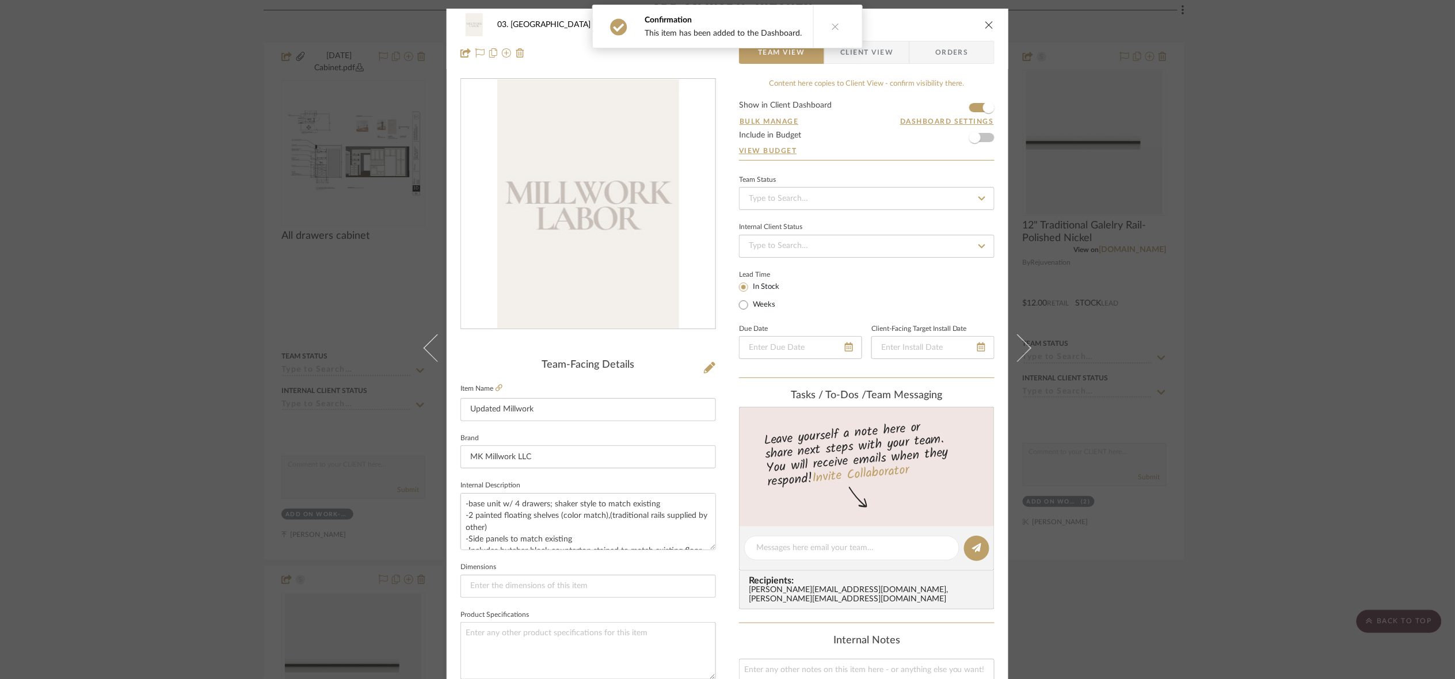
click at [868, 50] on span "Client View" at bounding box center [867, 52] width 53 height 23
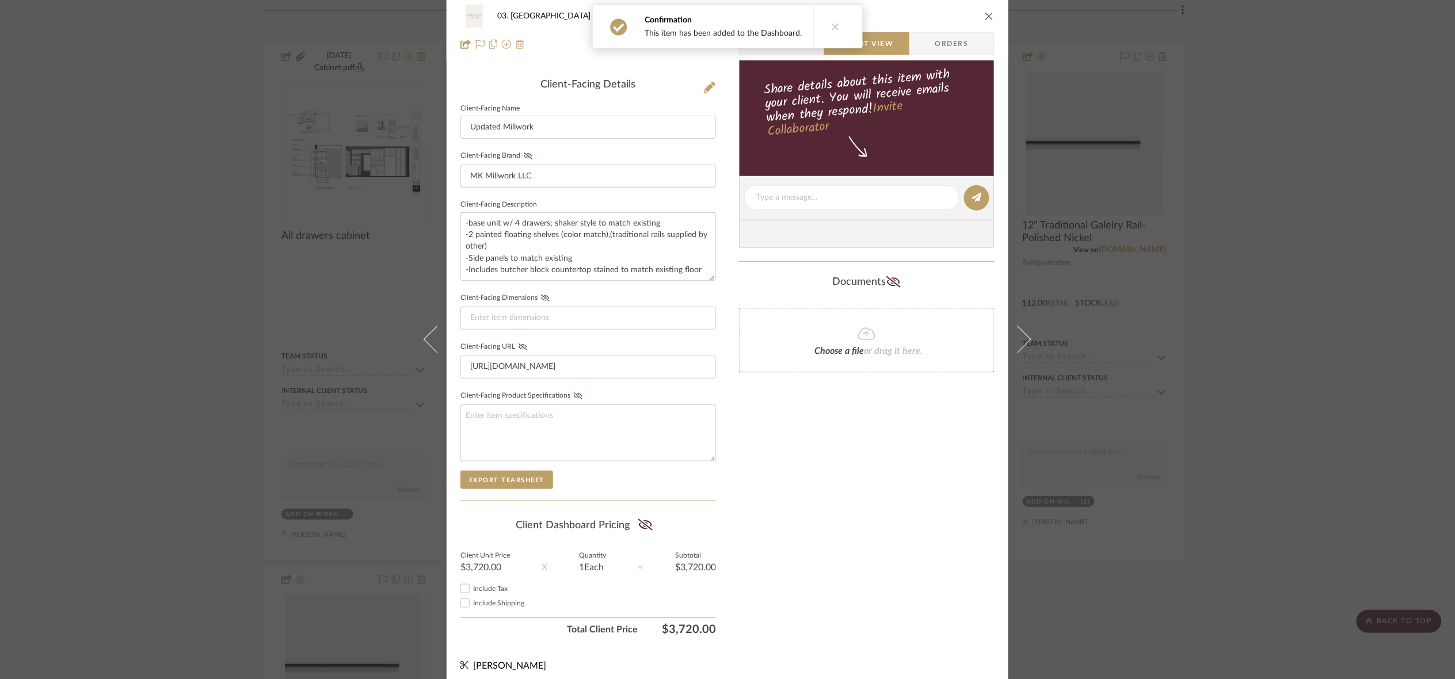
scroll to position [292, 0]
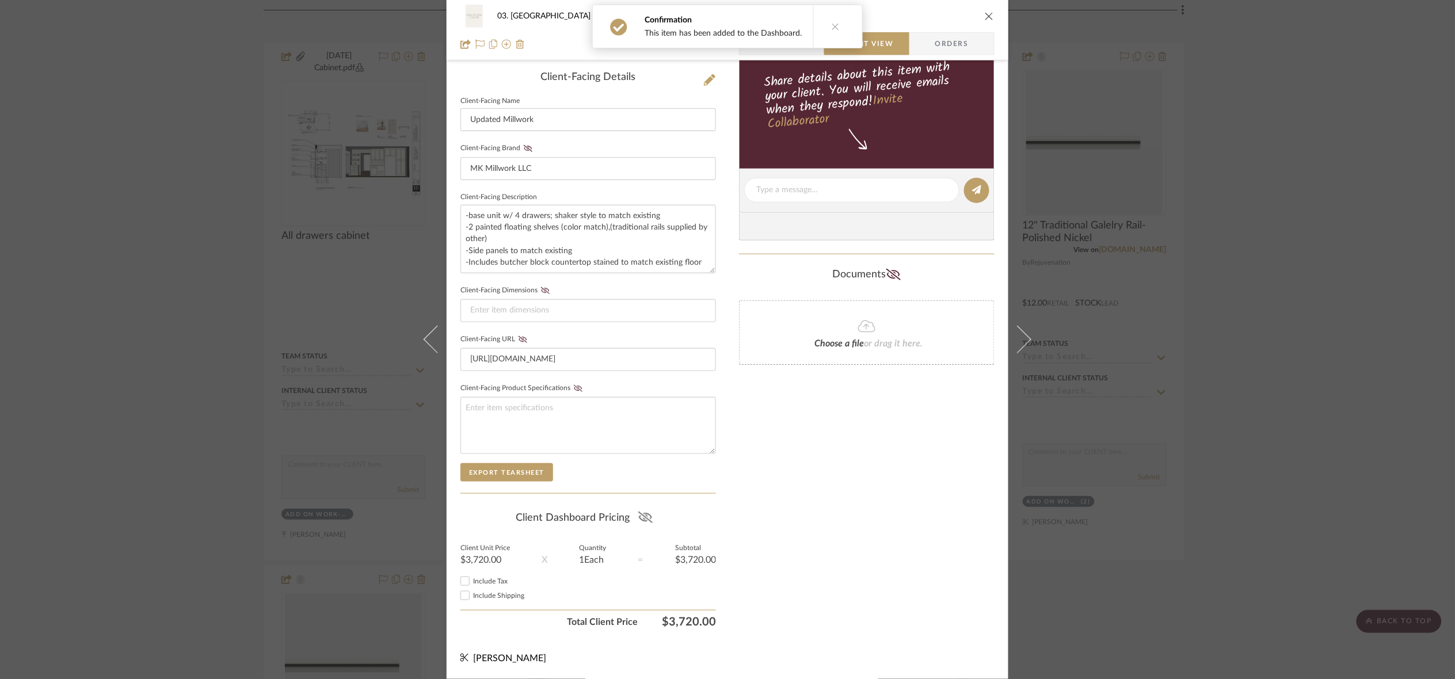
click at [645, 515] on icon at bounding box center [645, 518] width 14 height 12
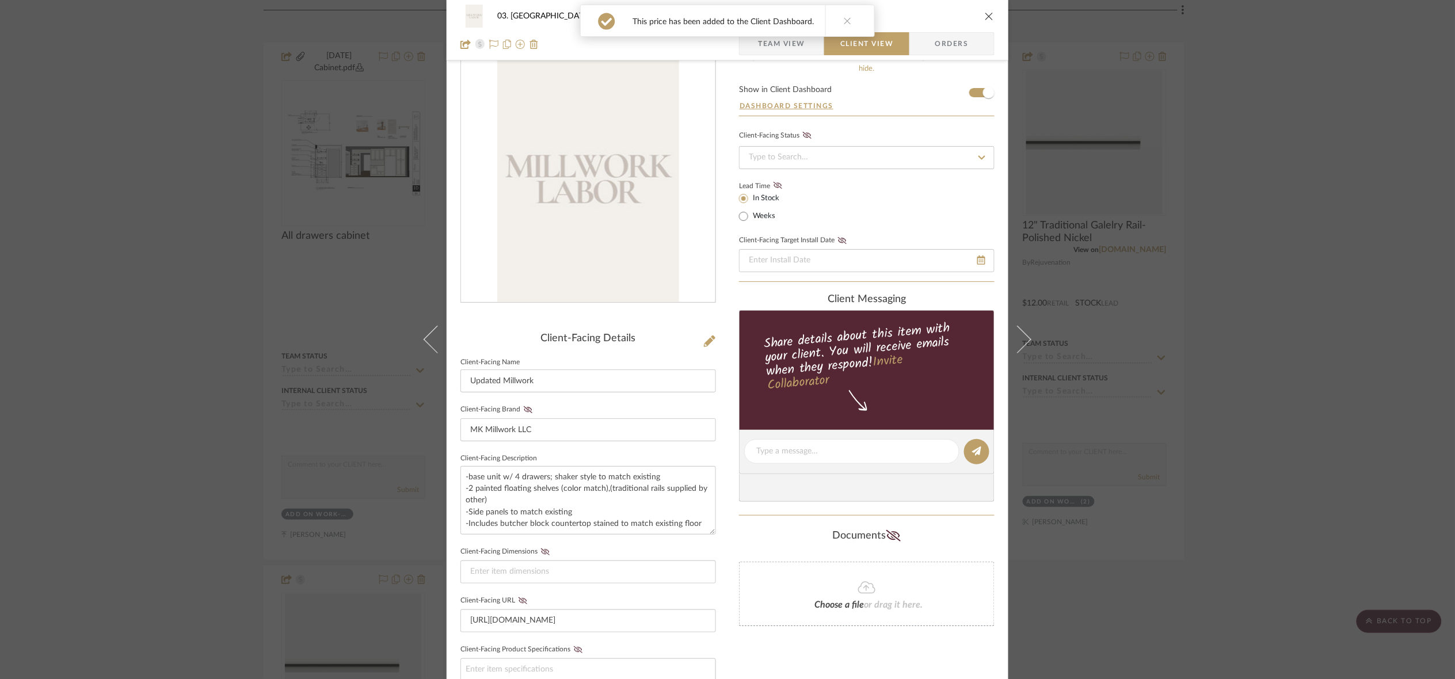
scroll to position [0, 0]
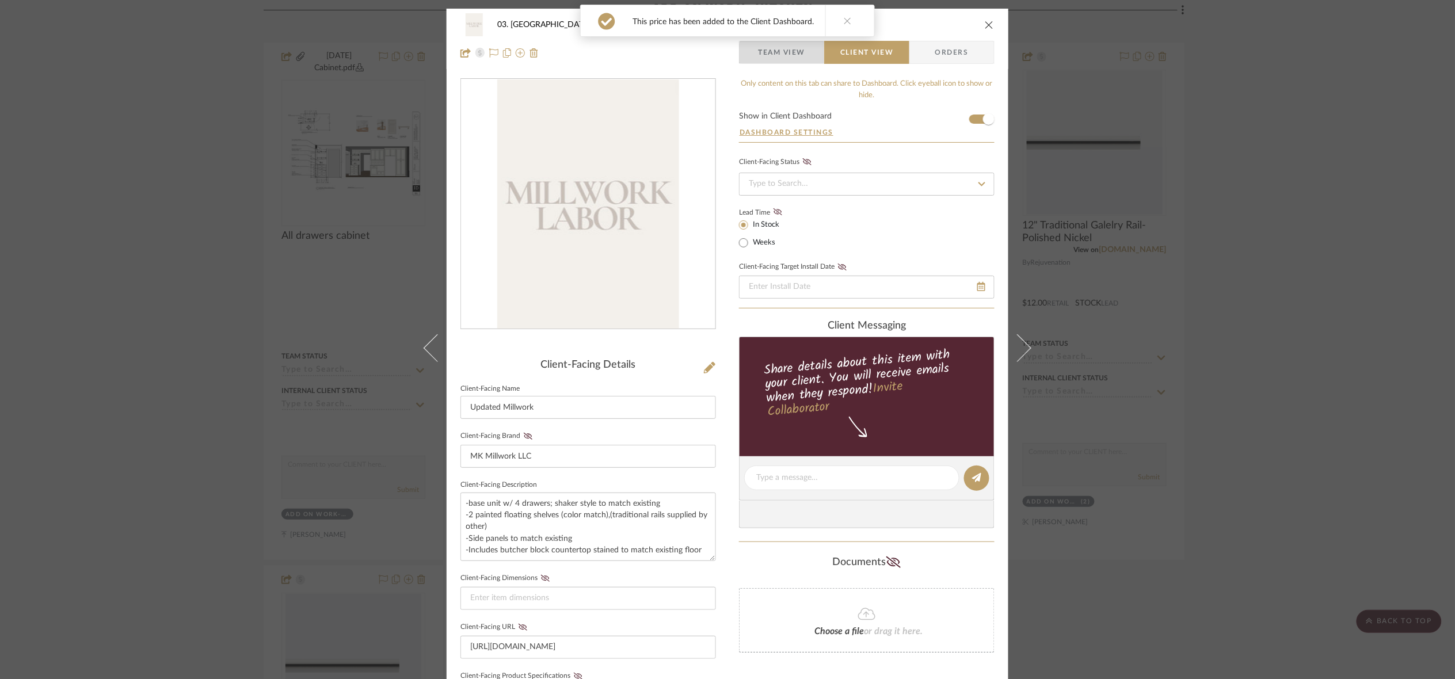
click at [790, 55] on span "Team View" at bounding box center [781, 52] width 47 height 23
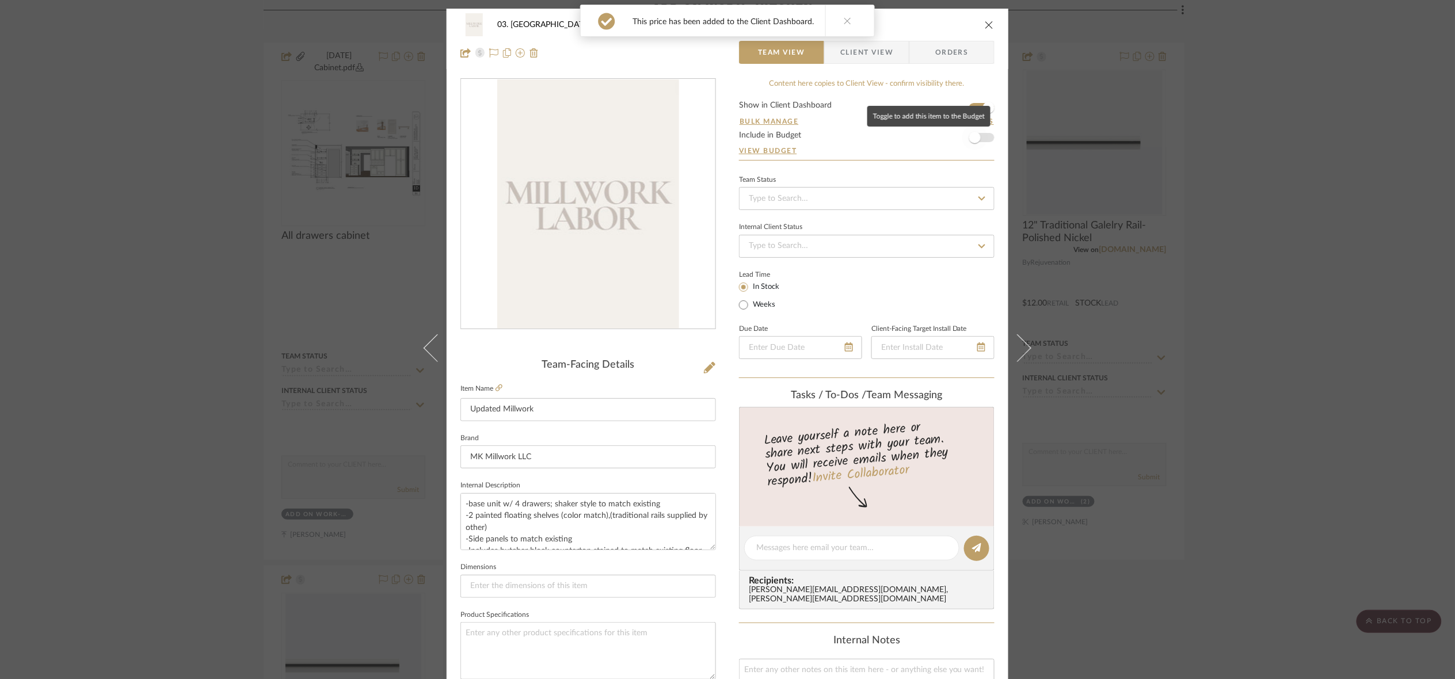
click at [976, 138] on span "button" at bounding box center [975, 138] width 12 height 12
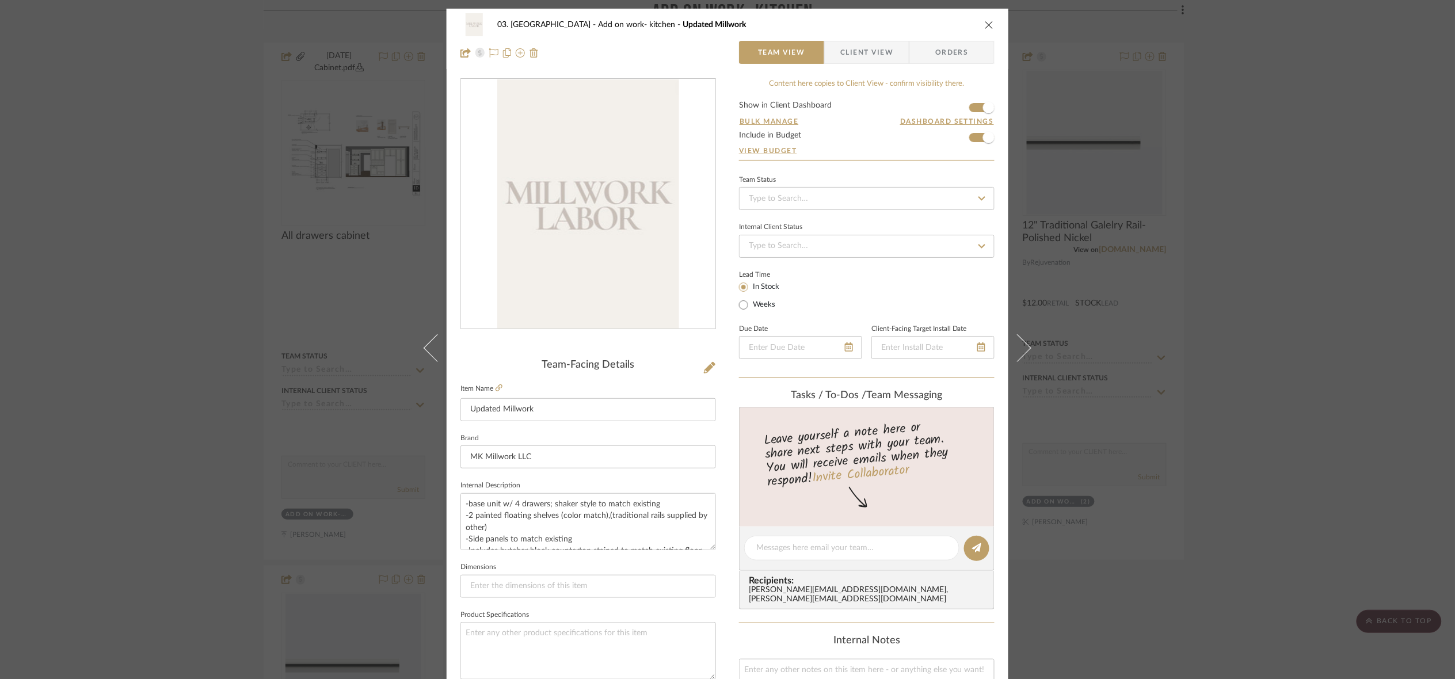
click at [1127, 188] on div "03. [PERSON_NAME] Add on work- kitchen Updated Millwork Team View Client View O…" at bounding box center [727, 339] width 1455 height 679
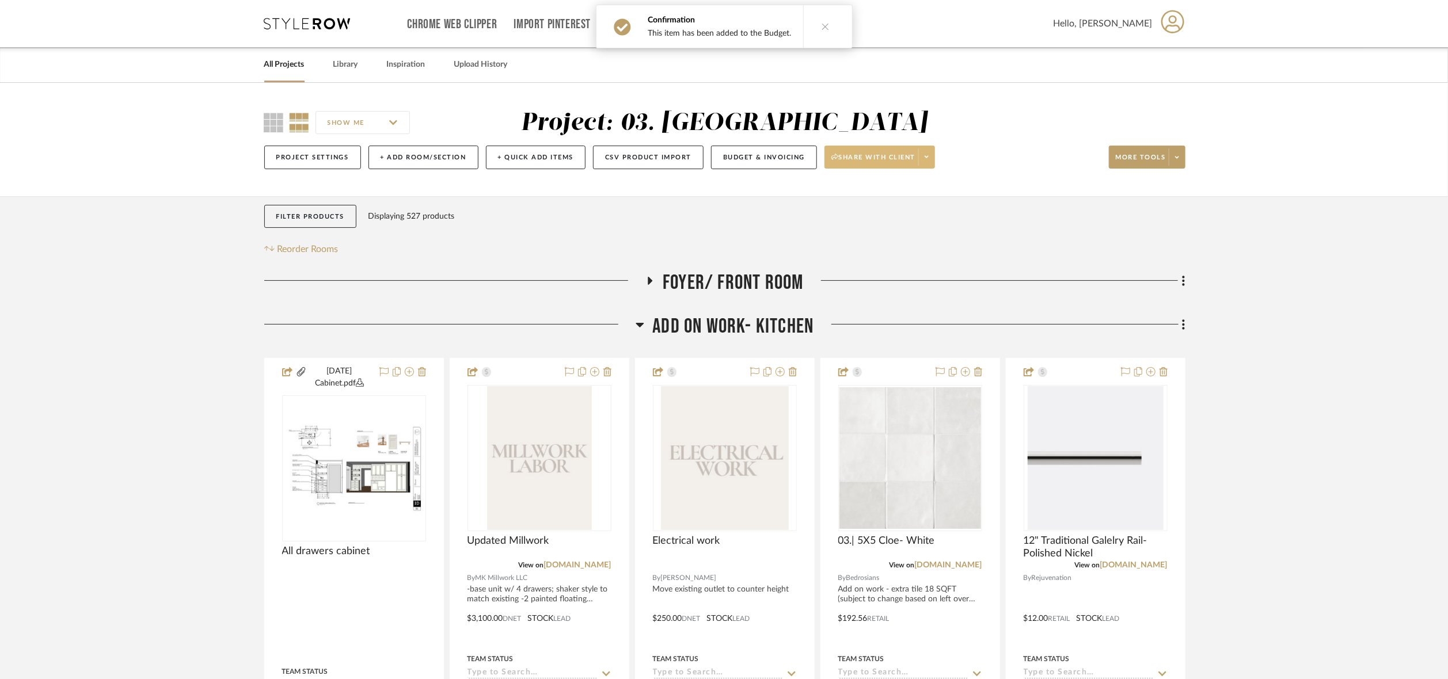
click at [890, 158] on span "Share with client" at bounding box center [873, 161] width 84 height 17
drag, startPoint x: 1017, startPoint y: 194, endPoint x: 774, endPoint y: 189, distance: 243.0
click at [992, 187] on div at bounding box center [724, 339] width 1448 height 679
click at [784, 157] on button "Budget & Invoicing" at bounding box center [764, 158] width 106 height 24
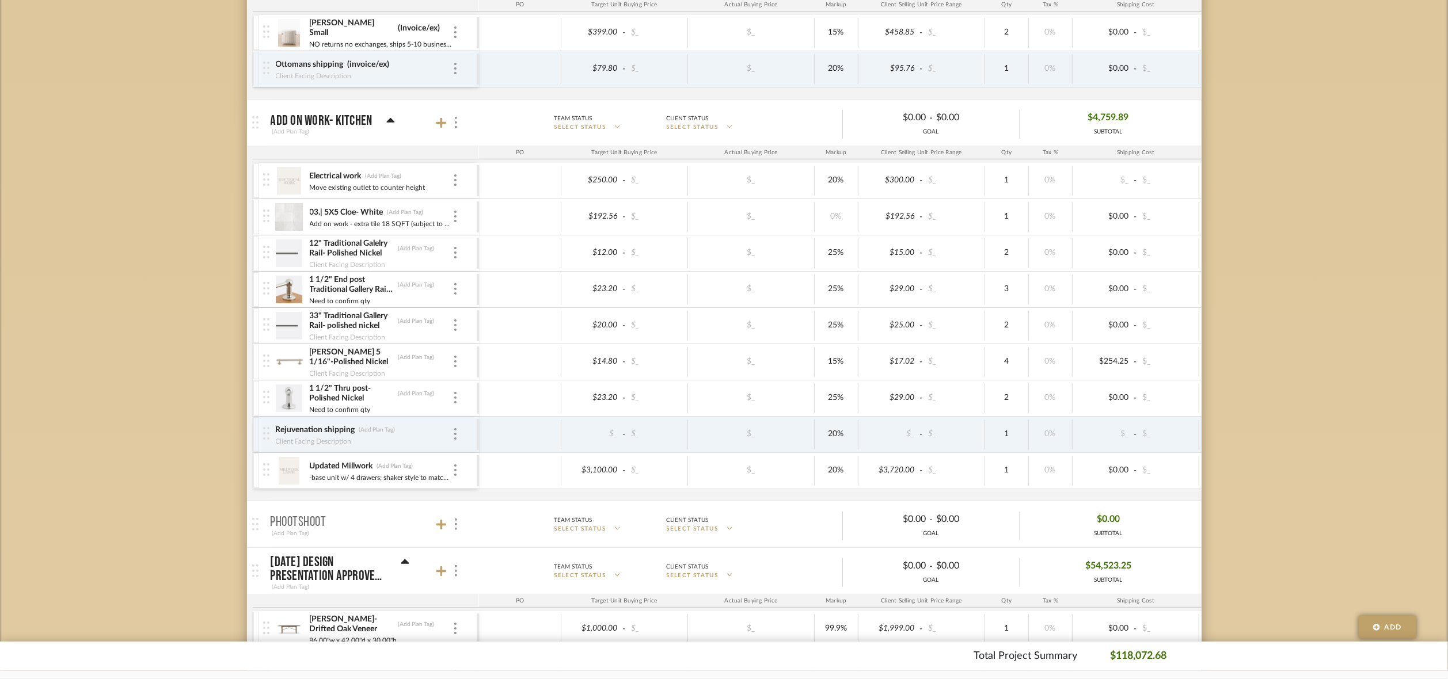
scroll to position [291, 0]
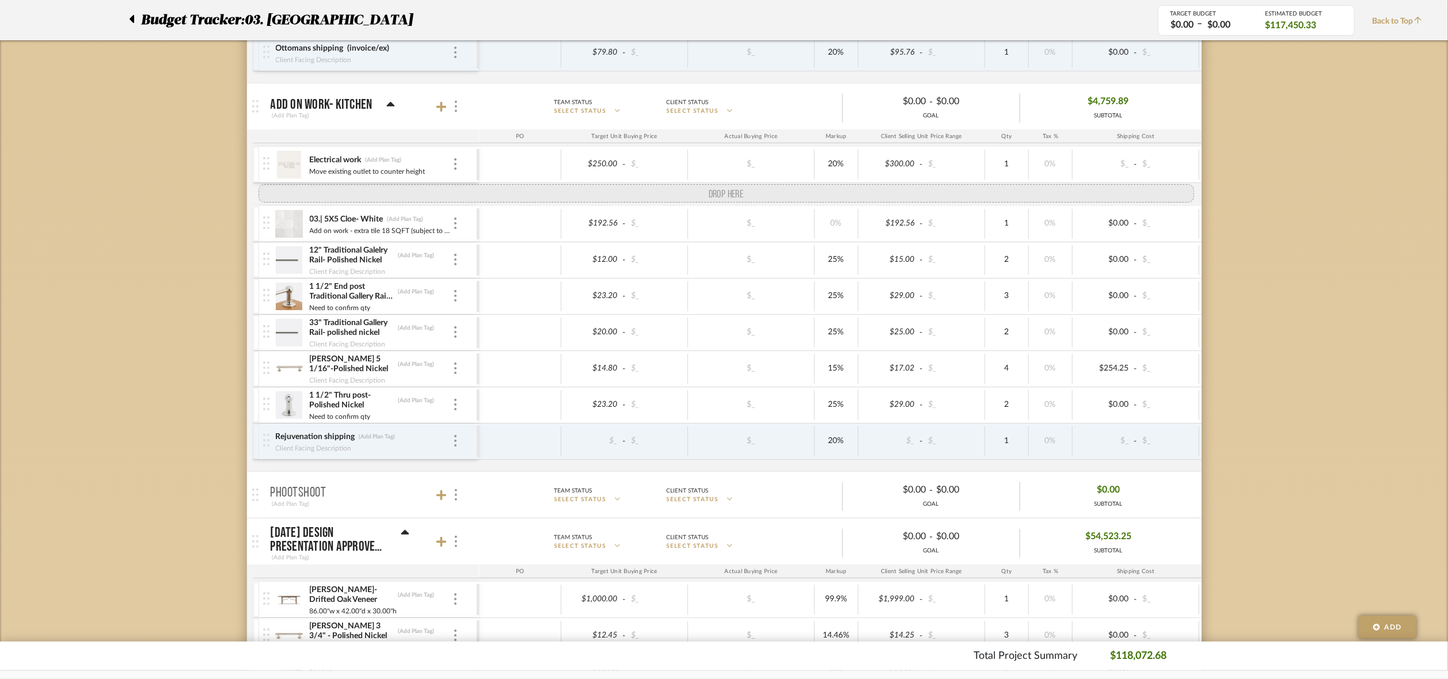
drag, startPoint x: 269, startPoint y: 466, endPoint x: 264, endPoint y: 194, distance: 272.3
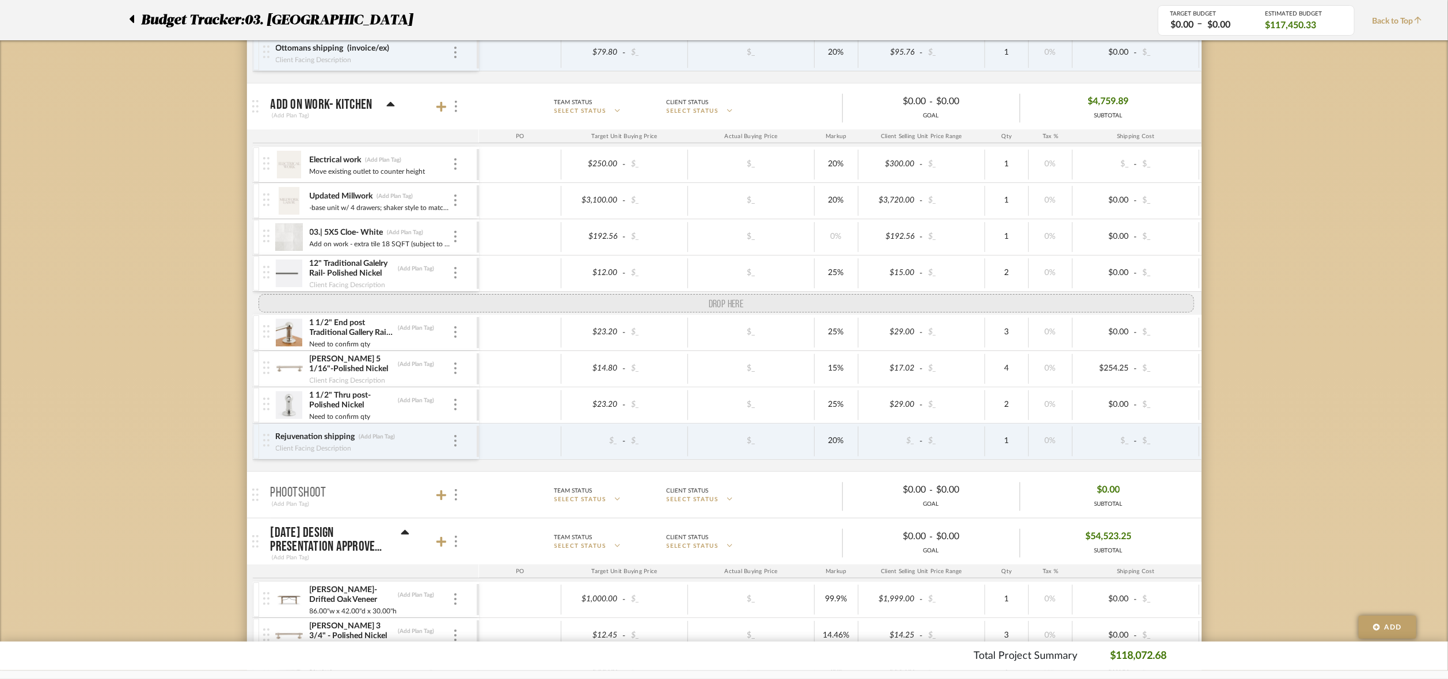
drag, startPoint x: 265, startPoint y: 360, endPoint x: 265, endPoint y: 310, distance: 49.5
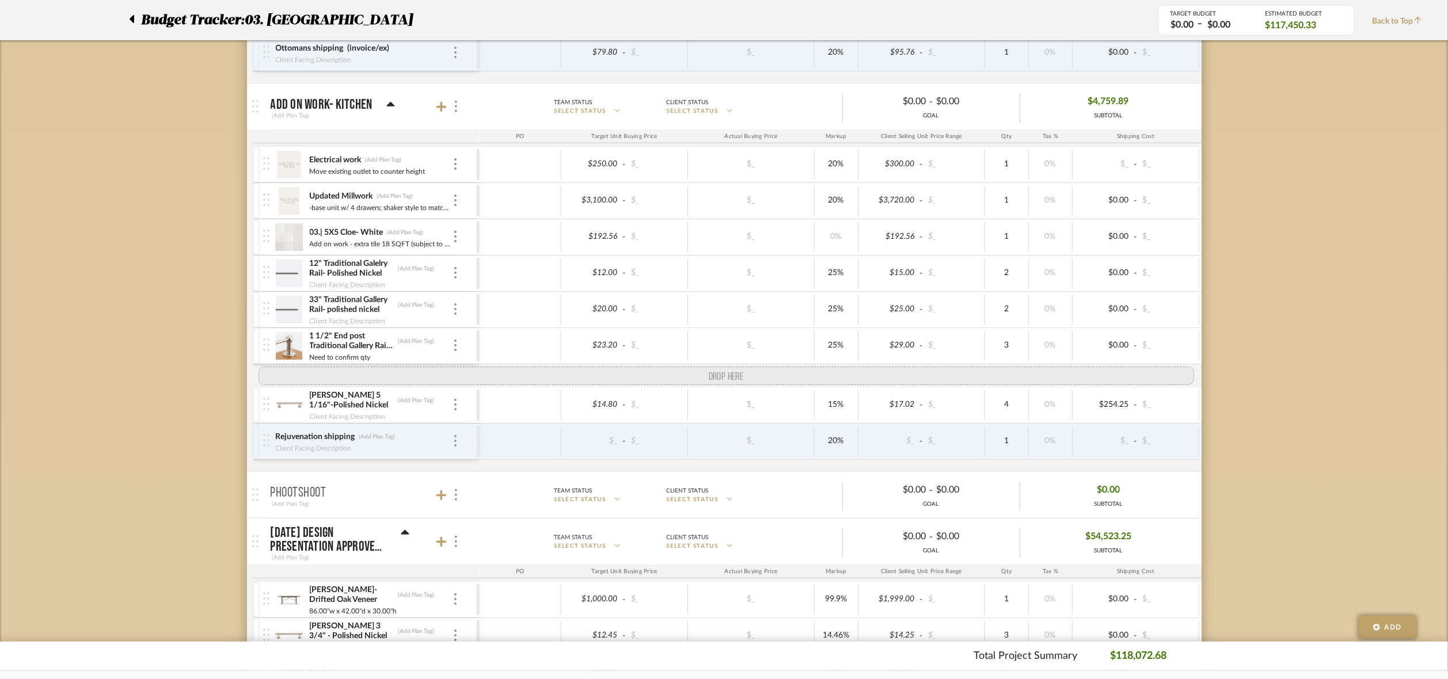
drag, startPoint x: 269, startPoint y: 416, endPoint x: 269, endPoint y: 379, distance: 37.4
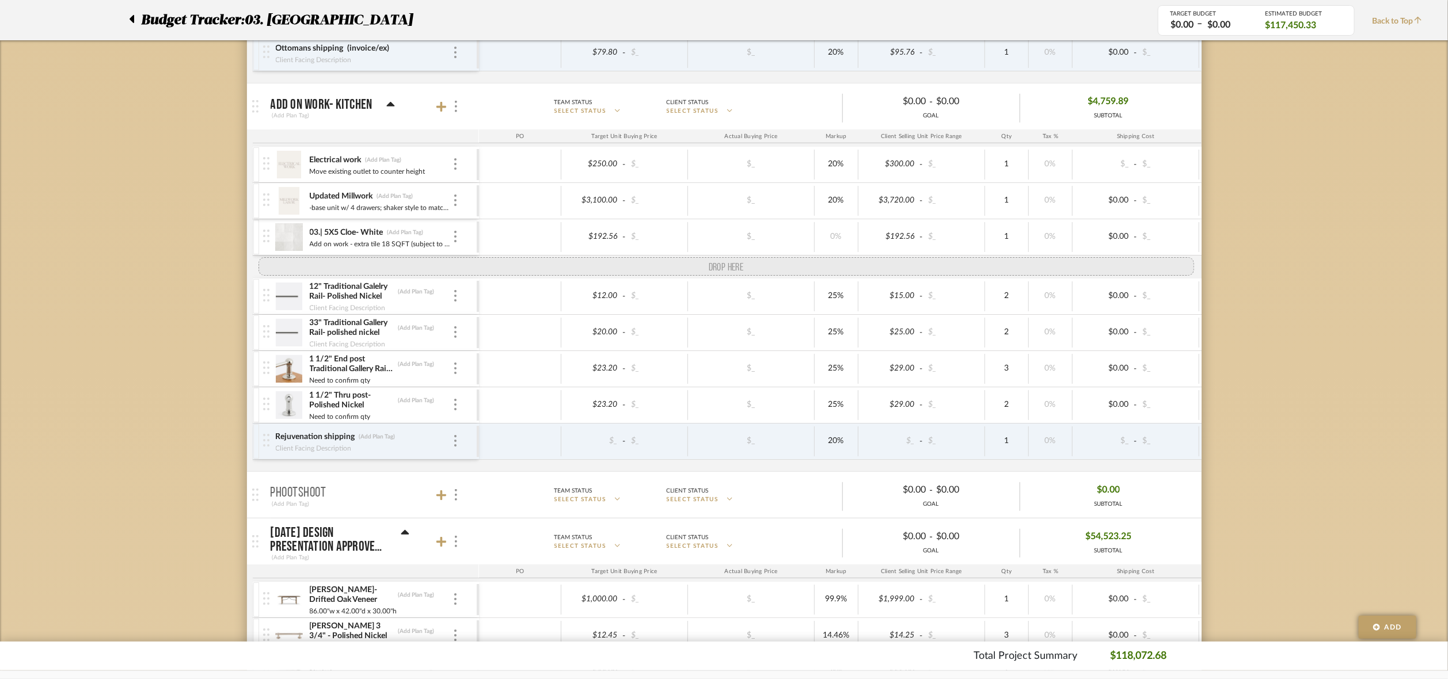
drag, startPoint x: 265, startPoint y: 419, endPoint x: 299, endPoint y: 190, distance: 231.1
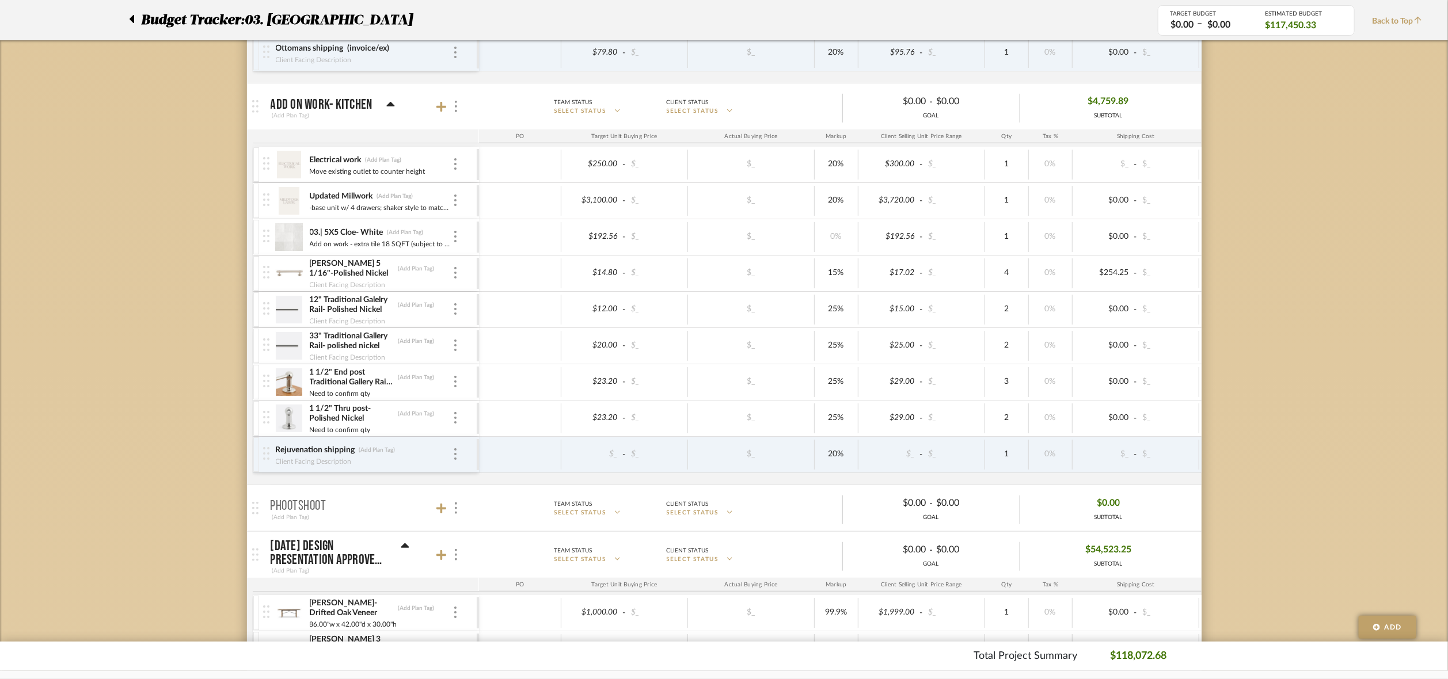
click at [130, 14] on icon at bounding box center [131, 19] width 5 height 14
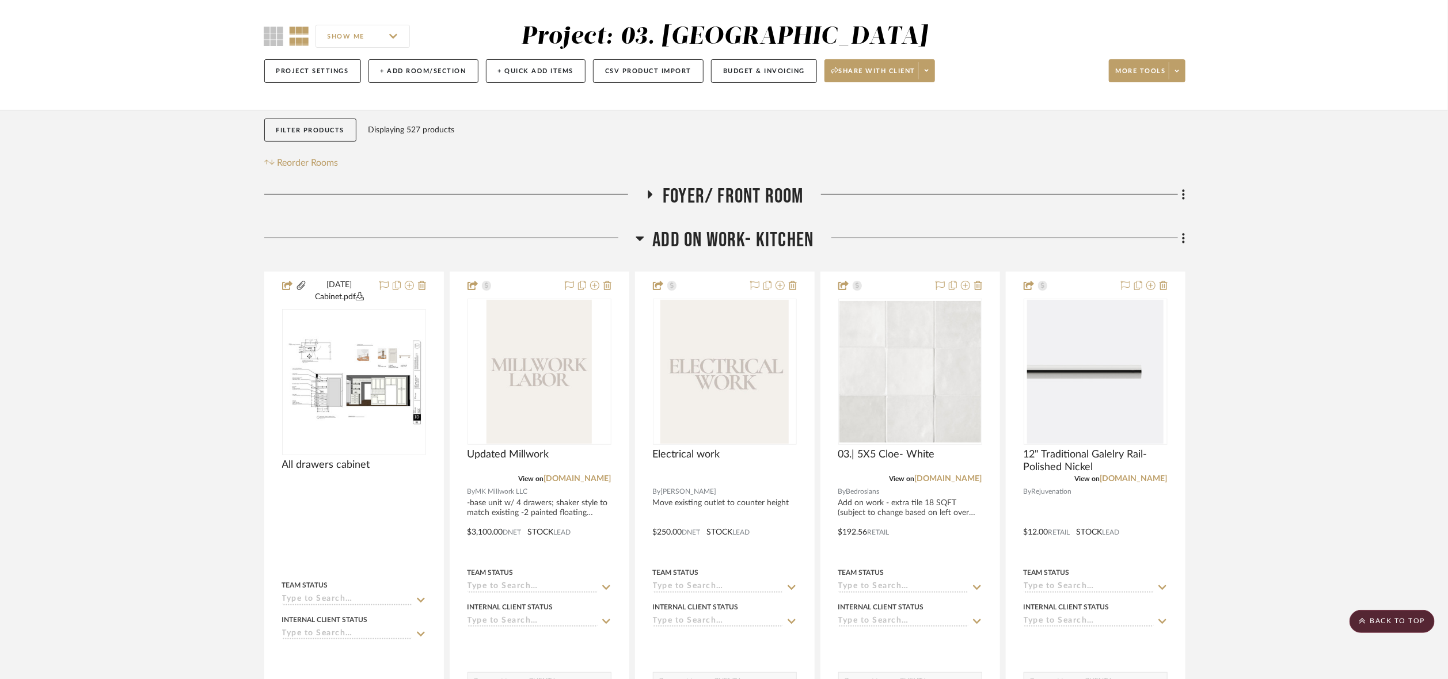
click at [729, 236] on span "Add on work- kitchen" at bounding box center [733, 240] width 161 height 25
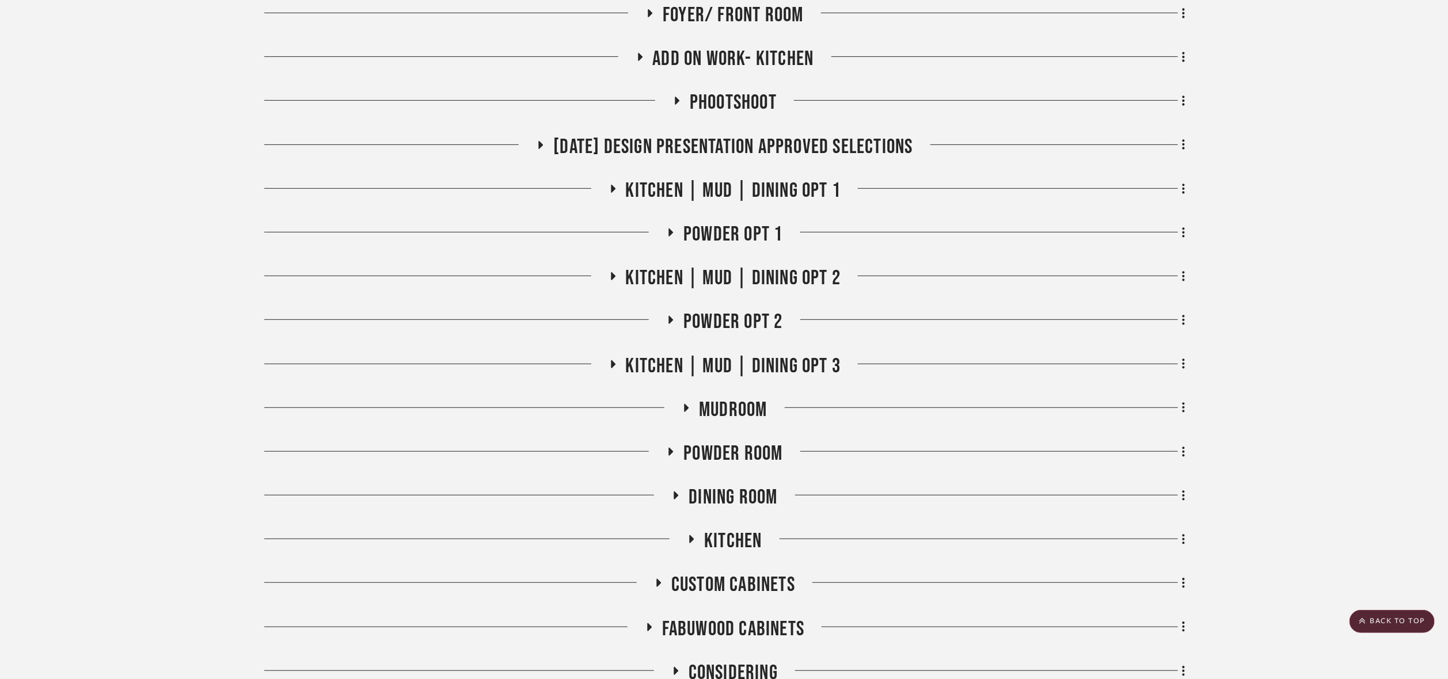
scroll to position [474, 0]
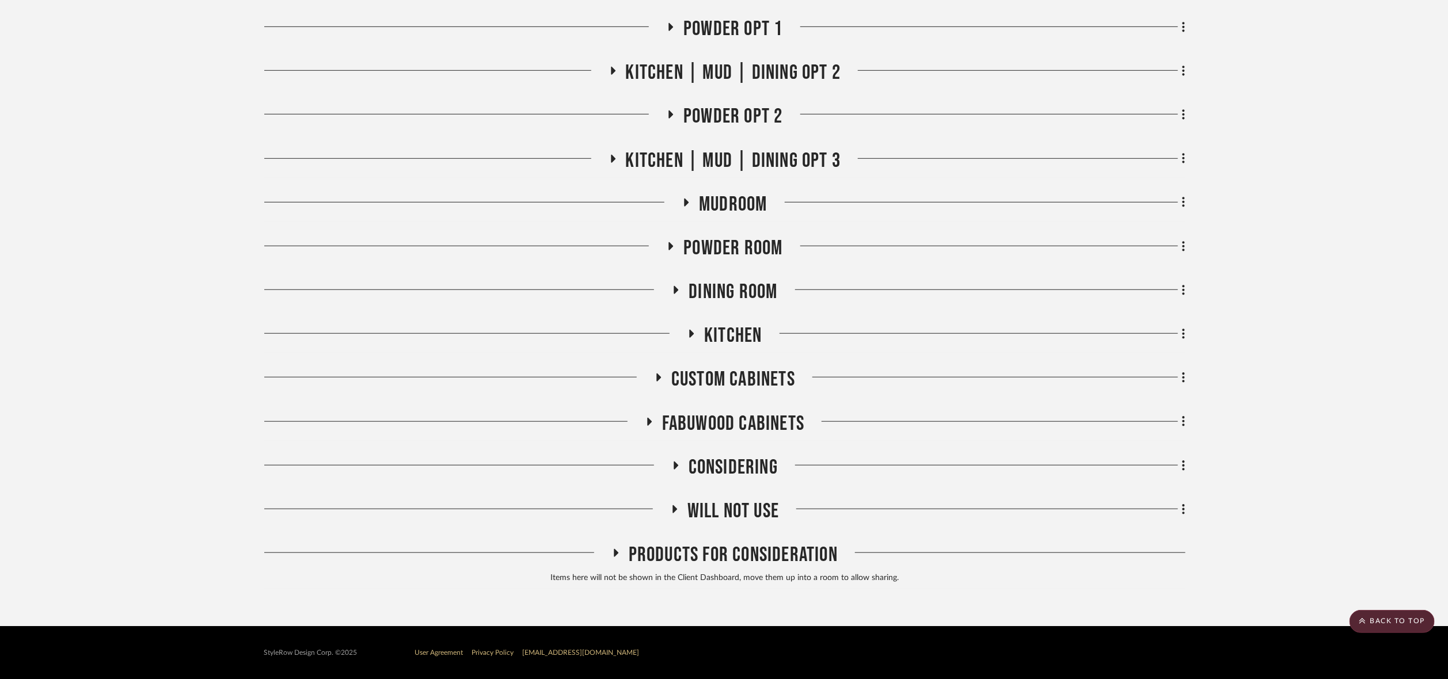
click at [737, 541] on div "Foyer/ Front Room Add on work- kitchen Phootshoot [DATE] Design Presentation Ap…" at bounding box center [724, 193] width 921 height 792
click at [743, 505] on span "Will NOT use" at bounding box center [733, 511] width 92 height 25
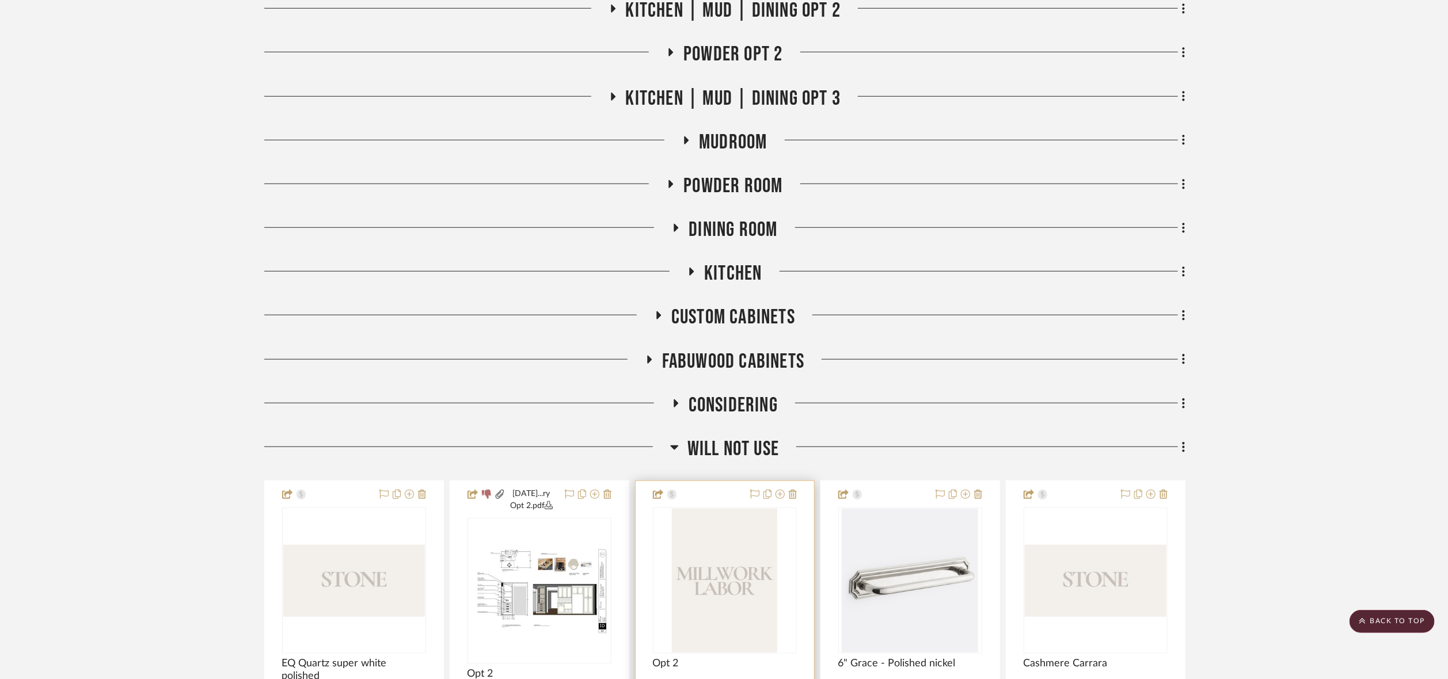
scroll to position [647, 0]
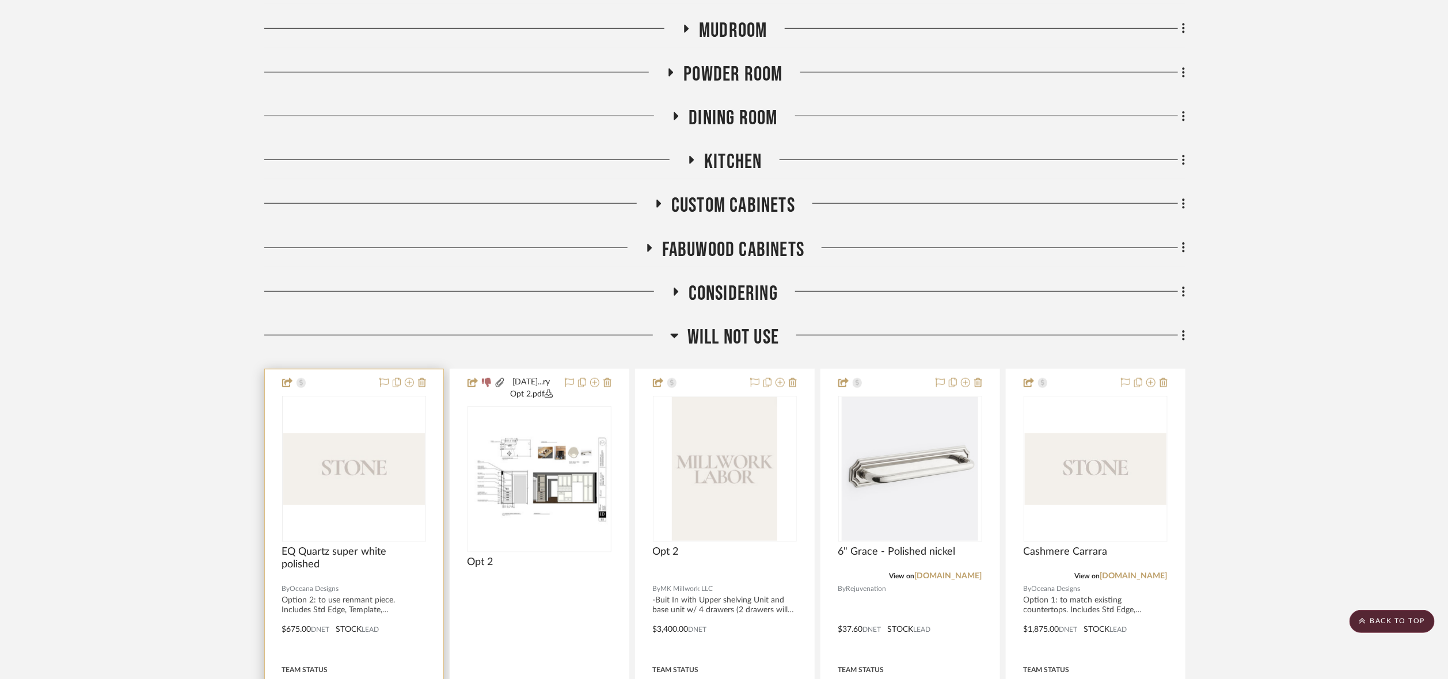
click at [0, 0] on img at bounding box center [0, 0] width 0 height 0
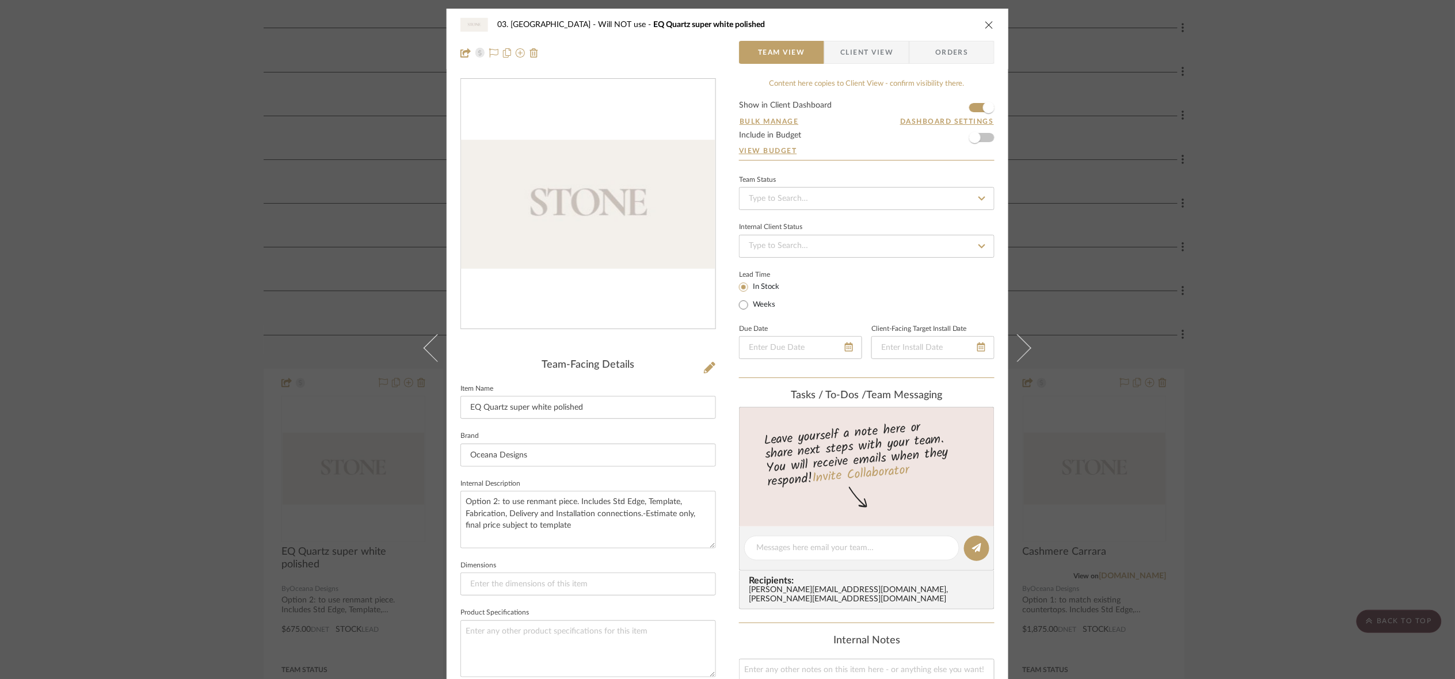
drag, startPoint x: 1353, startPoint y: 299, endPoint x: 1288, endPoint y: 307, distance: 65.0
click at [1127, 299] on div "03. [PERSON_NAME] Will NOT use EQ Quartz super white polished Team View Client …" at bounding box center [727, 339] width 1455 height 679
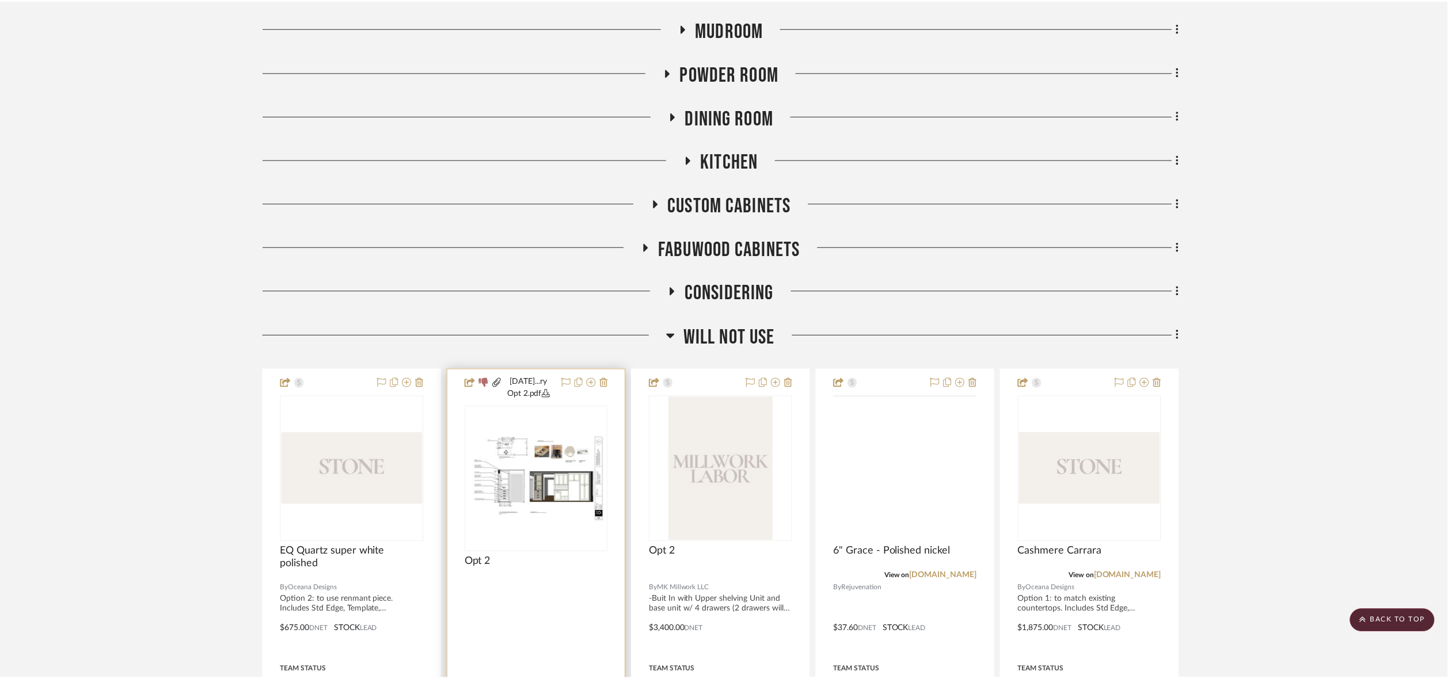
scroll to position [647, 0]
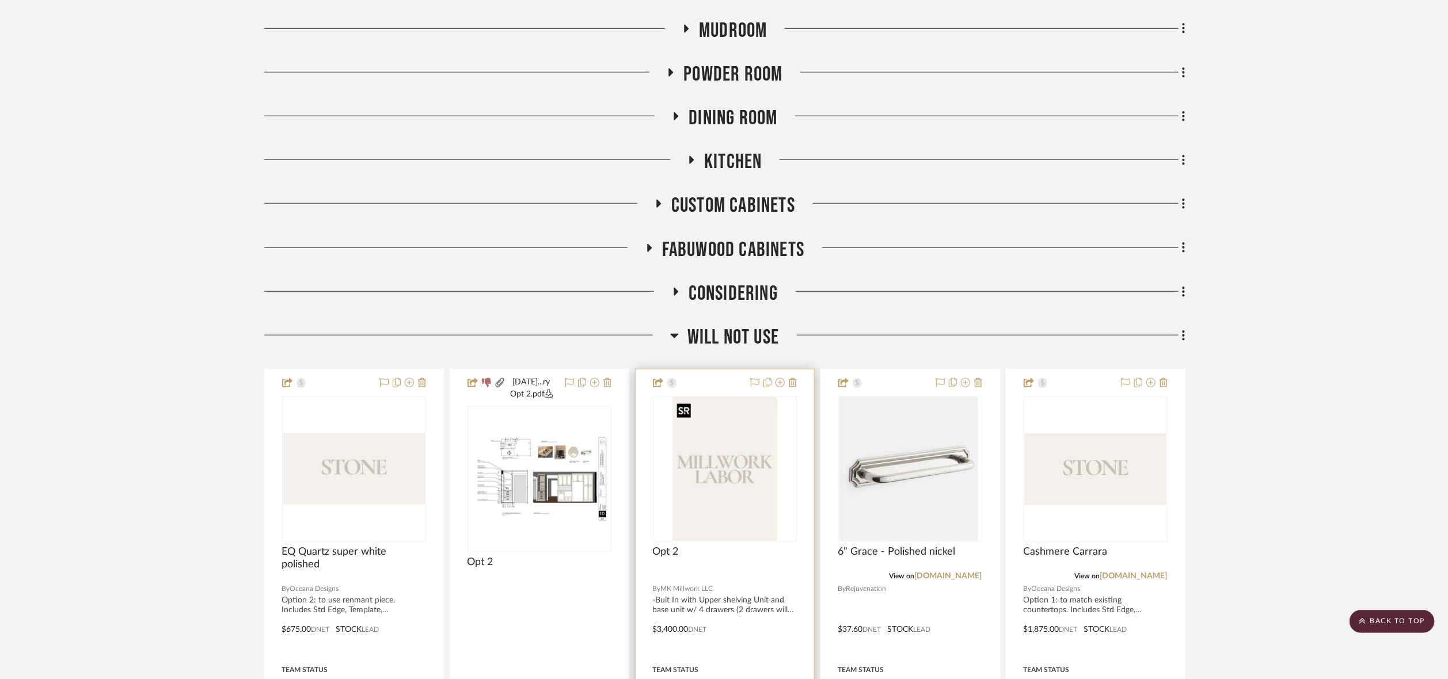
click at [754, 456] on img "0" at bounding box center [724, 469] width 105 height 144
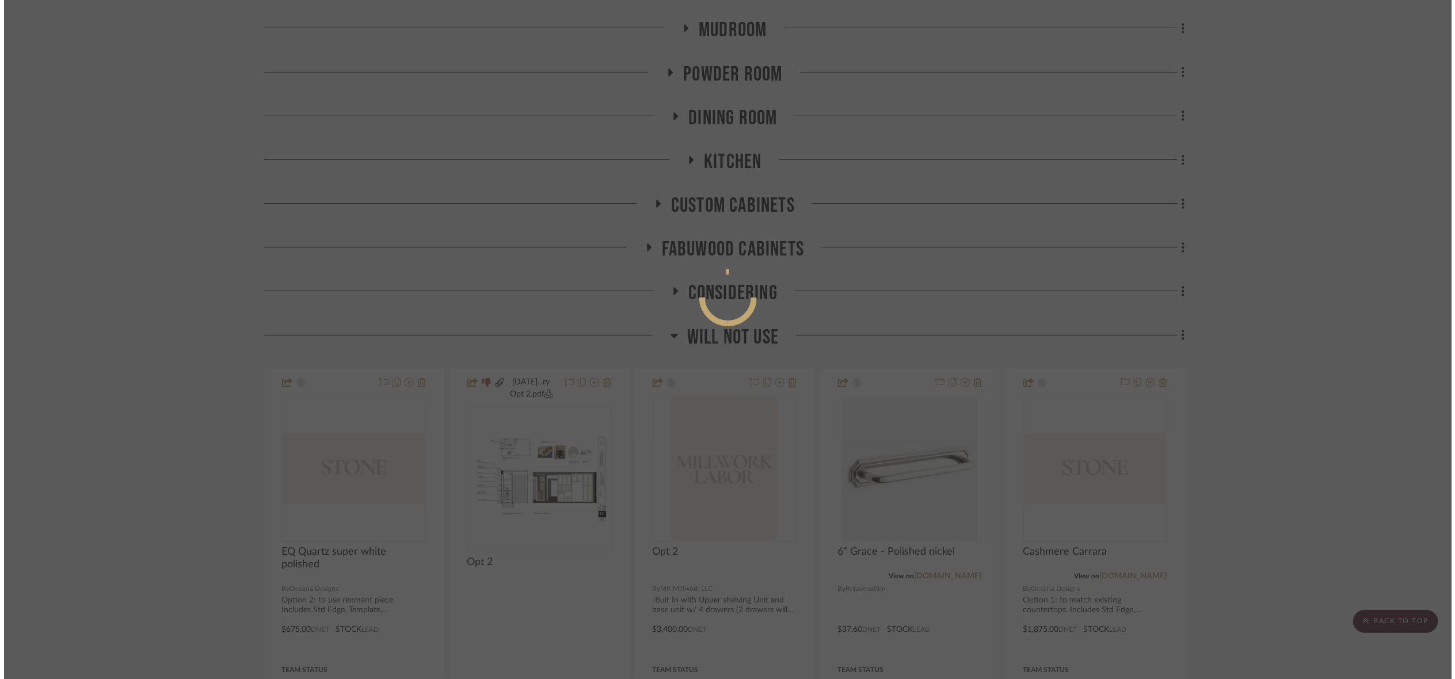
scroll to position [0, 0]
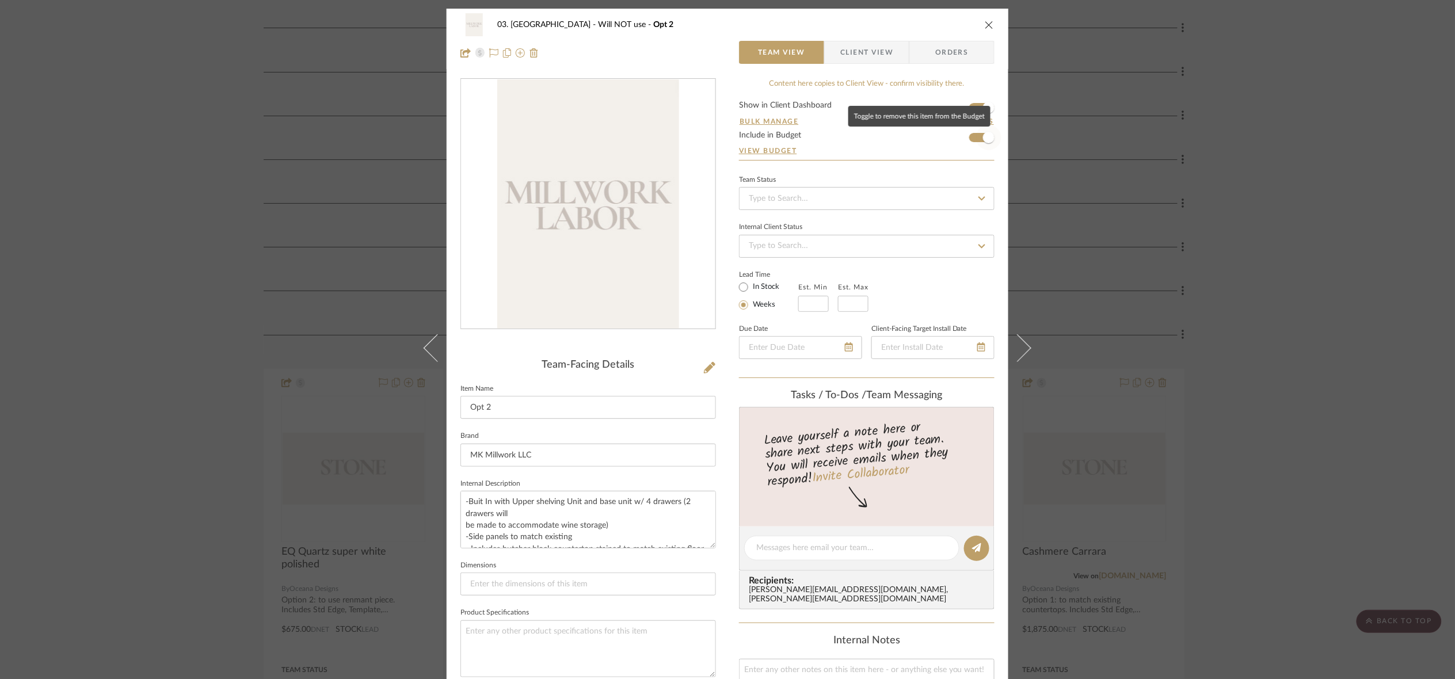
click at [976, 138] on span "button" at bounding box center [988, 137] width 25 height 25
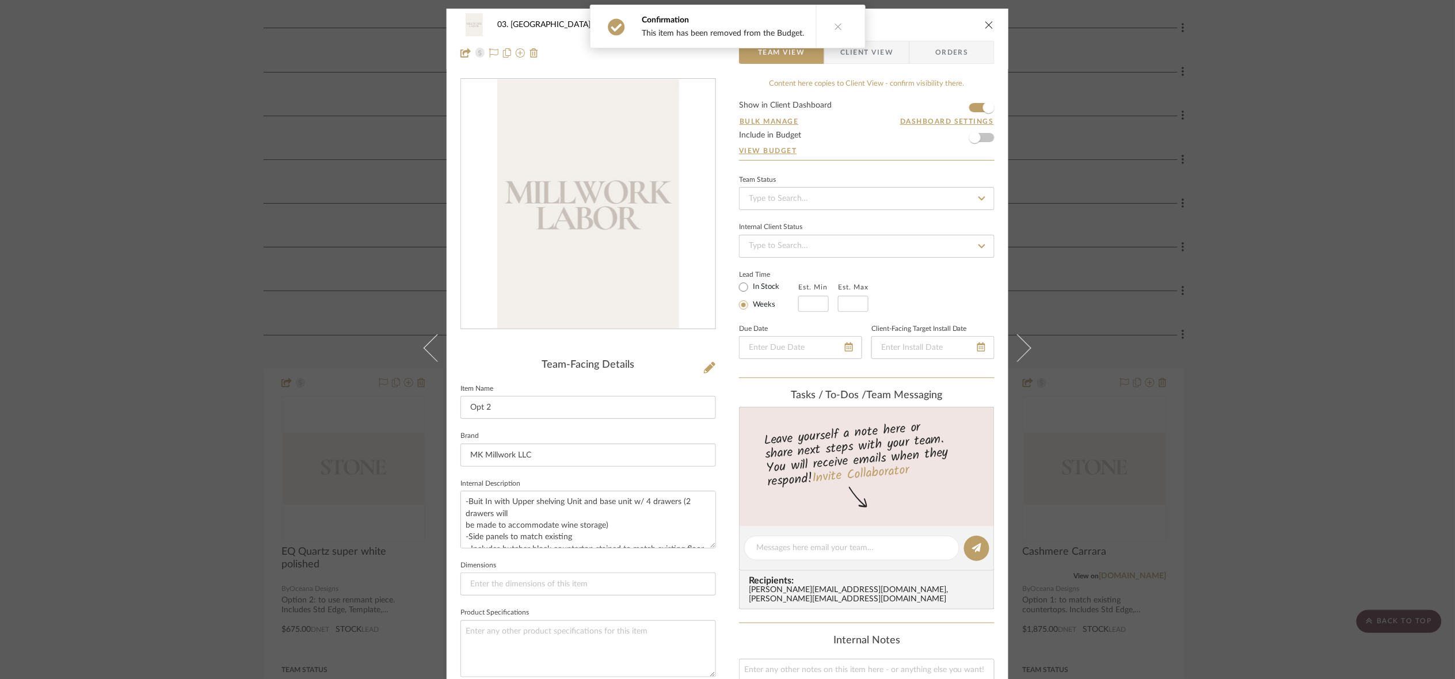
click at [1127, 362] on div "03. [PERSON_NAME] Will NOT use Opt 2 Team View Client View Orders Team-Facing D…" at bounding box center [727, 339] width 1455 height 679
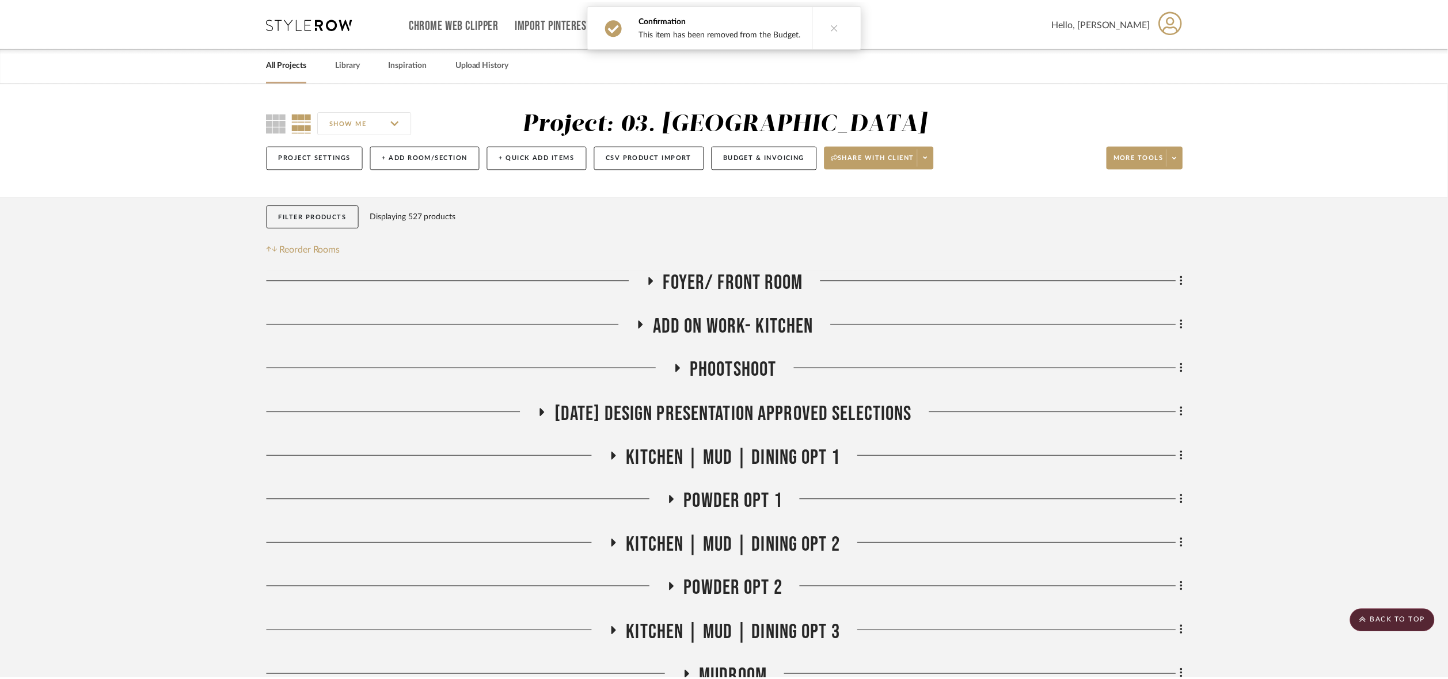
scroll to position [647, 0]
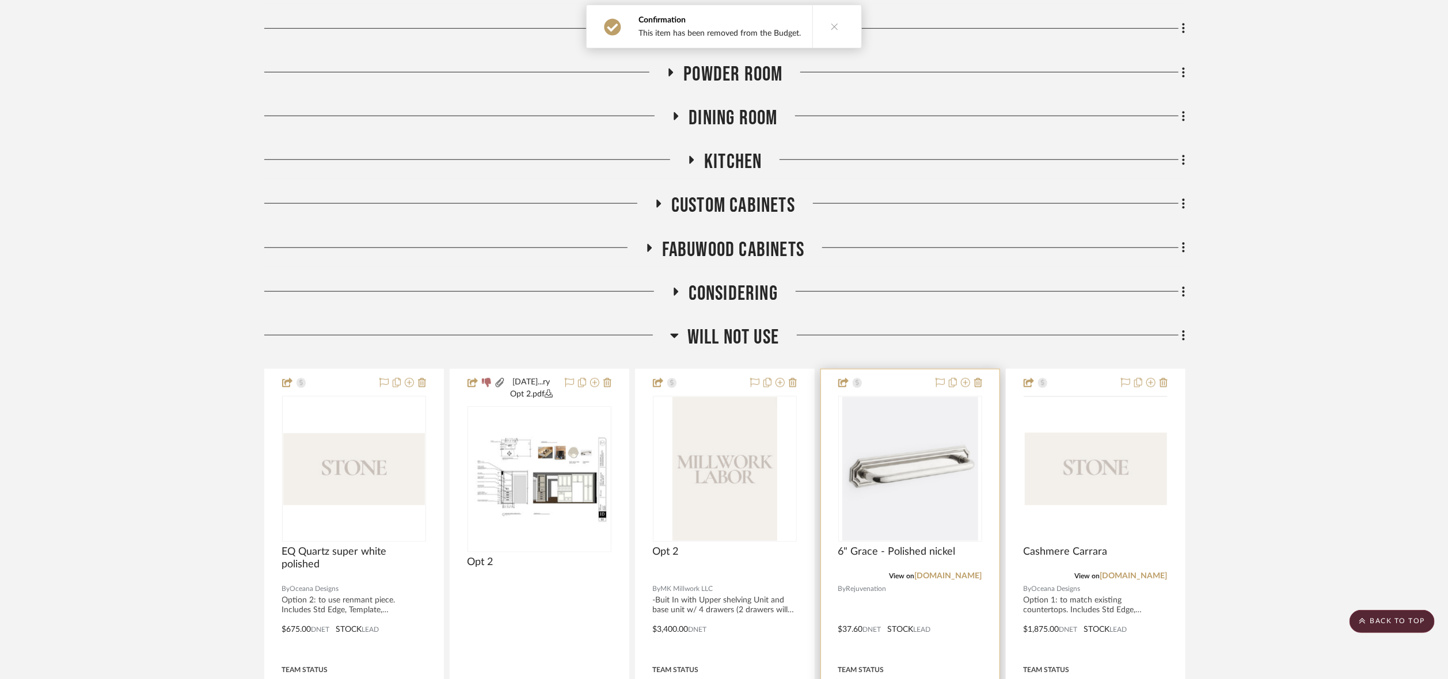
click at [900, 520] on img "0" at bounding box center [910, 469] width 136 height 144
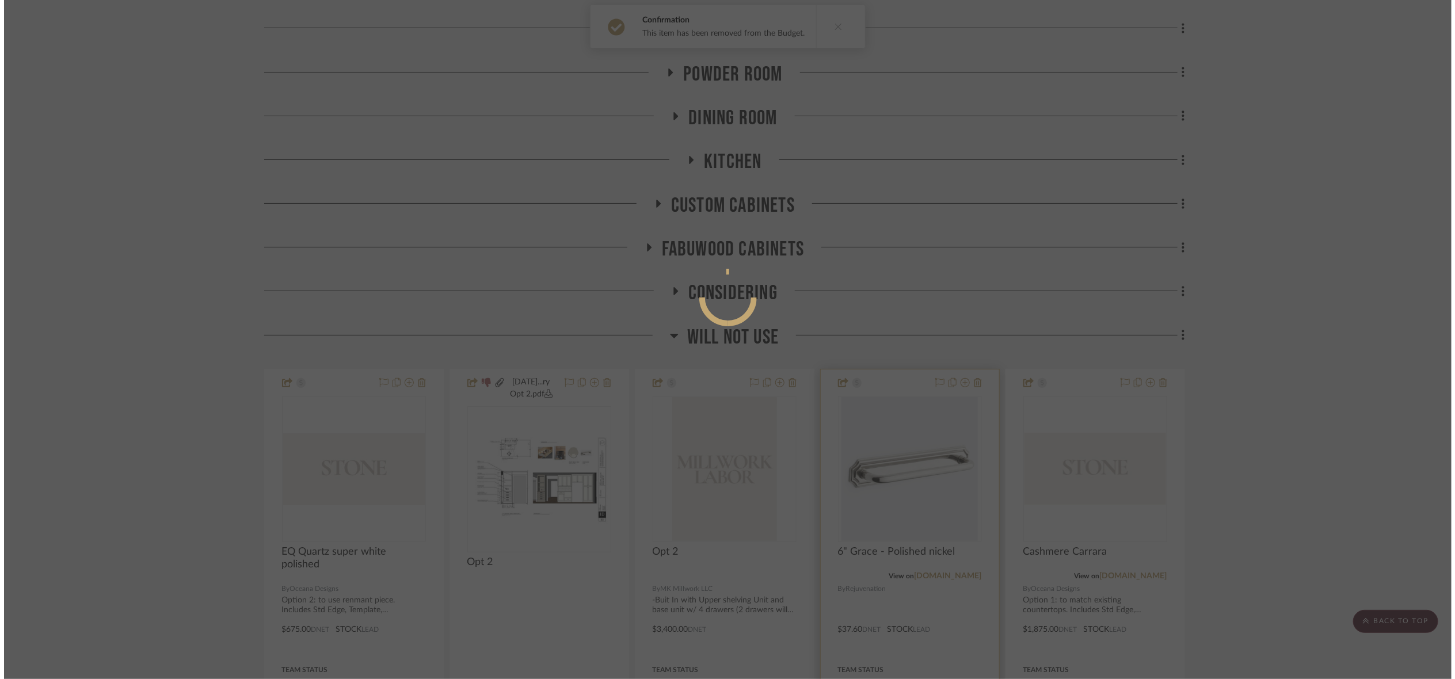
scroll to position [0, 0]
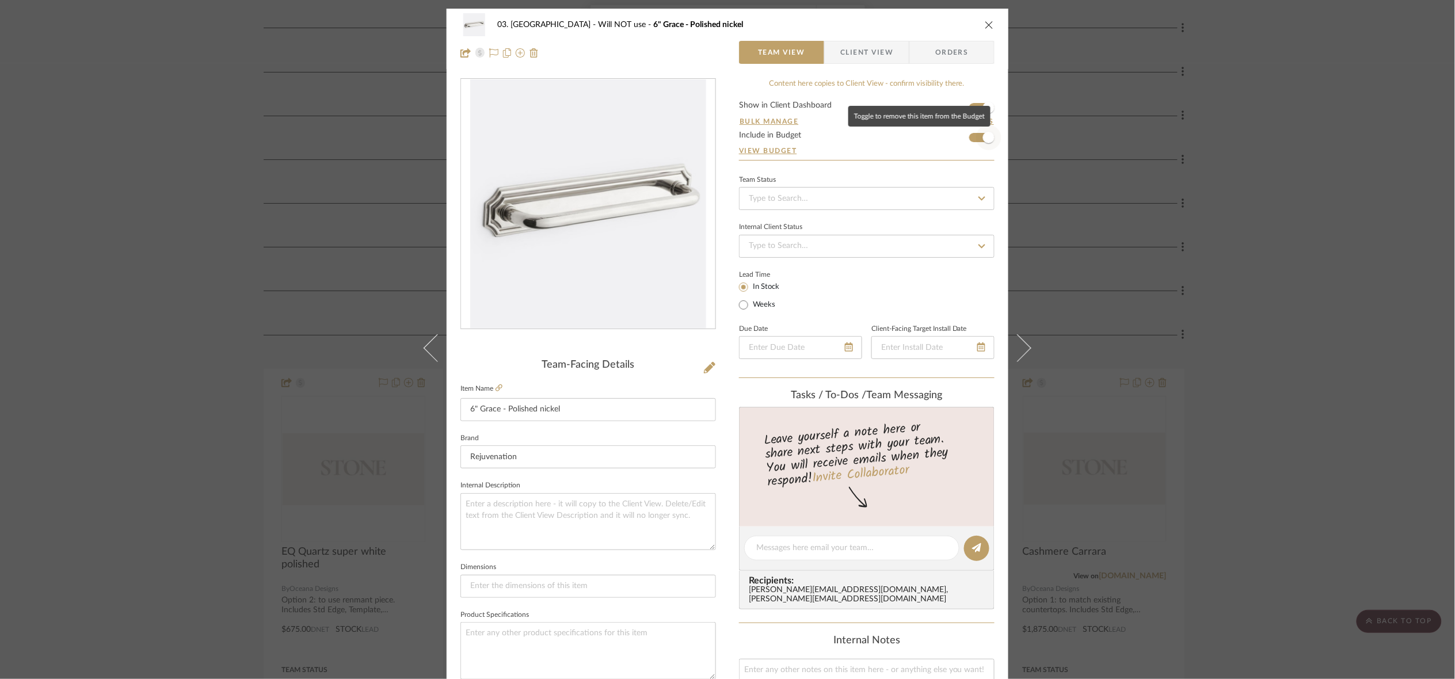
click at [976, 140] on span "button" at bounding box center [988, 137] width 25 height 25
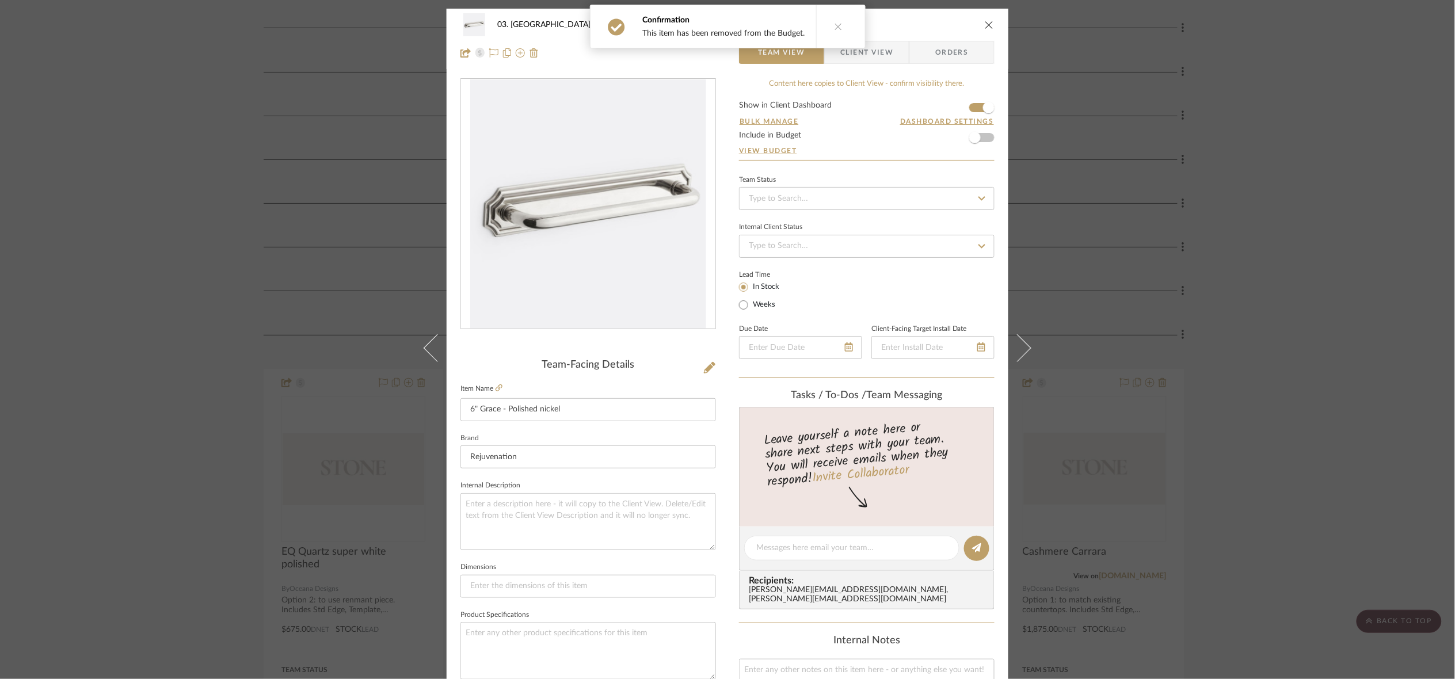
click at [1127, 381] on div "03. [PERSON_NAME] Will NOT use 6" Grace - Polished nickel Team View Client View…" at bounding box center [727, 339] width 1455 height 679
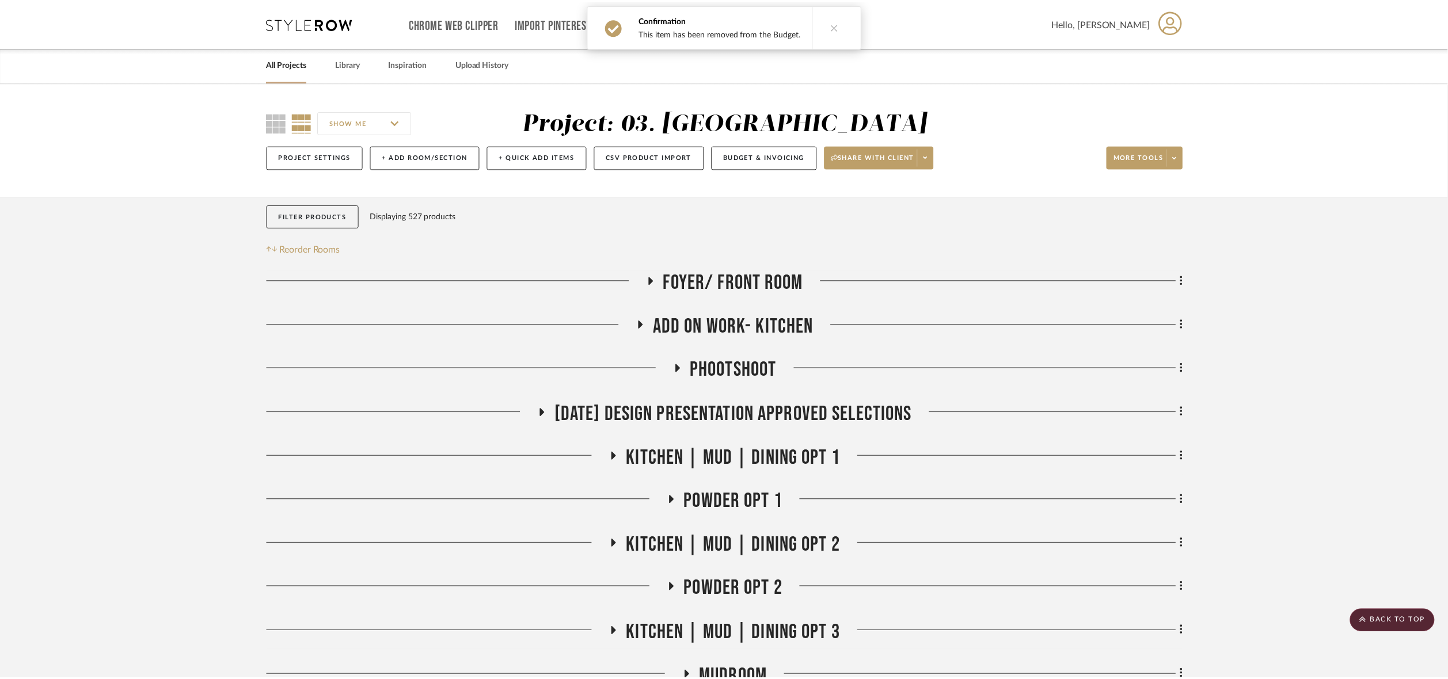
scroll to position [647, 0]
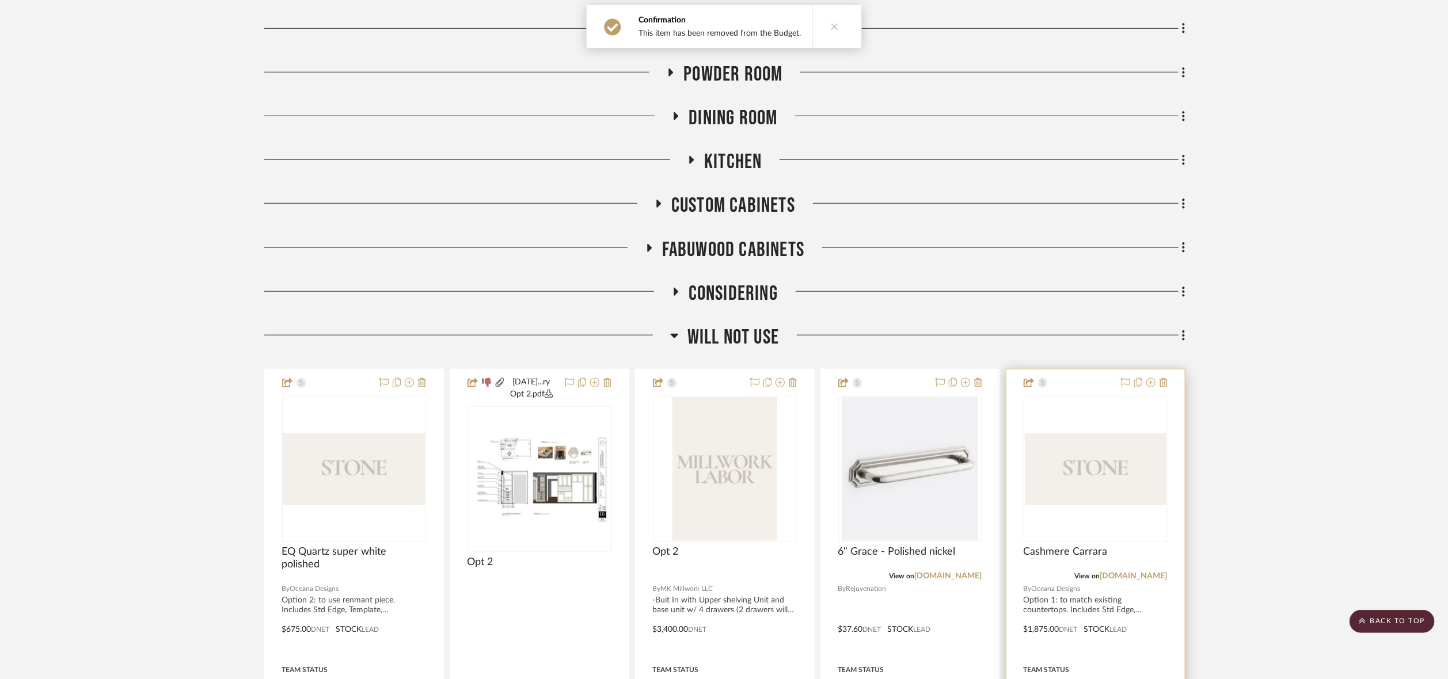
click at [1096, 446] on img "0" at bounding box center [1096, 470] width 142 height 72
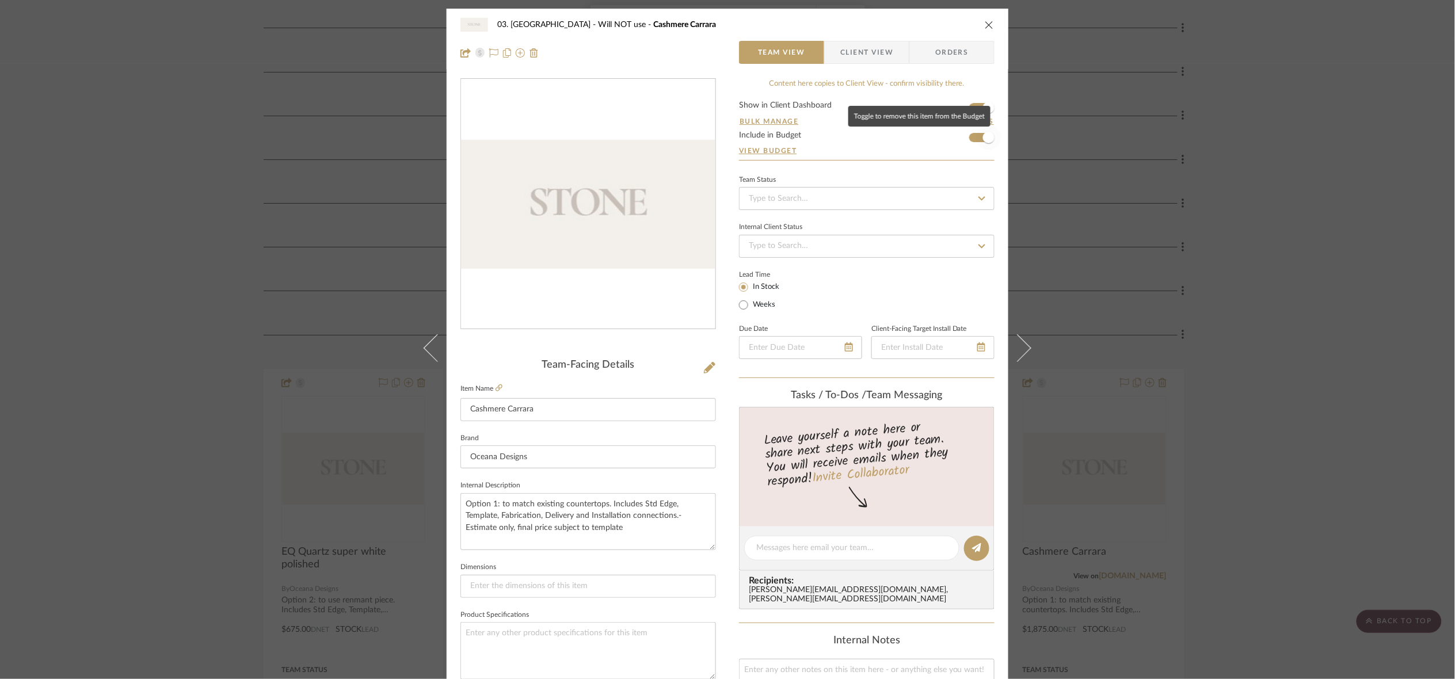
drag, startPoint x: 979, startPoint y: 138, endPoint x: 1251, endPoint y: 222, distance: 284.8
click at [983, 140] on span "button" at bounding box center [989, 138] width 12 height 12
click at [1127, 231] on div "03. [PERSON_NAME] Will NOT use Cashmere Carrara Team View Client View Orders Te…" at bounding box center [727, 339] width 1455 height 679
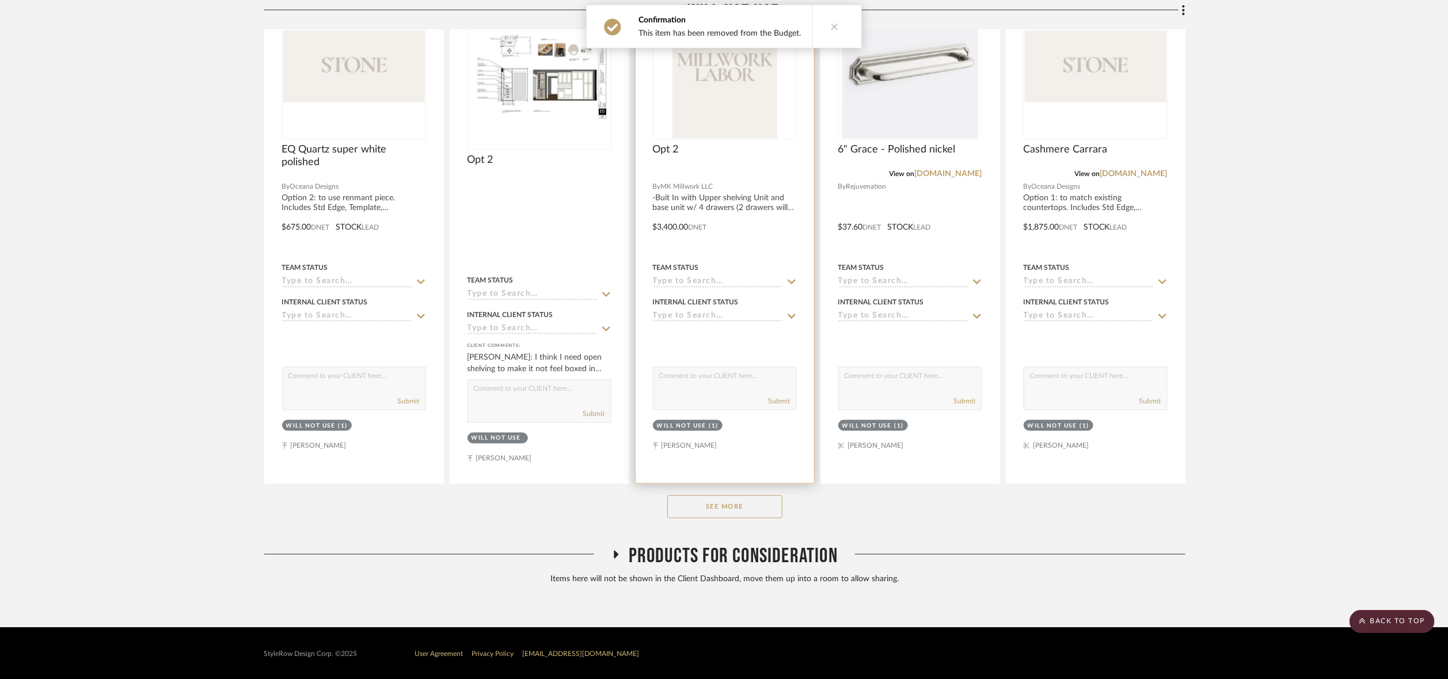
scroll to position [1053, 0]
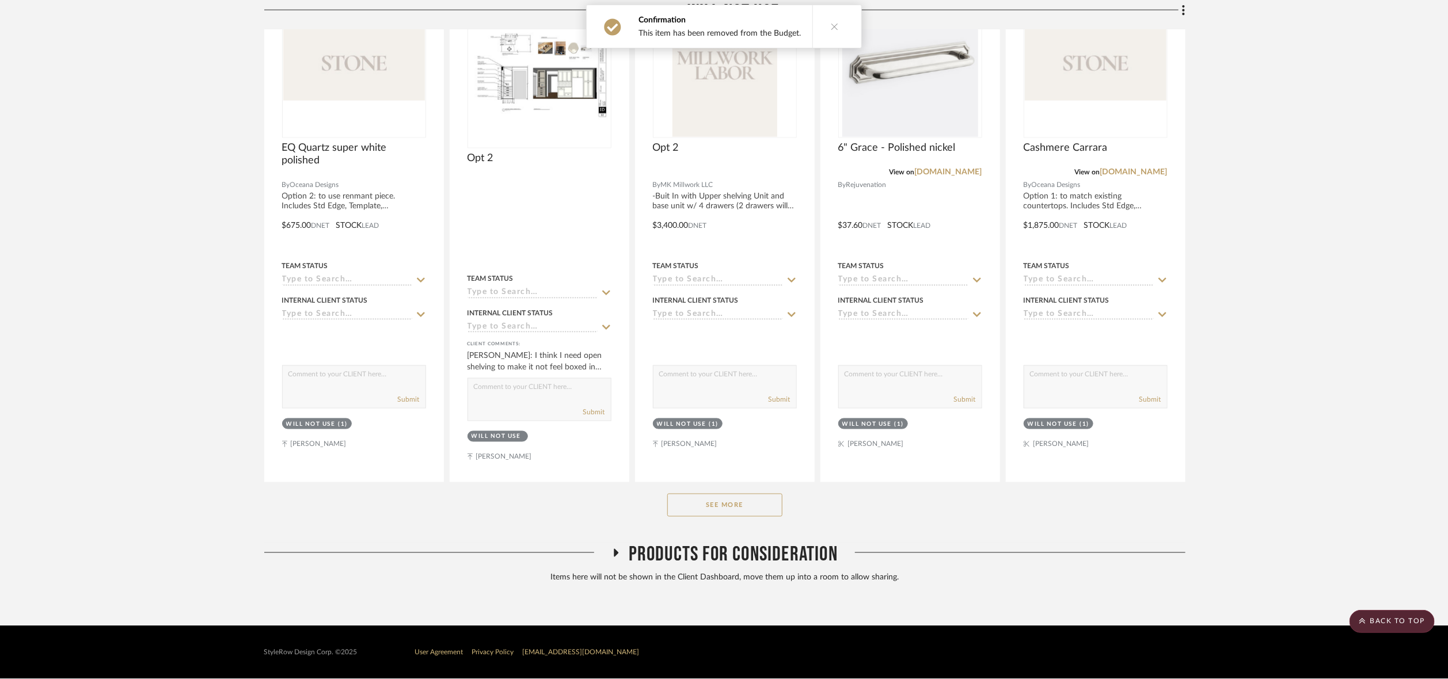
click at [750, 500] on button "See More" at bounding box center [724, 505] width 115 height 23
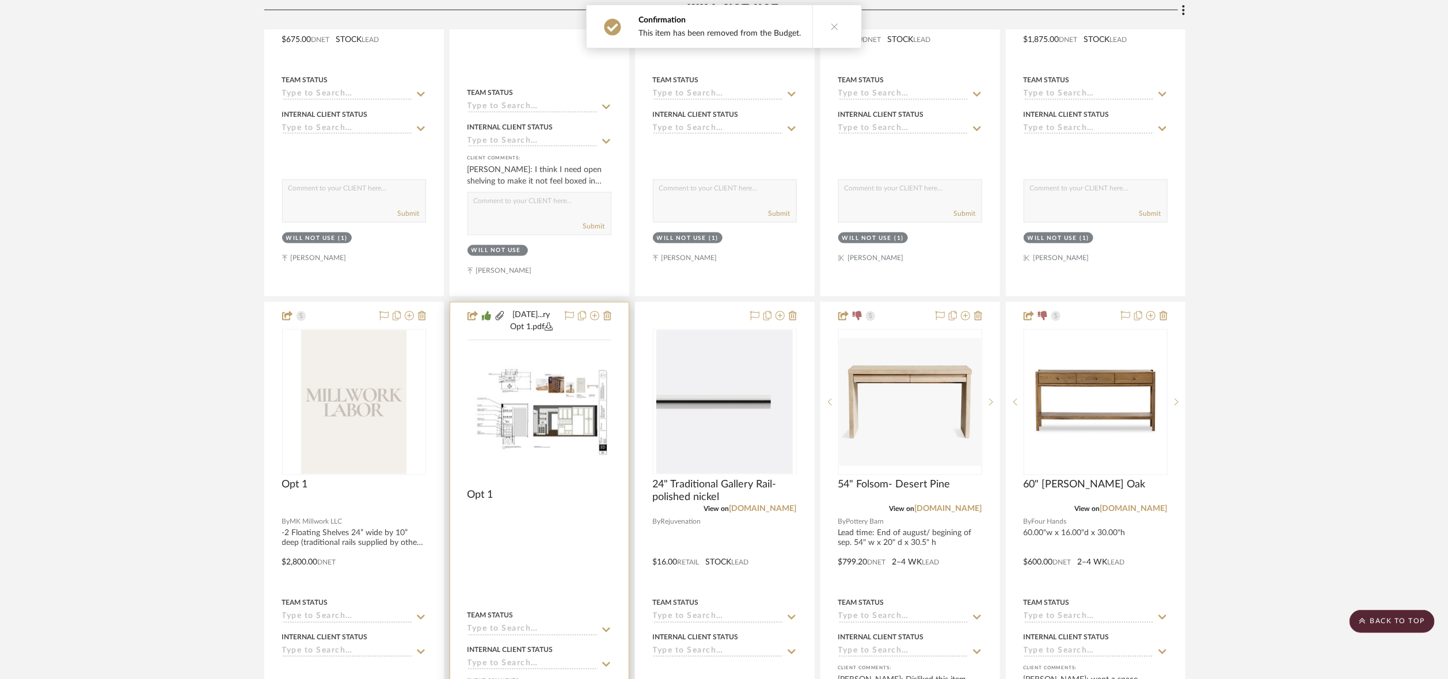
scroll to position [1398, 0]
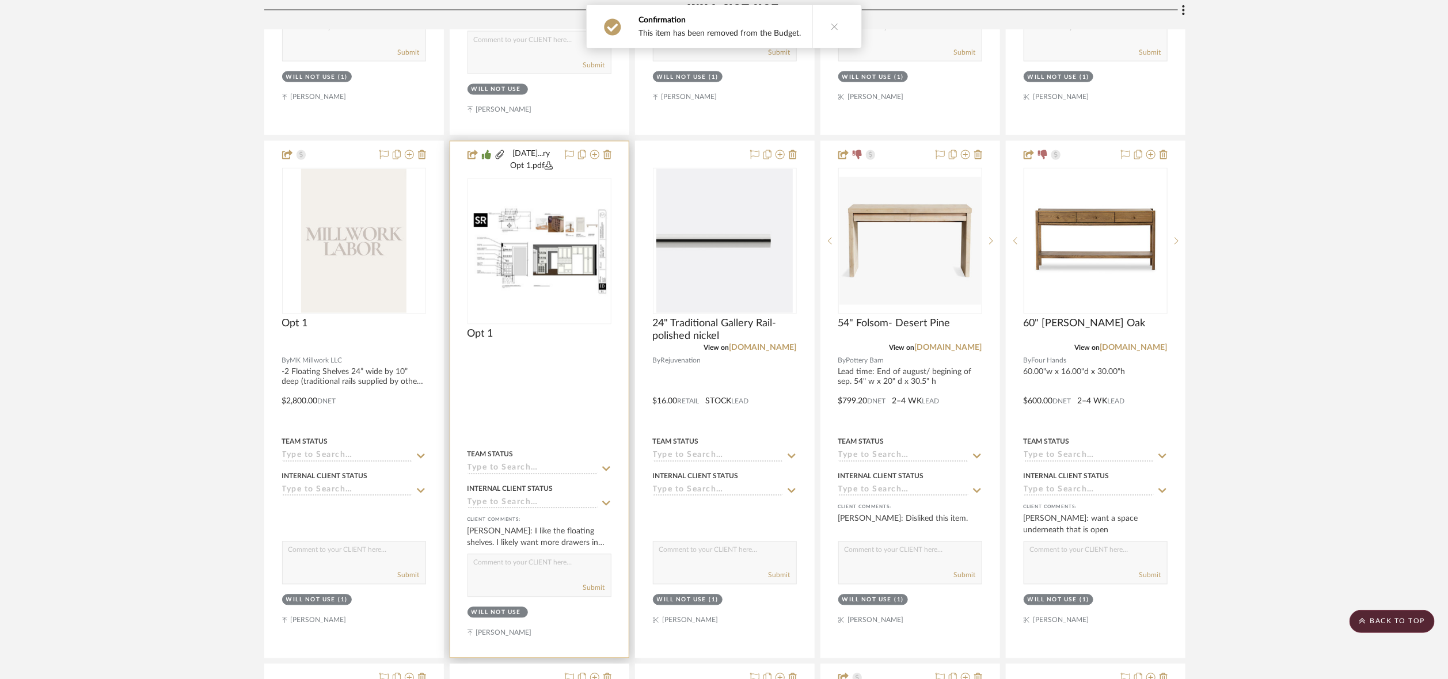
click at [0, 0] on img at bounding box center [0, 0] width 0 height 0
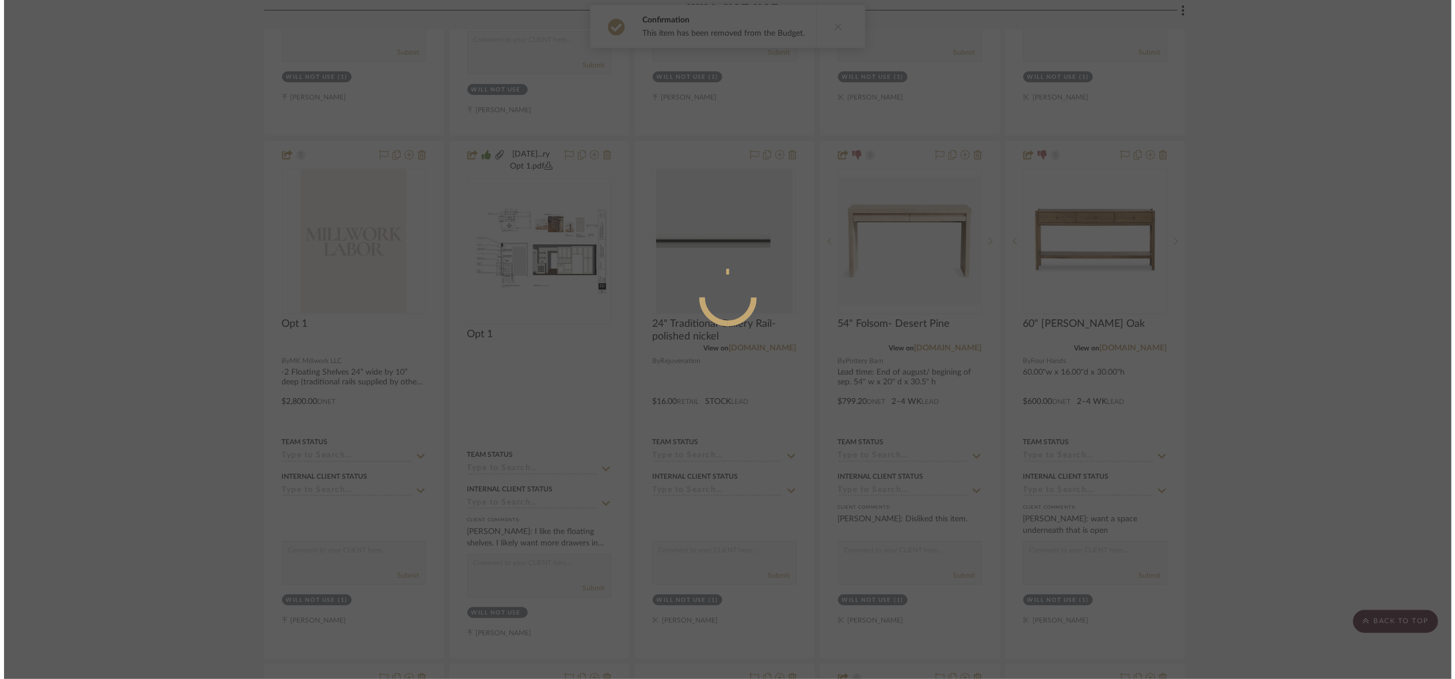
scroll to position [0, 0]
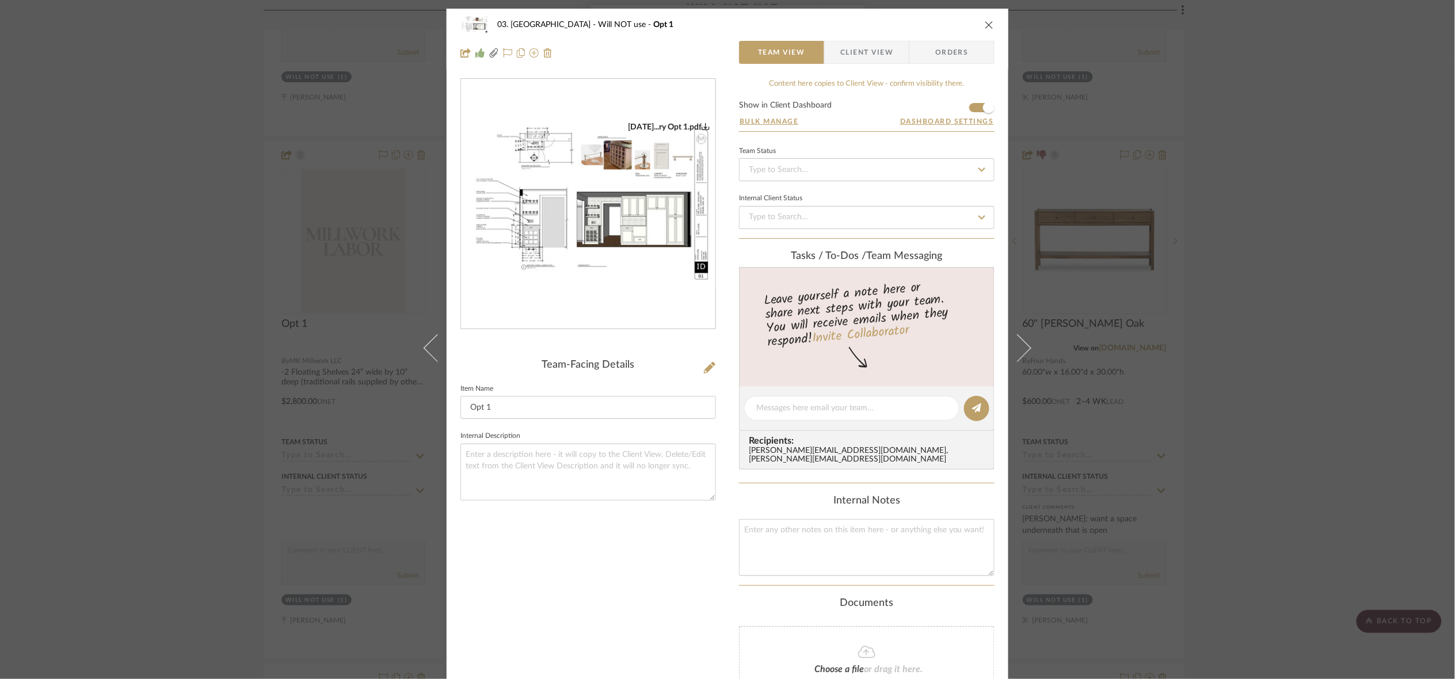
drag, startPoint x: 1431, startPoint y: 365, endPoint x: 1386, endPoint y: 352, distance: 47.2
click at [1127, 358] on div "03. [PERSON_NAME] Will NOT use Opt 1 Team View Client View Orders [DATE]...ry O…" at bounding box center [727, 339] width 1455 height 679
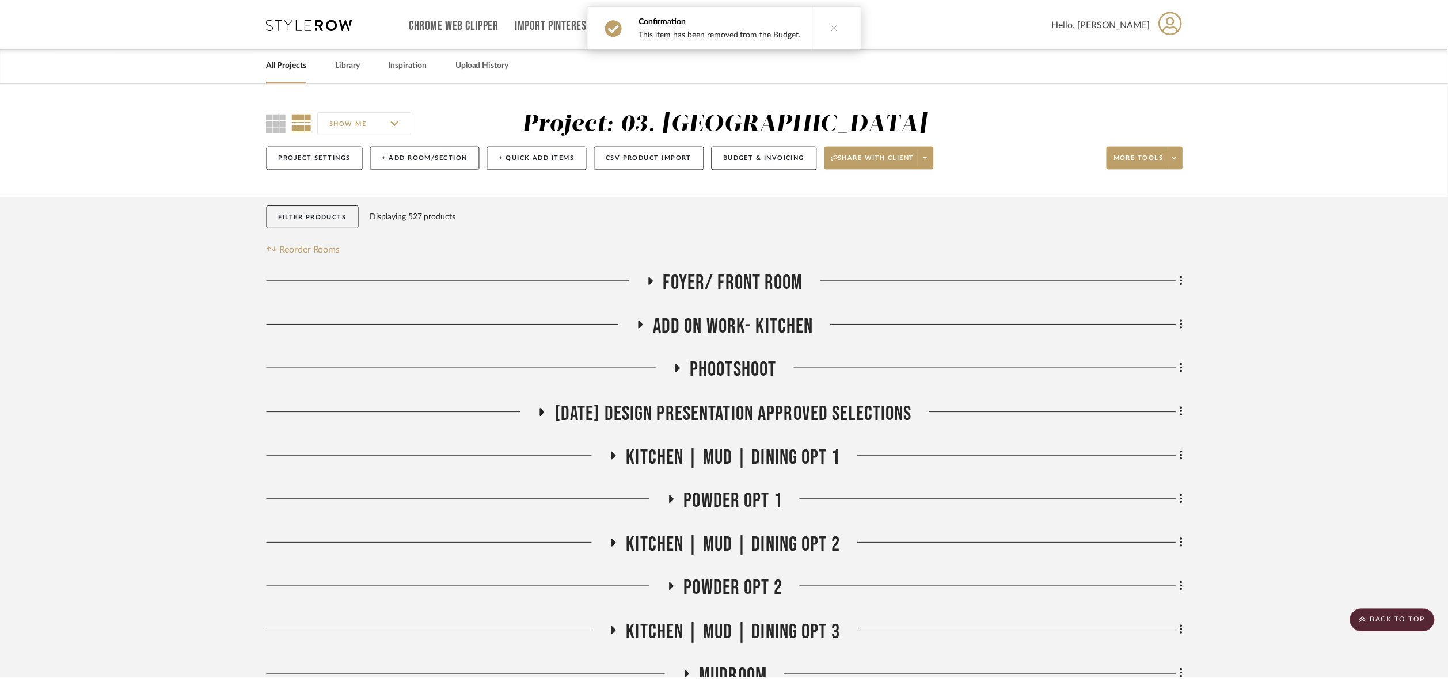
scroll to position [1398, 0]
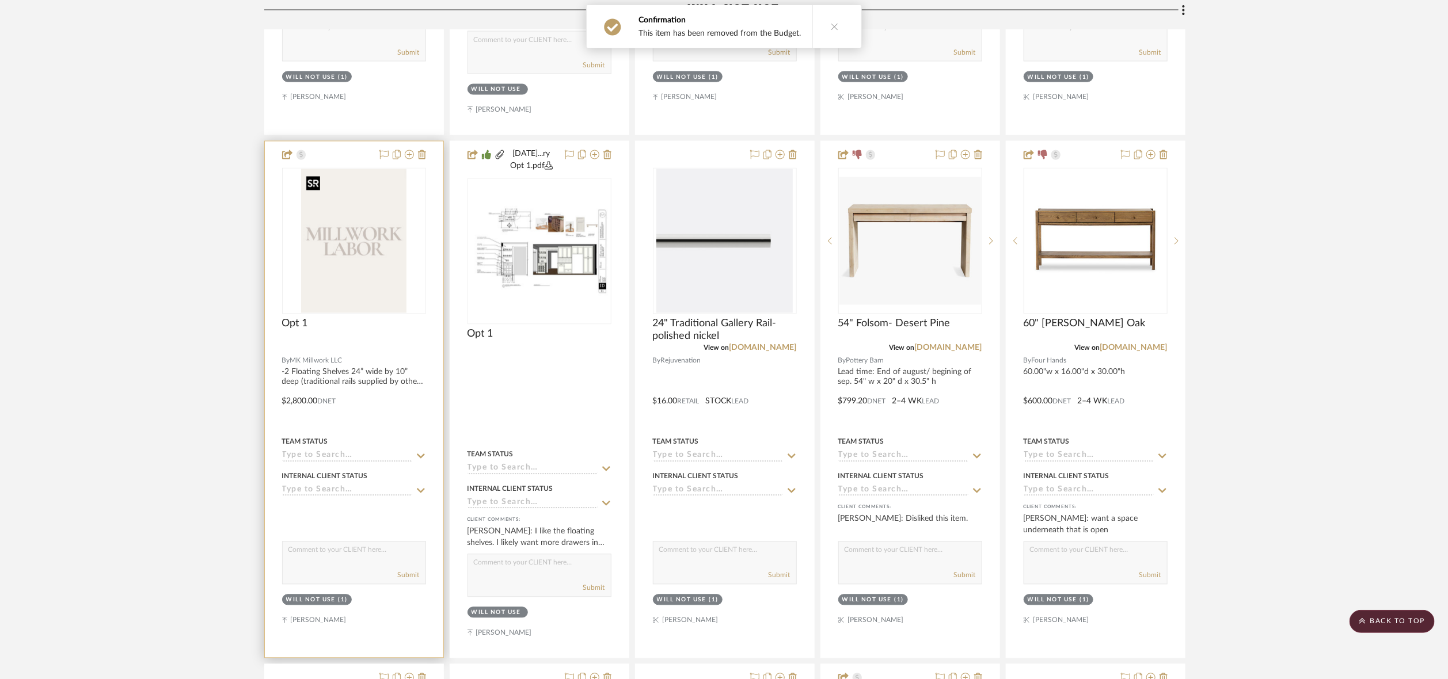
click at [0, 0] on img at bounding box center [0, 0] width 0 height 0
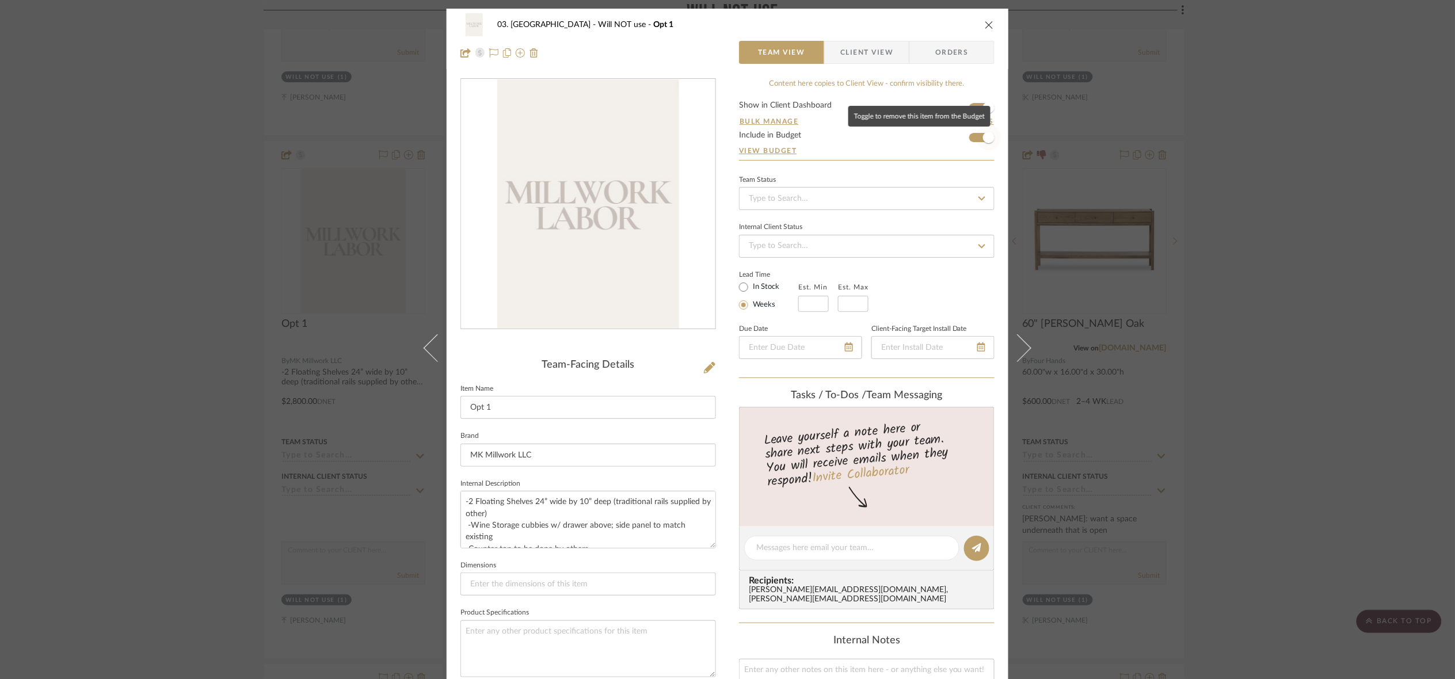
click at [978, 140] on span "button" at bounding box center [988, 137] width 25 height 25
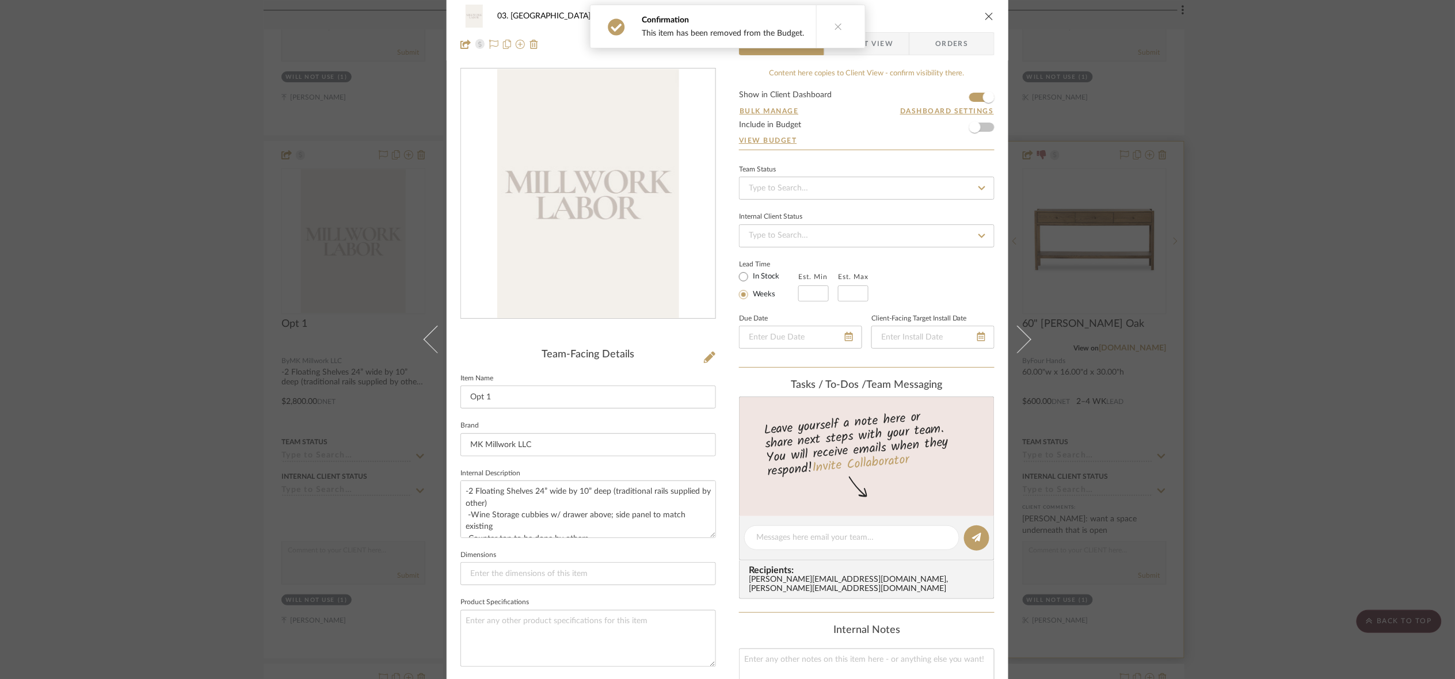
drag, startPoint x: 1292, startPoint y: 283, endPoint x: 1066, endPoint y: 296, distance: 226.6
click at [1127, 282] on div "03. [PERSON_NAME] Will NOT use Opt 1 Team View Client View Orders Team-Facing D…" at bounding box center [727, 339] width 1455 height 679
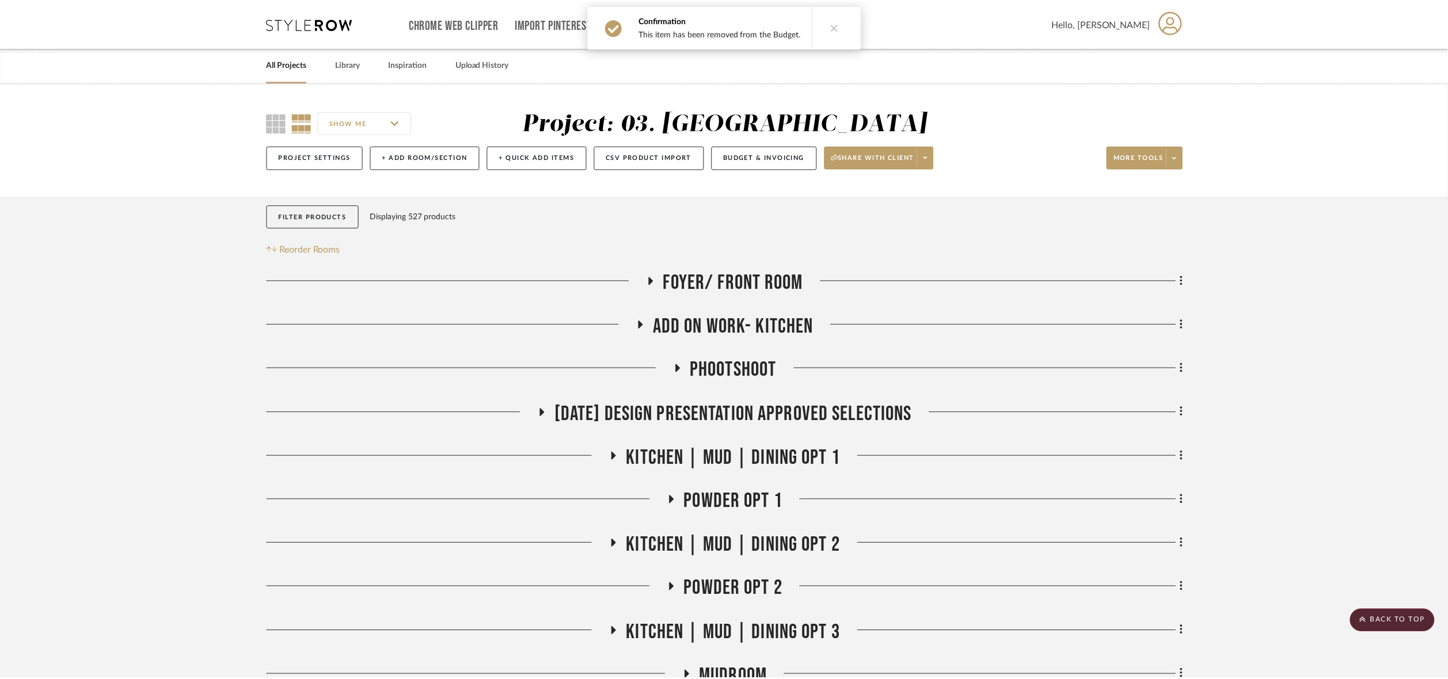
scroll to position [1398, 0]
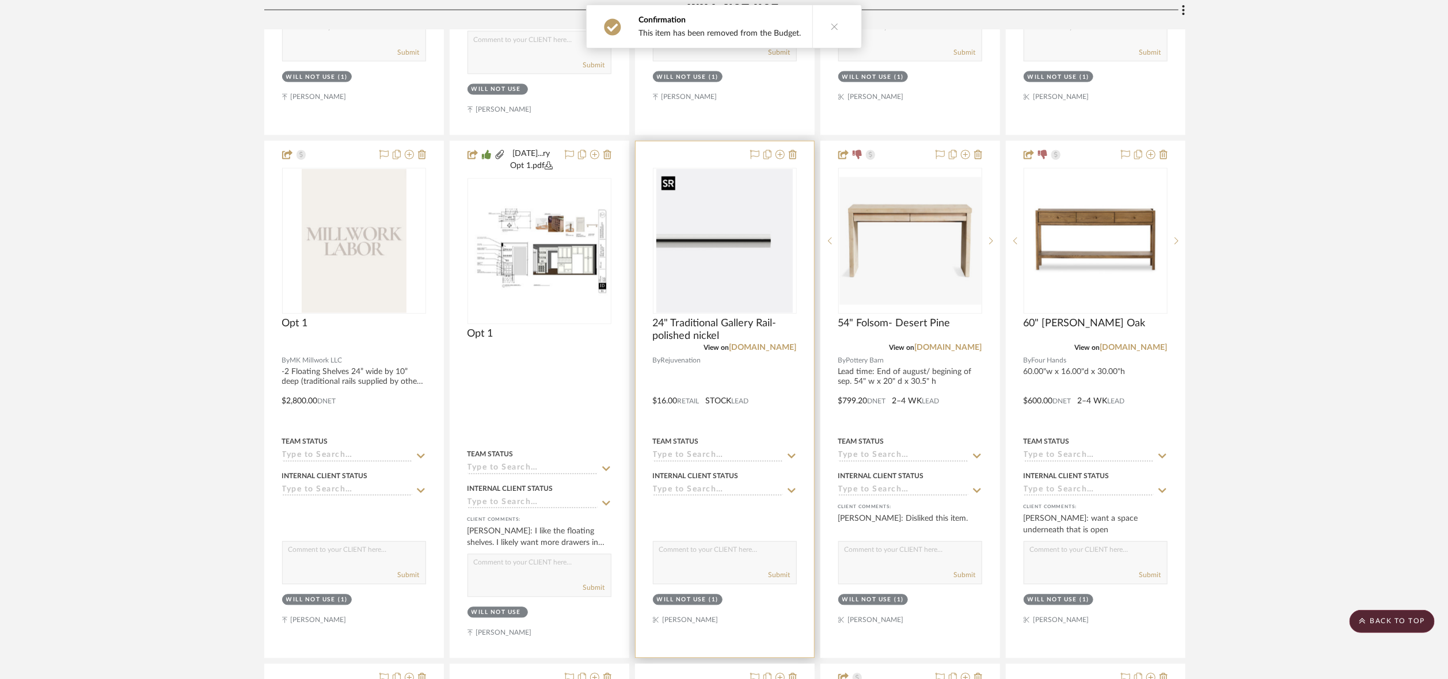
click at [735, 254] on img "0" at bounding box center [724, 241] width 136 height 144
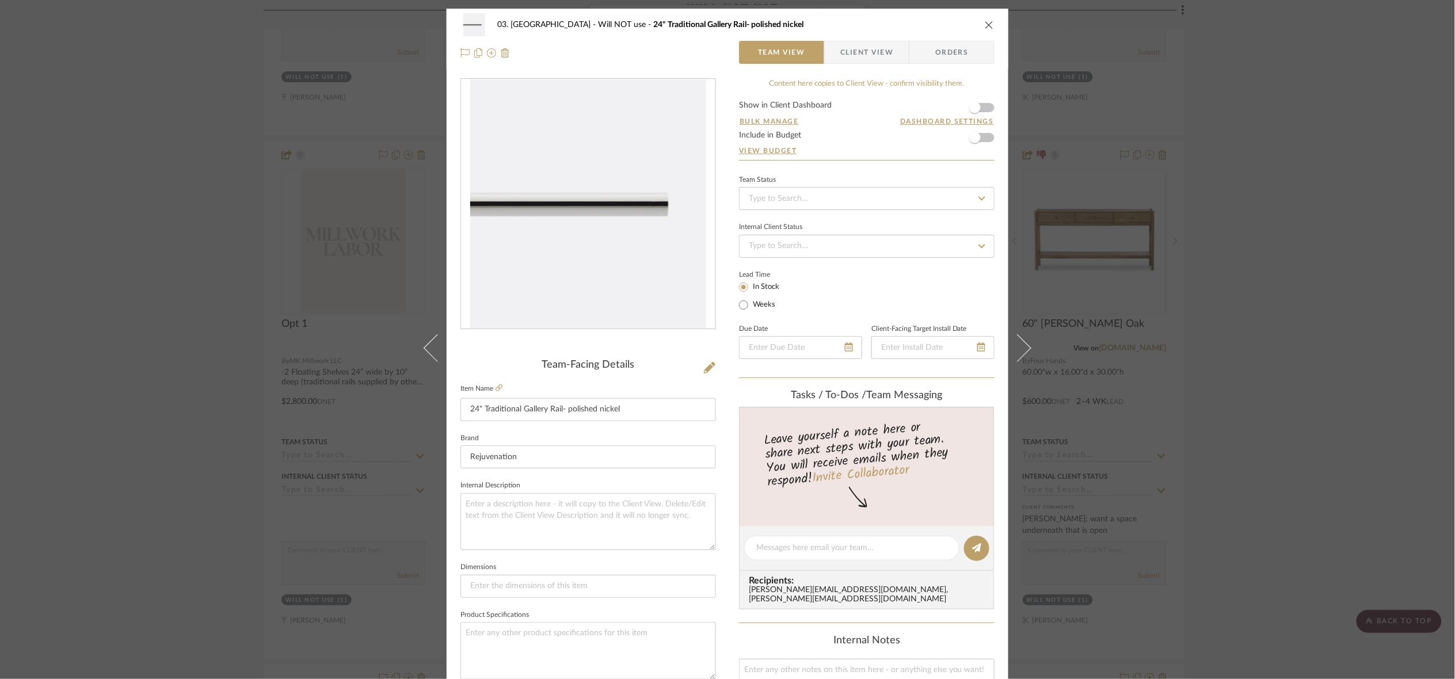
drag, startPoint x: 1349, startPoint y: 216, endPoint x: 1339, endPoint y: 205, distance: 15.5
click at [1127, 206] on div "03. [PERSON_NAME] Will NOT use 24" Traditional Gallery Rail- polished nickel Te…" at bounding box center [727, 339] width 1455 height 679
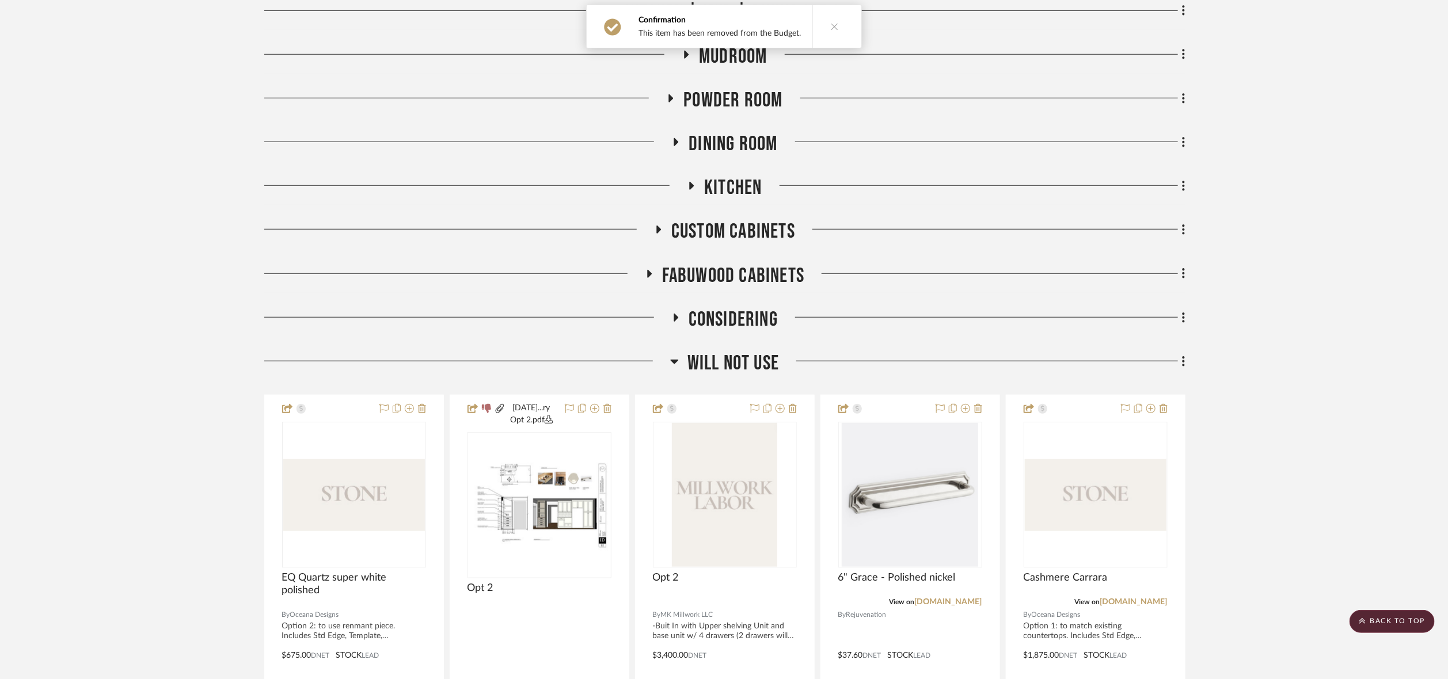
drag, startPoint x: 728, startPoint y: 369, endPoint x: 746, endPoint y: 358, distance: 21.2
click at [728, 368] on span "Will NOT use" at bounding box center [733, 363] width 92 height 25
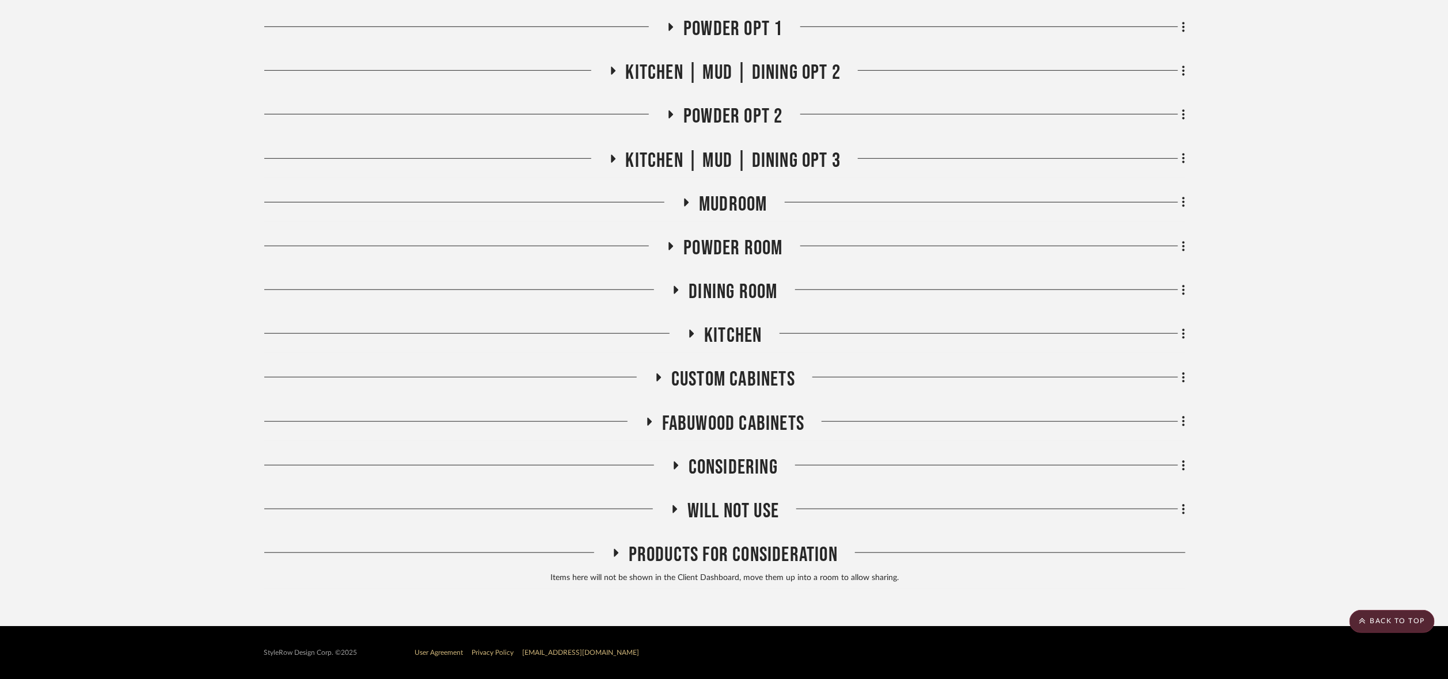
scroll to position [474, 0]
click at [755, 495] on div "Foyer/ Front Room Add on work- kitchen Phootshoot [DATE] Design Presentation Ap…" at bounding box center [724, 193] width 921 height 792
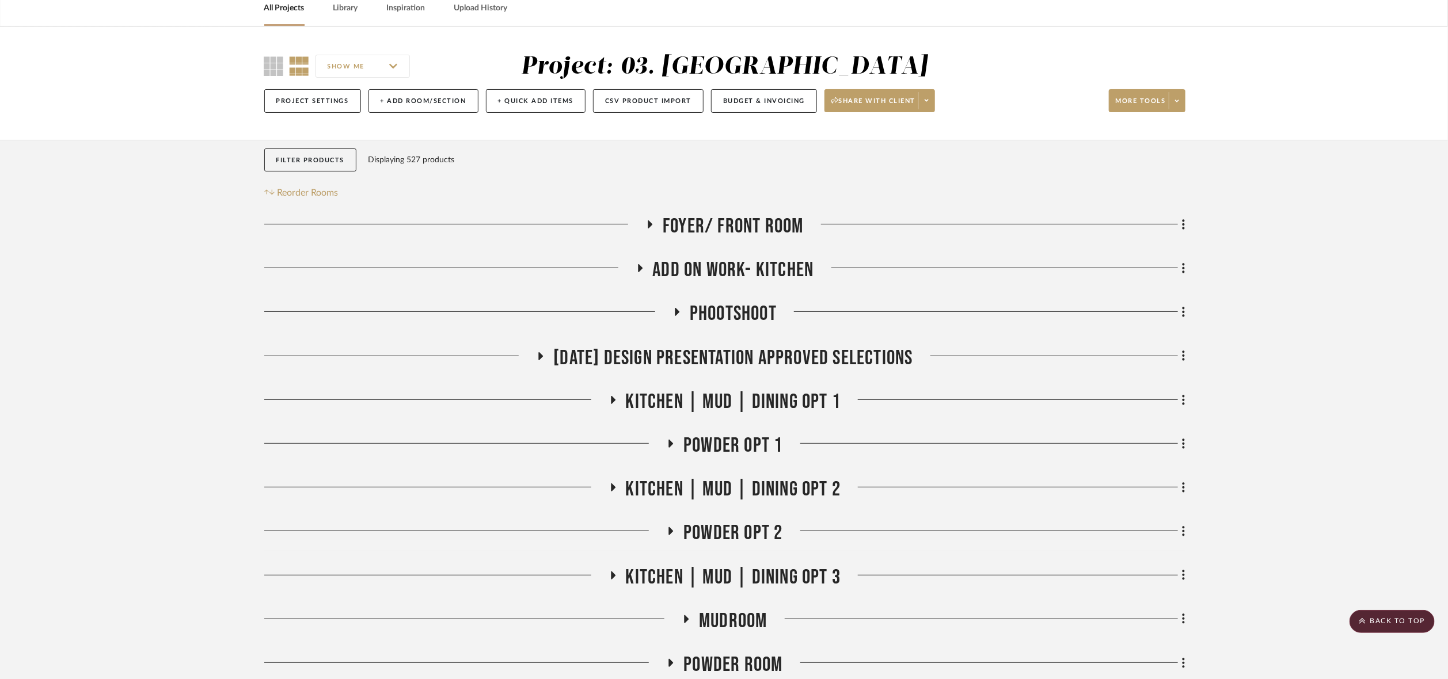
scroll to position [43, 0]
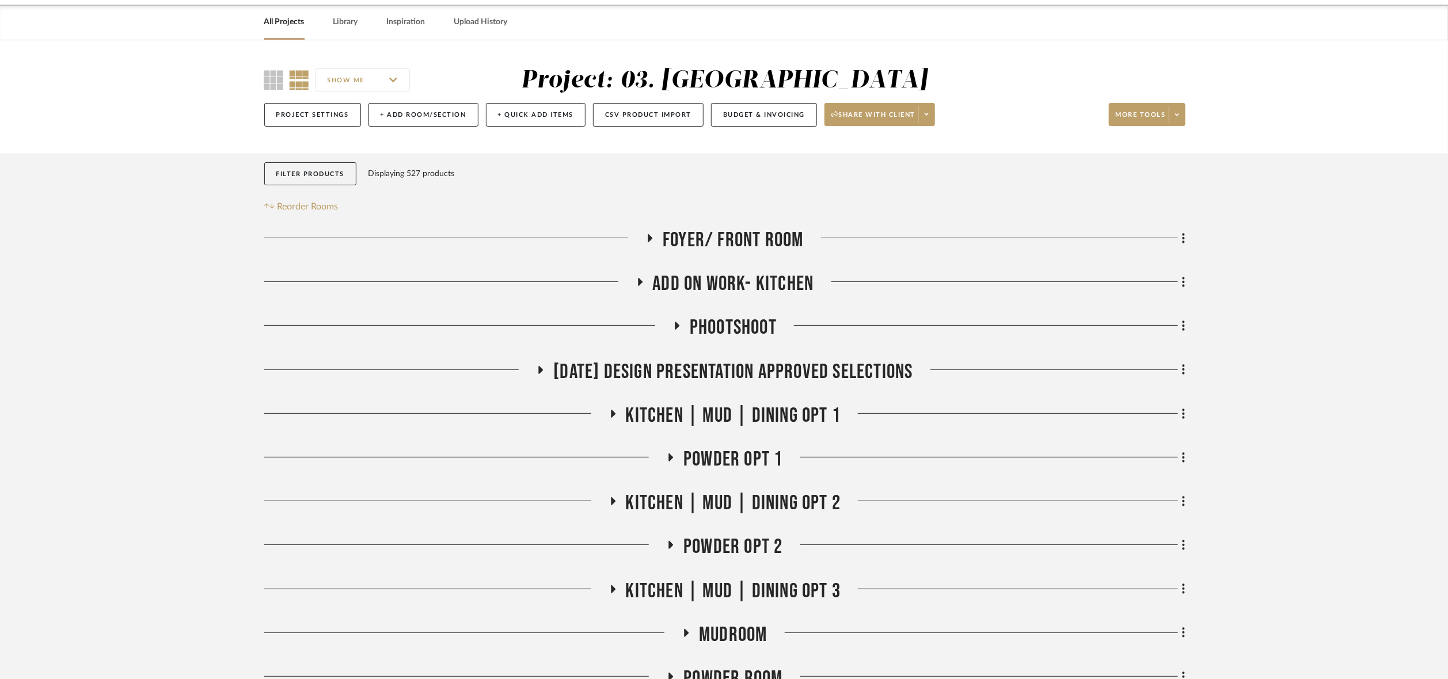
click at [748, 232] on span "Foyer/ Front Room" at bounding box center [733, 240] width 140 height 25
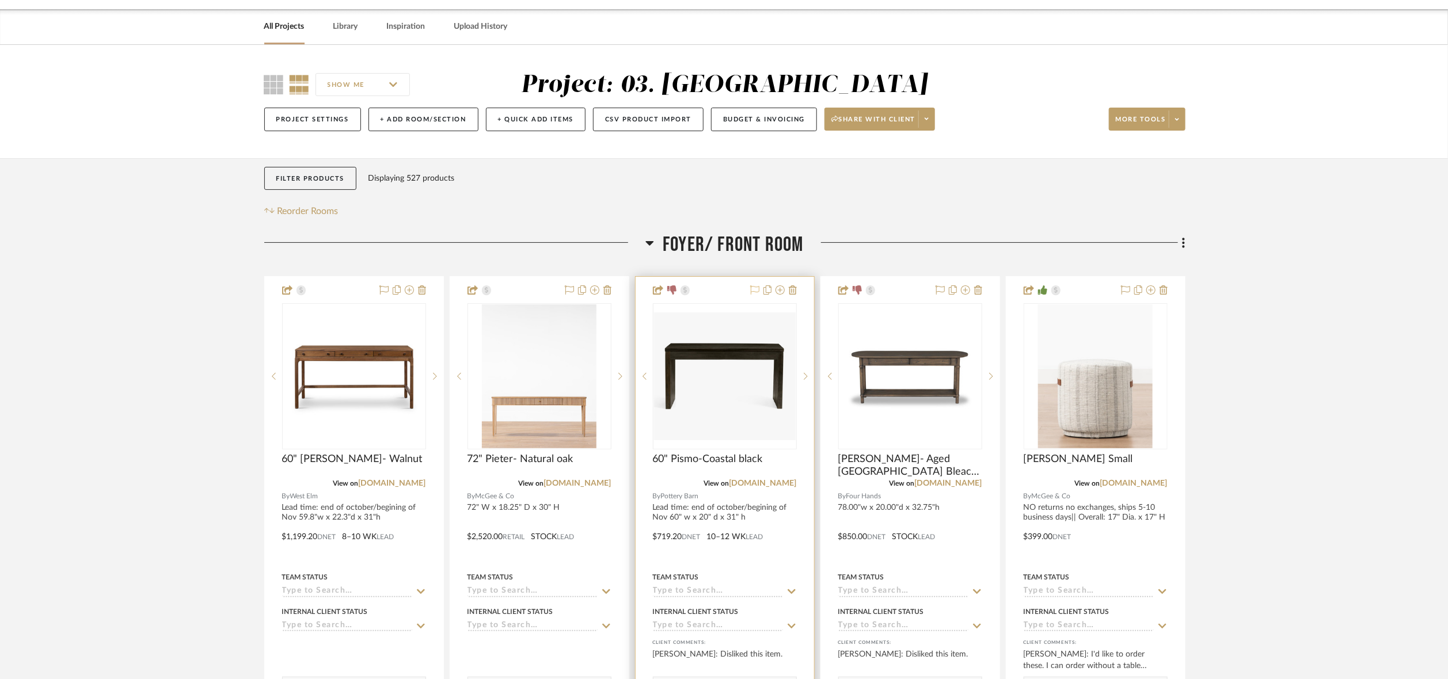
scroll to position [86, 0]
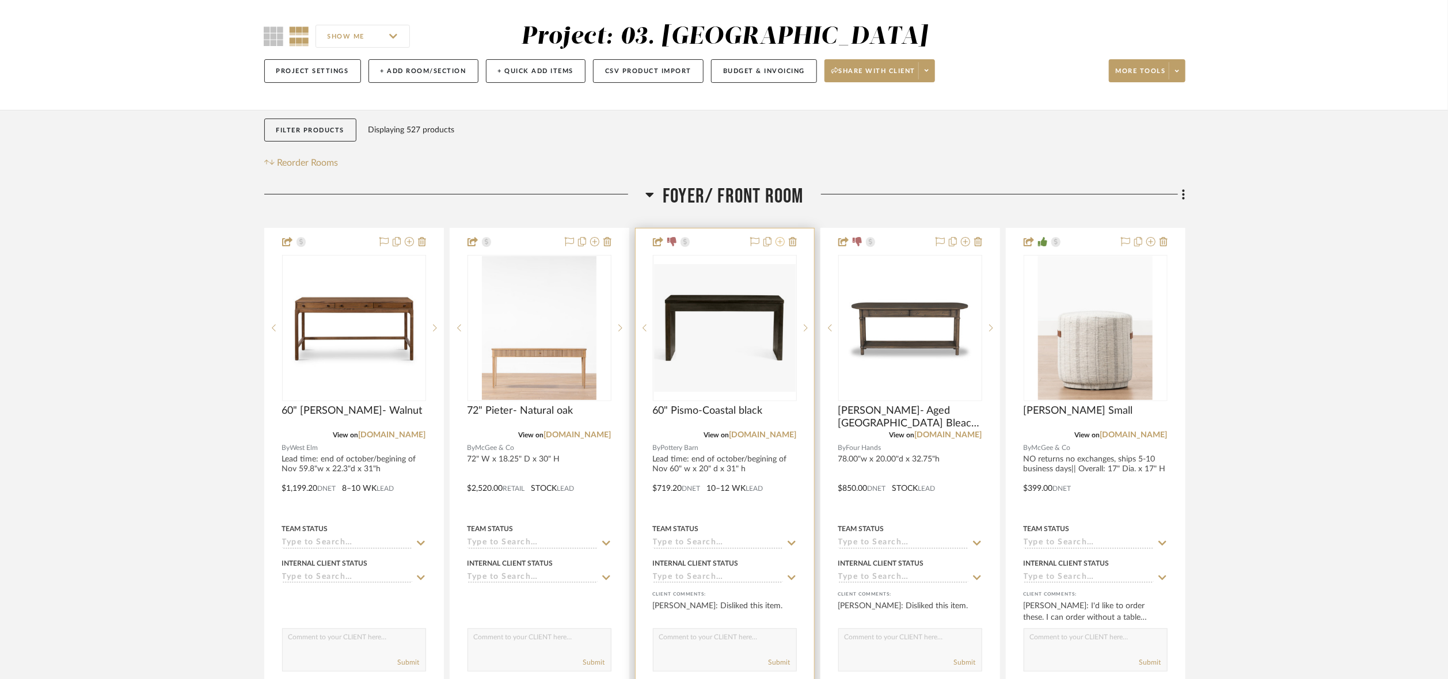
click at [778, 238] on button at bounding box center [779, 242] width 9 height 14
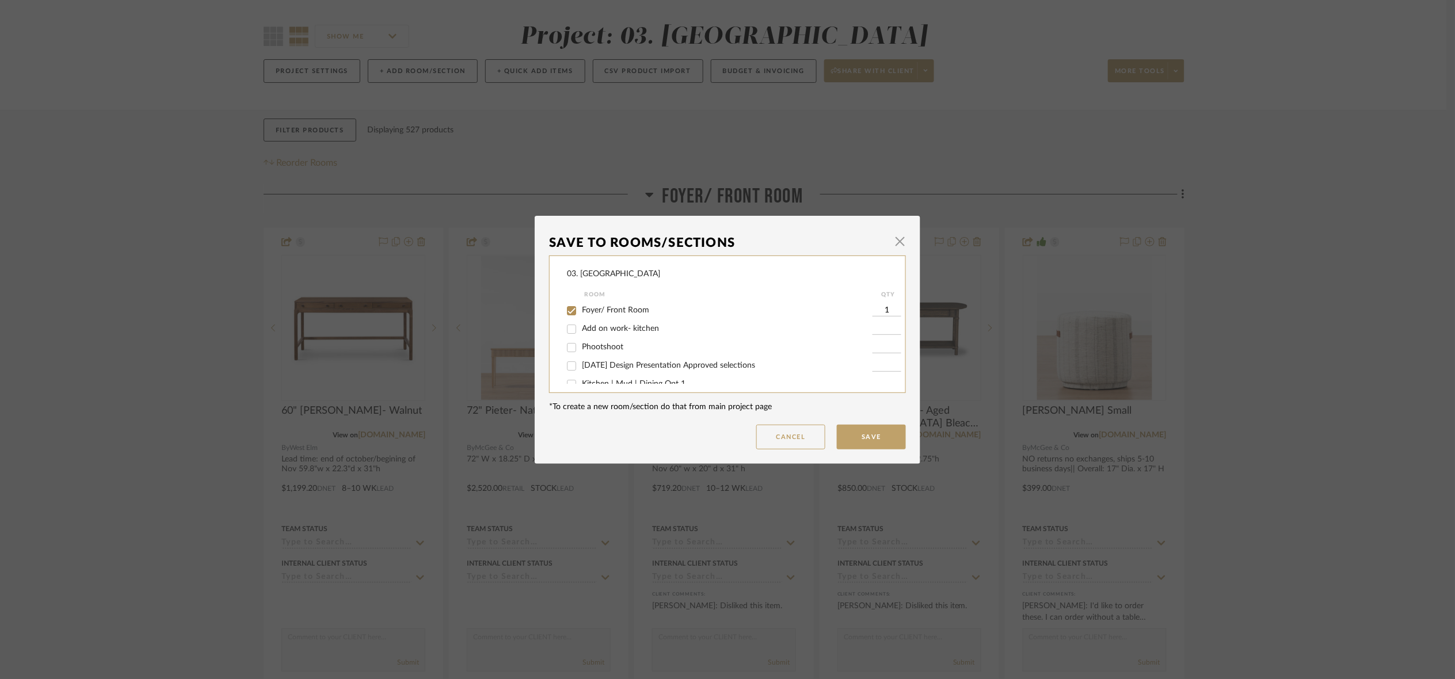
click at [599, 309] on span "Foyer/ Front Room" at bounding box center [615, 310] width 67 height 8
click at [581, 309] on input "Foyer/ Front Room" at bounding box center [571, 311] width 18 height 18
checkbox input "false"
click at [612, 369] on span "Will NOT use" at bounding box center [606, 372] width 48 height 8
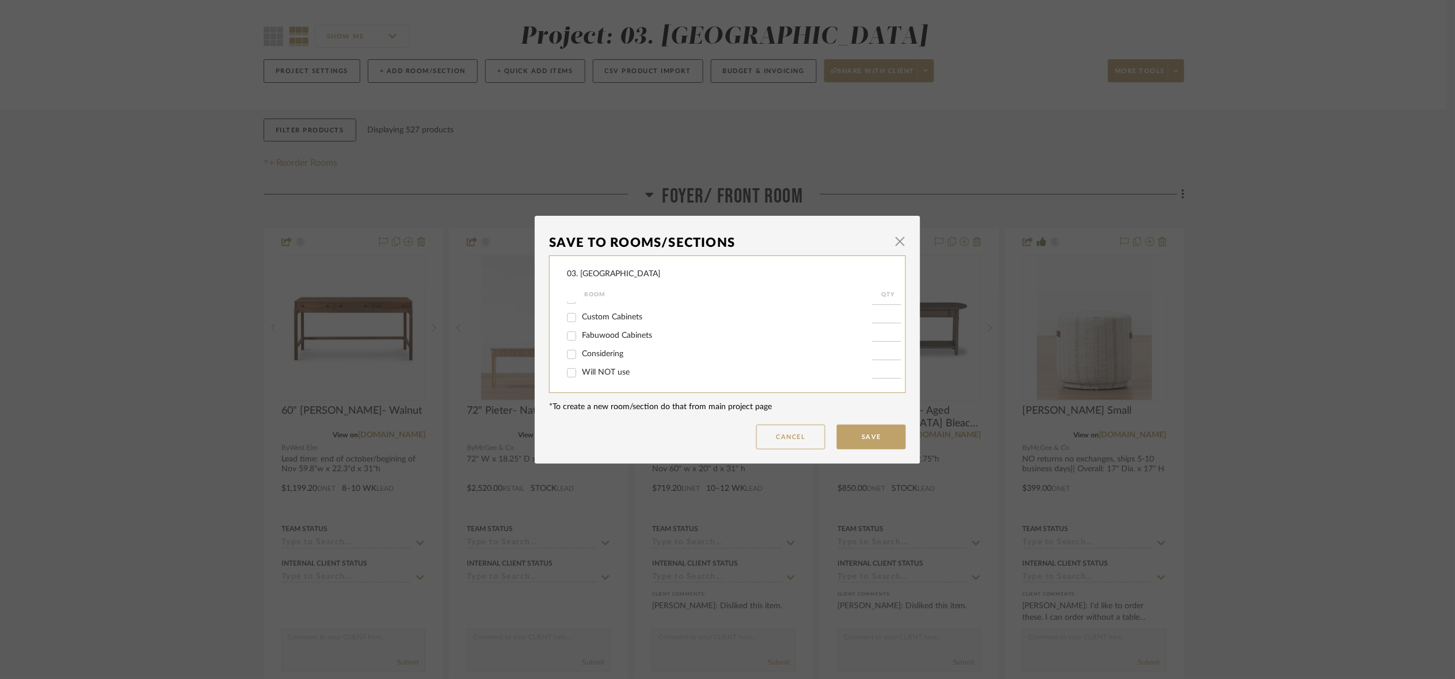
click at [581, 369] on input "Will NOT use" at bounding box center [571, 373] width 18 height 18
checkbox input "true"
type input "1"
click at [869, 436] on button "Save" at bounding box center [871, 437] width 69 height 25
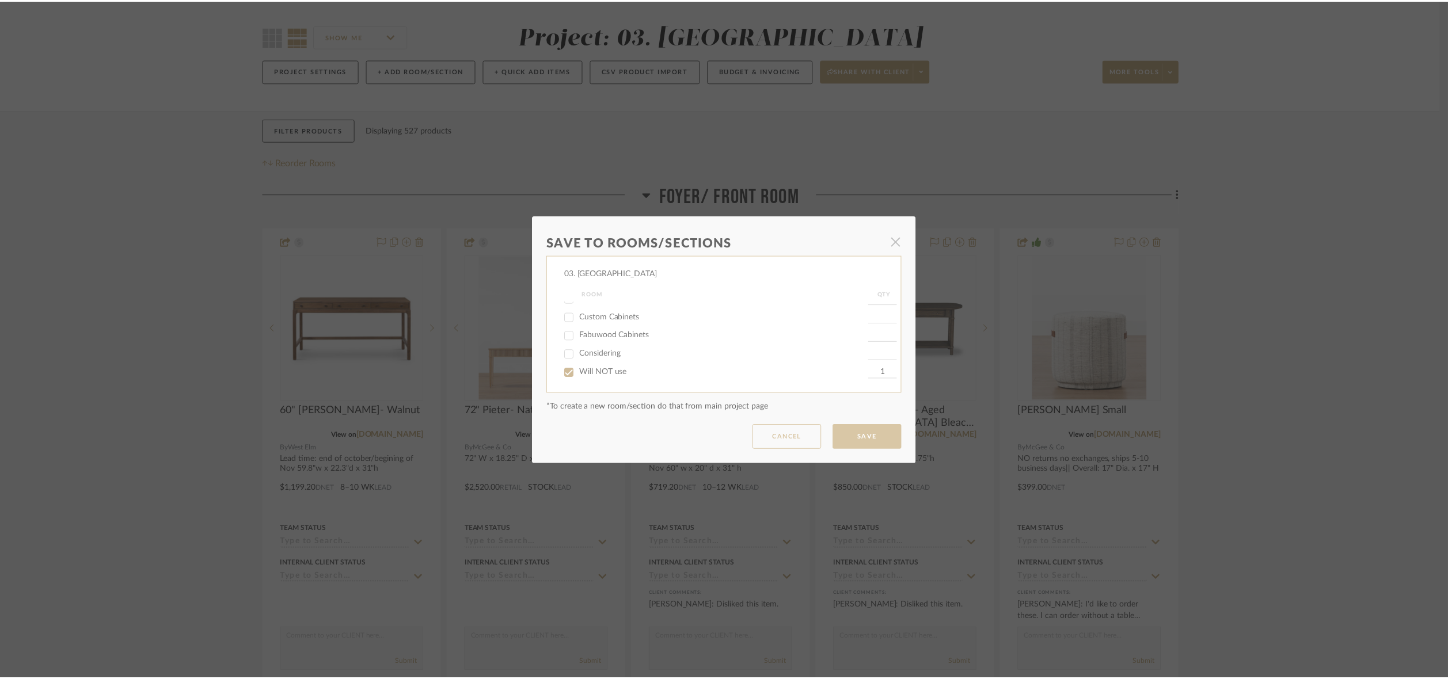
scroll to position [86, 0]
